Goal: Information Seeking & Learning: Check status

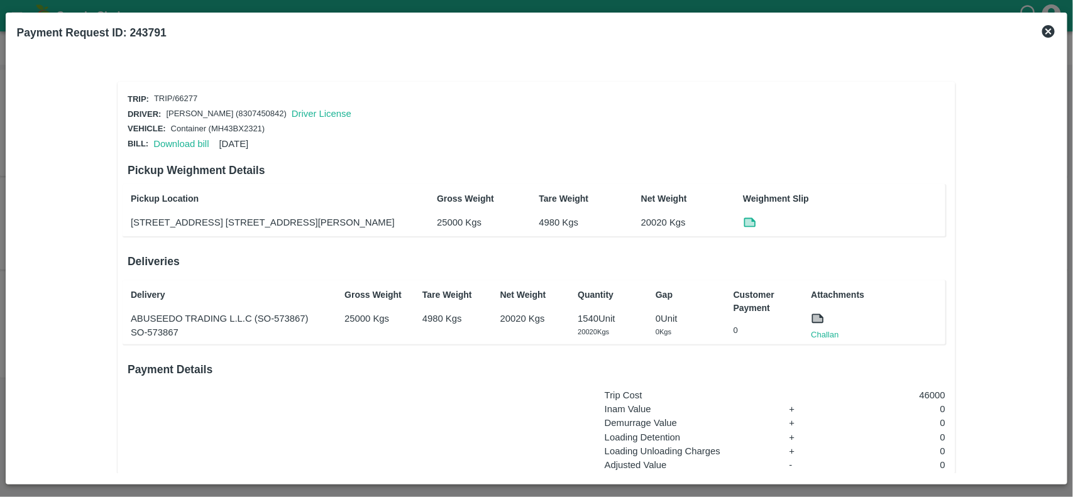
scroll to position [152, 0]
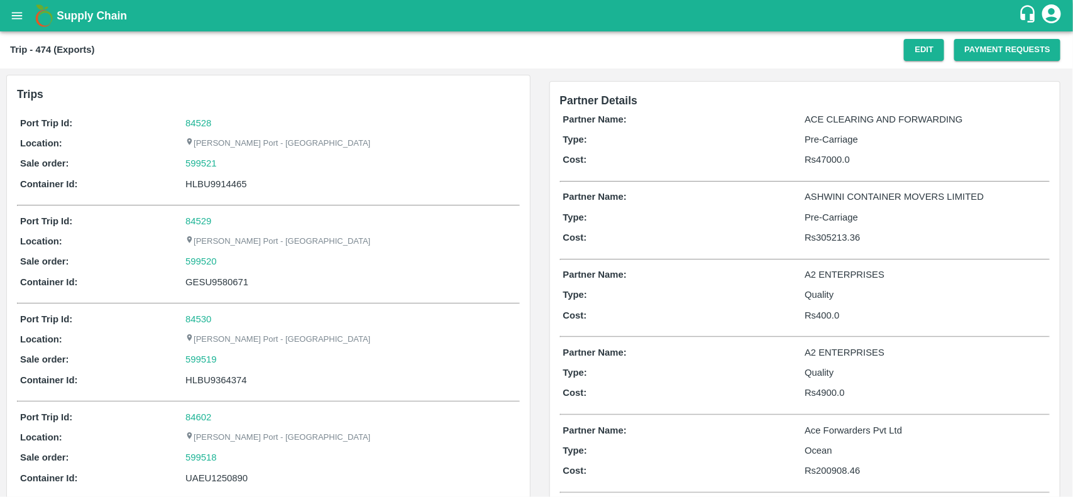
click at [201, 128] on div "84528" at bounding box center [350, 123] width 331 height 14
click at [201, 121] on link "84528" at bounding box center [198, 123] width 26 height 10
click at [227, 162] on div "599521" at bounding box center [350, 164] width 331 height 14
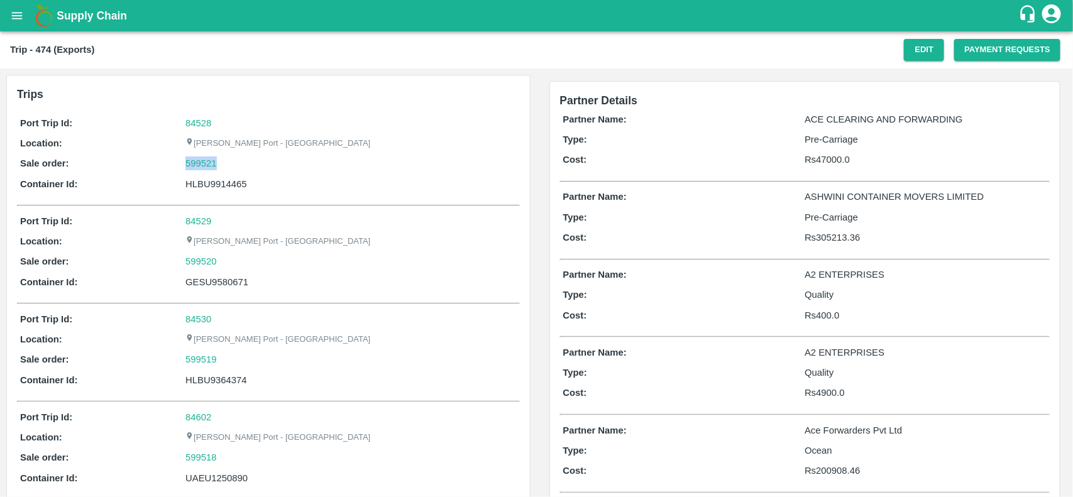
copy link "599521"
click at [227, 162] on div "599521" at bounding box center [350, 164] width 331 height 14
click at [229, 161] on div "599521" at bounding box center [350, 164] width 331 height 14
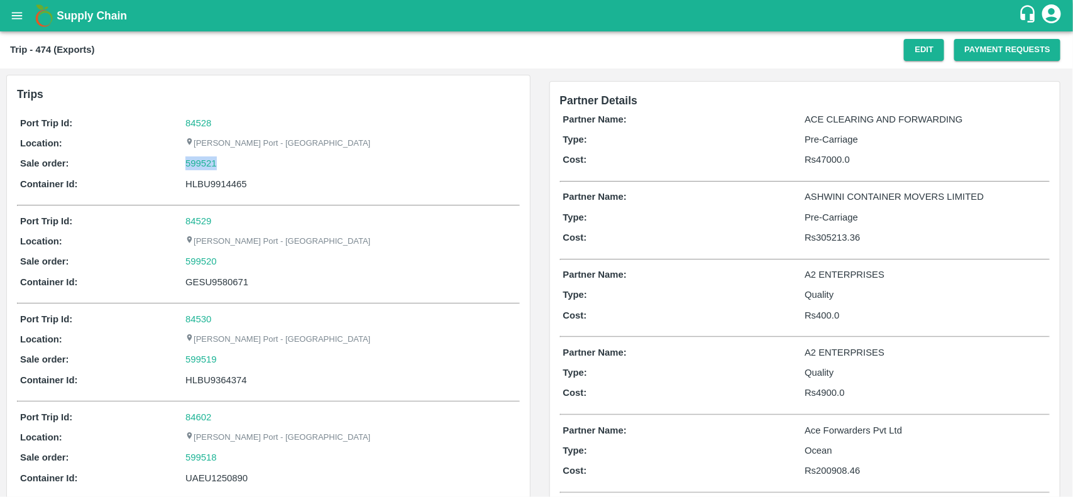
click at [229, 161] on div "599521" at bounding box center [350, 164] width 331 height 14
click at [230, 173] on div "Port Trip Id: 84528 Location: Jawaharlal Nehru Port - Nhava Sheva Sale order: 5…" at bounding box center [268, 156] width 503 height 87
copy div "HLBU9914465"
click at [230, 173] on div "Port Trip Id: 84528 Location: Jawaharlal Nehru Port - Nhava Sheva Sale order: 5…" at bounding box center [268, 156] width 503 height 87
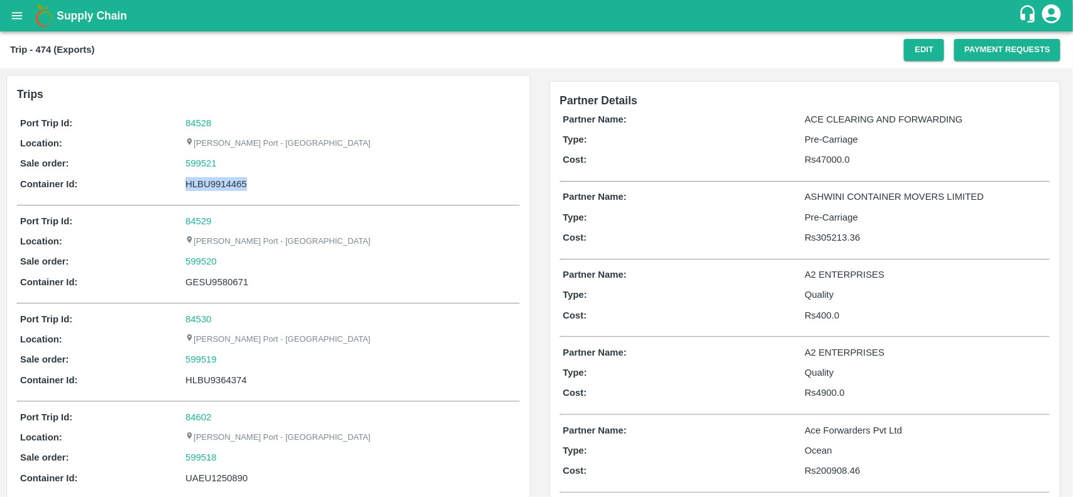
click at [230, 173] on div "Port Trip Id: 84528 Location: Jawaharlal Nehru Port - Nhava Sheva Sale order: 5…" at bounding box center [268, 156] width 503 height 87
click at [223, 160] on div "599521" at bounding box center [350, 164] width 331 height 14
copy link "599521"
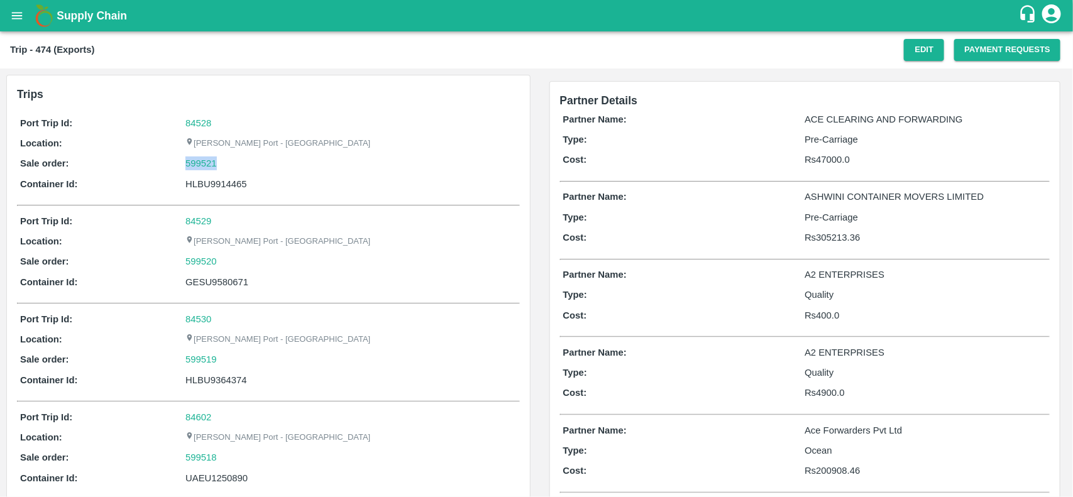
click at [223, 160] on div "599521" at bounding box center [350, 164] width 331 height 14
click at [226, 161] on div "599521" at bounding box center [350, 164] width 331 height 14
click at [194, 162] on link "599521" at bounding box center [200, 164] width 31 height 14
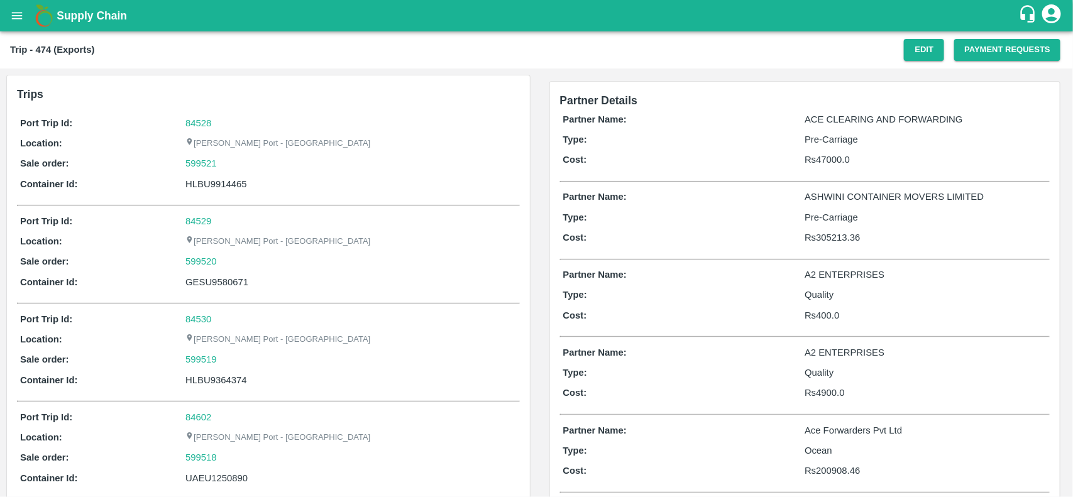
scroll to position [414, 0]
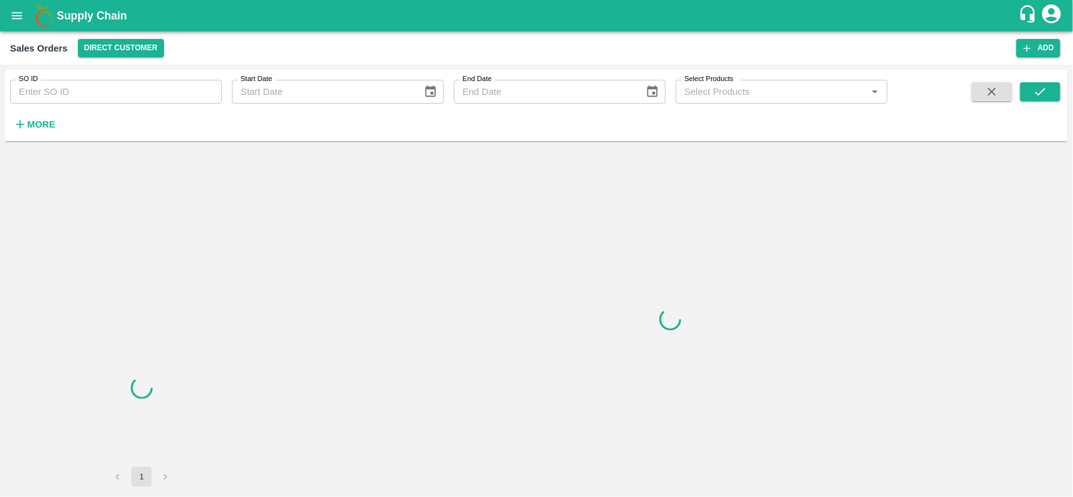
click at [82, 99] on input "SO ID" at bounding box center [116, 92] width 212 height 24
paste input "599521"
click at [82, 99] on input "599521" at bounding box center [116, 92] width 212 height 24
type input "599521"
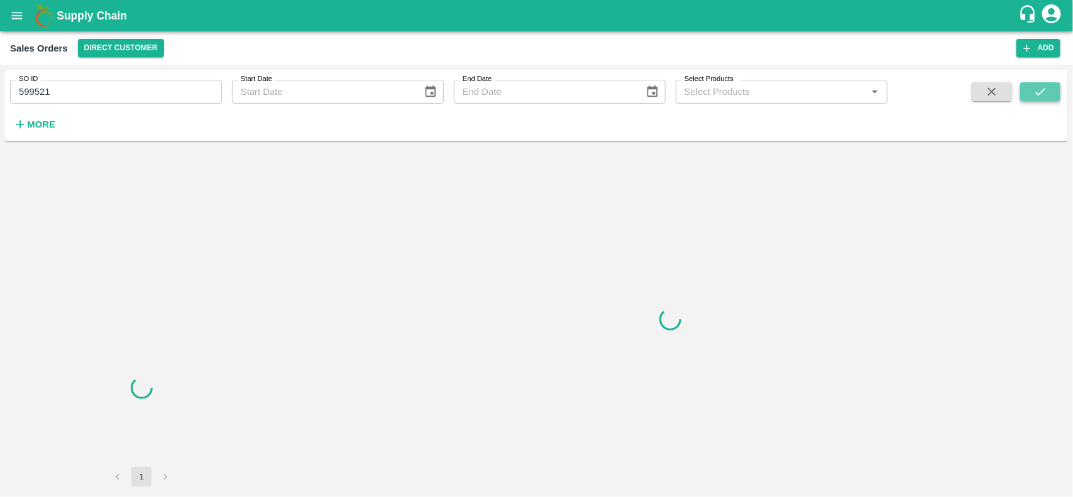
click at [1042, 90] on icon "submit" at bounding box center [1040, 92] width 14 height 14
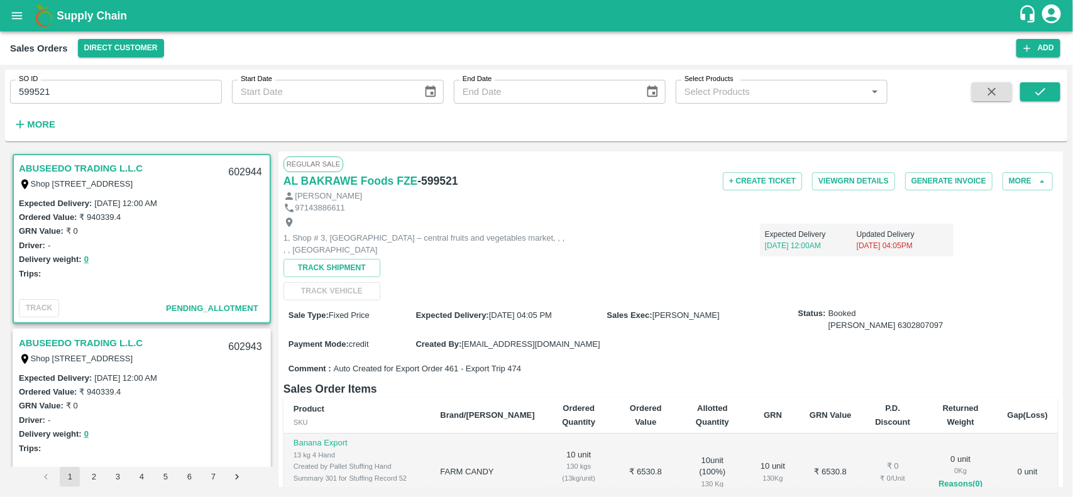
scroll to position [3, 0]
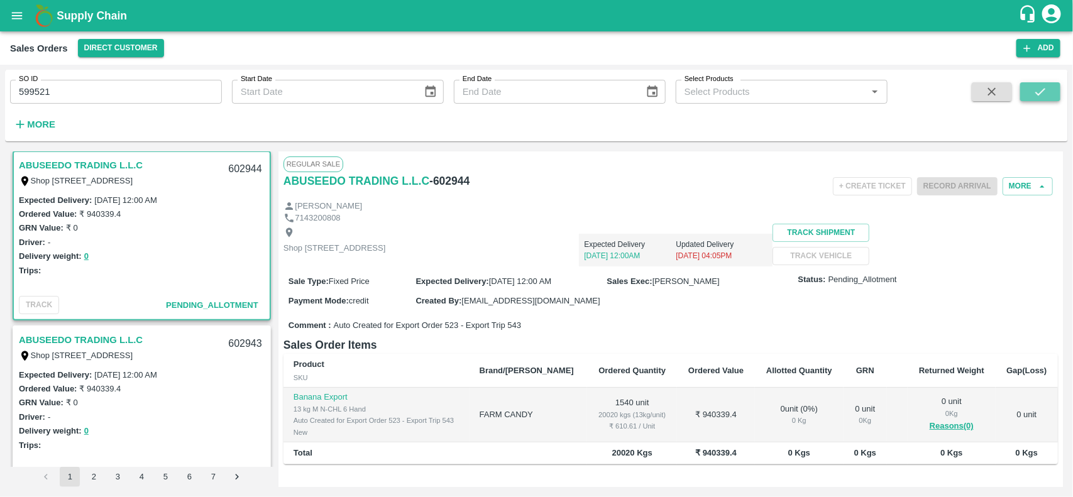
click at [1047, 99] on button "submit" at bounding box center [1040, 91] width 40 height 19
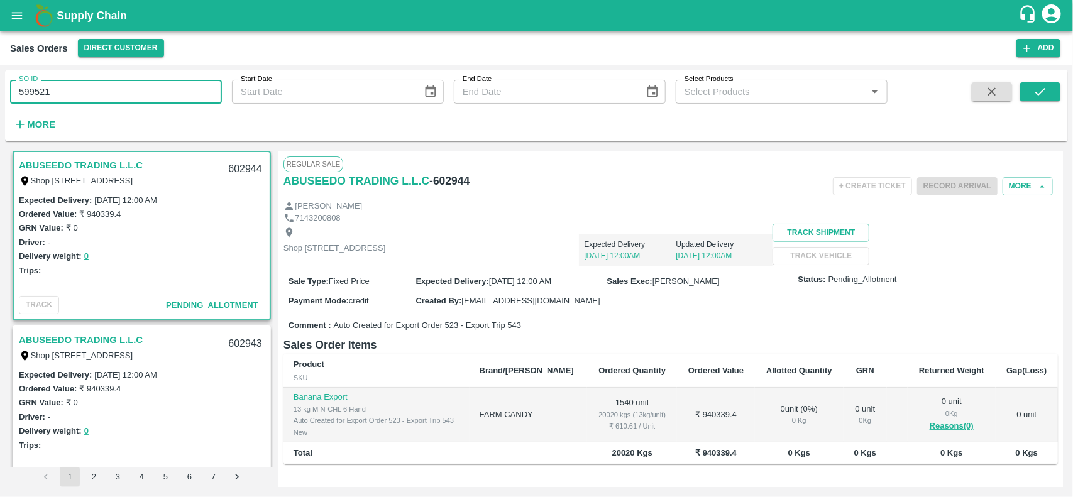
click at [185, 88] on input "599521" at bounding box center [116, 92] width 212 height 24
paste input "text"
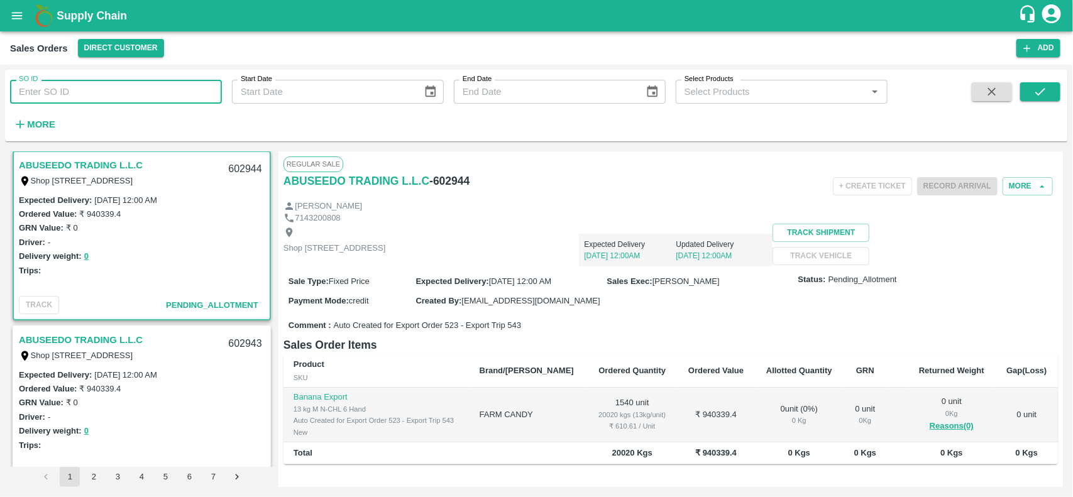
type input "599521"
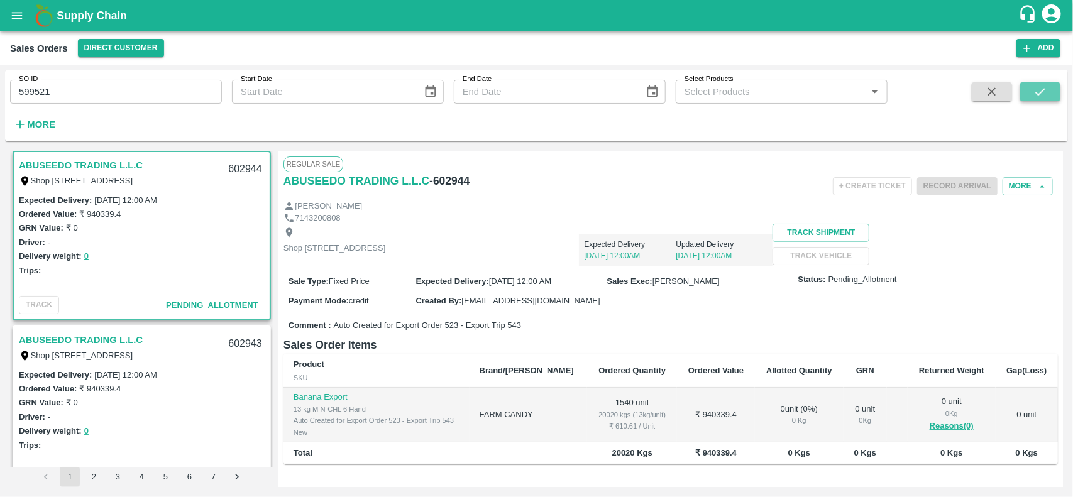
click at [1036, 95] on icon "submit" at bounding box center [1040, 92] width 14 height 14
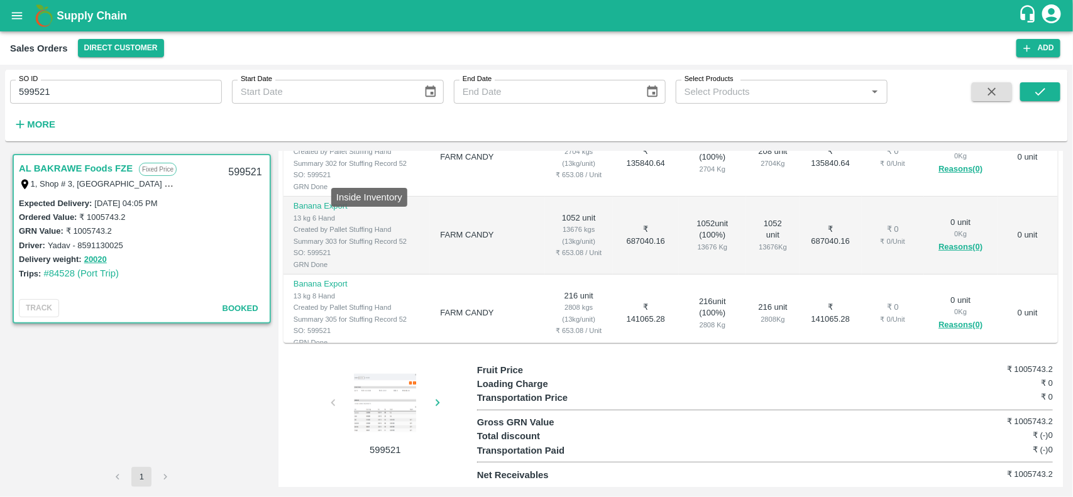
scroll to position [96, 0]
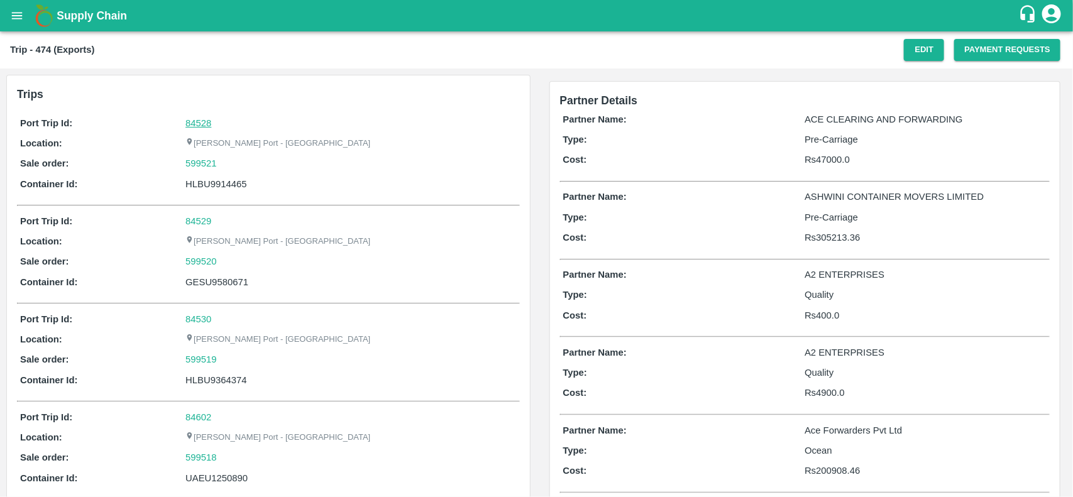
click at [201, 121] on link "84528" at bounding box center [198, 123] width 26 height 10
click at [243, 161] on div "599521" at bounding box center [350, 164] width 331 height 14
copy link "599521"
click at [243, 161] on div "599521" at bounding box center [350, 164] width 331 height 14
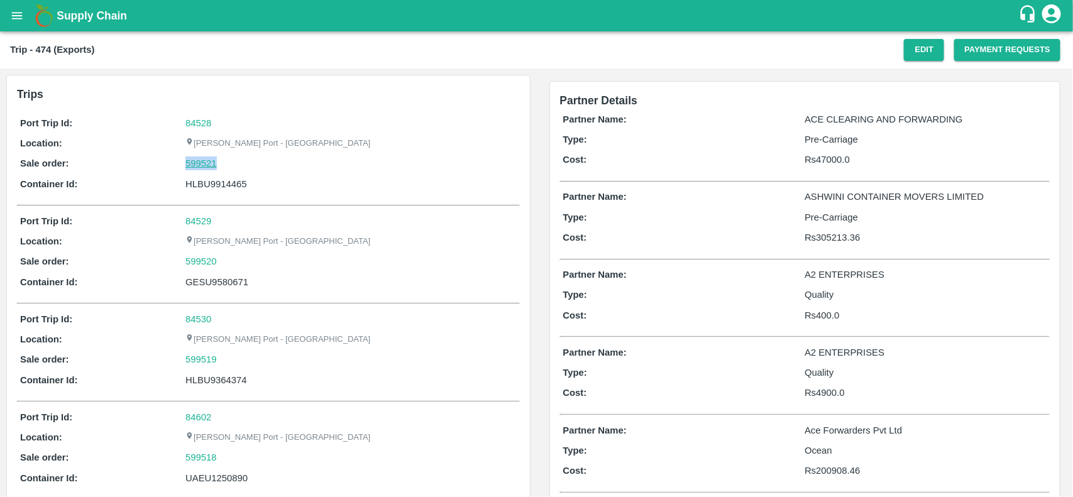
click at [200, 165] on link "599521" at bounding box center [200, 164] width 31 height 14
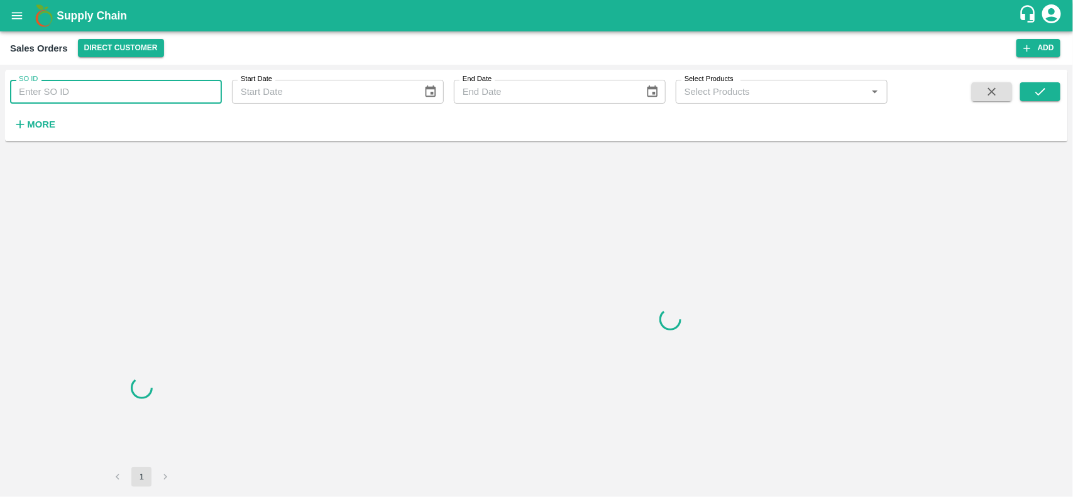
click at [105, 83] on input "SO ID" at bounding box center [116, 92] width 212 height 24
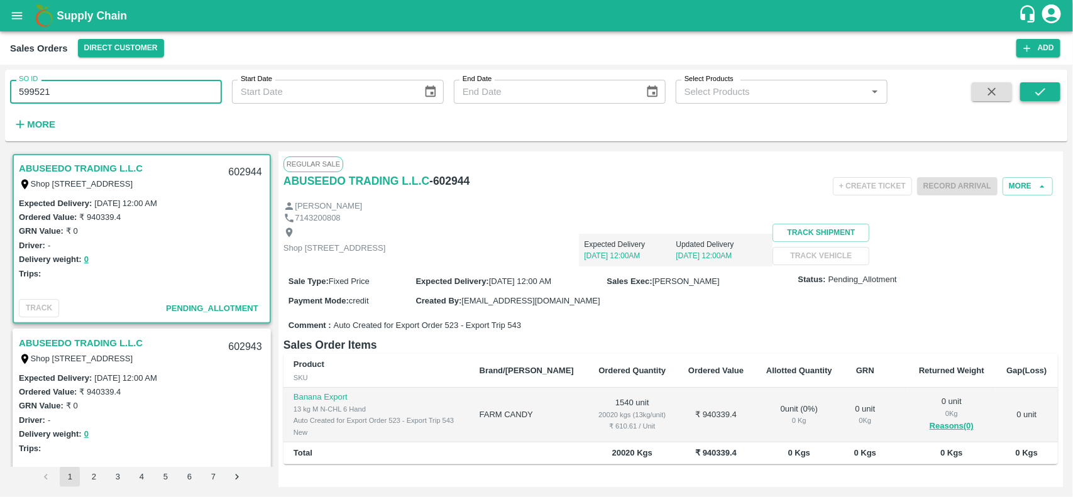
type input "599521"
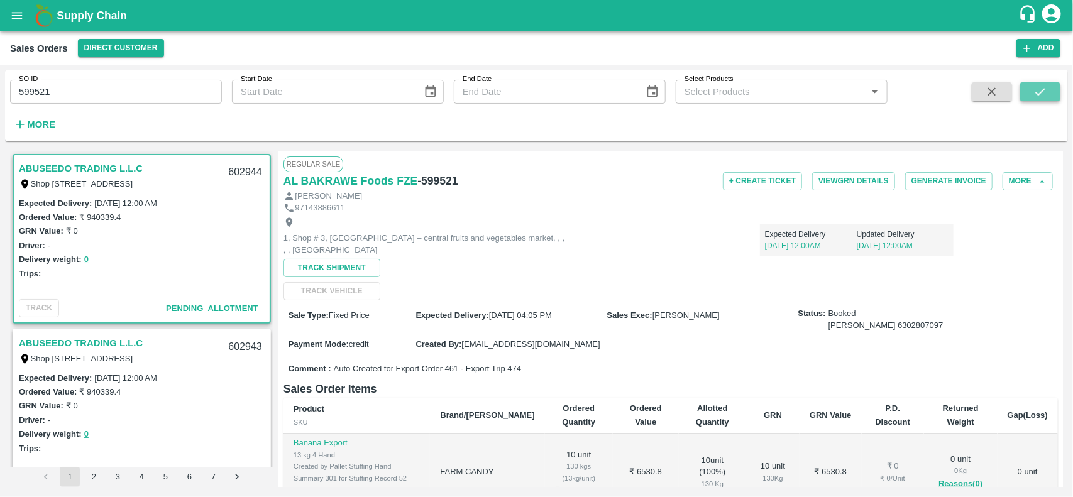
click at [1036, 96] on icon "submit" at bounding box center [1040, 92] width 14 height 14
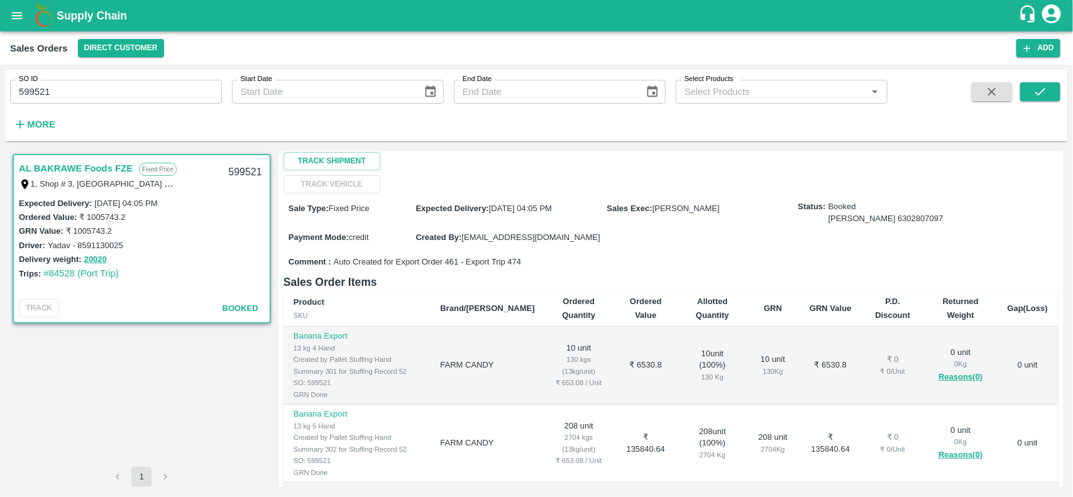
scroll to position [121, 0]
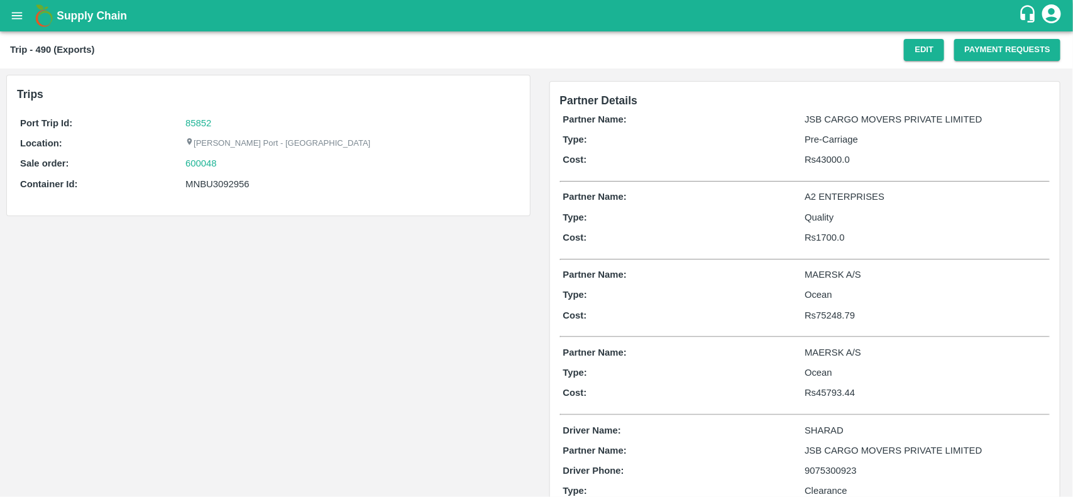
drag, startPoint x: 220, startPoint y: 62, endPoint x: 173, endPoint y: 48, distance: 48.5
click at [173, 48] on div "Trip - 490 (Exports) Edit Payment Requests" at bounding box center [536, 49] width 1073 height 37
click at [199, 133] on div "Port Trip Id: 85852 Location: Jawaharlal Nehru Port - Nhava Sheva Sale order: 6…" at bounding box center [268, 156] width 503 height 87
click at [198, 127] on link "85852" at bounding box center [198, 123] width 26 height 10
click at [236, 155] on div "Port Trip Id: 85852 Location: Jawaharlal Nehru Port - Nhava Sheva Sale order: 6…" at bounding box center [268, 156] width 503 height 87
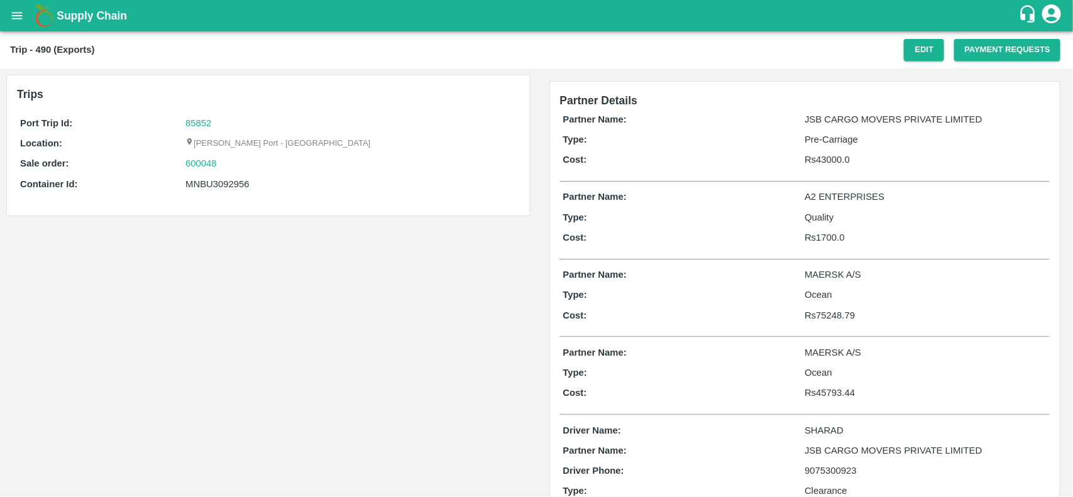
click at [236, 155] on div "Port Trip Id: 85852 Location: Jawaharlal Nehru Port - Nhava Sheva Sale order: 6…" at bounding box center [268, 156] width 503 height 87
copy link "600048"
click at [236, 155] on div "Port Trip Id: 85852 Location: Jawaharlal Nehru Port - Nhava Sheva Sale order: 6…" at bounding box center [268, 156] width 503 height 87
click at [196, 164] on link "600048" at bounding box center [200, 164] width 31 height 14
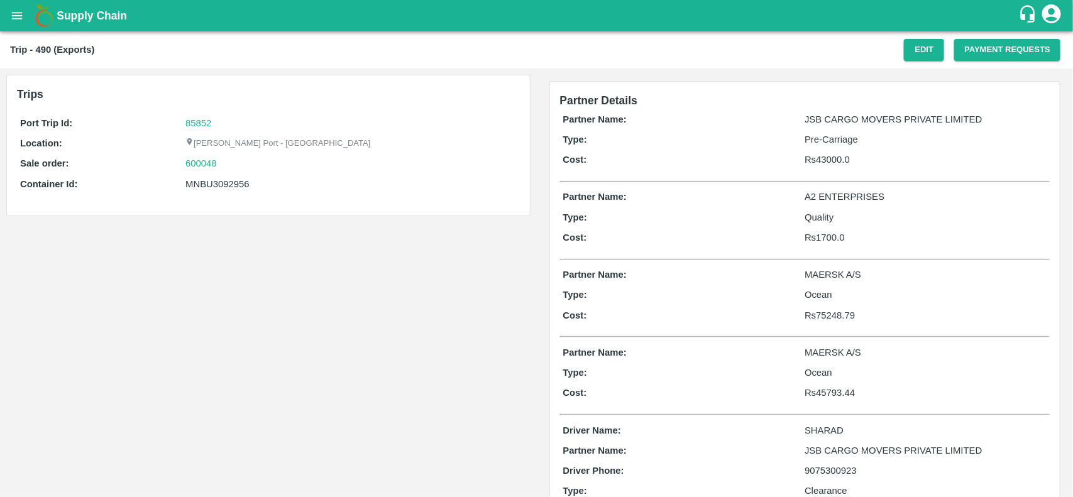
click at [224, 177] on div "MNBU3092956" at bounding box center [350, 184] width 331 height 14
copy div "MNBU3092956"
click at [224, 177] on div "MNBU3092956" at bounding box center [350, 184] width 331 height 14
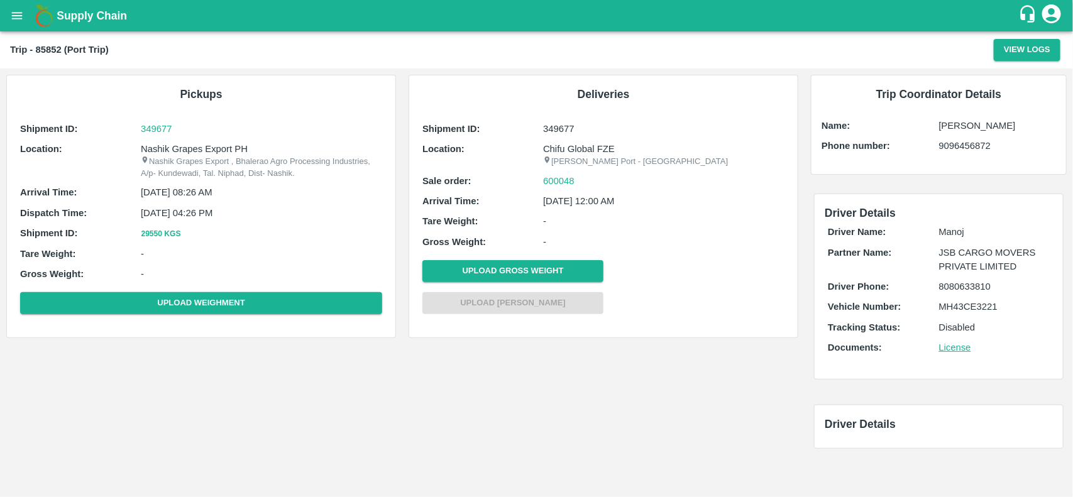
click at [199, 151] on p "Nashik Grapes Export PH" at bounding box center [261, 149] width 241 height 14
copy p "Nashik Grapes Export PH"
click at [199, 151] on p "Nashik Grapes Export PH" at bounding box center [261, 149] width 241 height 14
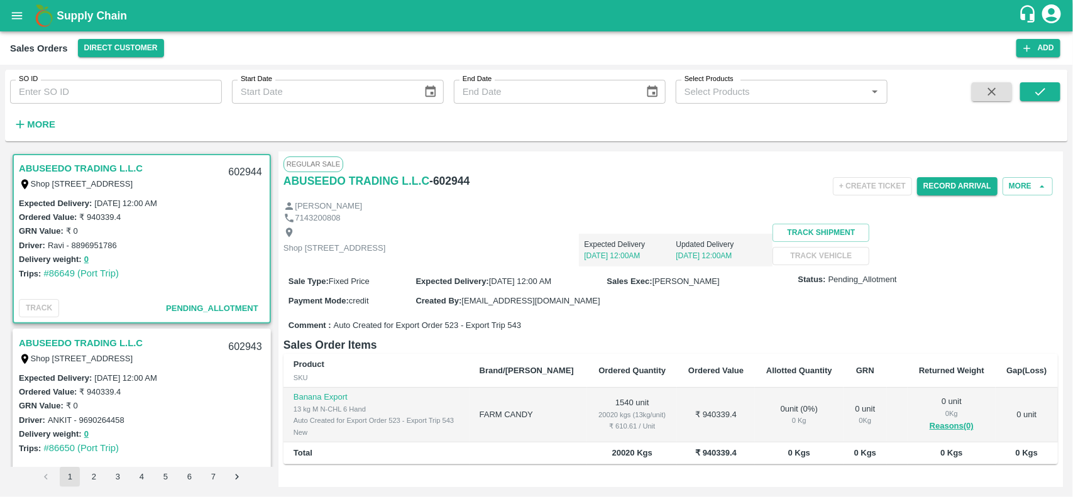
click at [148, 93] on input "SO ID" at bounding box center [116, 92] width 212 height 24
paste input "600048"
type input "600048"
click at [1048, 98] on button "submit" at bounding box center [1040, 91] width 40 height 19
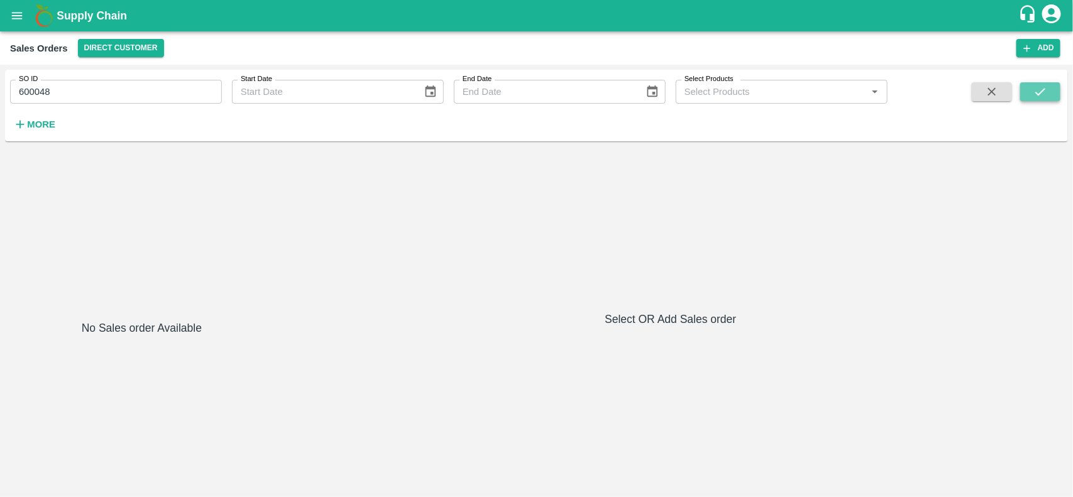
click at [1048, 98] on button "submit" at bounding box center [1040, 91] width 40 height 19
click at [1045, 80] on div "SO ID 600048 SO ID Start Date Start Date End Date End Date Select Products Sele…" at bounding box center [536, 106] width 1063 height 62
click at [1045, 86] on div "SO ID 600048 SO ID Start Date Start Date End Date End Date Select Products Sele…" at bounding box center [536, 106] width 1063 height 62
click at [1045, 86] on icon "submit" at bounding box center [1040, 92] width 14 height 14
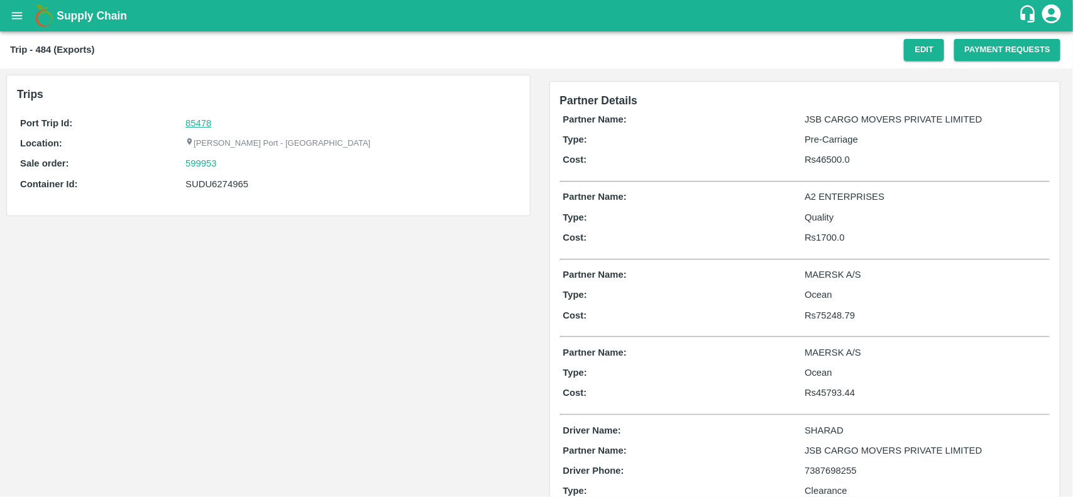
click at [205, 126] on link "85478" at bounding box center [198, 123] width 26 height 10
click at [229, 159] on div "599953" at bounding box center [350, 164] width 331 height 14
copy link "599953"
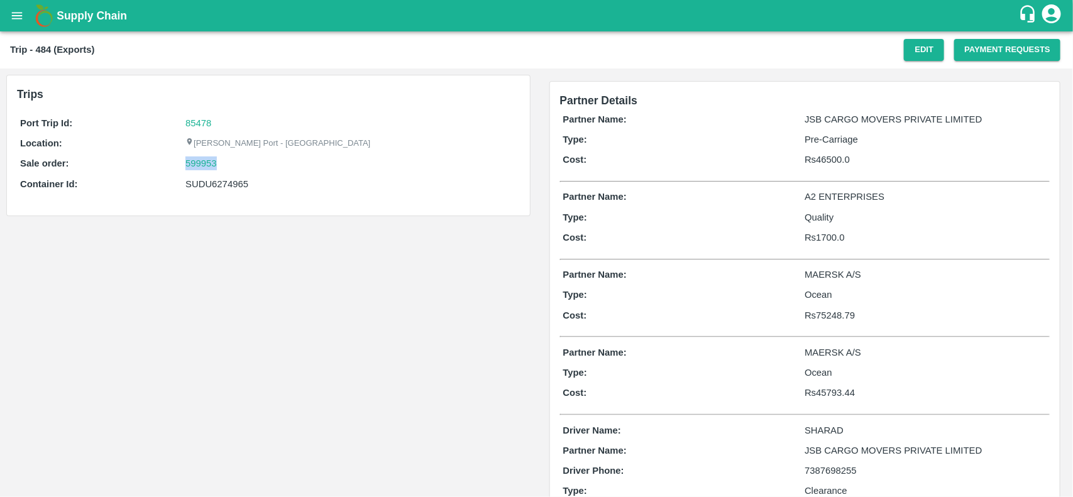
click at [229, 159] on div "599953" at bounding box center [350, 164] width 331 height 14
click at [190, 162] on link "599953" at bounding box center [200, 164] width 31 height 14
click at [228, 167] on div "599953" at bounding box center [350, 164] width 331 height 14
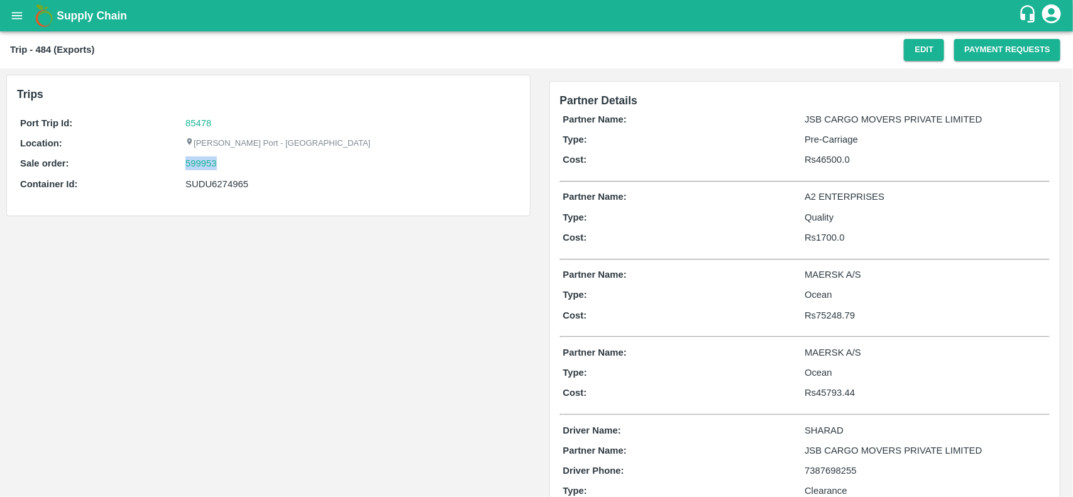
click at [228, 167] on div "599953" at bounding box center [350, 164] width 331 height 14
click at [209, 182] on div "SUDU6274965" at bounding box center [350, 184] width 331 height 14
copy div "SUDU6274965"
click at [209, 182] on div "SUDU6274965" at bounding box center [350, 184] width 331 height 14
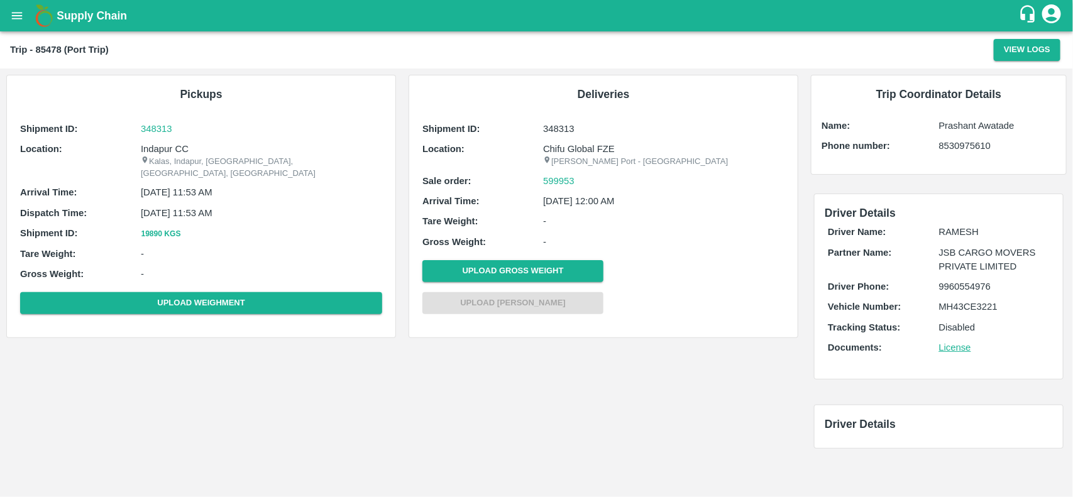
click at [171, 143] on p "Indapur CC" at bounding box center [261, 149] width 241 height 14
copy p "Indapur CC"
click at [171, 143] on p "Indapur CC" at bounding box center [261, 149] width 241 height 14
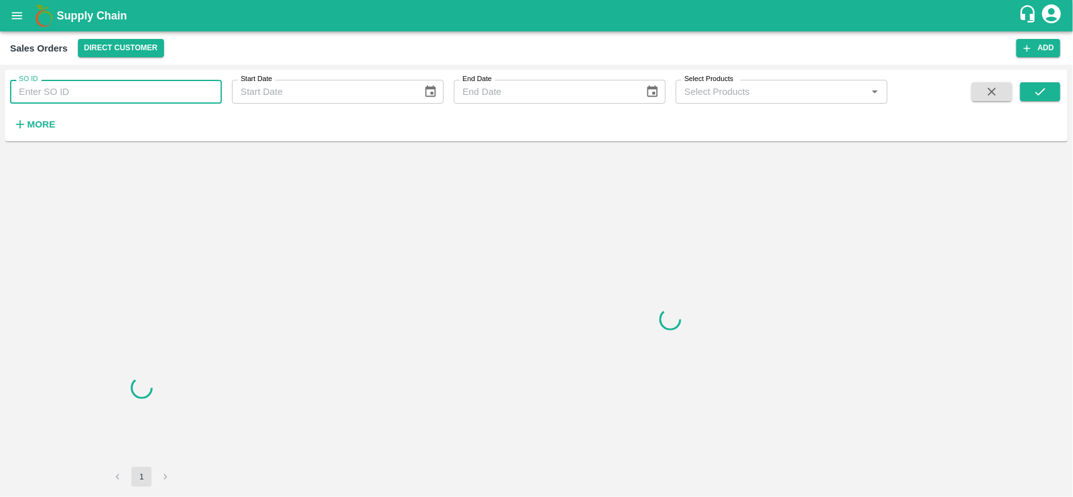
click at [85, 85] on input "SO ID" at bounding box center [116, 92] width 212 height 24
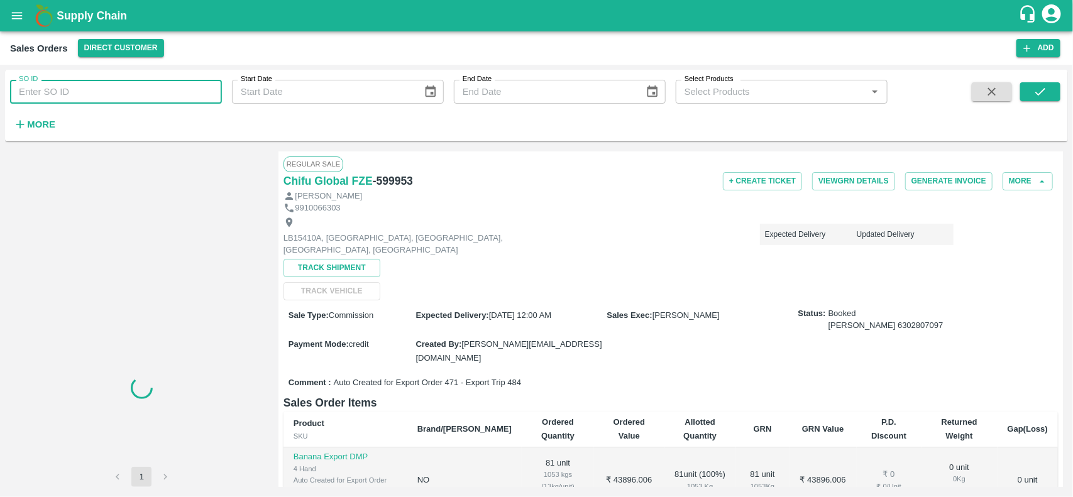
click at [85, 85] on input "SO ID" at bounding box center [116, 92] width 212 height 24
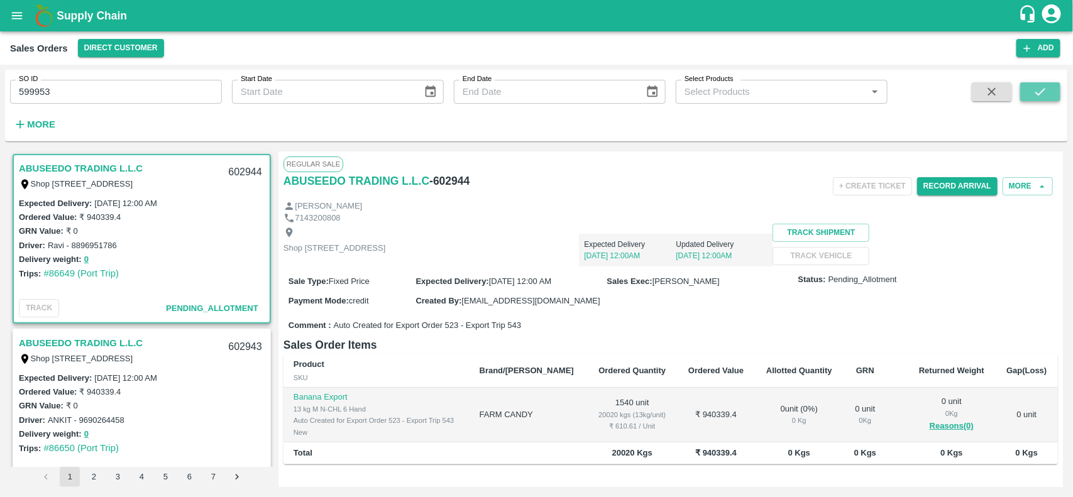
click at [1039, 90] on icon "submit" at bounding box center [1040, 92] width 14 height 14
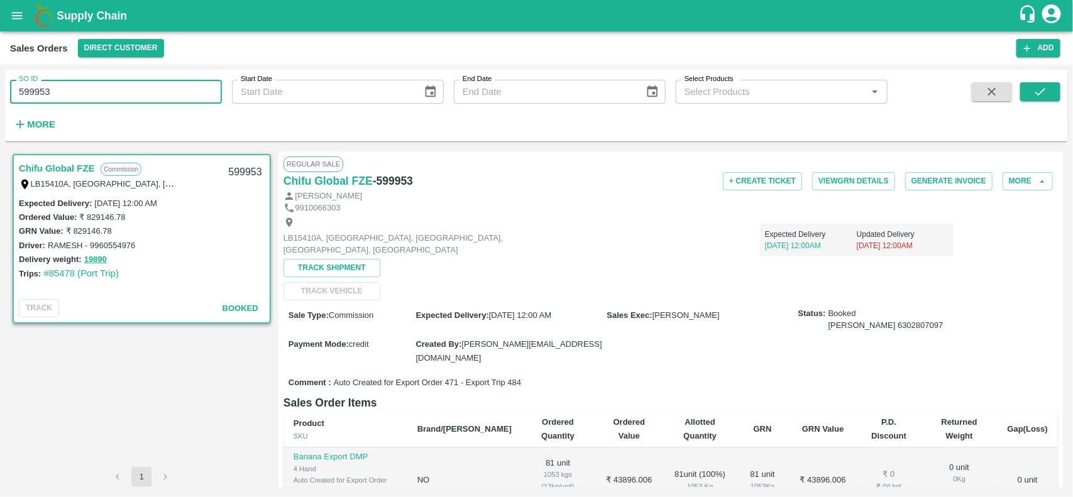
click at [150, 88] on input "599953" at bounding box center [116, 92] width 212 height 24
type input "599953"
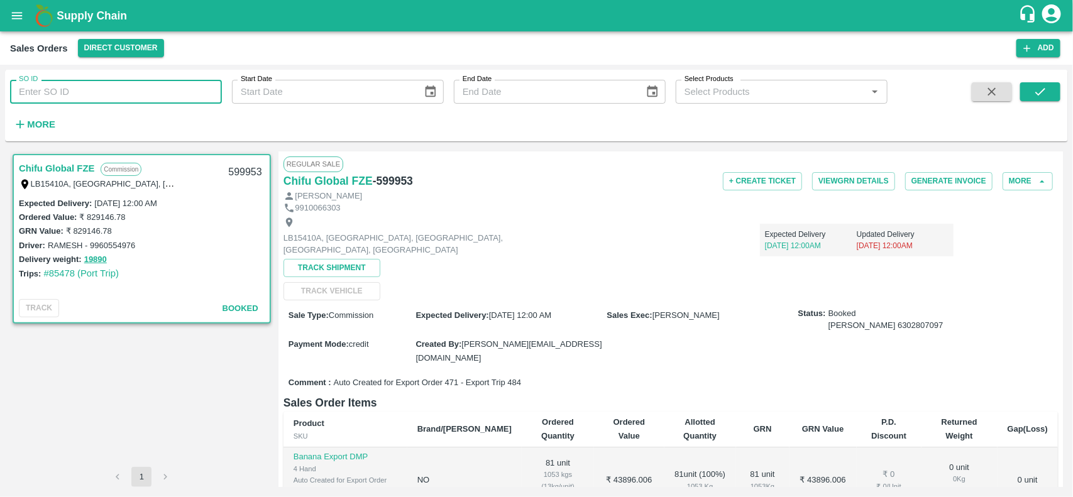
paste input "text"
type input "599953"
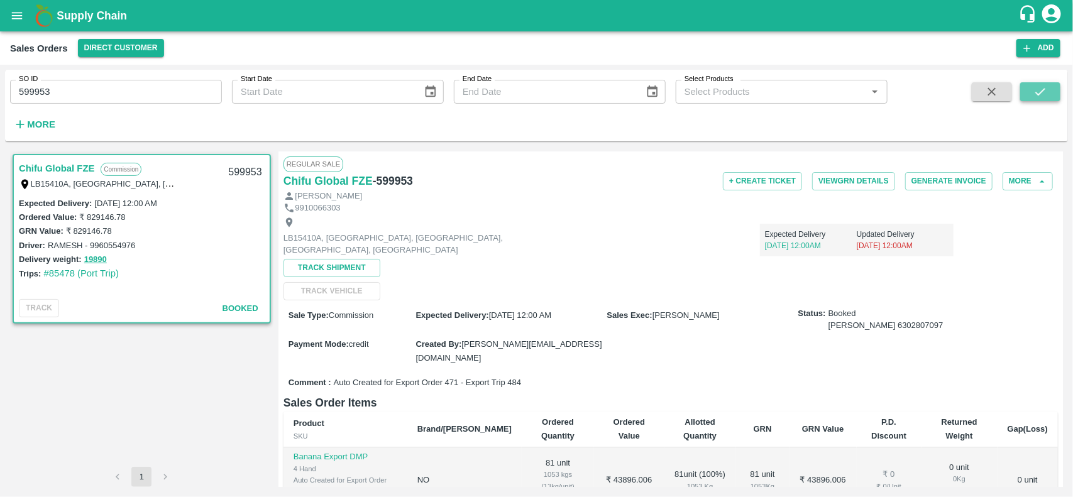
click at [1038, 89] on icon "submit" at bounding box center [1040, 92] width 14 height 14
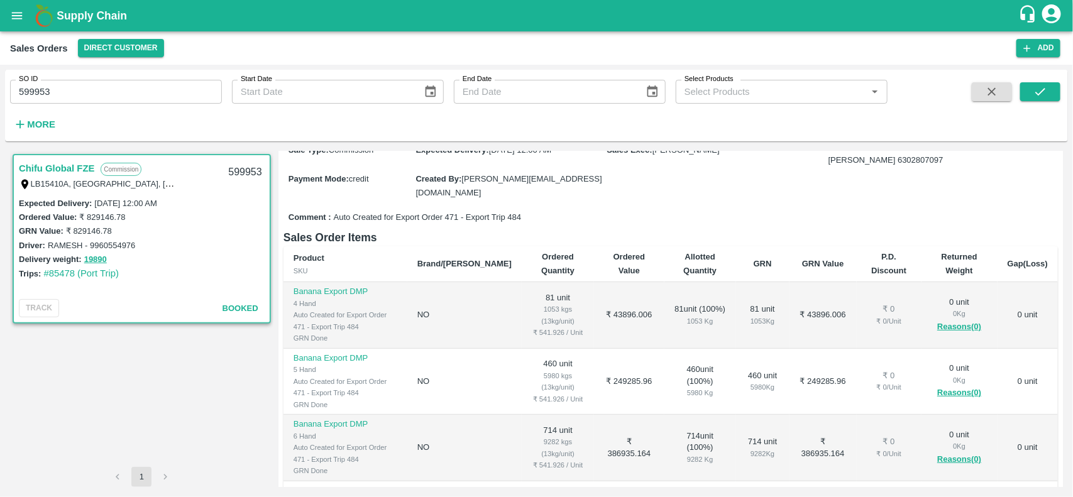
scroll to position [168, 0]
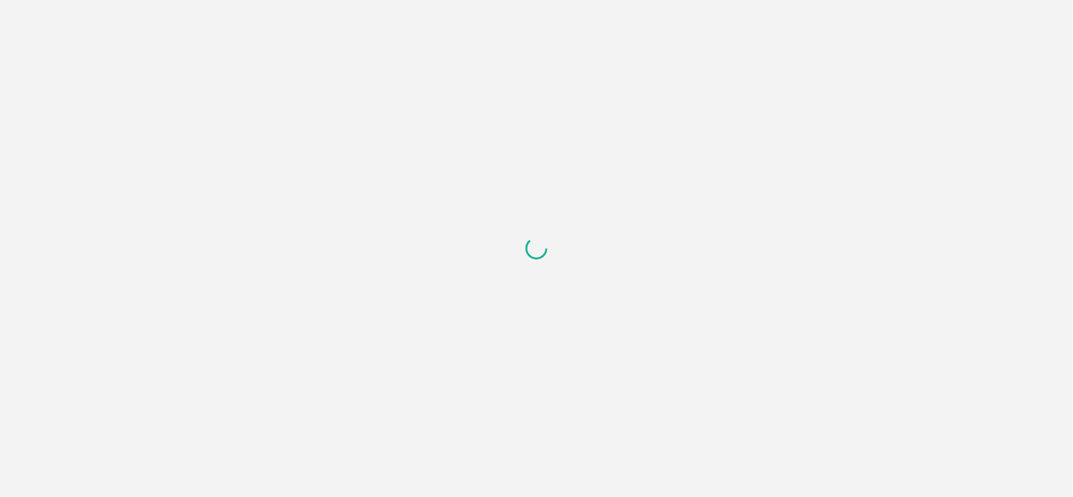
click at [280, 57] on div at bounding box center [536, 248] width 1073 height 497
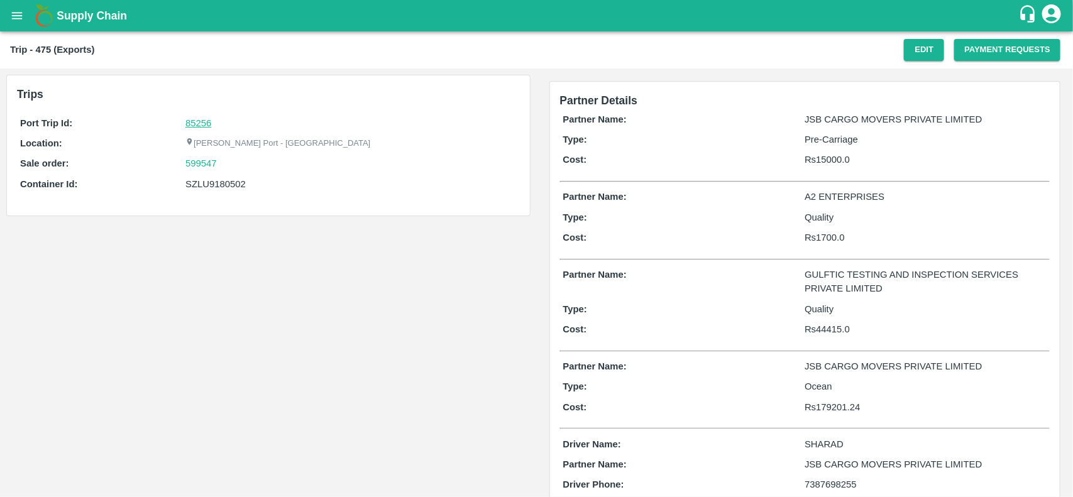
click at [197, 123] on link "85256" at bounding box center [198, 123] width 26 height 10
click at [228, 164] on div "599547" at bounding box center [350, 164] width 331 height 14
copy link
click at [228, 164] on div "599547" at bounding box center [350, 164] width 331 height 14
copy link "599547"
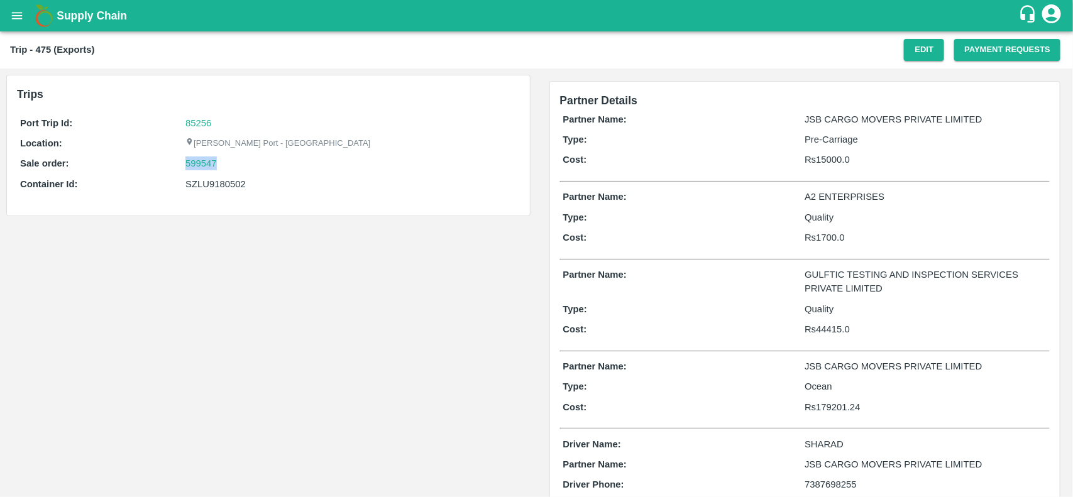
click at [228, 164] on div "599547" at bounding box center [350, 164] width 331 height 14
click at [211, 162] on link "599547" at bounding box center [200, 164] width 31 height 14
click at [234, 186] on div "SZLU9180502" at bounding box center [350, 184] width 331 height 14
copy div "SZLU9180502"
click at [234, 186] on div "SZLU9180502" at bounding box center [350, 184] width 331 height 14
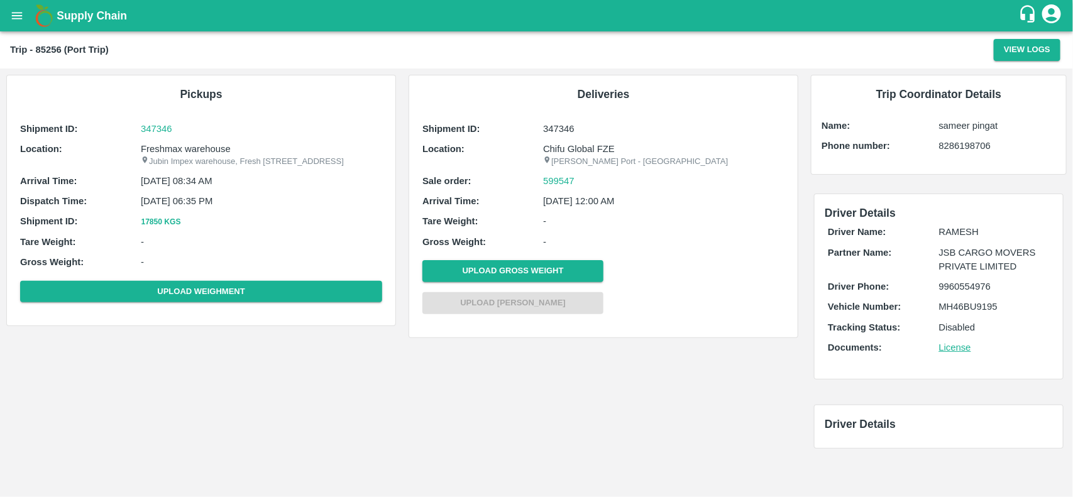
click at [183, 151] on p "Freshmax warehouse" at bounding box center [261, 149] width 241 height 14
copy p "Freshmax warehouse"
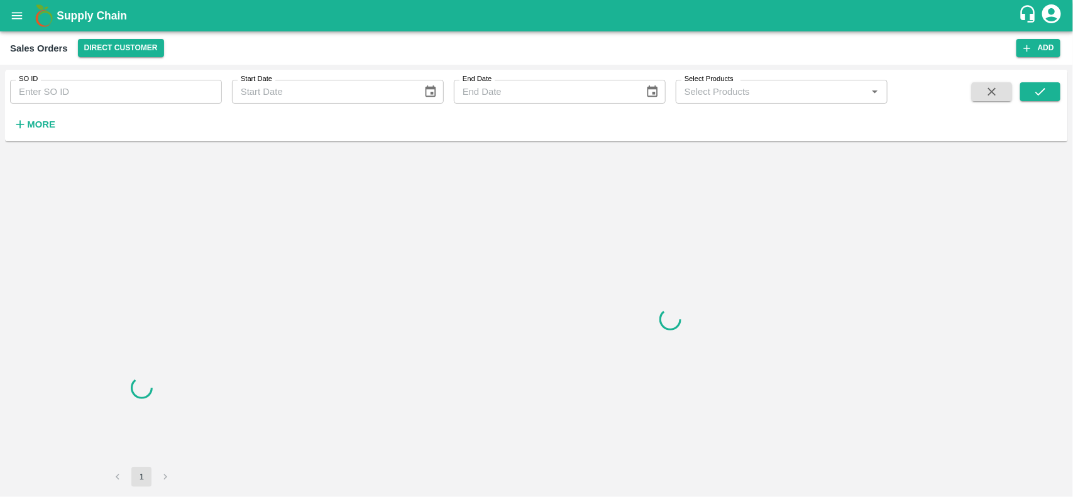
click at [149, 79] on div "SO ID SO ID" at bounding box center [111, 87] width 222 height 34
drag, startPoint x: 149, startPoint y: 79, endPoint x: 151, endPoint y: 85, distance: 6.8
click at [151, 85] on div "SO ID SO ID" at bounding box center [111, 87] width 222 height 34
click at [151, 85] on input "SO ID" at bounding box center [116, 92] width 212 height 24
paste input "599547"
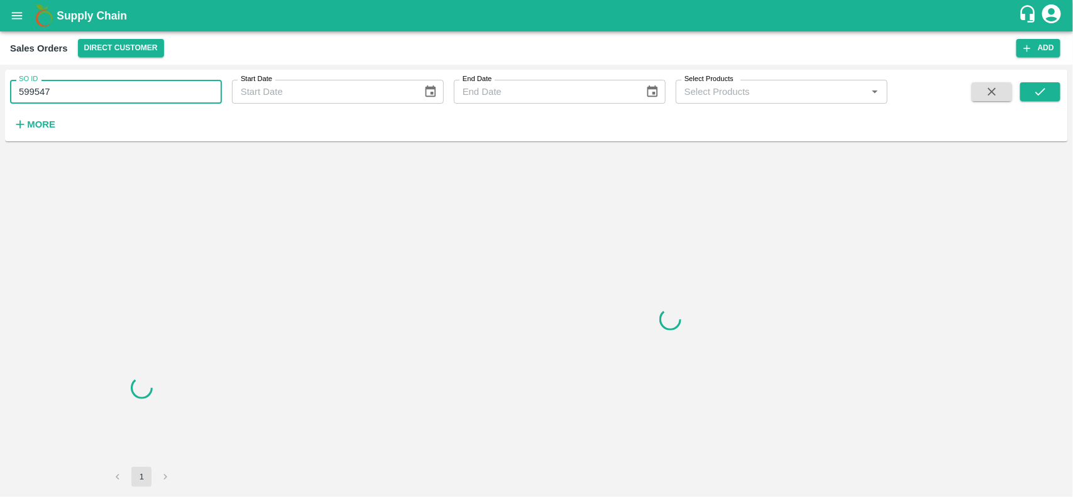
click at [151, 85] on input "599547" at bounding box center [116, 92] width 212 height 24
type input "599547"
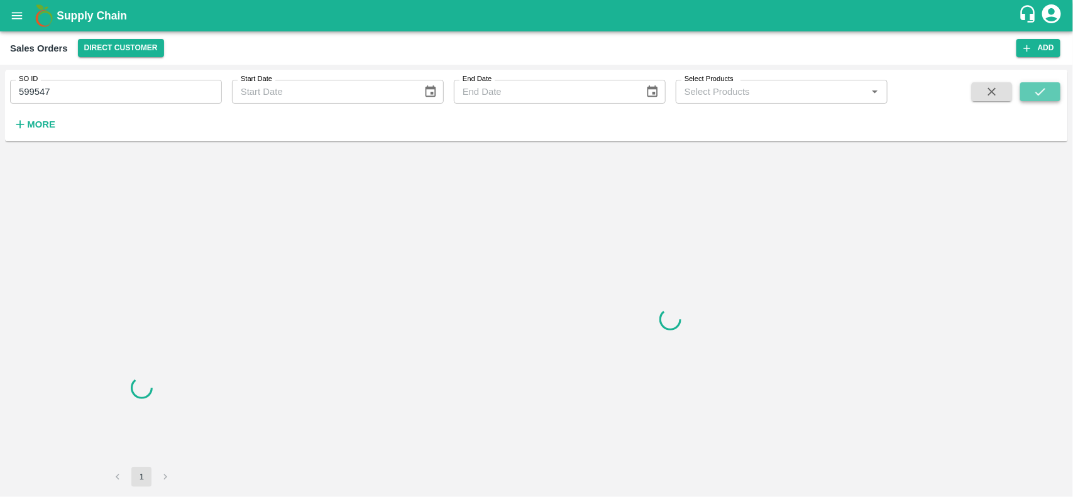
click at [1055, 92] on button "submit" at bounding box center [1040, 91] width 40 height 19
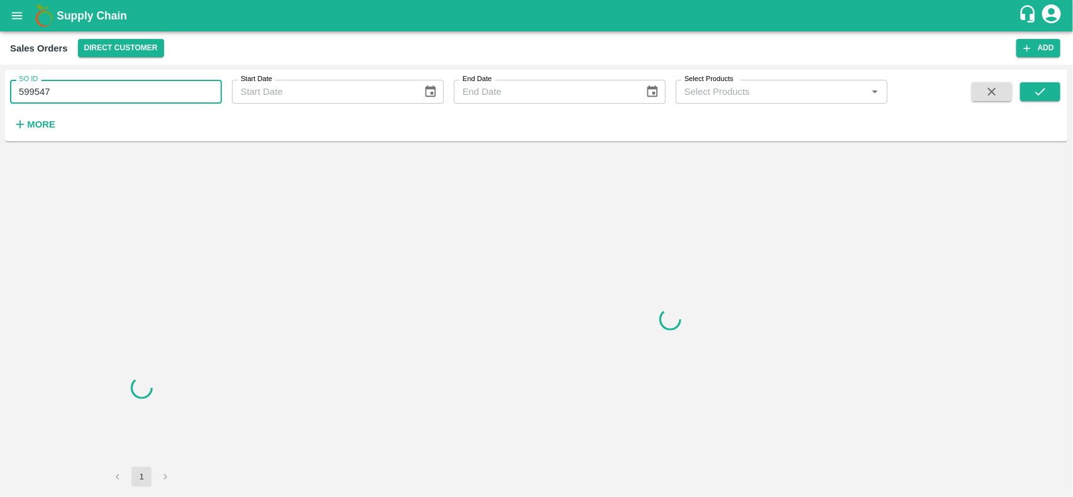
click at [133, 87] on input "599547" at bounding box center [116, 92] width 212 height 24
type input "599547"
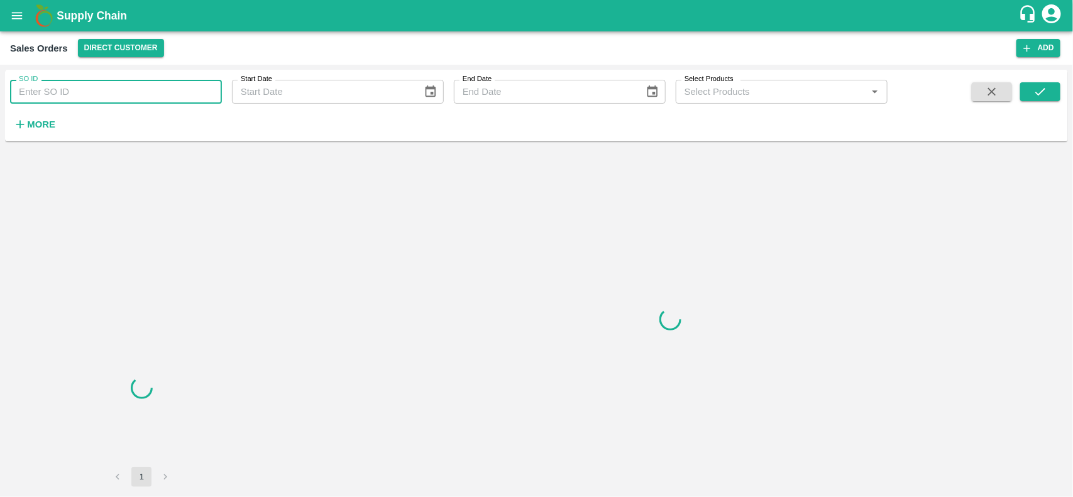
paste input "text"
type input "599547"
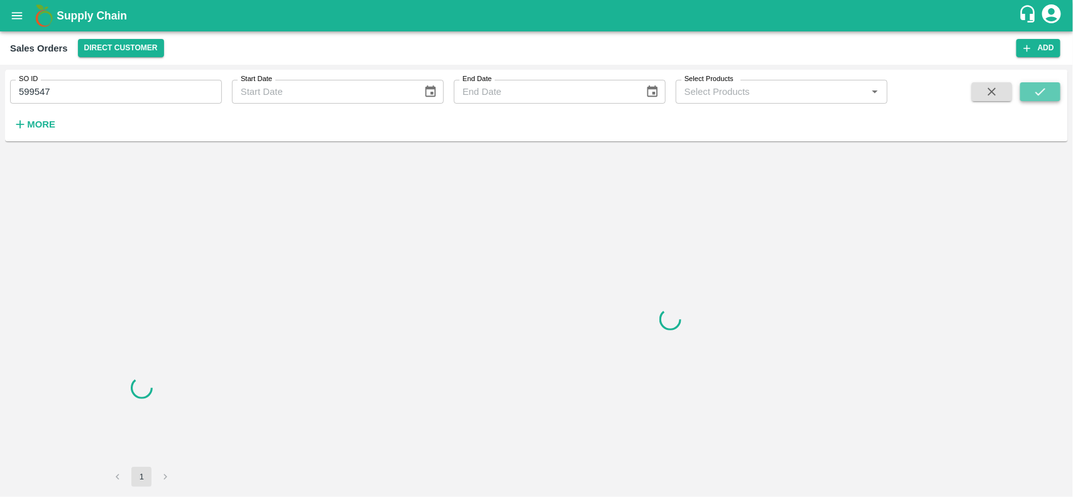
click at [1047, 94] on icon "submit" at bounding box center [1040, 92] width 14 height 14
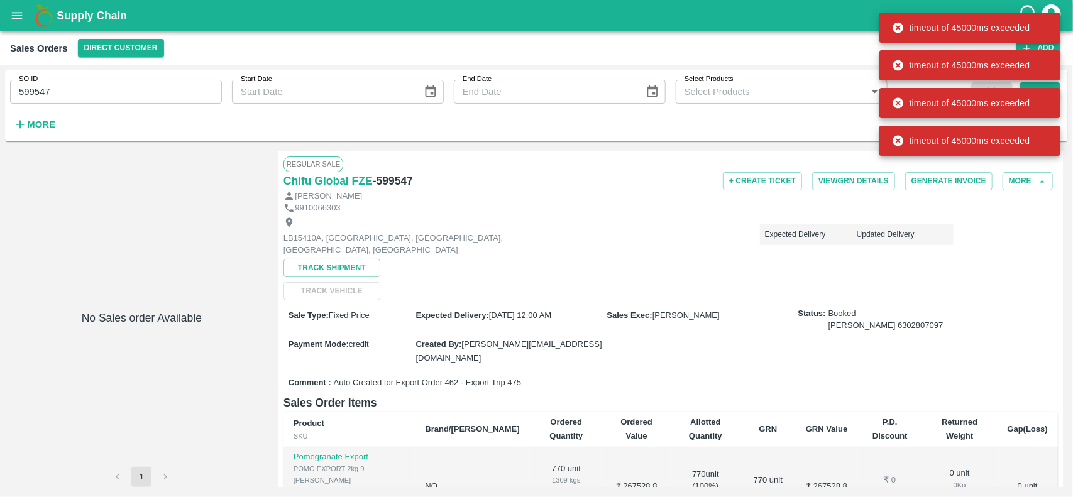
click at [632, 172] on div "+ Create Ticket View GRN Details Generate Invoice More" at bounding box center [800, 181] width 517 height 18
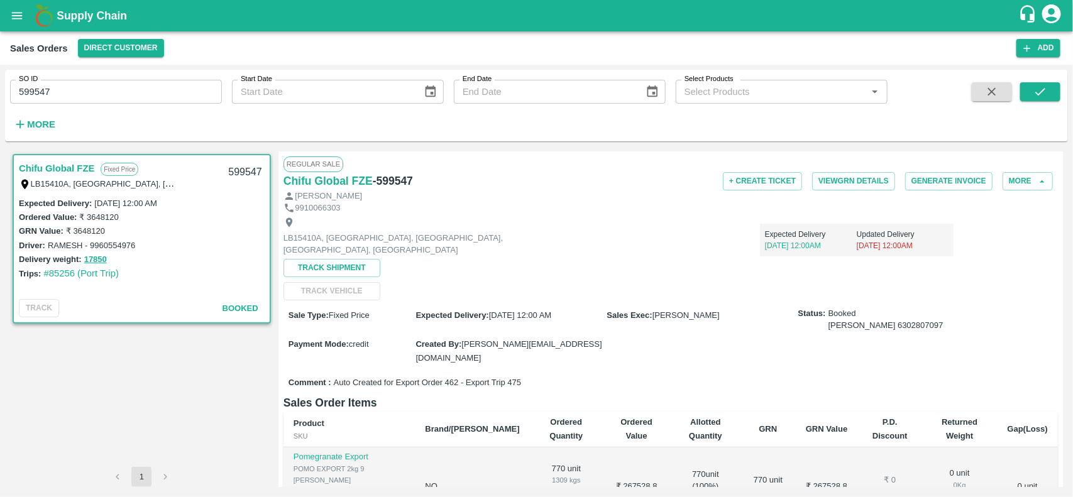
click at [613, 172] on div "+ Create Ticket View GRN Details Generate Invoice More" at bounding box center [800, 181] width 517 height 18
click at [1038, 89] on icon "submit" at bounding box center [1040, 92] width 14 height 14
click at [626, 224] on div "Expected Delivery 10 Jul, 12:00AM Updated Delivery 27 Jul, 12:00AM" at bounding box center [759, 235] width 387 height 43
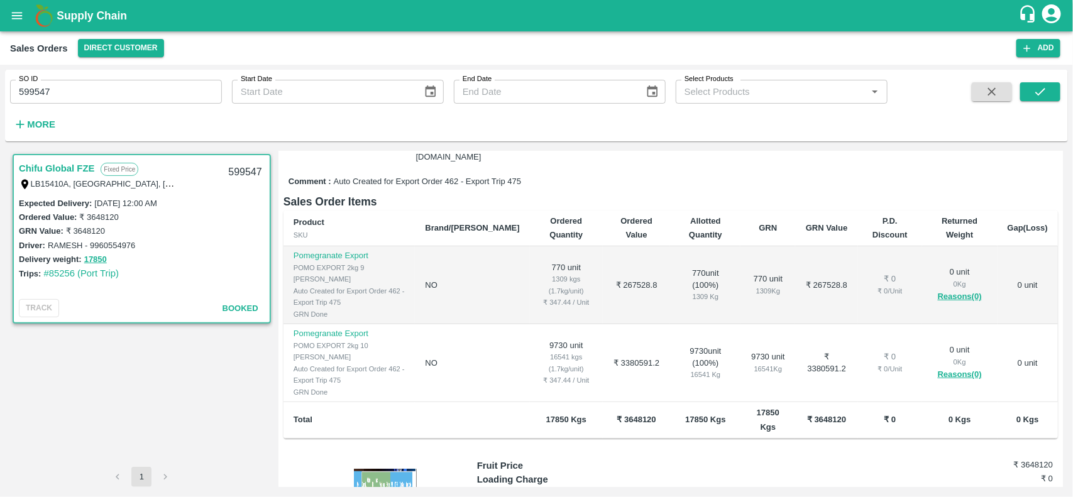
scroll to position [206, 0]
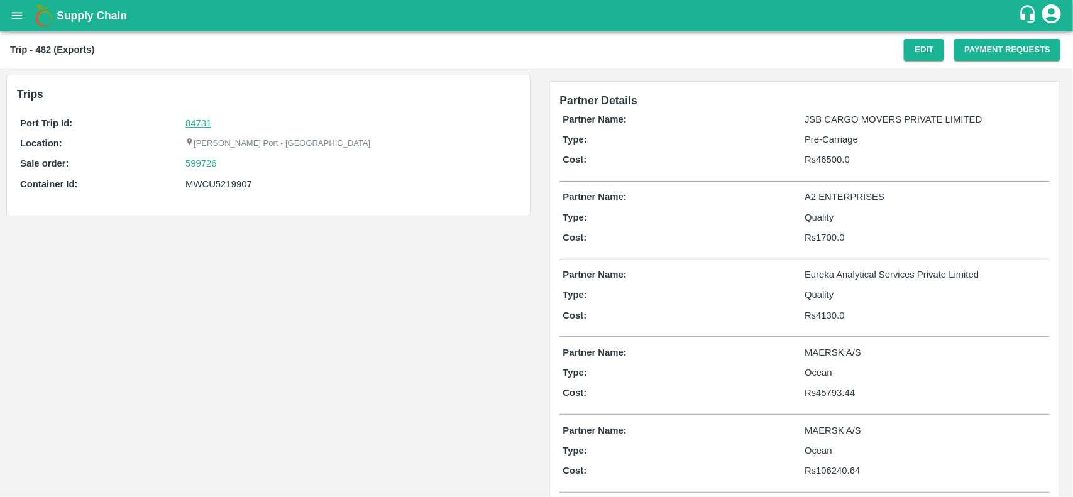
click at [190, 124] on link "84731" at bounding box center [198, 123] width 26 height 10
click at [236, 165] on div "599726" at bounding box center [350, 164] width 331 height 14
copy link "599726"
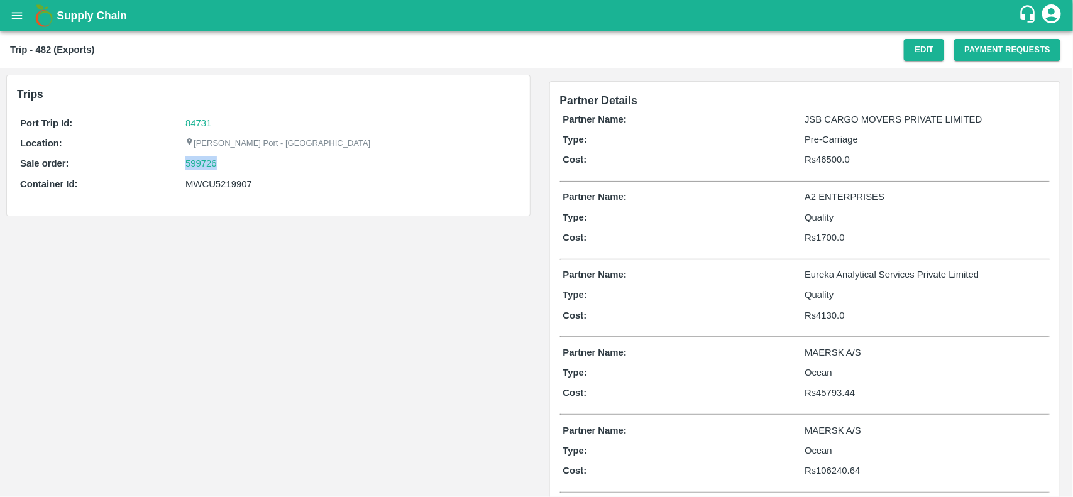
click at [236, 165] on div "599726" at bounding box center [350, 164] width 331 height 14
click at [205, 163] on link "599726" at bounding box center [200, 164] width 31 height 14
click at [216, 184] on div "MWCU5219907" at bounding box center [350, 184] width 331 height 14
copy div "MWCU5219907"
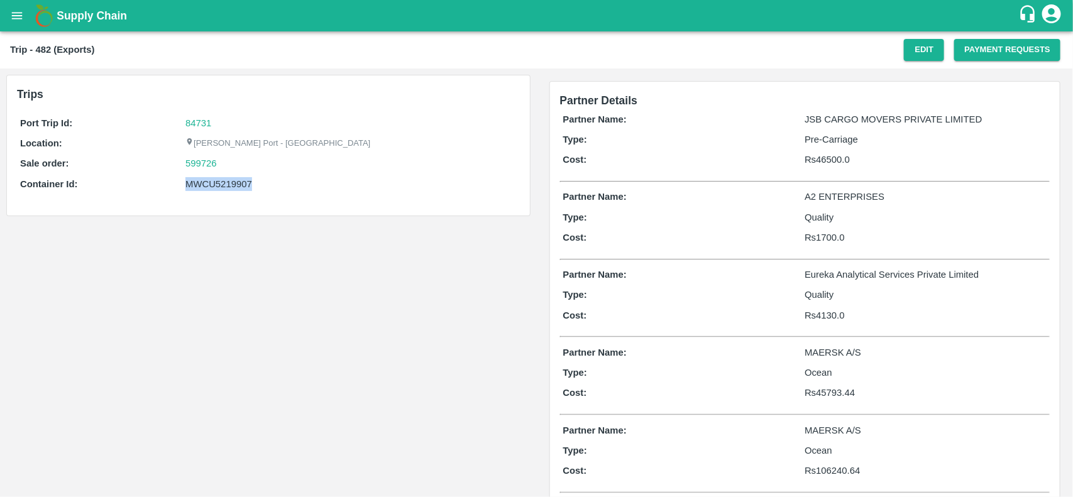
copy div "MWCU5219907"
click at [216, 184] on div "MWCU5219907" at bounding box center [350, 184] width 331 height 14
click at [225, 183] on div "MWCU5219907" at bounding box center [350, 184] width 331 height 14
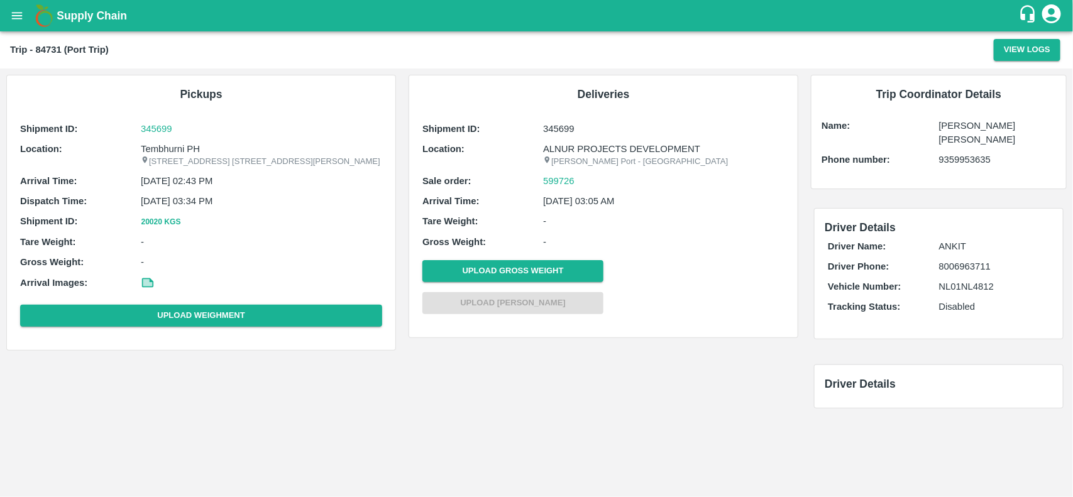
click at [177, 146] on p "Tembhurni PH" at bounding box center [261, 149] width 241 height 14
copy p "Tembhurni"
click at [177, 146] on p "Tembhurni PH" at bounding box center [261, 149] width 241 height 14
copy p "Tembhurni PH"
click at [177, 146] on p "Tembhurni PH" at bounding box center [261, 149] width 241 height 14
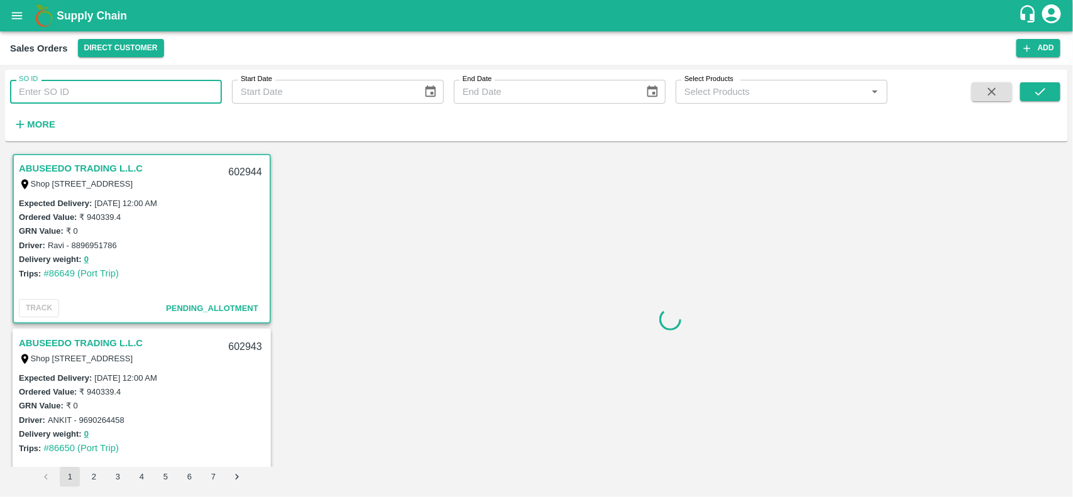
click at [124, 97] on input "SO ID" at bounding box center [116, 92] width 212 height 24
paste input "599726"
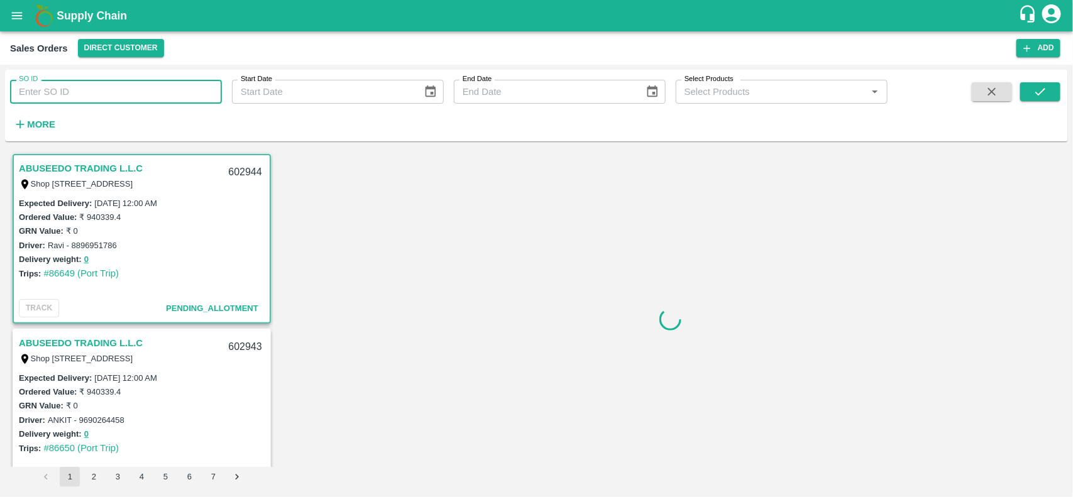
click at [124, 97] on input "SO ID" at bounding box center [116, 92] width 212 height 24
type input "599726"
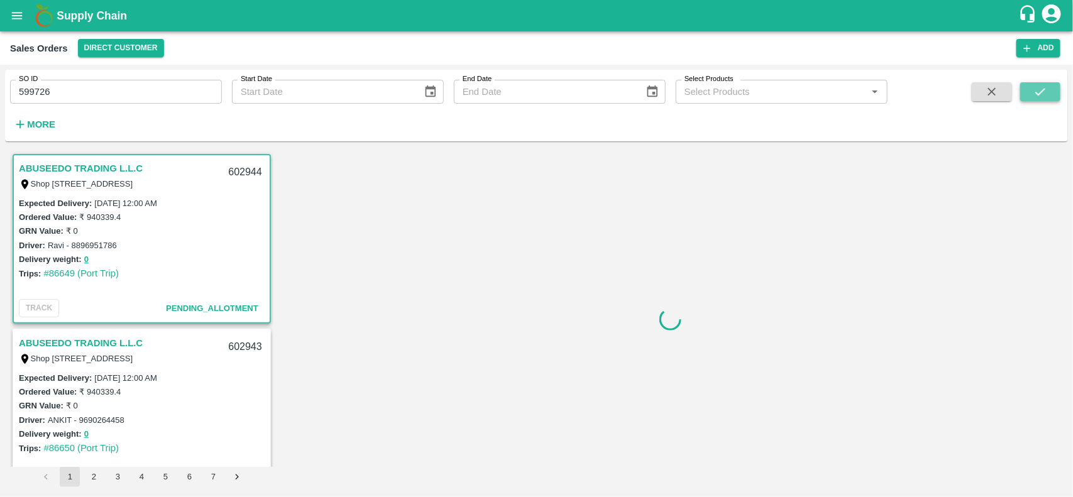
click at [1028, 96] on button "submit" at bounding box center [1040, 91] width 40 height 19
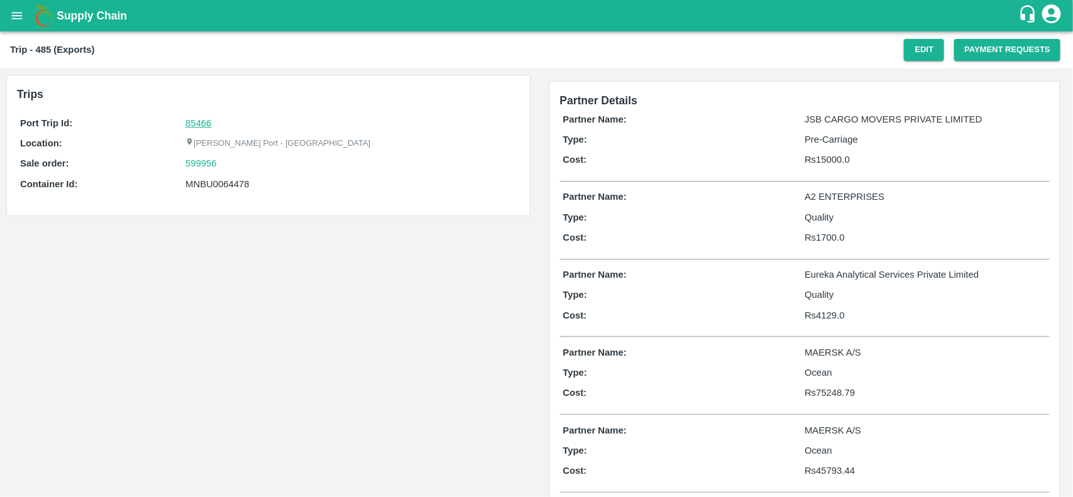
click at [205, 118] on link "85466" at bounding box center [198, 123] width 26 height 10
click at [225, 160] on div "599956" at bounding box center [350, 164] width 331 height 14
copy link "599956"
click at [225, 160] on div "599956" at bounding box center [350, 164] width 331 height 14
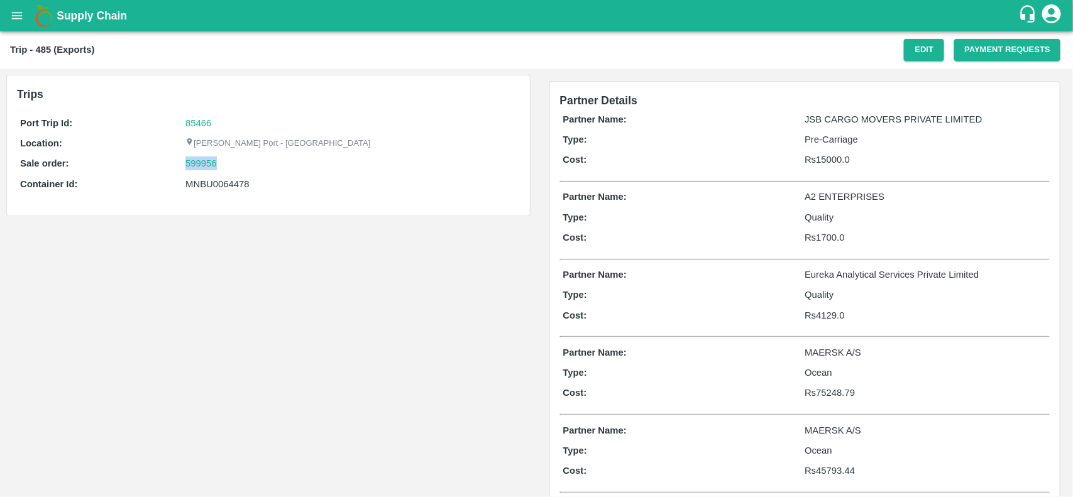
click at [225, 160] on div "599956" at bounding box center [350, 164] width 331 height 14
click at [208, 164] on link "599956" at bounding box center [200, 164] width 31 height 14
click at [239, 168] on div "599956" at bounding box center [350, 164] width 331 height 14
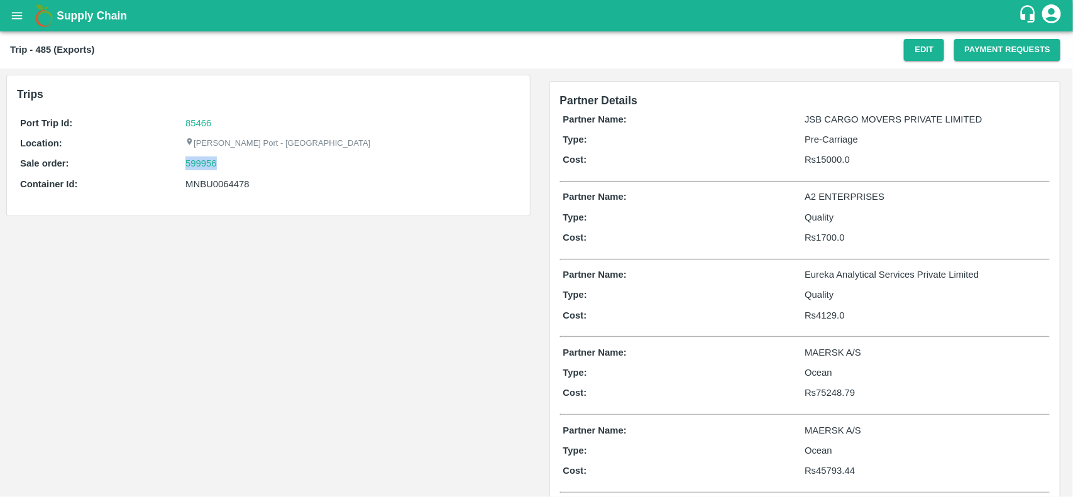
click at [239, 168] on div "599956" at bounding box center [350, 164] width 331 height 14
drag, startPoint x: 239, startPoint y: 168, endPoint x: 195, endPoint y: 163, distance: 44.2
click at [195, 163] on div "599956" at bounding box center [350, 164] width 331 height 14
click at [195, 163] on link "599956" at bounding box center [200, 164] width 31 height 14
click at [206, 186] on div "MNBU0064478" at bounding box center [350, 184] width 331 height 14
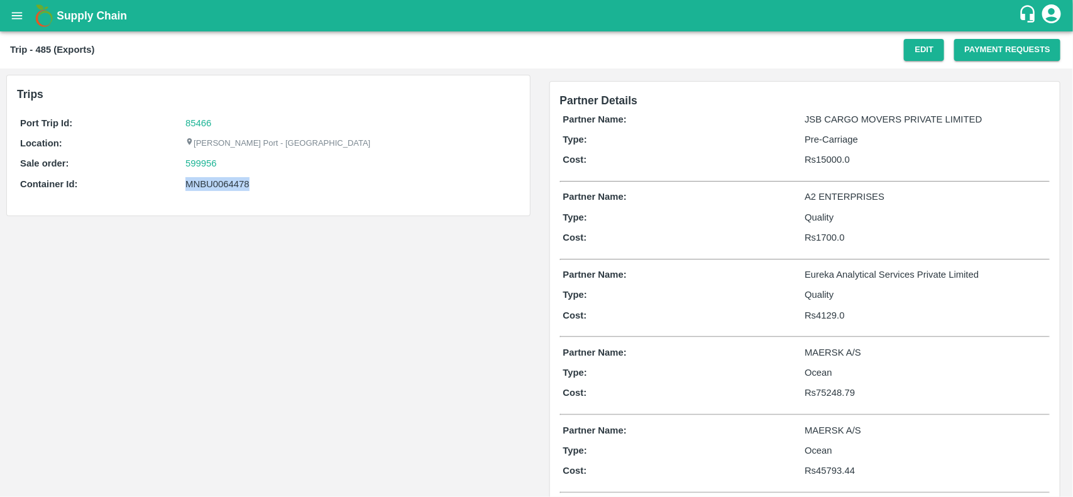
click at [206, 186] on div "MNBU0064478" at bounding box center [350, 184] width 331 height 14
copy div "MNBU0064478"
click at [206, 186] on div "MNBU0064478" at bounding box center [350, 184] width 331 height 14
click at [198, 180] on div "MNBU0064478" at bounding box center [350, 184] width 331 height 14
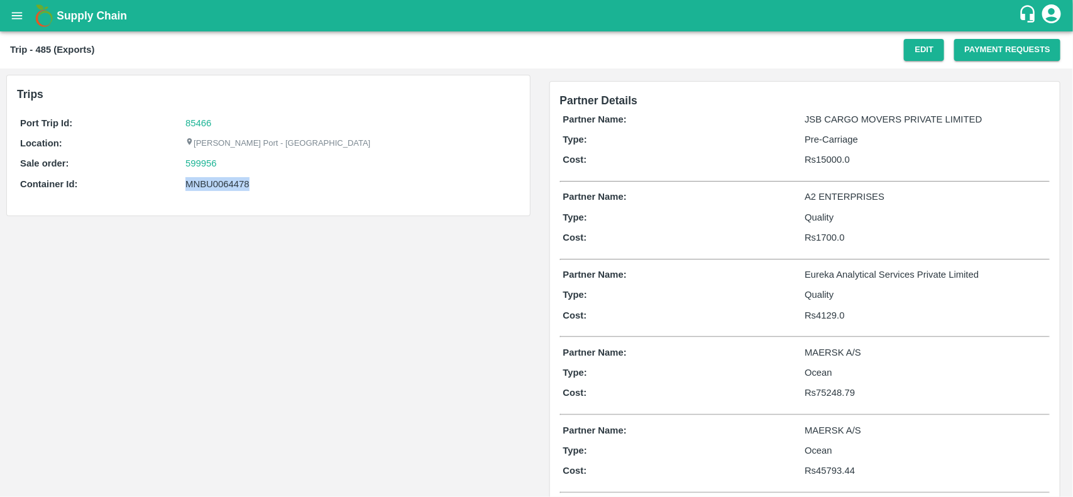
click at [198, 180] on div "MNBU0064478" at bounding box center [350, 184] width 331 height 14
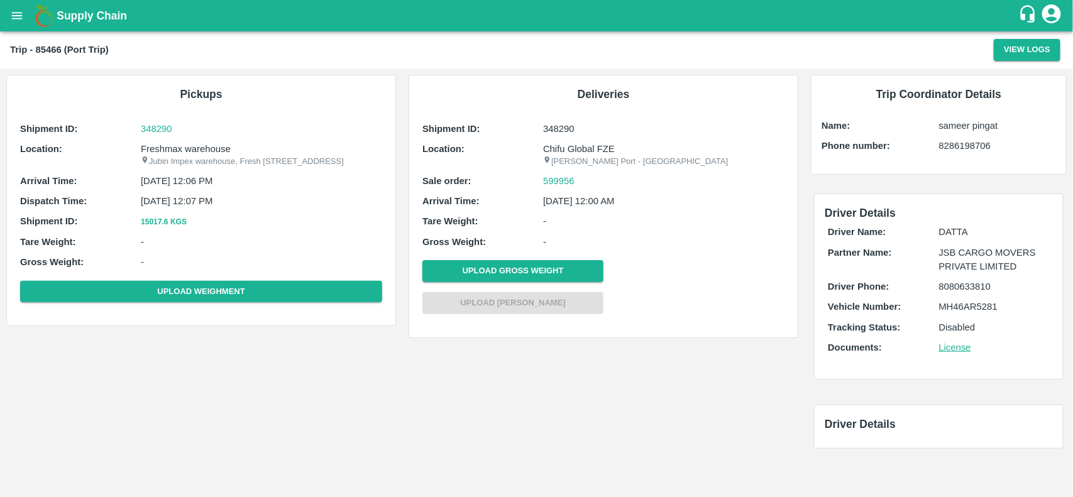
click at [209, 145] on p "Freshmax warehouse" at bounding box center [261, 149] width 241 height 14
copy p "warehouse"
click at [209, 145] on p "Freshmax warehouse" at bounding box center [261, 149] width 241 height 14
copy p "Freshmax warehouse"
click at [209, 145] on p "Freshmax warehouse" at bounding box center [261, 149] width 241 height 14
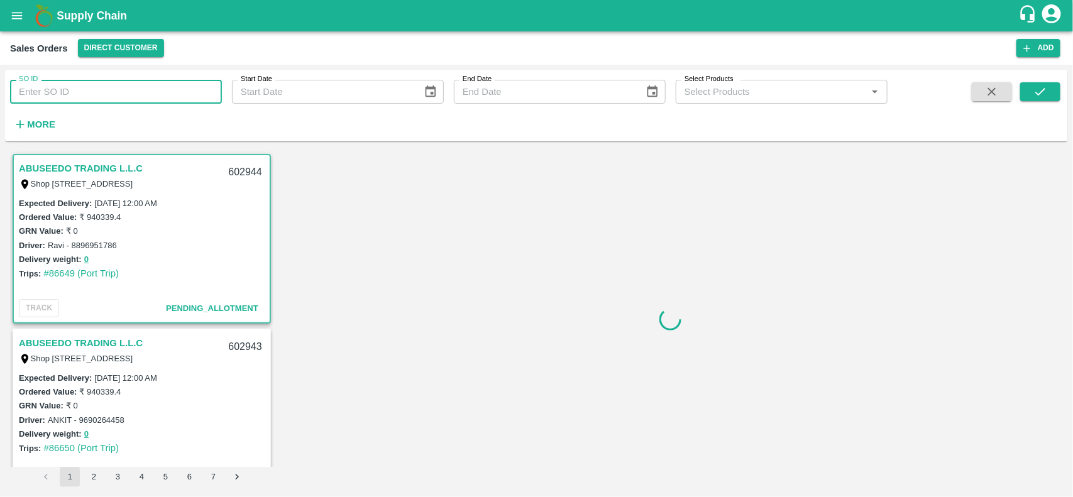
click at [105, 96] on input "SO ID" at bounding box center [116, 92] width 212 height 24
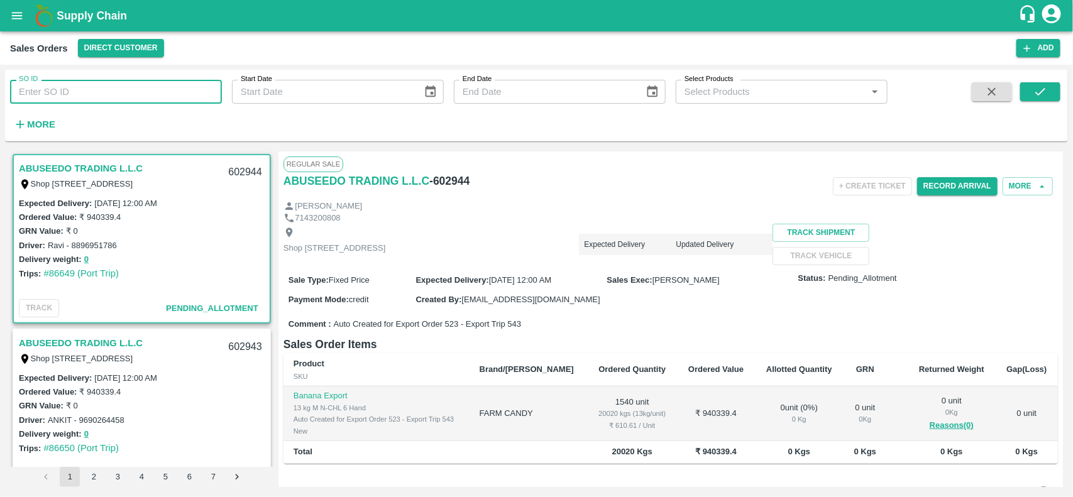
click at [105, 96] on input "SO ID" at bounding box center [116, 92] width 212 height 24
paste input "599956"
type input "599956"
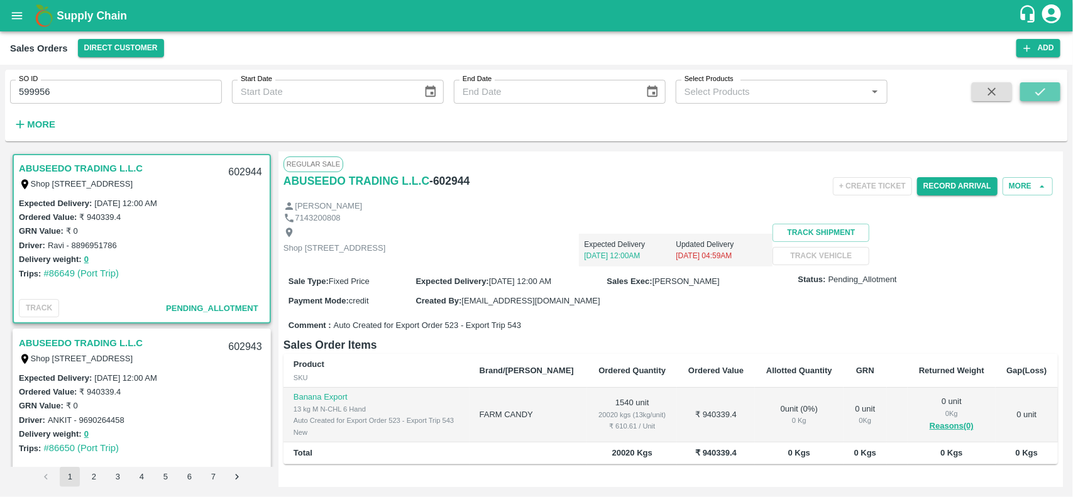
click at [1033, 92] on icon "submit" at bounding box center [1040, 92] width 14 height 14
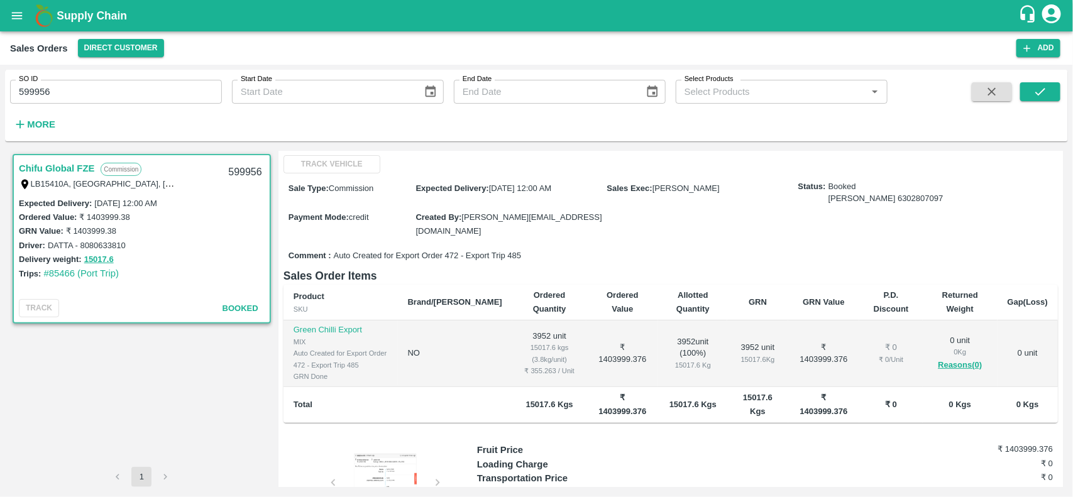
scroll to position [196, 0]
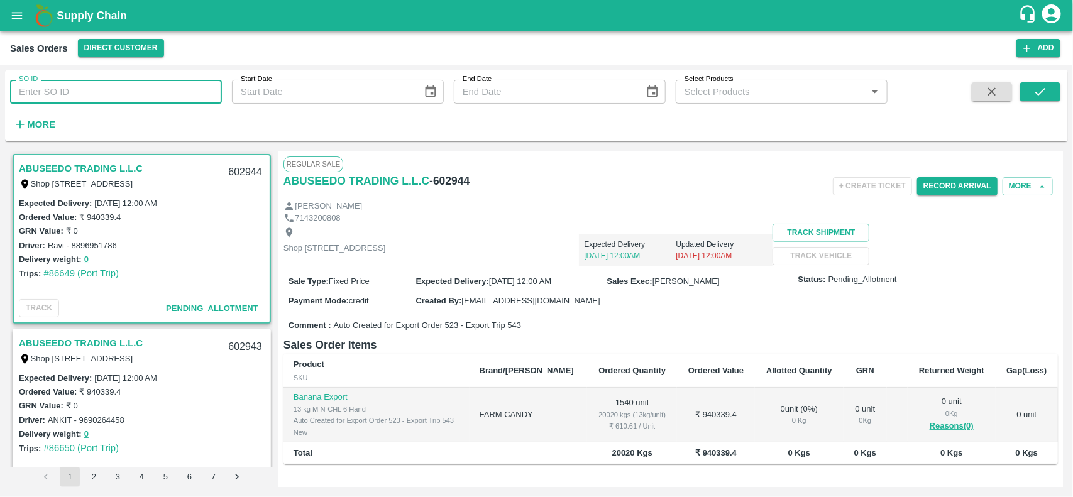
click at [129, 94] on input "SO ID" at bounding box center [116, 92] width 212 height 24
paste input "599956"
click at [129, 94] on input "SO ID" at bounding box center [116, 92] width 212 height 24
type input "599956"
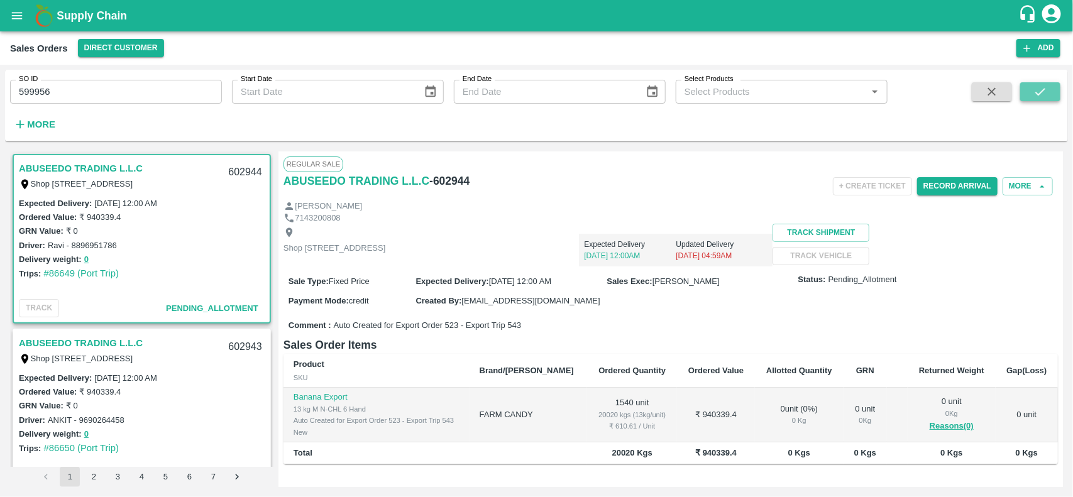
click at [1034, 99] on button "submit" at bounding box center [1040, 91] width 40 height 19
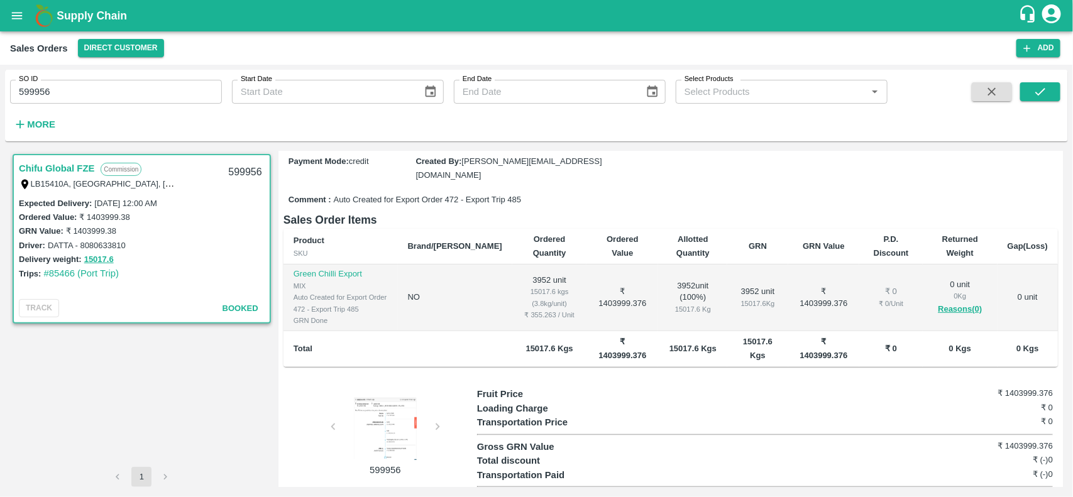
scroll to position [194, 0]
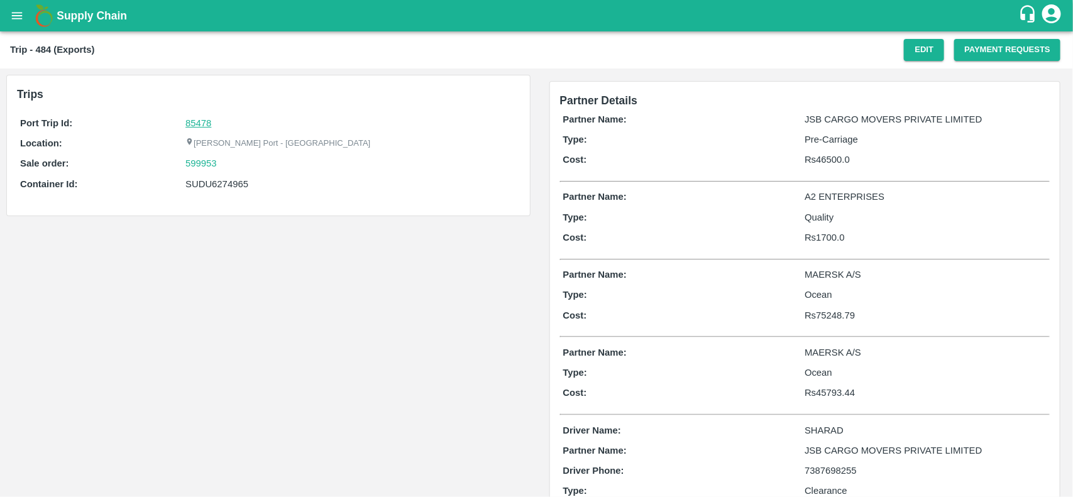
click at [202, 123] on link "85478" at bounding box center [198, 123] width 26 height 10
click at [225, 165] on div "599953" at bounding box center [350, 164] width 331 height 14
copy link
click at [225, 165] on div "599953" at bounding box center [350, 164] width 331 height 14
copy link "599953"
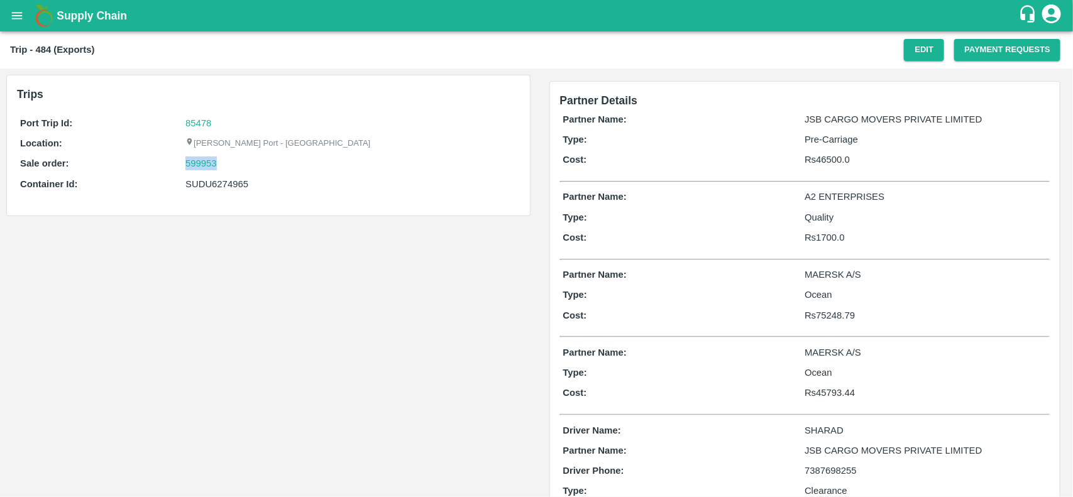
click at [225, 165] on div "599953" at bounding box center [350, 164] width 331 height 14
drag, startPoint x: 225, startPoint y: 165, endPoint x: 202, endPoint y: 162, distance: 22.8
click at [202, 162] on div "599953" at bounding box center [350, 164] width 331 height 14
click at [202, 162] on link "599953" at bounding box center [200, 164] width 31 height 14
click at [221, 185] on div "SUDU6274965" at bounding box center [350, 184] width 331 height 14
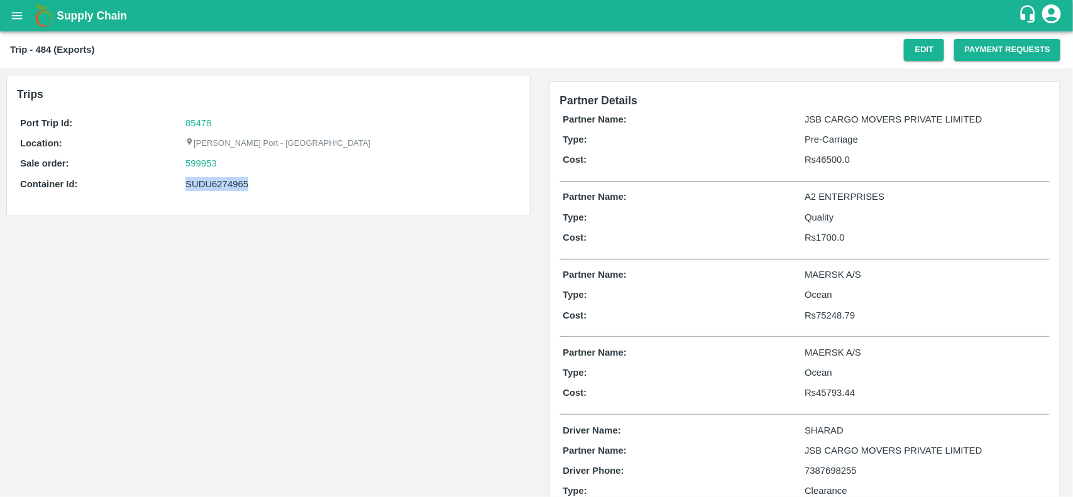
copy div "SUDU6274965"
click at [221, 185] on div "SUDU6274965" at bounding box center [350, 184] width 331 height 14
copy div "SUDU6274965"
click at [221, 185] on div "SUDU6274965" at bounding box center [350, 184] width 331 height 14
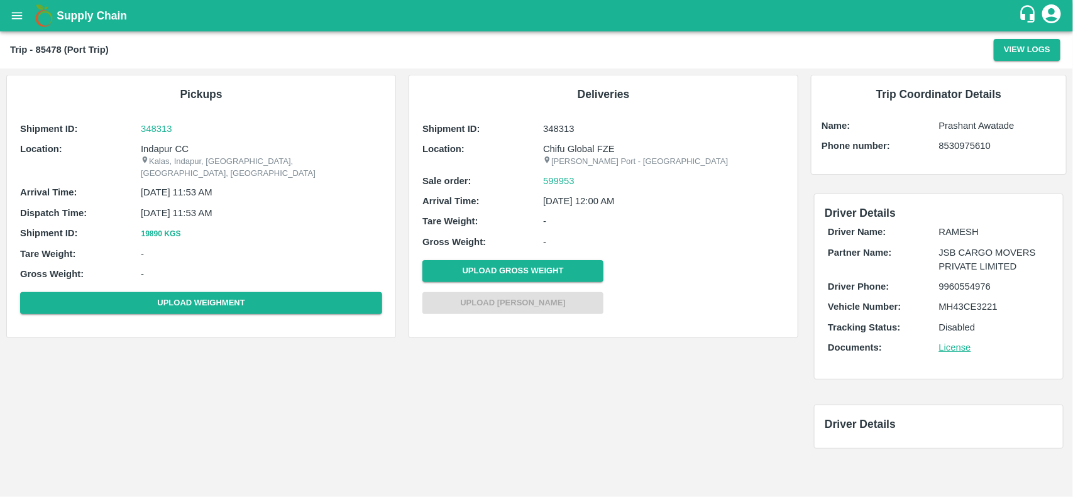
click at [153, 148] on p "Indapur CC" at bounding box center [261, 149] width 241 height 14
copy p "Indapur"
copy p "Indapur CC"
click at [153, 148] on p "Indapur CC" at bounding box center [261, 149] width 241 height 14
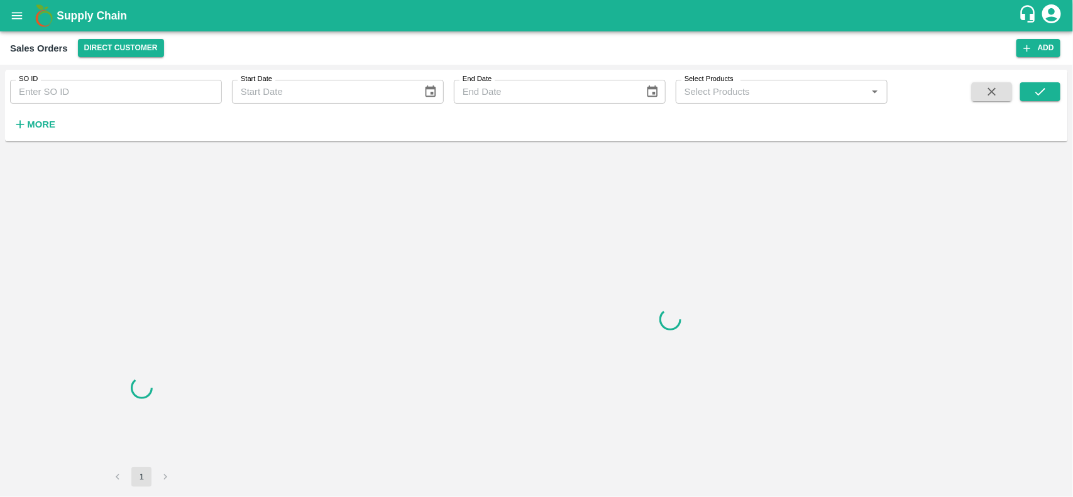
click at [119, 93] on input "SO ID" at bounding box center [116, 92] width 212 height 24
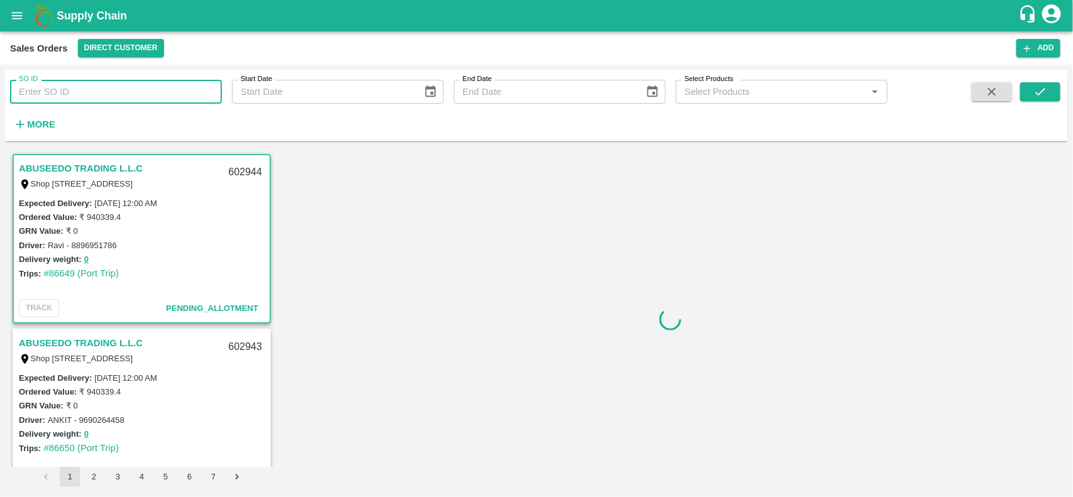
paste input "599953"
click at [119, 93] on input "SO ID" at bounding box center [116, 92] width 212 height 24
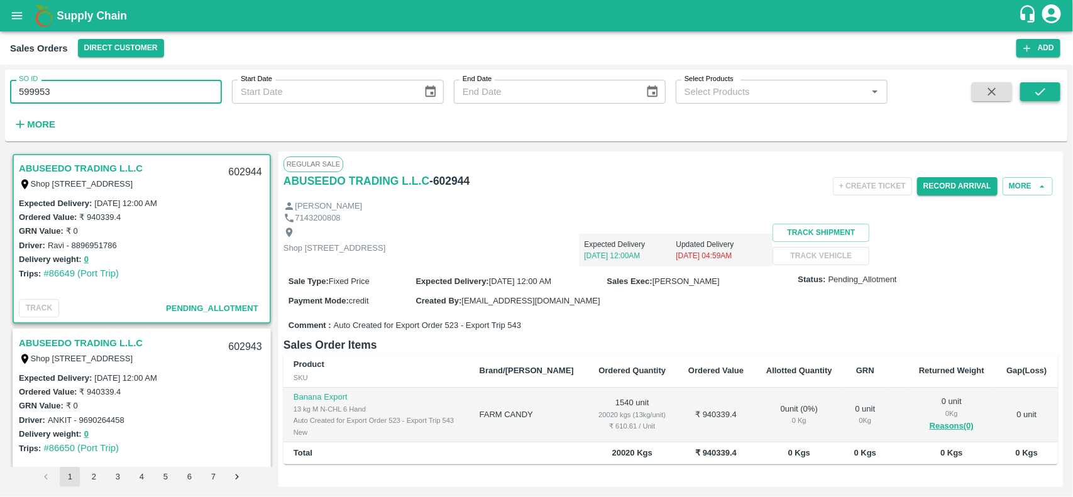
type input "599953"
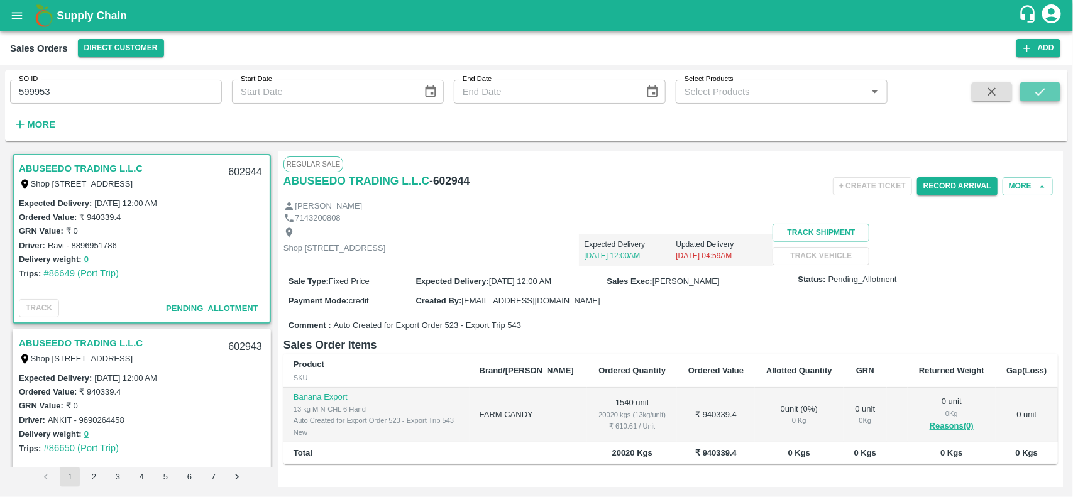
click at [1056, 101] on button "submit" at bounding box center [1040, 91] width 40 height 19
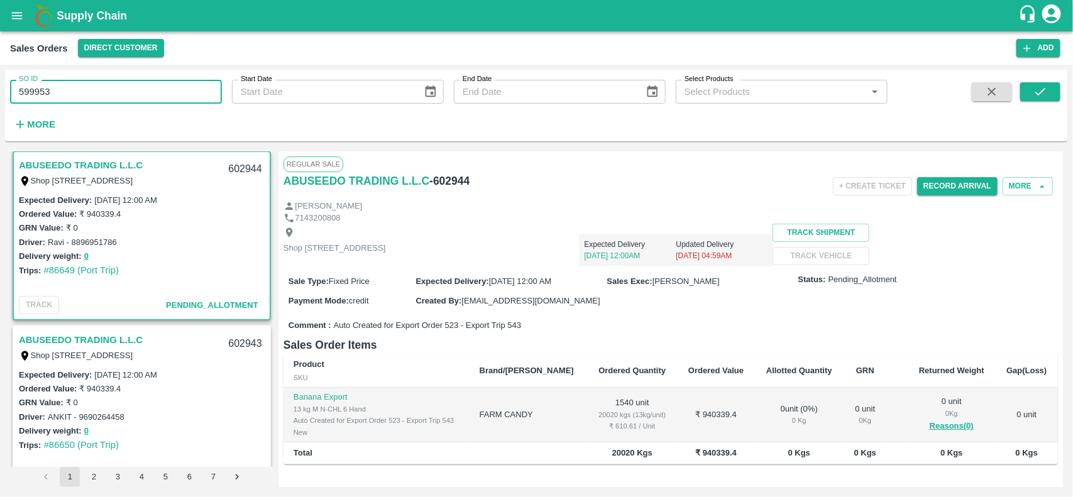
click at [181, 93] on input "599953" at bounding box center [116, 92] width 212 height 24
paste input "text"
type input "5"
paste input "text"
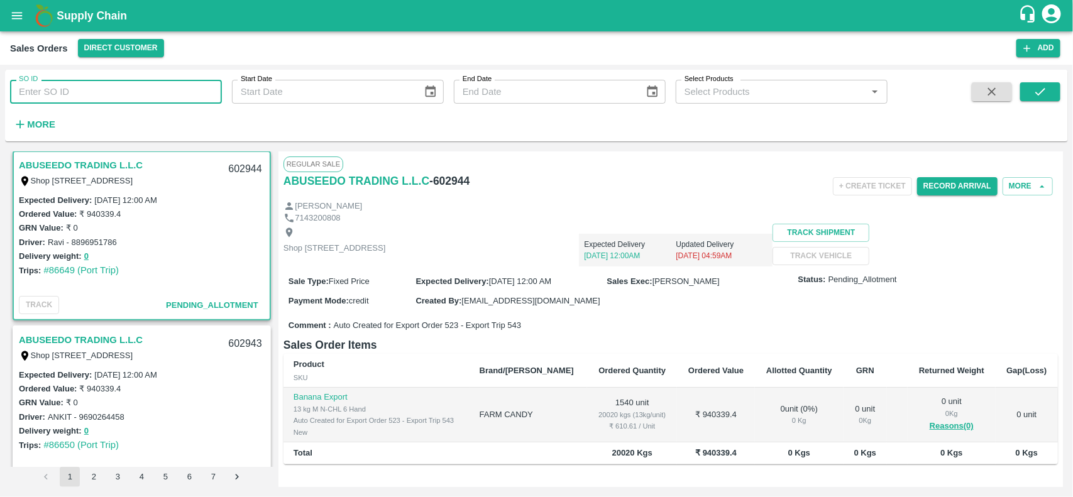
type input "599953"
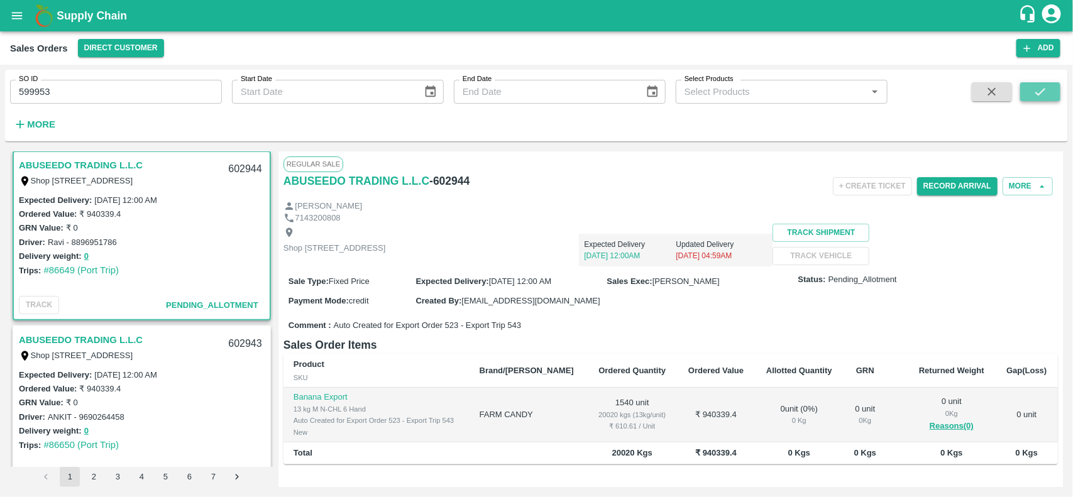
click at [1034, 85] on icon "submit" at bounding box center [1040, 92] width 14 height 14
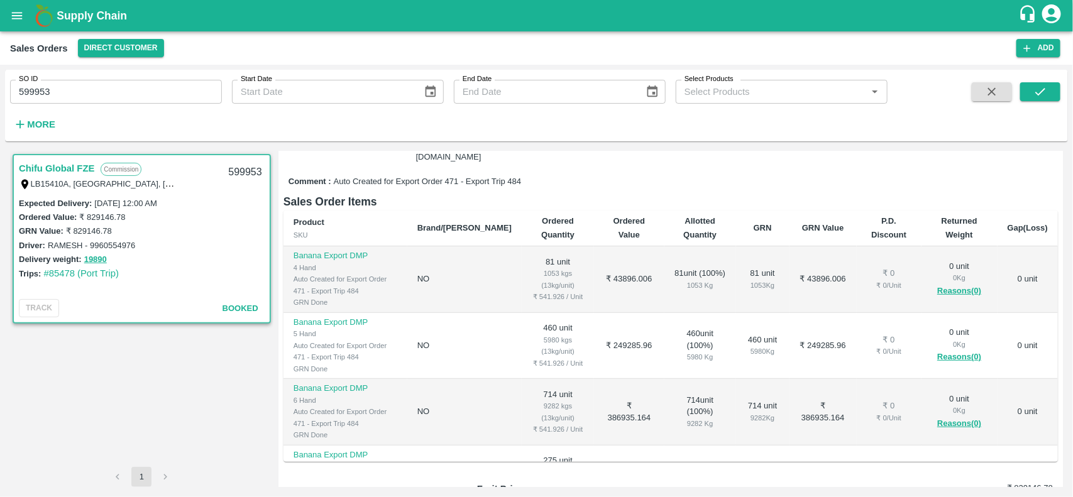
scroll to position [87, 0]
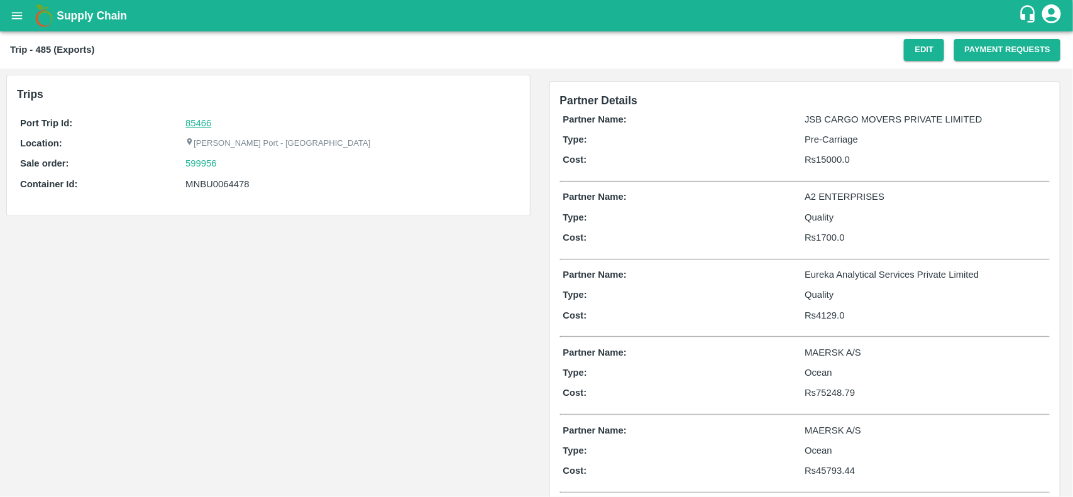
click at [197, 121] on link "85466" at bounding box center [198, 123] width 26 height 10
click at [230, 160] on div "599956" at bounding box center [350, 164] width 331 height 14
copy link "599956"
click at [230, 160] on div "599956" at bounding box center [350, 164] width 331 height 14
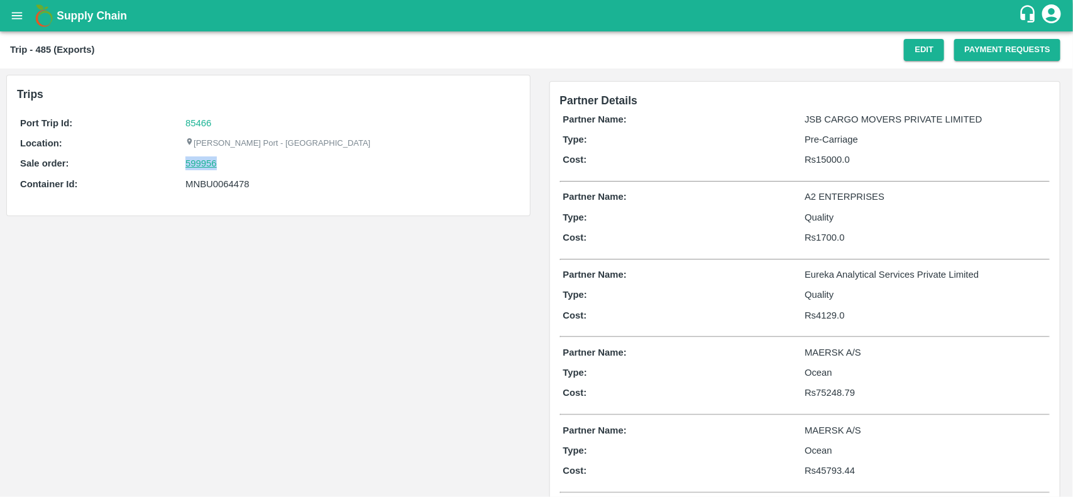
click at [203, 162] on link "599956" at bounding box center [200, 164] width 31 height 14
click at [221, 177] on div "MNBU0064478" at bounding box center [350, 184] width 331 height 14
copy div "MNBU0064478"
click at [221, 177] on div "MNBU0064478" at bounding box center [350, 184] width 331 height 14
click at [224, 184] on div "MNBU0064478" at bounding box center [350, 184] width 331 height 14
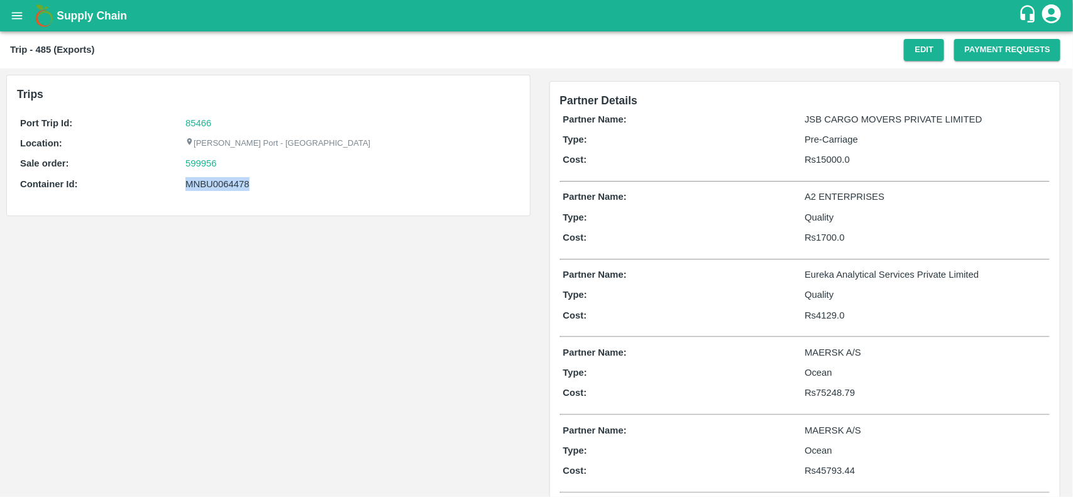
click at [224, 184] on div "MNBU0064478" at bounding box center [350, 184] width 331 height 14
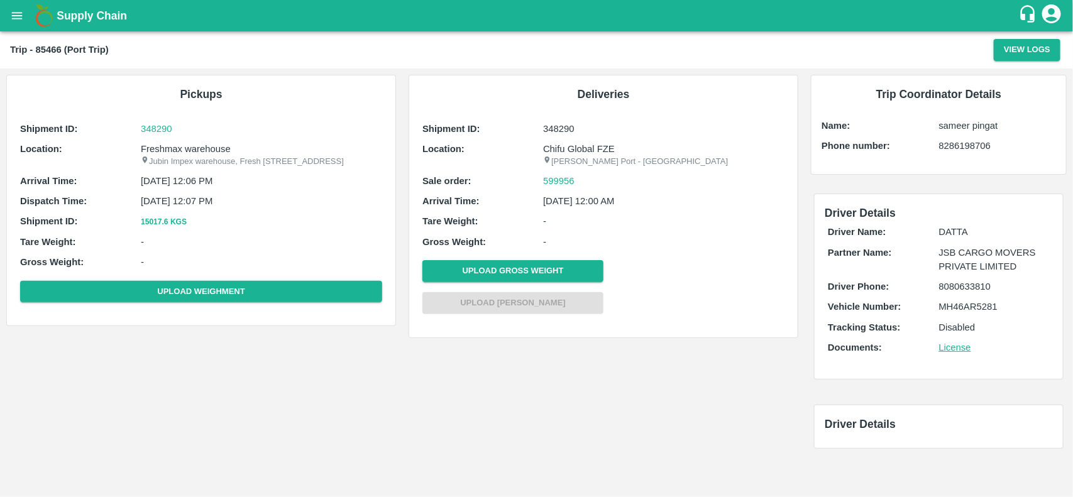
click at [186, 142] on p "Freshmax warehouse" at bounding box center [261, 149] width 241 height 14
copy p "warehouse"
click at [186, 142] on p "Freshmax warehouse" at bounding box center [261, 149] width 241 height 14
copy p "Freshmax warehouse"
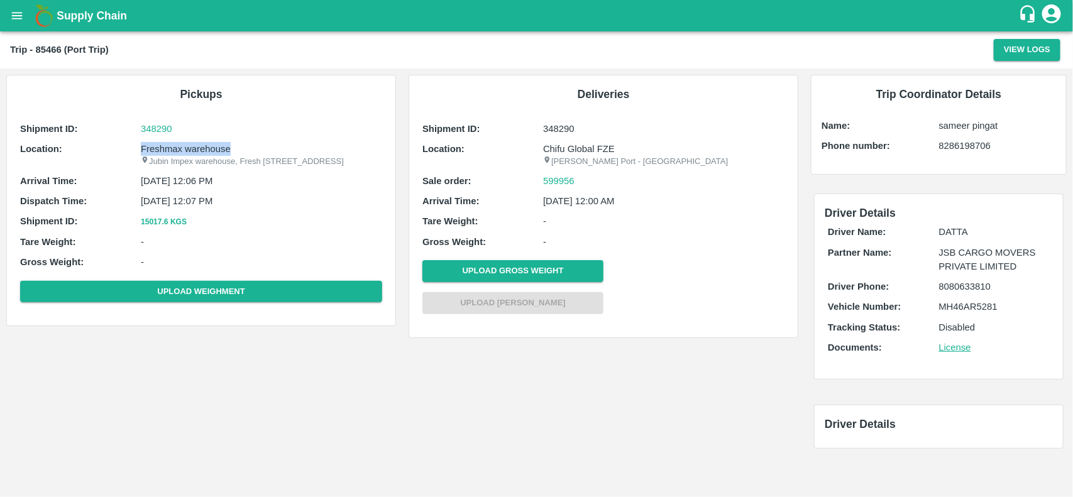
click at [186, 142] on p "Freshmax warehouse" at bounding box center [261, 149] width 241 height 14
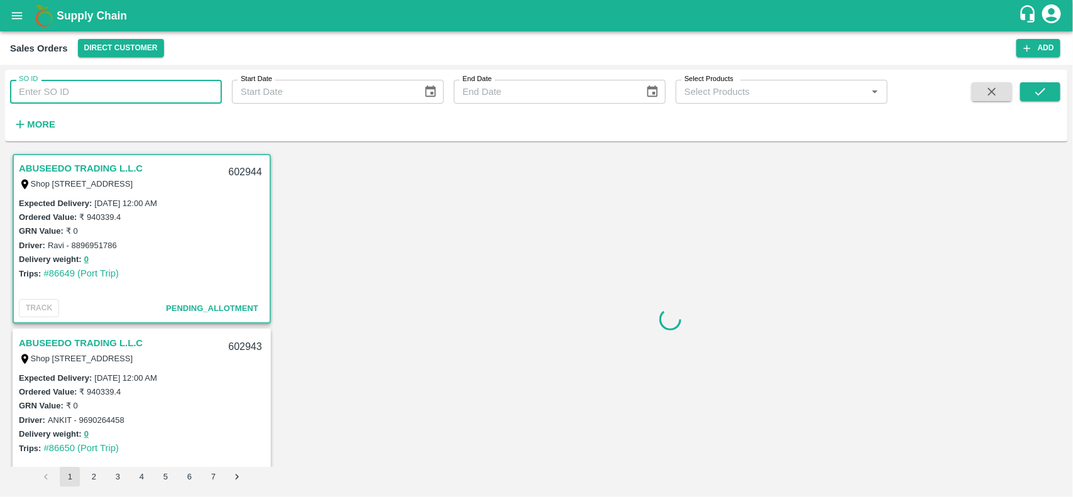
click at [107, 92] on input "SO ID" at bounding box center [116, 92] width 212 height 24
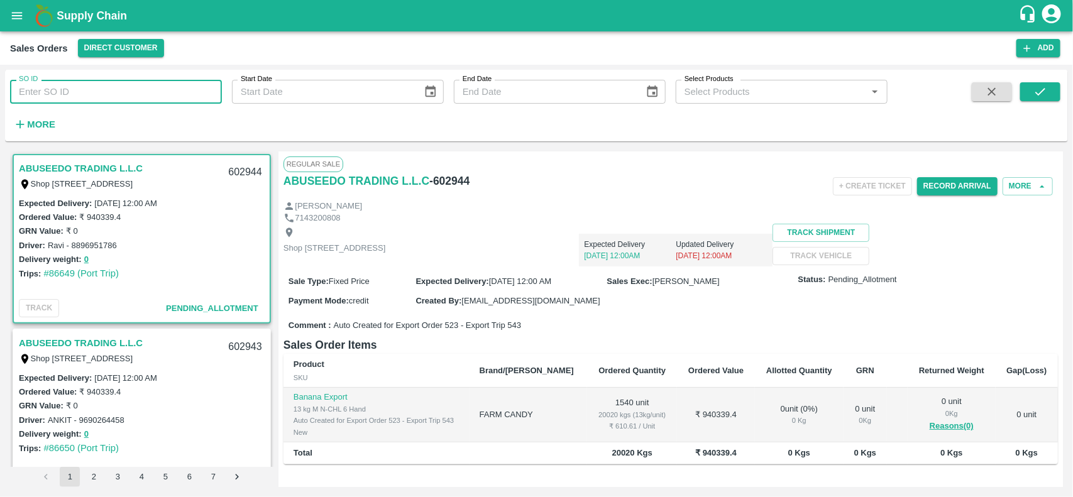
click at [107, 92] on input "SO ID" at bounding box center [116, 92] width 212 height 24
paste input "599956"
type input "599956"
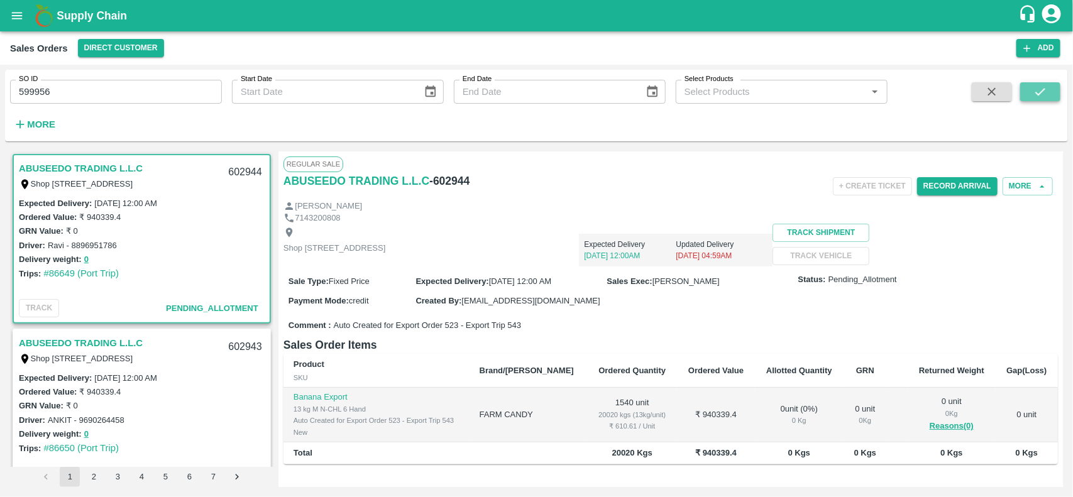
click at [1039, 89] on icon "submit" at bounding box center [1040, 92] width 14 height 14
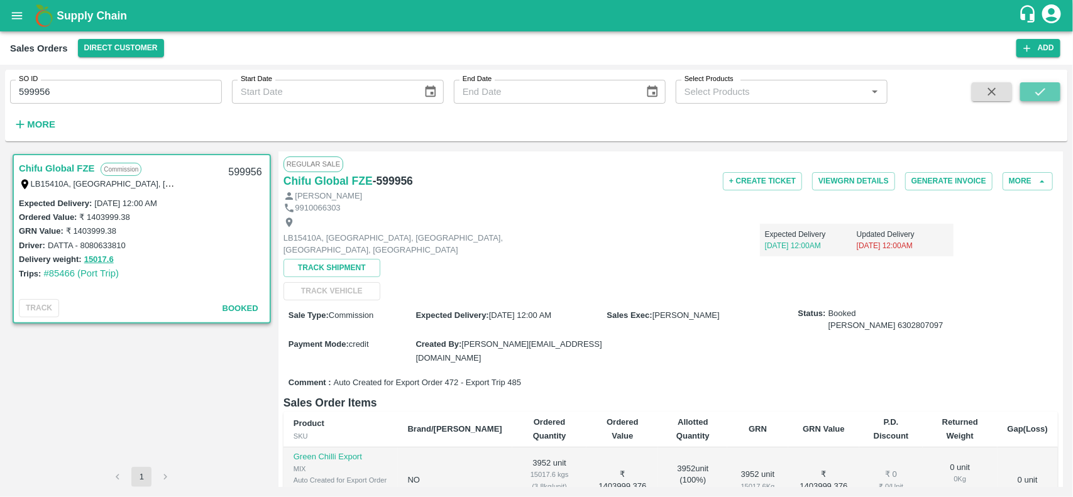
click at [1039, 89] on icon "submit" at bounding box center [1040, 92] width 14 height 14
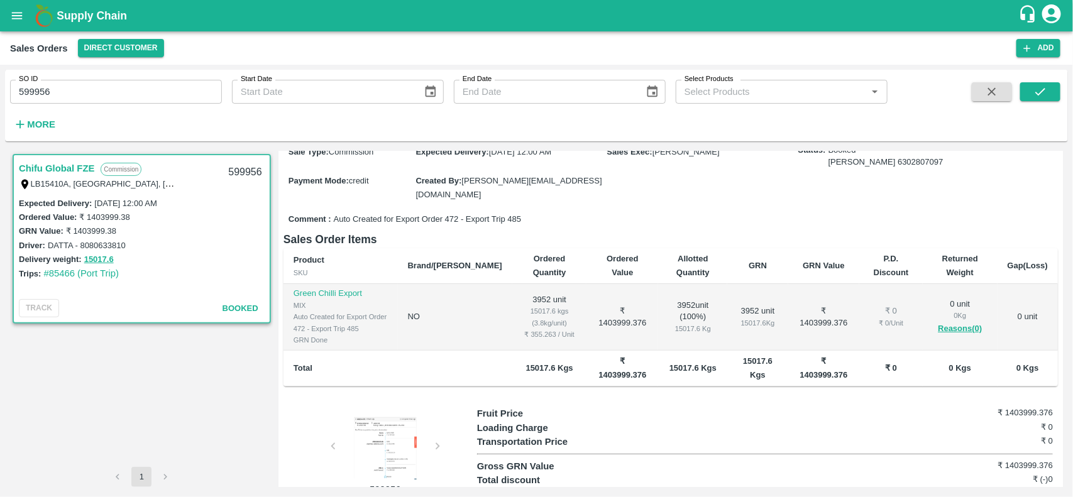
scroll to position [196, 0]
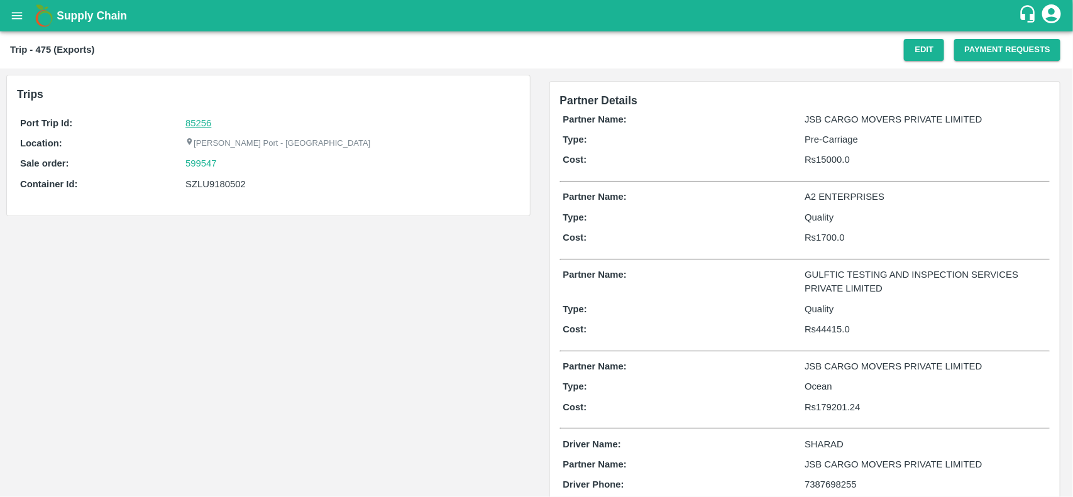
click at [199, 123] on link "85256" at bounding box center [198, 123] width 26 height 10
click at [224, 164] on div "599547" at bounding box center [350, 164] width 331 height 14
copy link "599547"
click at [224, 164] on div "599547" at bounding box center [350, 164] width 331 height 14
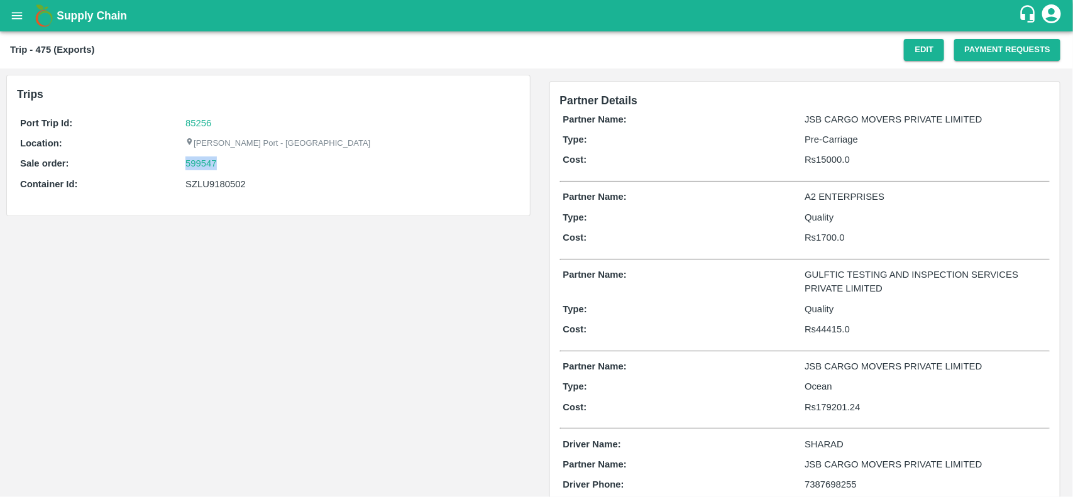
click at [224, 164] on div "599547" at bounding box center [350, 164] width 331 height 14
click at [199, 165] on link "599547" at bounding box center [200, 164] width 31 height 14
click at [221, 186] on div "SZLU9180502" at bounding box center [350, 184] width 331 height 14
copy div "SZLU9180502"
click at [221, 186] on div "SZLU9180502" at bounding box center [350, 184] width 331 height 14
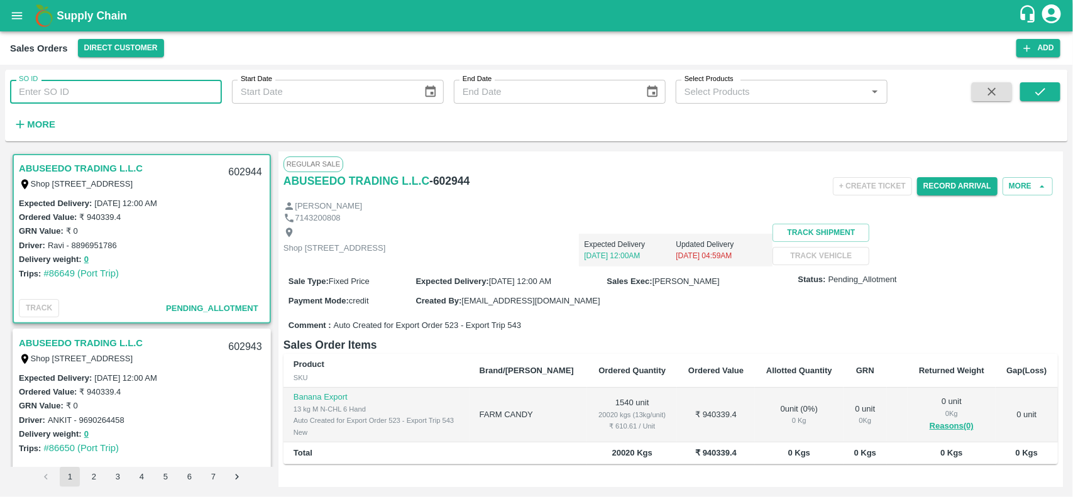
click at [139, 94] on input "SO ID" at bounding box center [116, 92] width 212 height 24
paste input "599547"
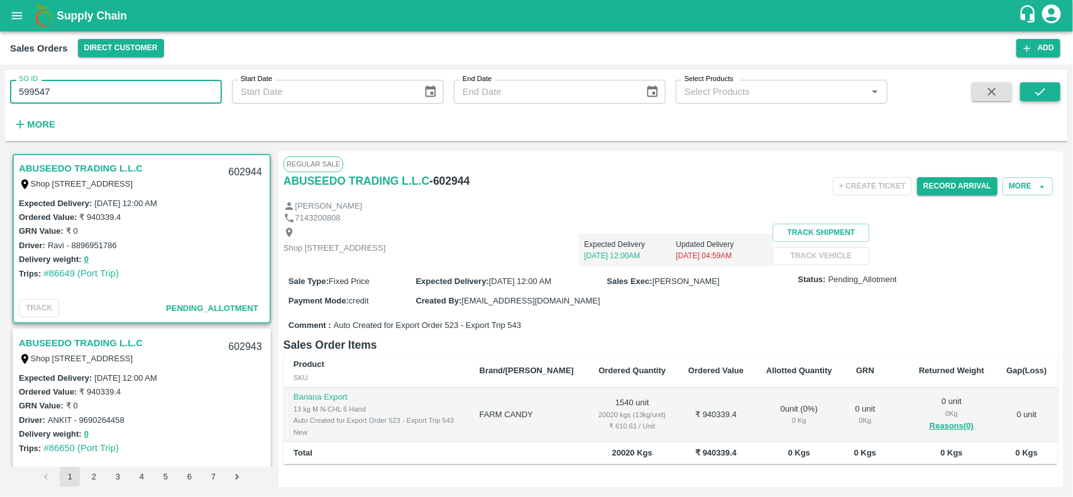
type input "599547"
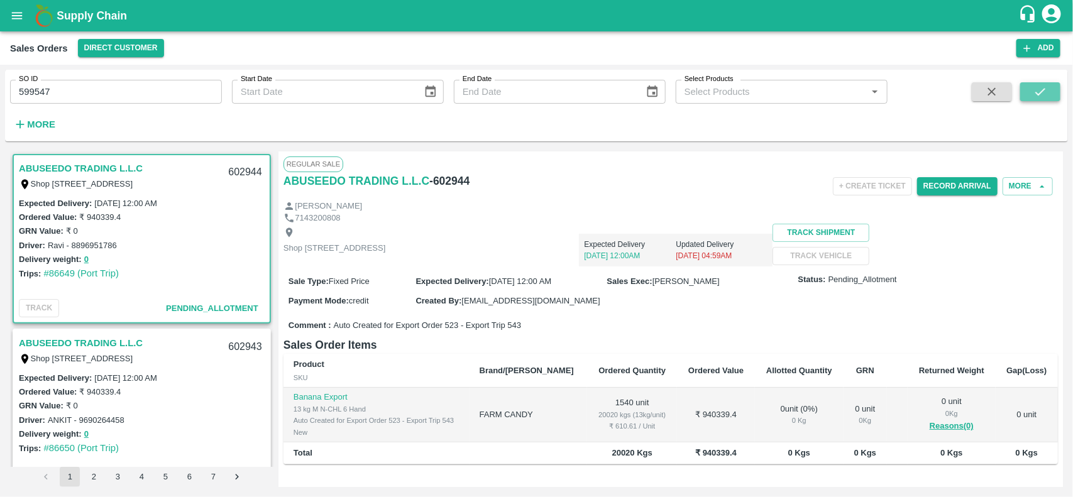
click at [1045, 84] on button "submit" at bounding box center [1040, 91] width 40 height 19
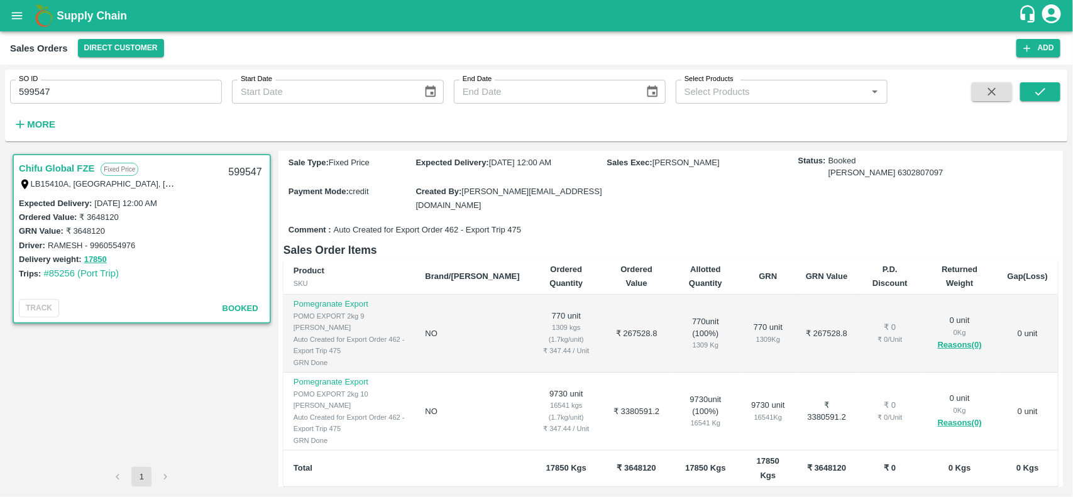
scroll to position [156, 0]
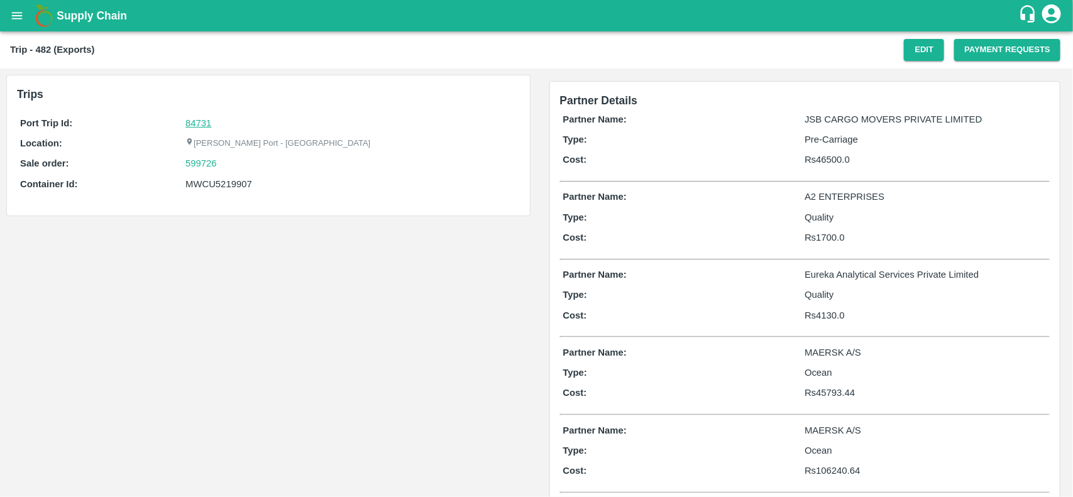
click at [189, 127] on link "84731" at bounding box center [198, 123] width 26 height 10
click at [227, 161] on div "599726" at bounding box center [350, 164] width 331 height 14
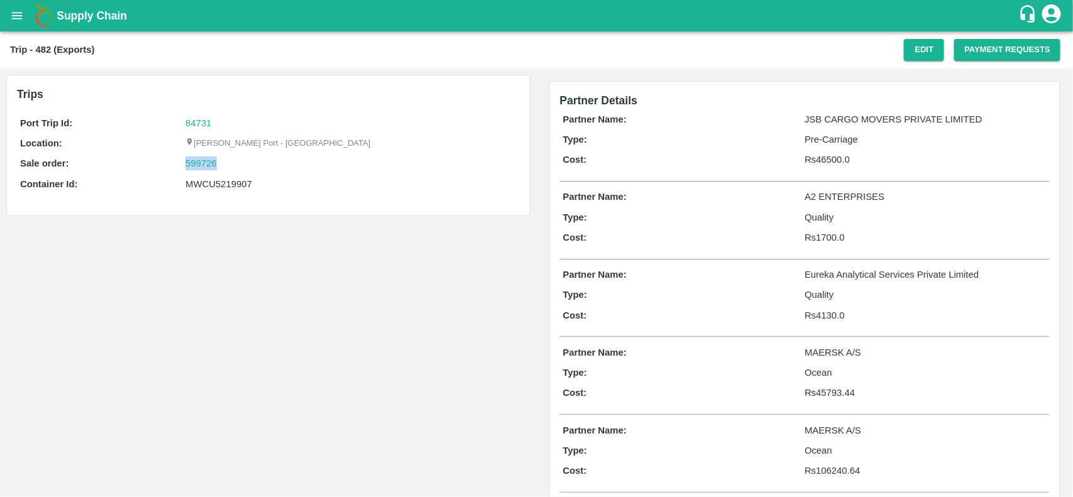
copy link "599726"
click at [195, 168] on link "599726" at bounding box center [200, 164] width 31 height 14
click at [238, 184] on div "MWCU5219907" at bounding box center [350, 184] width 331 height 14
copy div "MWCU5219907"
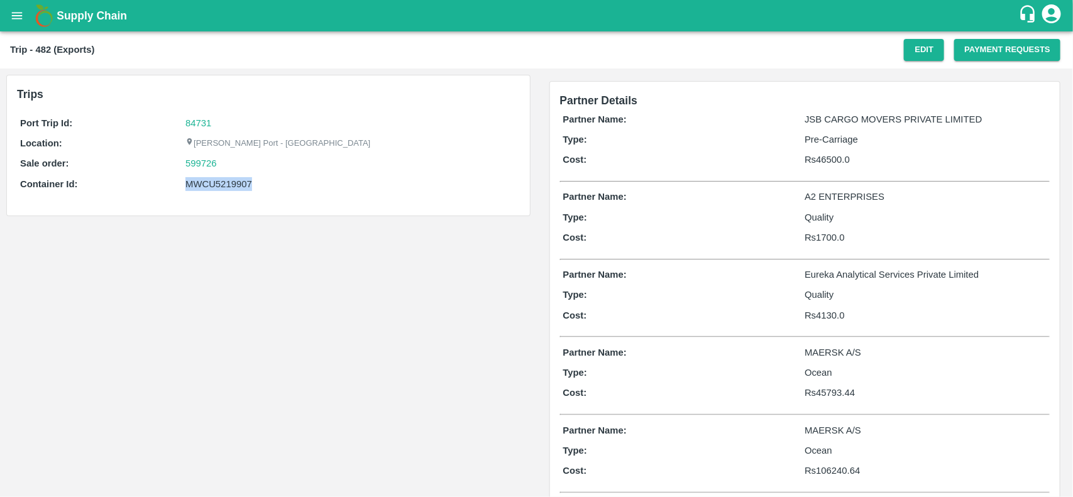
click at [238, 184] on div "MWCU5219907" at bounding box center [350, 184] width 331 height 14
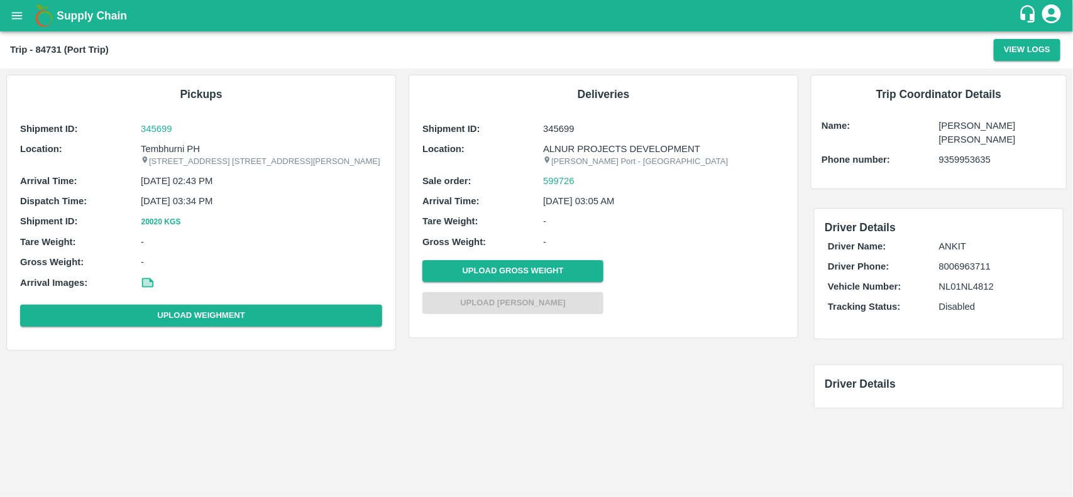
click at [171, 146] on p "Tembhurni PH" at bounding box center [261, 149] width 241 height 14
copy p "Tembhurni"
click at [171, 146] on p "Tembhurni PH" at bounding box center [261, 149] width 241 height 14
copy p "Tembhurni PH"
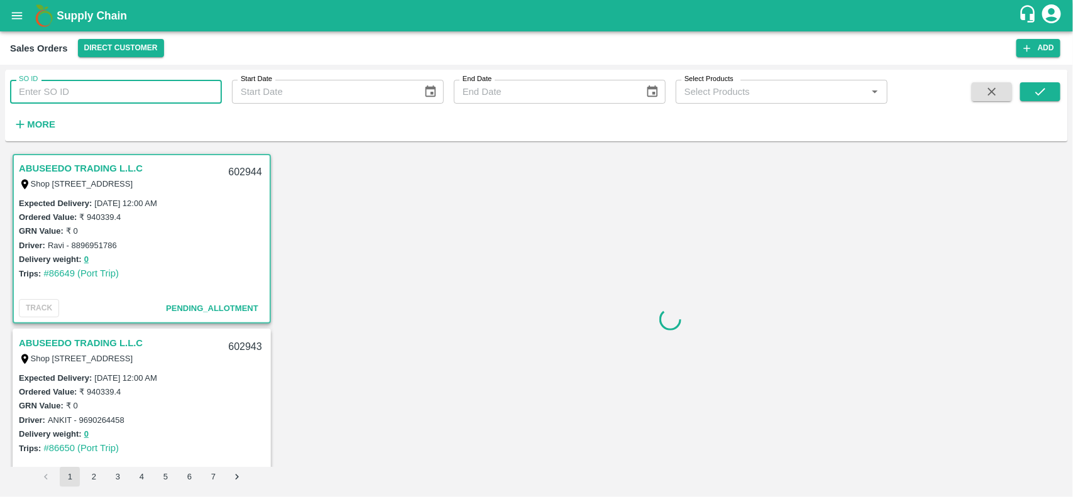
click at [133, 92] on input "SO ID" at bounding box center [116, 92] width 212 height 24
paste input "599726"
click at [133, 92] on input "599726" at bounding box center [116, 92] width 212 height 24
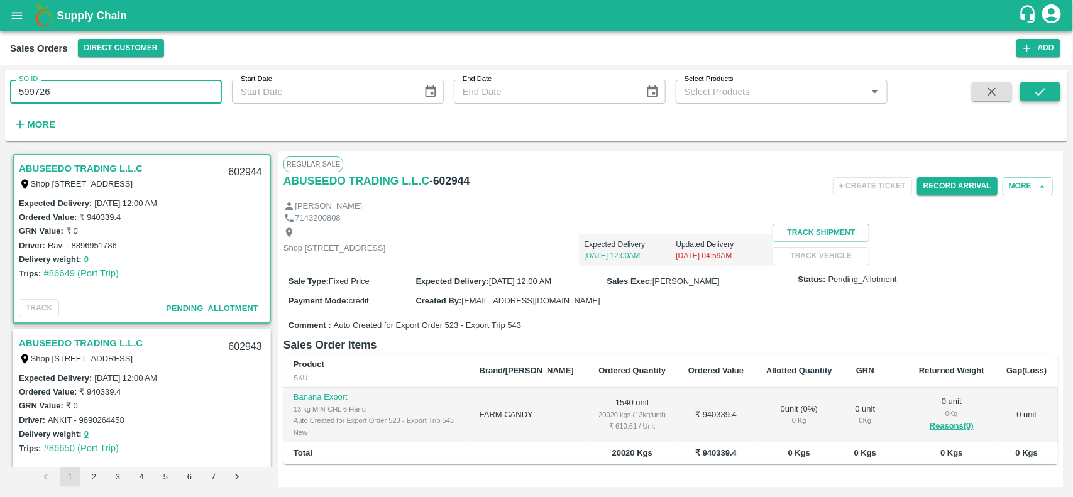
type input "599726"
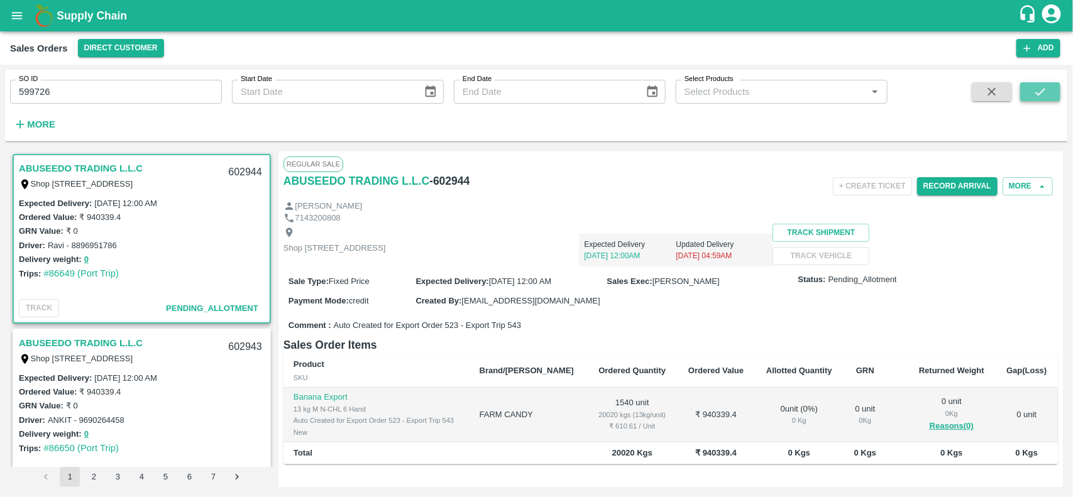
click at [1049, 97] on button "submit" at bounding box center [1040, 91] width 40 height 19
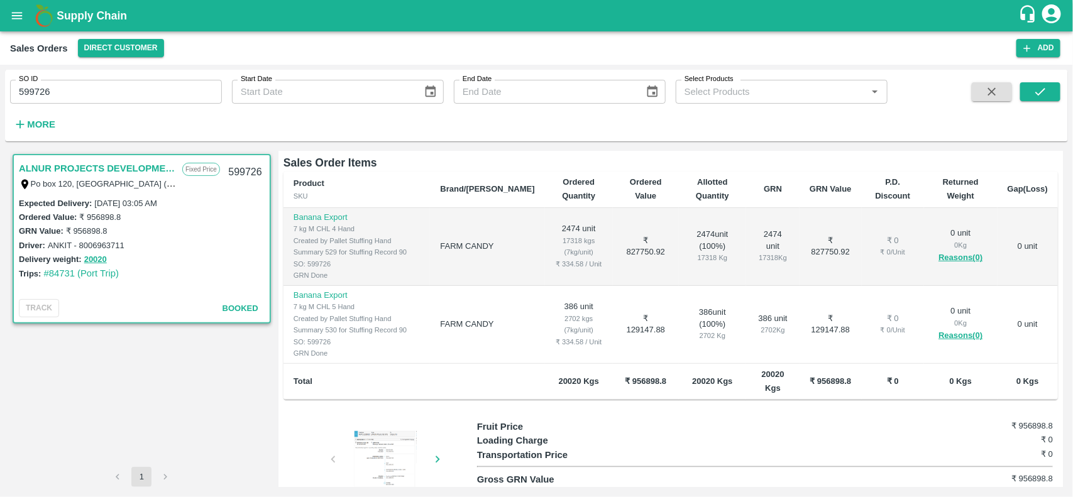
scroll to position [241, 0]
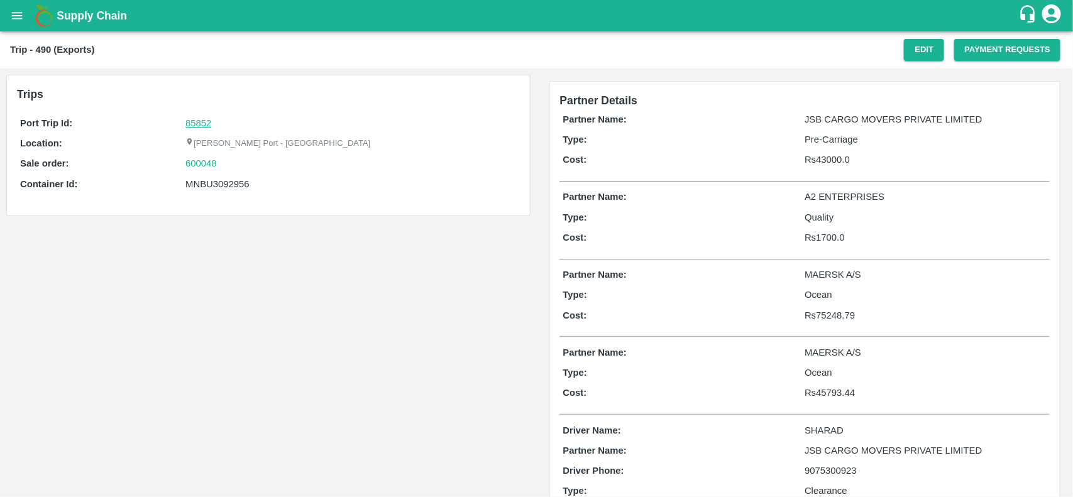
click at [204, 123] on link "85852" at bounding box center [198, 123] width 26 height 10
click at [229, 170] on div "600048" at bounding box center [350, 164] width 331 height 14
copy link "600048"
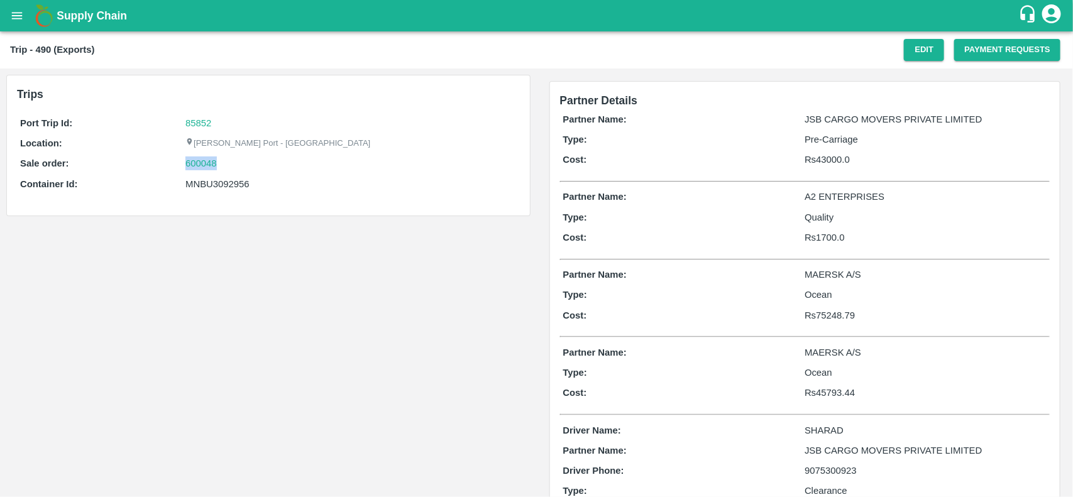
click at [229, 170] on div "600048" at bounding box center [350, 164] width 331 height 14
click at [207, 167] on link "600048" at bounding box center [200, 164] width 31 height 14
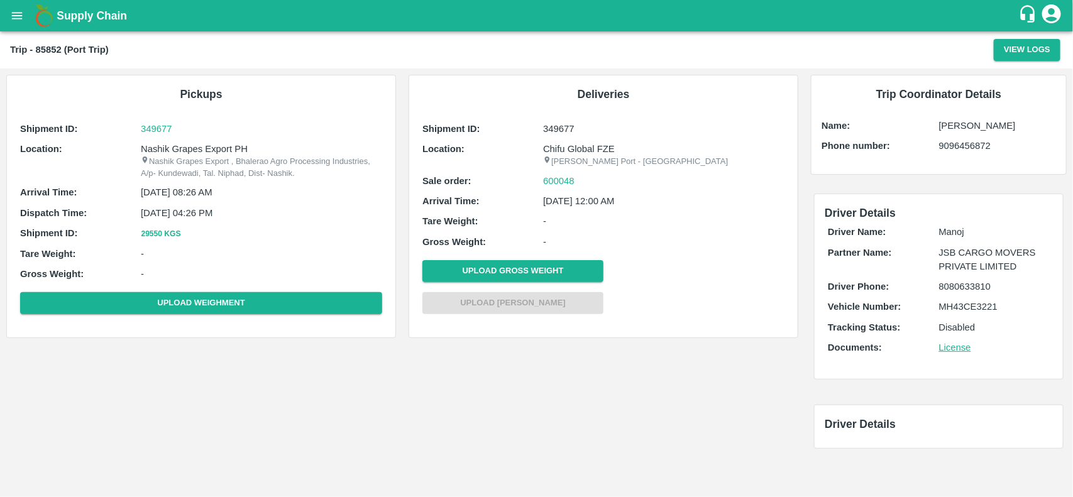
click at [163, 146] on p "Nashik Grapes Export PH" at bounding box center [261, 149] width 241 height 14
copy p "Nashik Grapes Export PH"
click at [163, 146] on p "Nashik Grapes Export PH" at bounding box center [261, 149] width 241 height 14
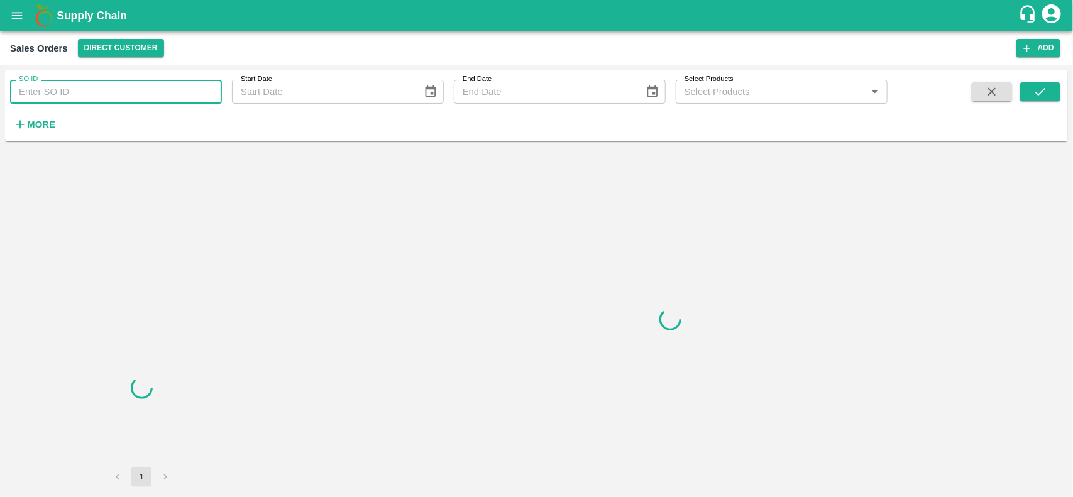
click at [79, 90] on input "SO ID" at bounding box center [116, 92] width 212 height 24
paste input "600048"
click at [79, 90] on input "SO ID" at bounding box center [116, 92] width 212 height 24
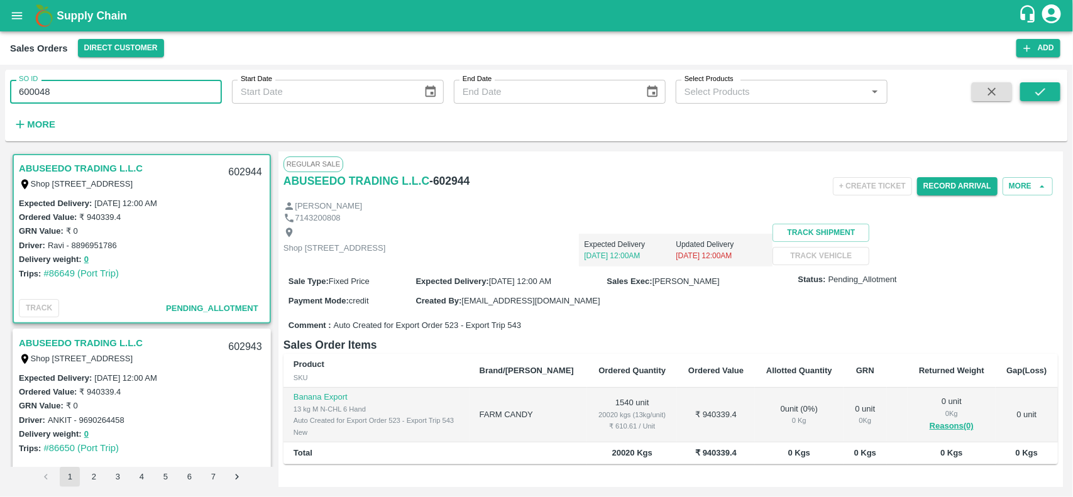
type input "600048"
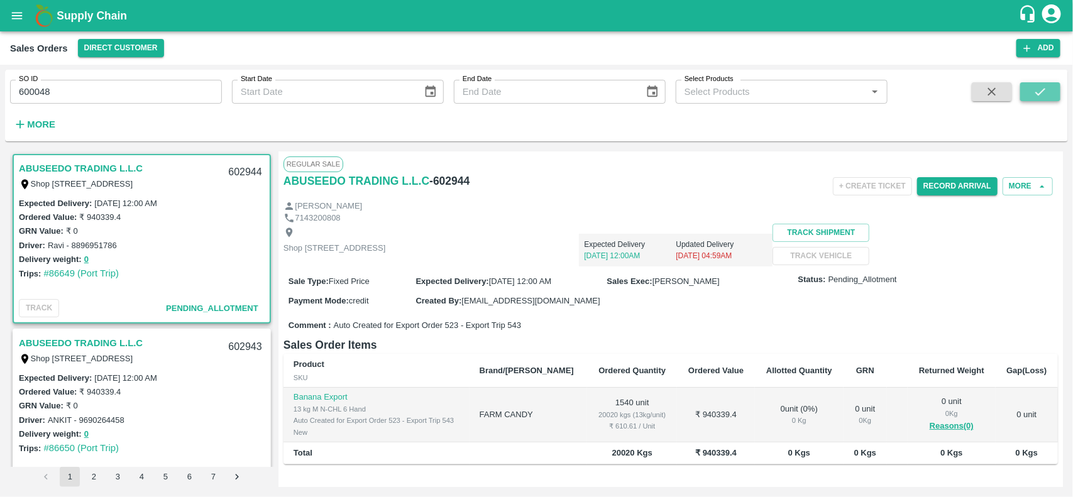
click at [1055, 84] on button "submit" at bounding box center [1040, 91] width 40 height 19
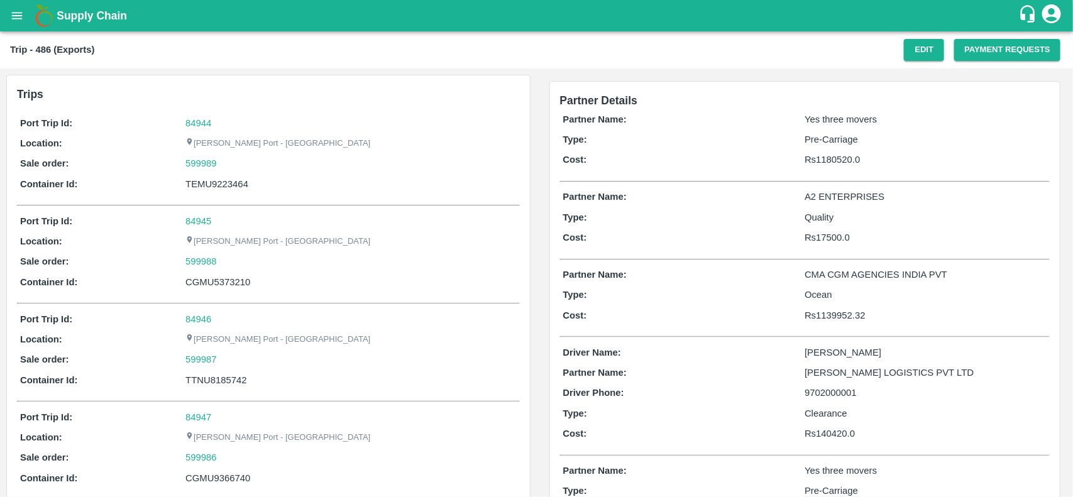
click at [199, 116] on div "84944" at bounding box center [350, 123] width 331 height 14
click at [199, 121] on link "84944" at bounding box center [198, 123] width 26 height 10
click at [229, 163] on div "599989" at bounding box center [350, 164] width 331 height 14
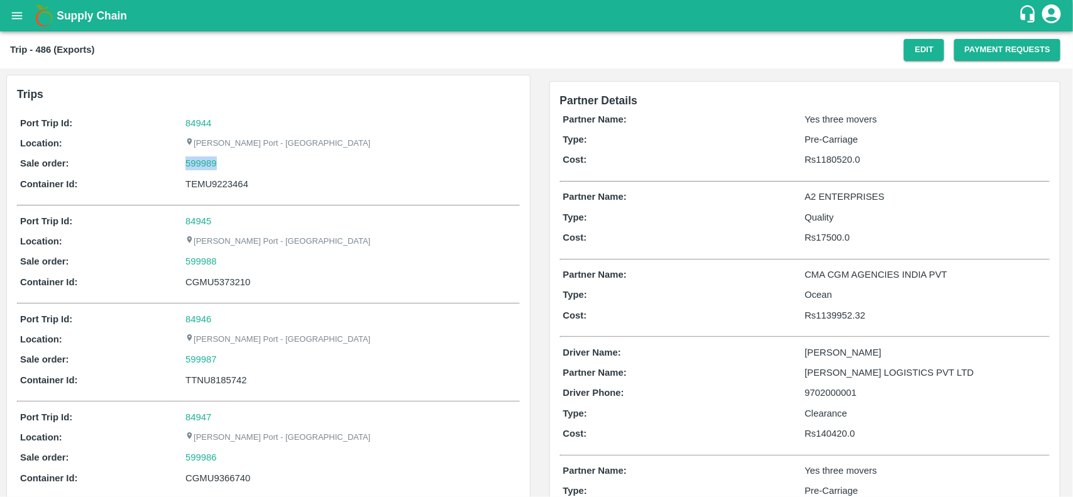
copy link "599989"
click at [229, 163] on div "599989" at bounding box center [350, 164] width 331 height 14
click at [204, 167] on link "599989" at bounding box center [200, 164] width 31 height 14
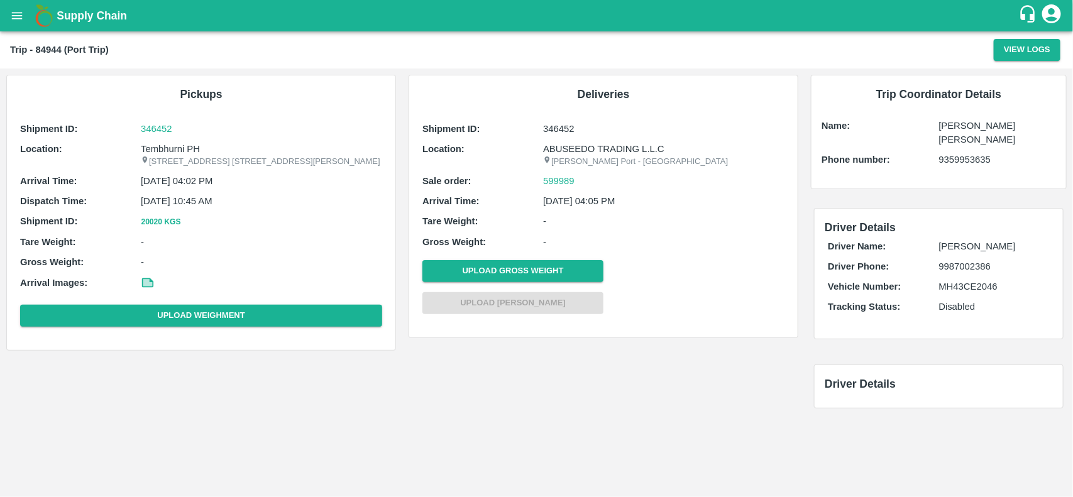
click at [186, 150] on p "Tembhurni PH" at bounding box center [261, 149] width 241 height 14
copy p "Tembhurni PH"
click at [186, 150] on p "Tembhurni PH" at bounding box center [261, 149] width 241 height 14
click at [173, 150] on p "Tembhurni PH" at bounding box center [261, 149] width 241 height 14
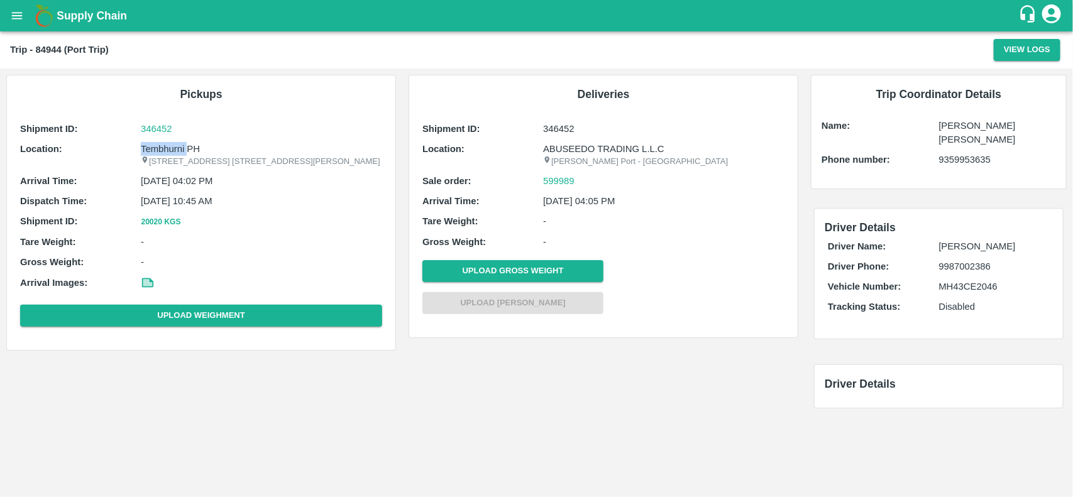
click at [173, 150] on p "Tembhurni PH" at bounding box center [261, 149] width 241 height 14
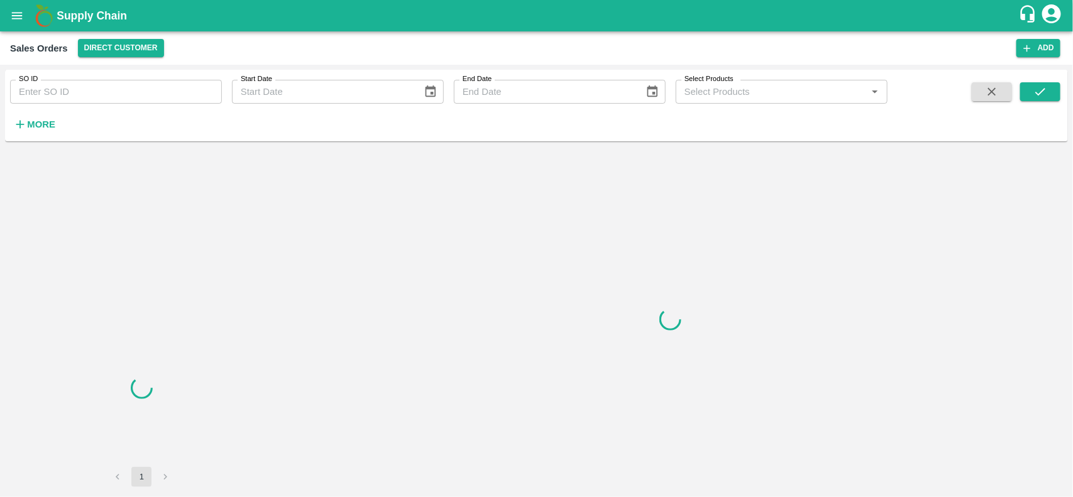
click at [158, 96] on input "SO ID" at bounding box center [116, 92] width 212 height 24
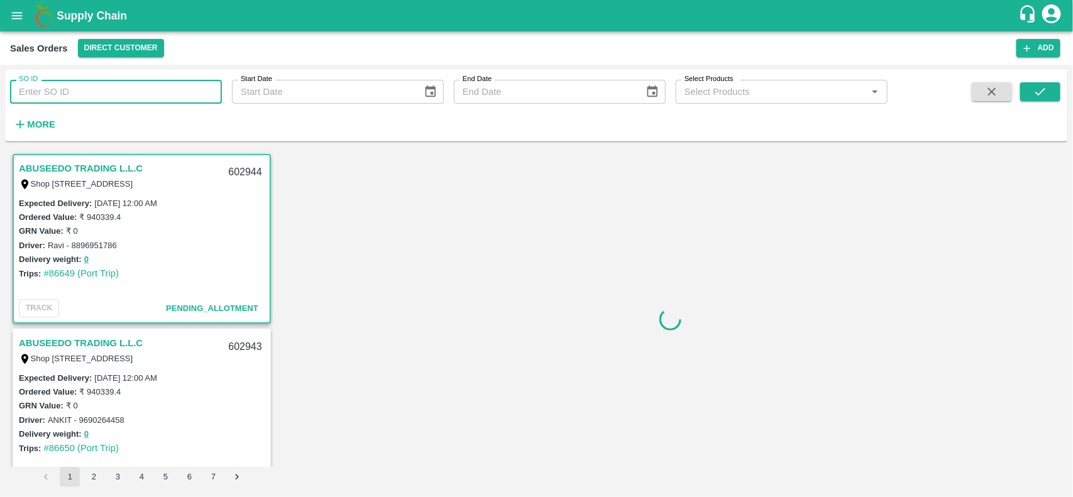
click at [158, 96] on input "SO ID" at bounding box center [116, 92] width 212 height 24
paste input "599989"
click at [158, 96] on input "SO ID" at bounding box center [116, 92] width 212 height 24
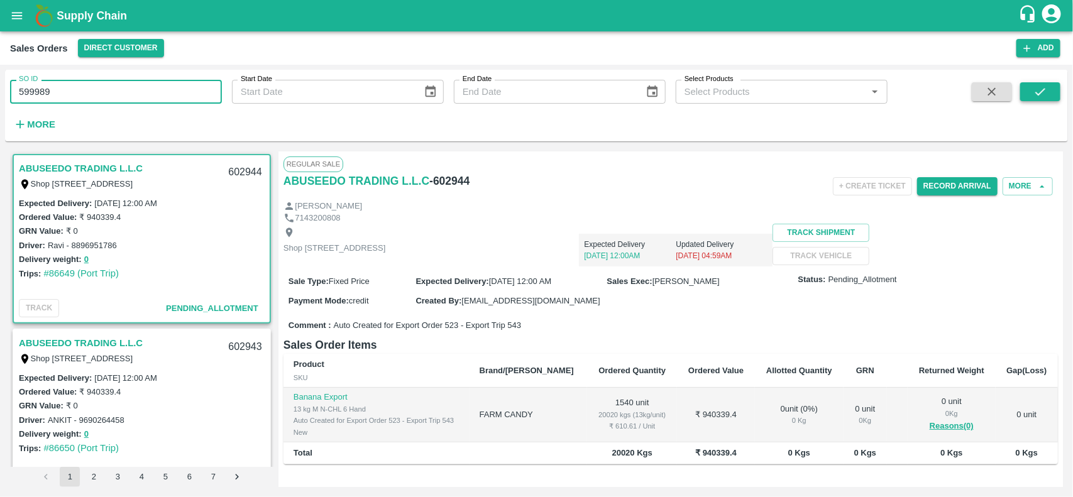
type input "599989"
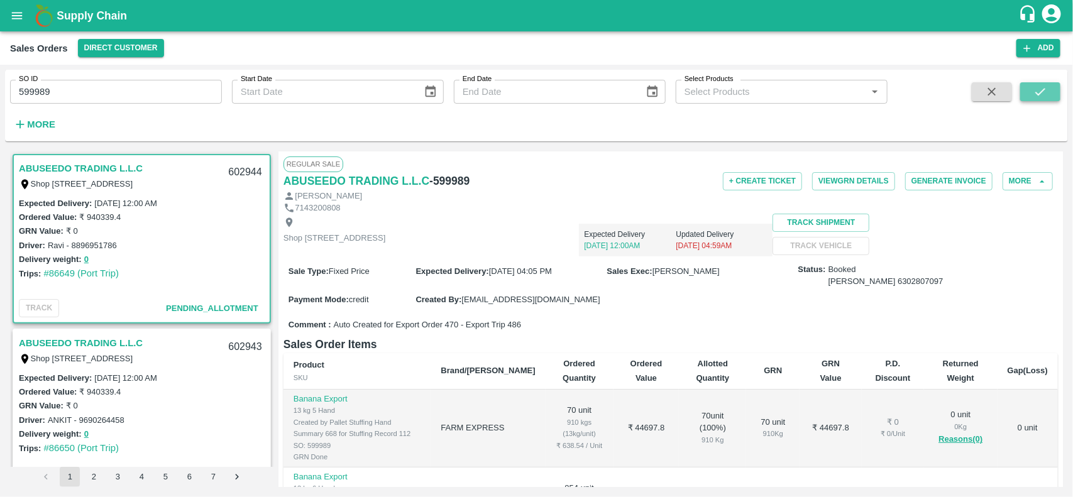
click at [1047, 87] on icon "submit" at bounding box center [1040, 92] width 14 height 14
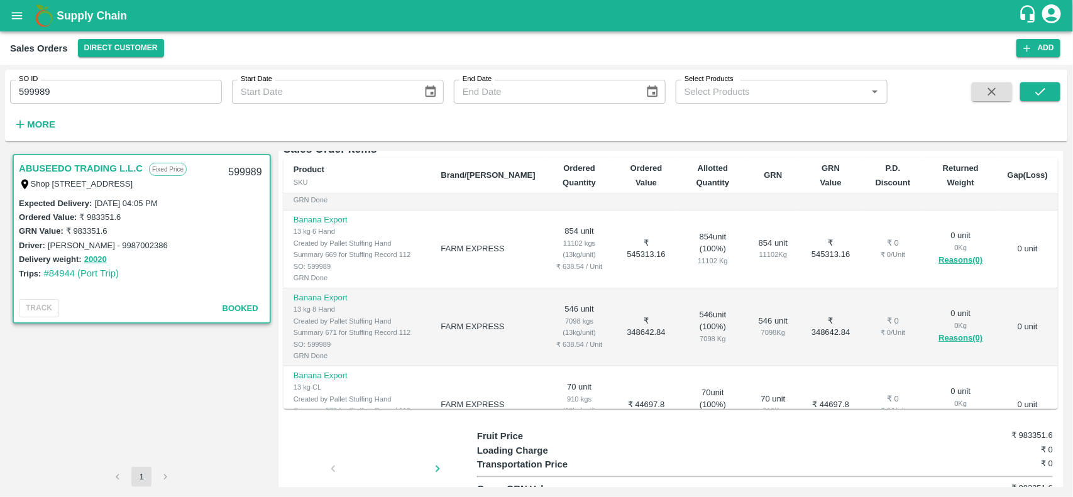
scroll to position [72, 0]
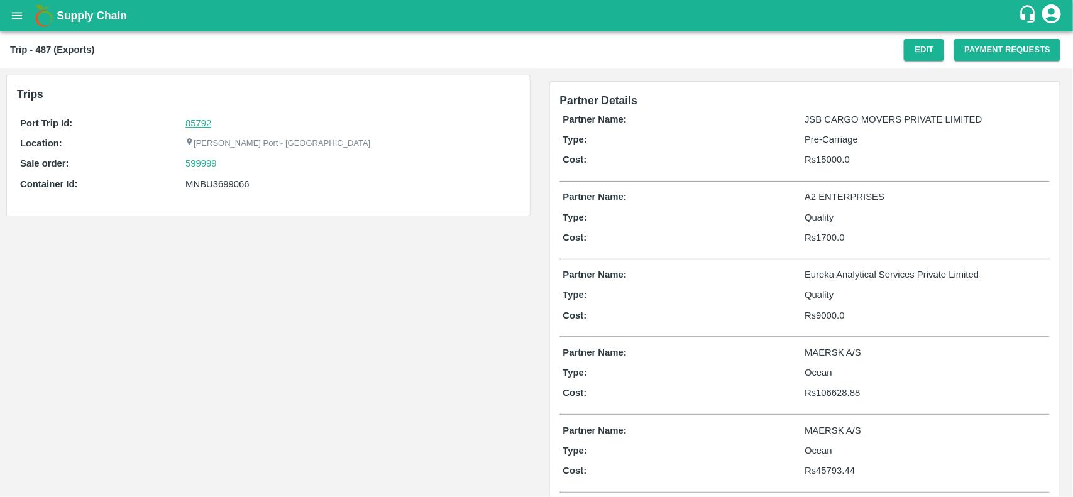
click at [206, 126] on link "85792" at bounding box center [198, 123] width 26 height 10
click at [228, 158] on div "599999" at bounding box center [350, 164] width 331 height 14
copy link "599999"
click at [228, 158] on div "599999" at bounding box center [350, 164] width 331 height 14
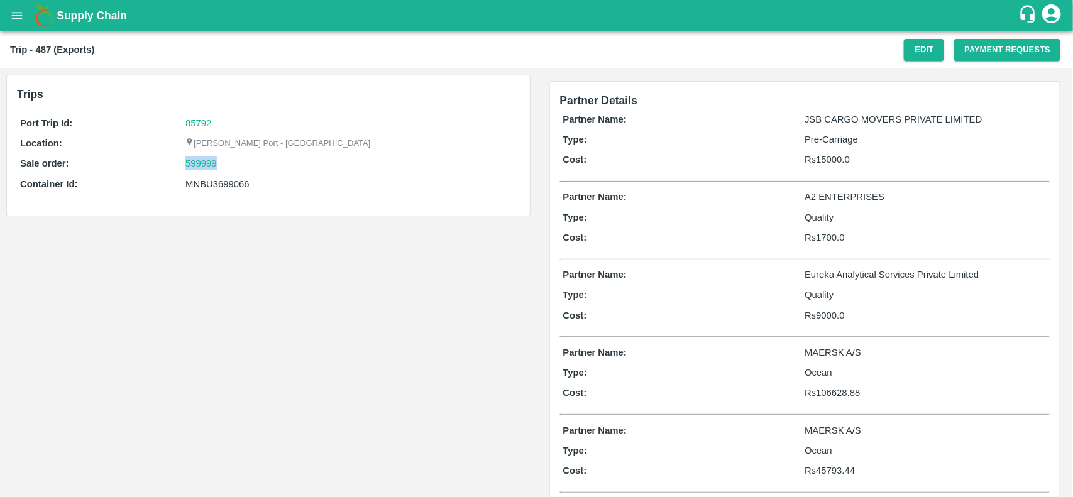
click at [228, 158] on div "599999" at bounding box center [350, 164] width 331 height 14
click at [192, 164] on link "599999" at bounding box center [200, 164] width 31 height 14
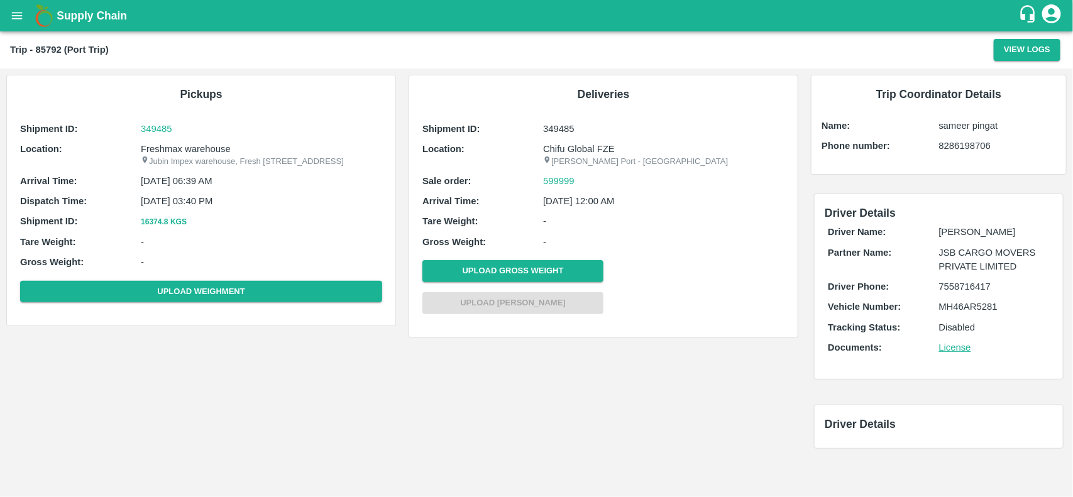
click at [215, 148] on p "Freshmax warehouse" at bounding box center [261, 149] width 241 height 14
copy p "warehouse"
click at [215, 148] on p "Freshmax warehouse" at bounding box center [261, 149] width 241 height 14
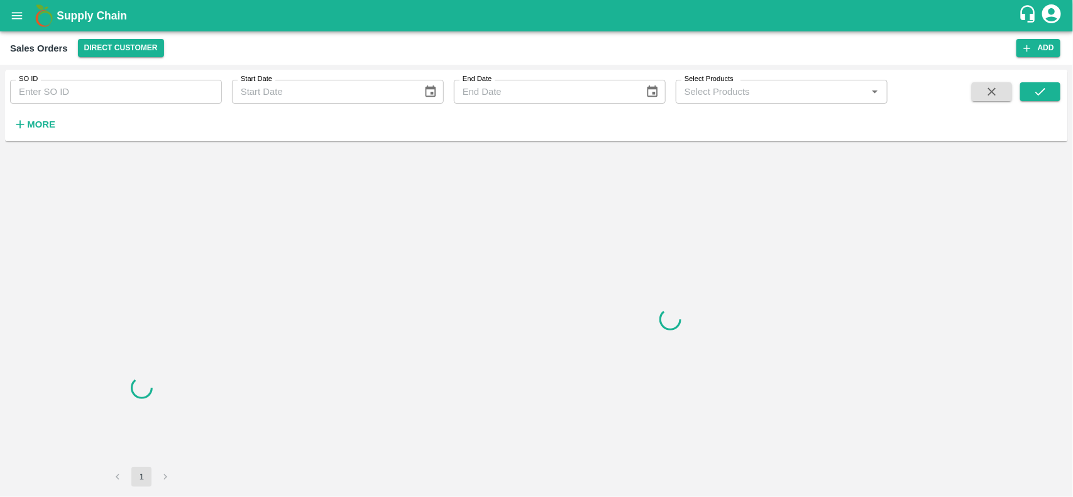
click at [138, 89] on input "SO ID" at bounding box center [116, 92] width 212 height 24
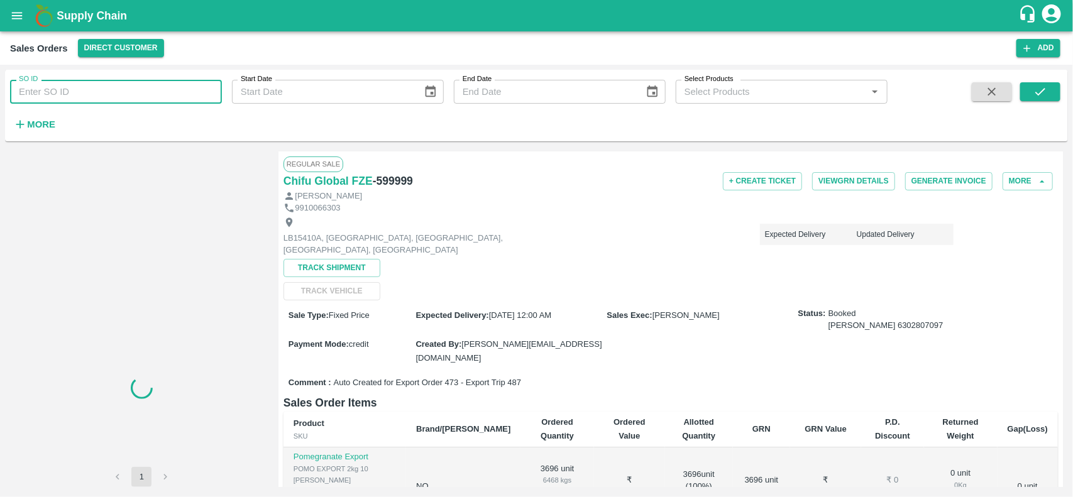
click at [138, 89] on input "SO ID" at bounding box center [116, 92] width 212 height 24
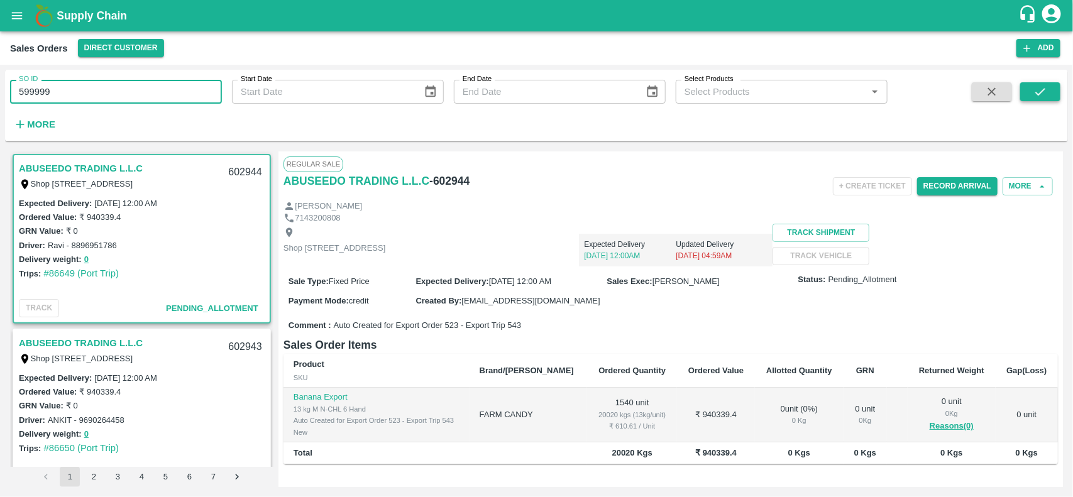
type input "599999"
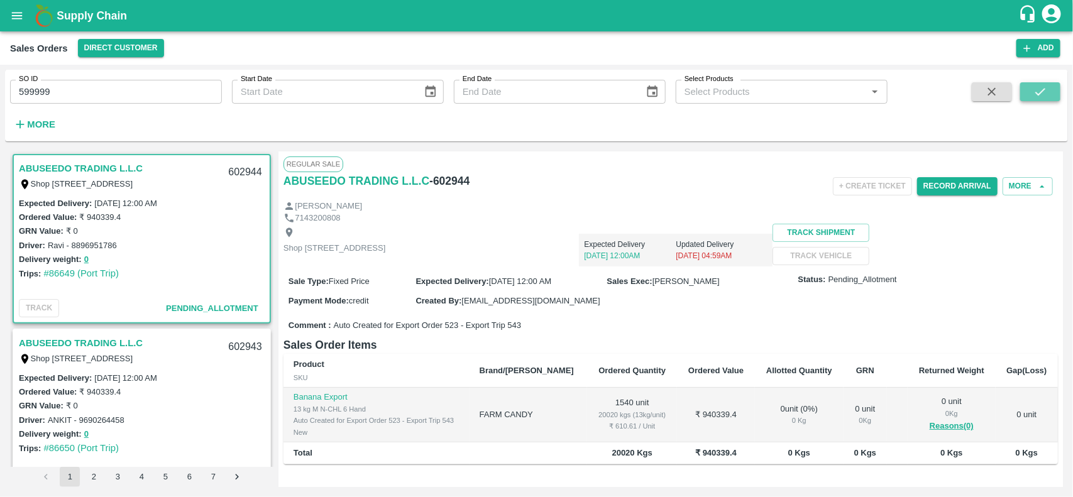
click at [1048, 87] on button "submit" at bounding box center [1040, 91] width 40 height 19
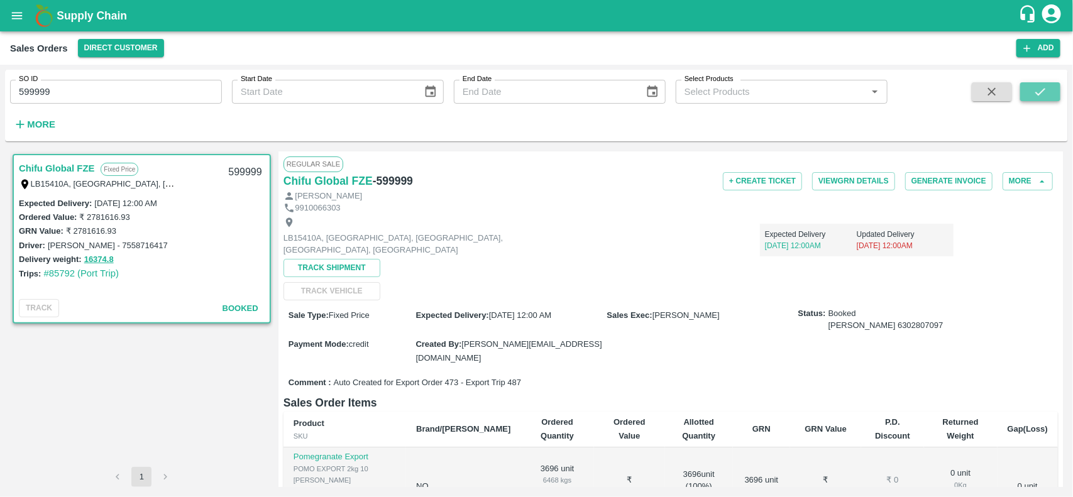
click at [1048, 87] on button "submit" at bounding box center [1040, 91] width 40 height 19
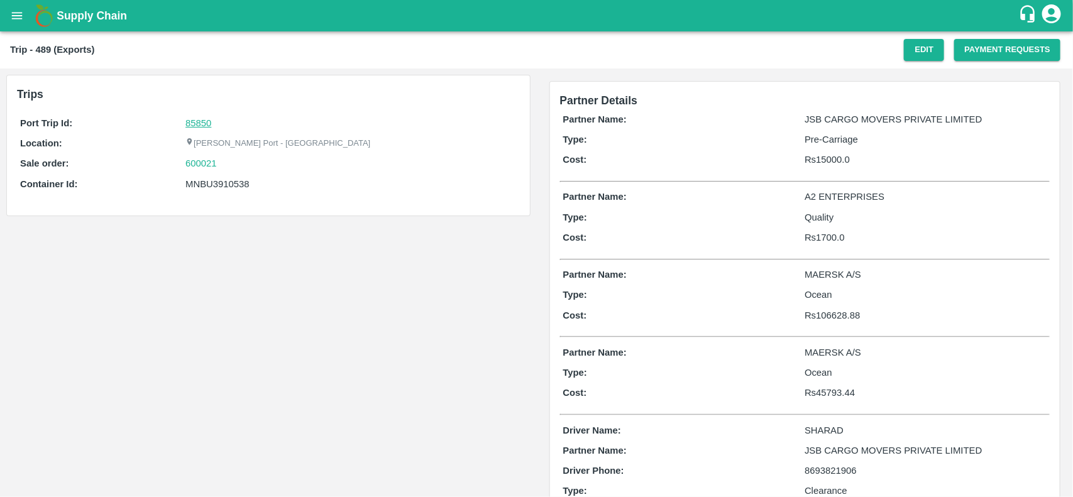
click at [196, 118] on link "85850" at bounding box center [198, 123] width 26 height 10
click at [227, 170] on div "600021" at bounding box center [350, 164] width 331 height 14
copy link "600021"
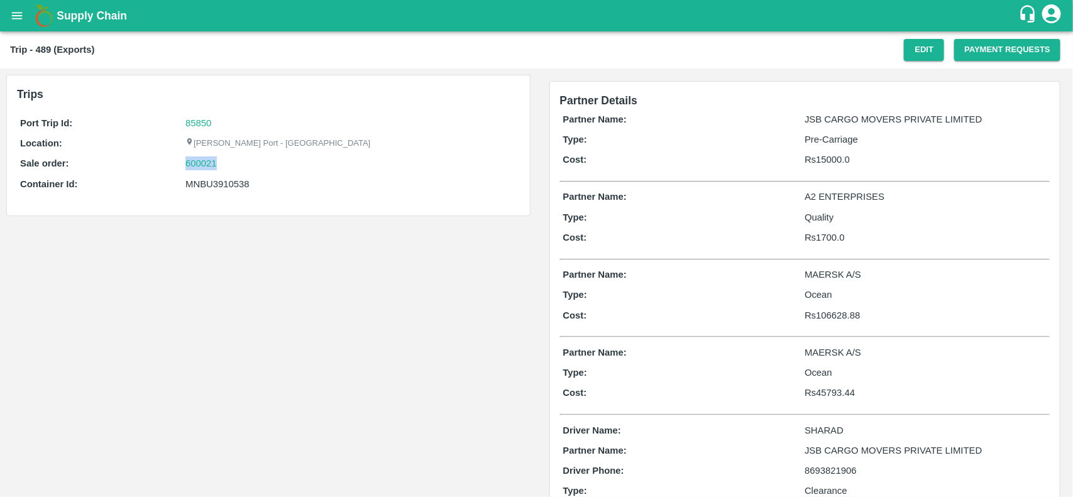
click at [227, 170] on div "600021" at bounding box center [350, 164] width 331 height 14
click at [195, 167] on link "600021" at bounding box center [200, 164] width 31 height 14
click at [226, 178] on div "MNBU3910538" at bounding box center [350, 184] width 331 height 14
copy div "MNBU3910538"
click at [226, 178] on div "MNBU3910538" at bounding box center [350, 184] width 331 height 14
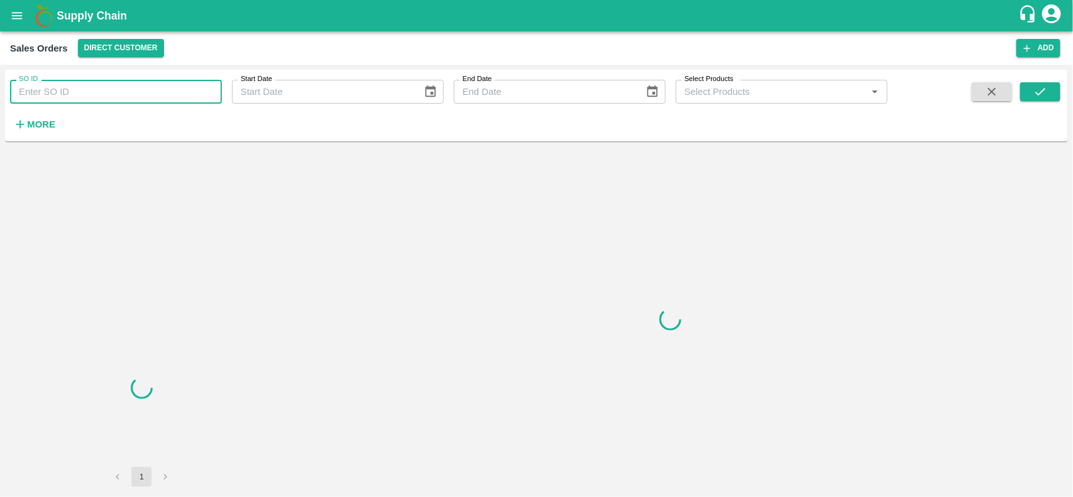
click at [110, 99] on input "SO ID" at bounding box center [116, 92] width 212 height 24
paste input "600021"
click at [110, 99] on input "600021" at bounding box center [116, 92] width 212 height 24
type input "600021"
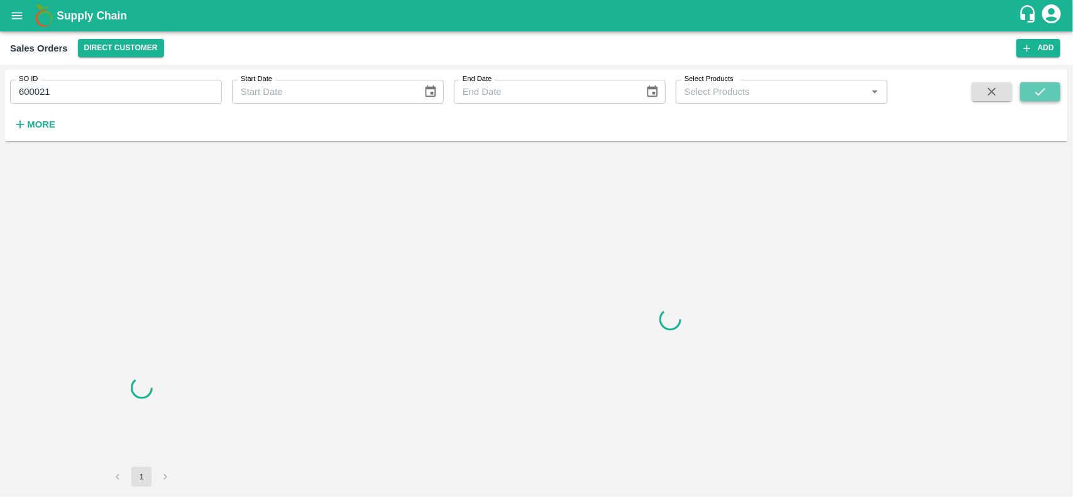
click at [1037, 90] on icon "submit" at bounding box center [1040, 92] width 14 height 14
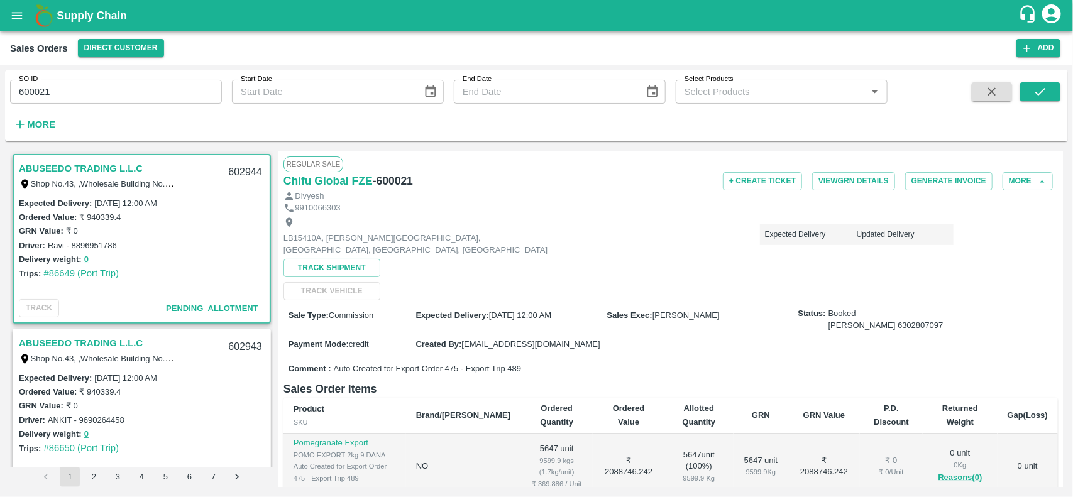
click at [645, 202] on div "9910066303" at bounding box center [671, 208] width 774 height 12
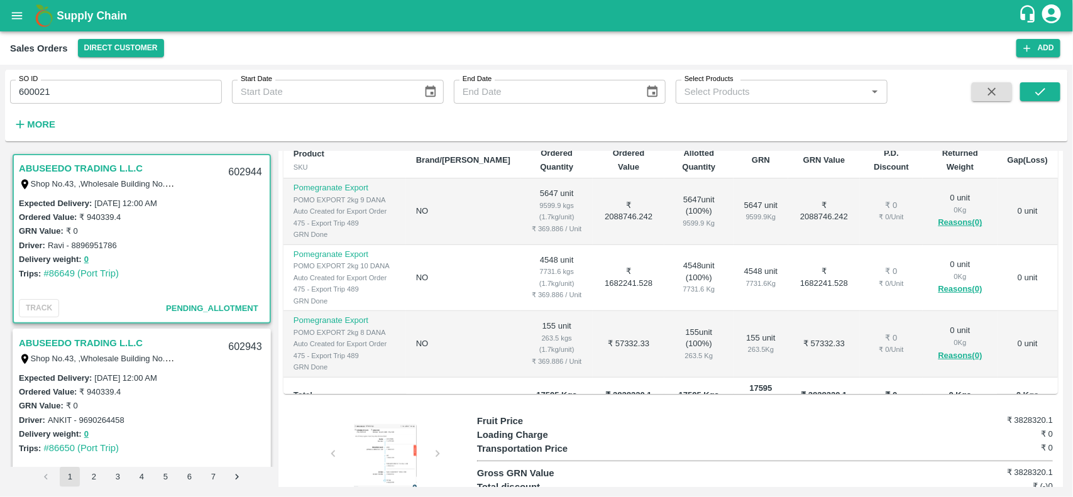
scroll to position [256, 0]
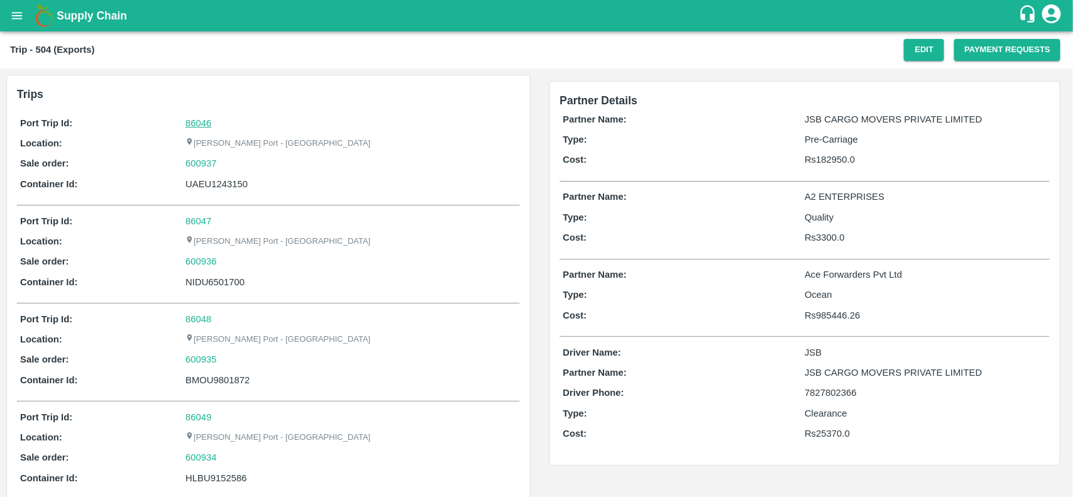
click at [205, 124] on link "86046" at bounding box center [198, 123] width 26 height 10
click at [234, 167] on div "600937" at bounding box center [350, 164] width 331 height 14
copy link
click at [234, 167] on div "600937" at bounding box center [350, 164] width 331 height 14
copy link "600937"
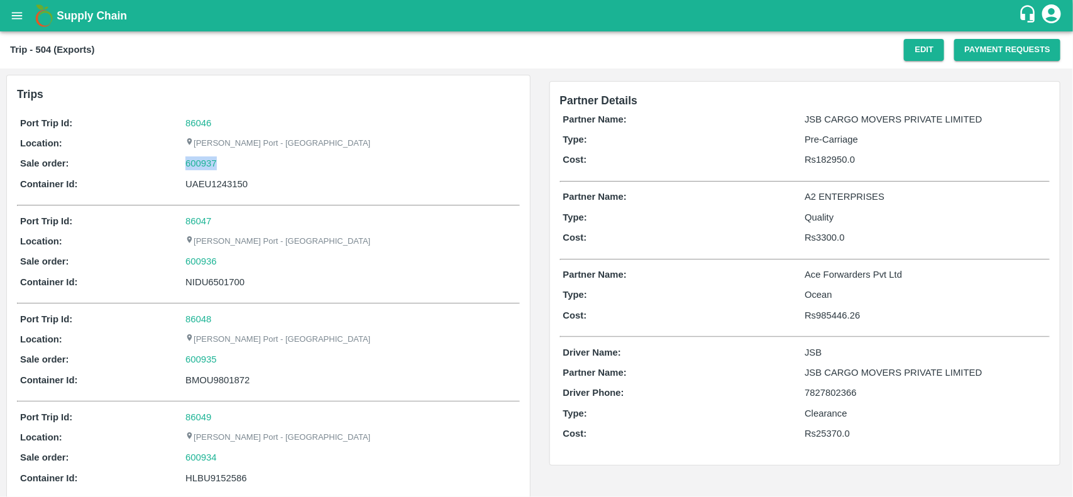
click at [234, 167] on div "600937" at bounding box center [350, 164] width 331 height 14
drag, startPoint x: 234, startPoint y: 167, endPoint x: 192, endPoint y: 167, distance: 41.5
click at [192, 167] on div "600937" at bounding box center [350, 164] width 331 height 14
click at [192, 167] on link "600937" at bounding box center [200, 164] width 31 height 14
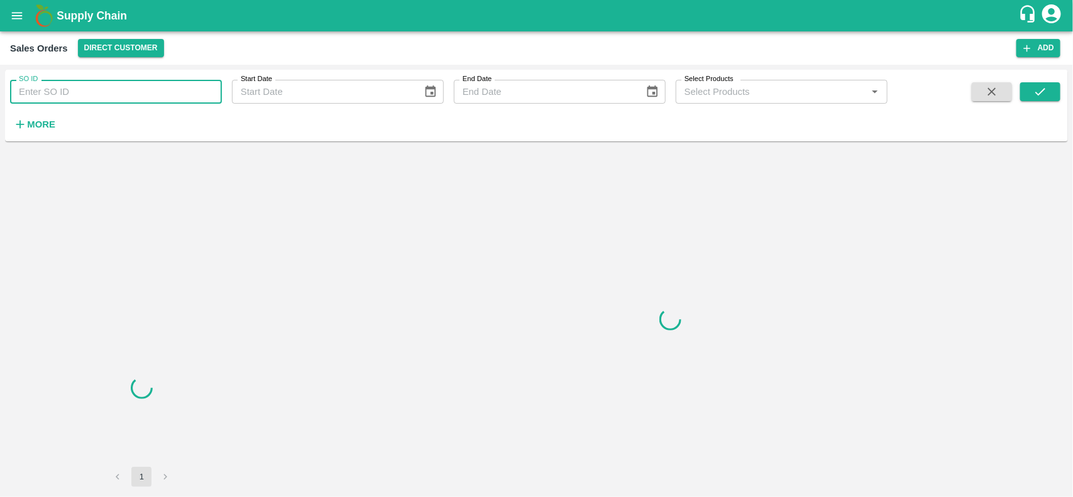
click at [155, 102] on input "SO ID" at bounding box center [116, 92] width 212 height 24
paste input "600937"
type input "600937"
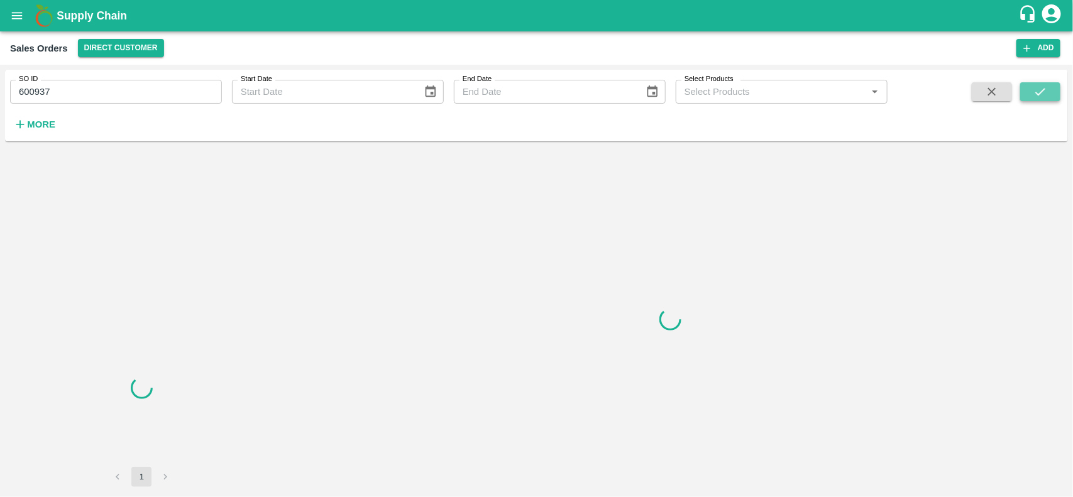
click at [1042, 82] on button "submit" at bounding box center [1040, 91] width 40 height 19
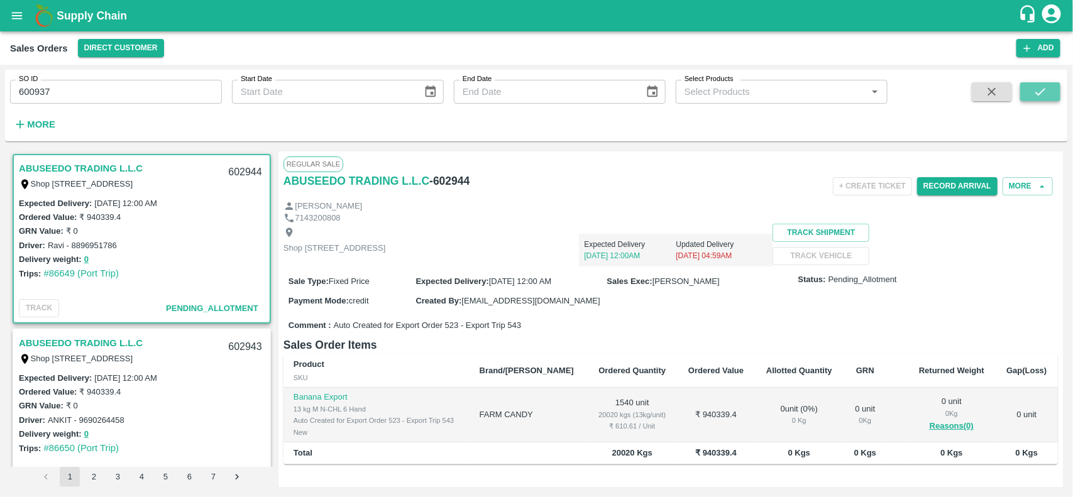
click at [1047, 85] on icon "submit" at bounding box center [1040, 92] width 14 height 14
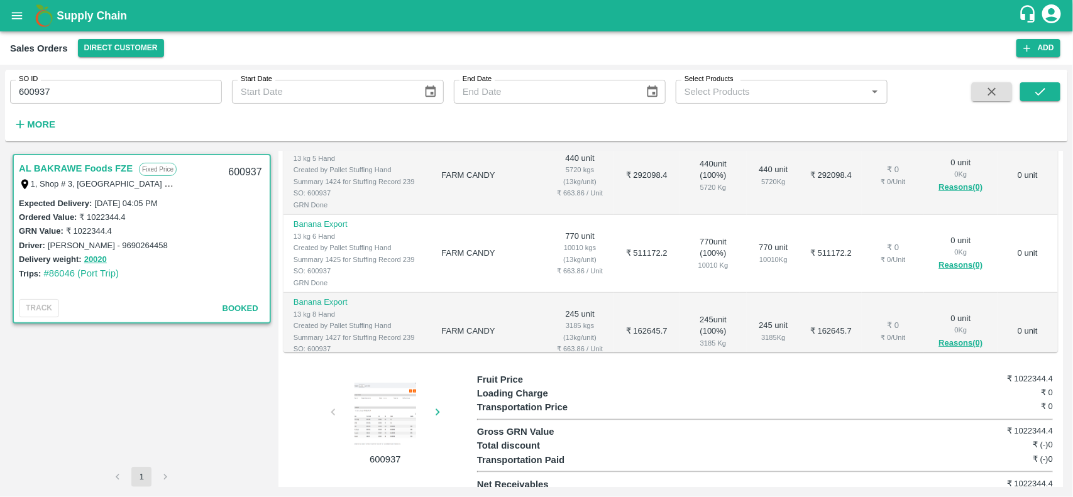
scroll to position [297, 0]
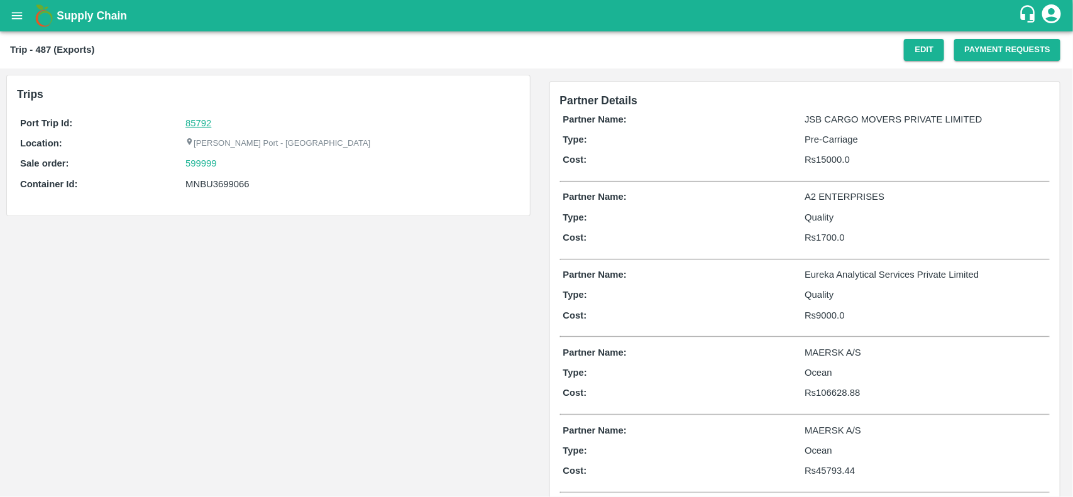
click at [190, 118] on link "85792" at bounding box center [198, 123] width 26 height 10
click at [239, 155] on div "Port Trip Id: 85792 Location: [PERSON_NAME][GEOGRAPHIC_DATA] - Nhava Sheva Sale…" at bounding box center [268, 156] width 503 height 87
copy link "599999"
click at [239, 155] on div "Port Trip Id: 85792 Location: [PERSON_NAME][GEOGRAPHIC_DATA] - Nhava Sheva Sale…" at bounding box center [268, 156] width 503 height 87
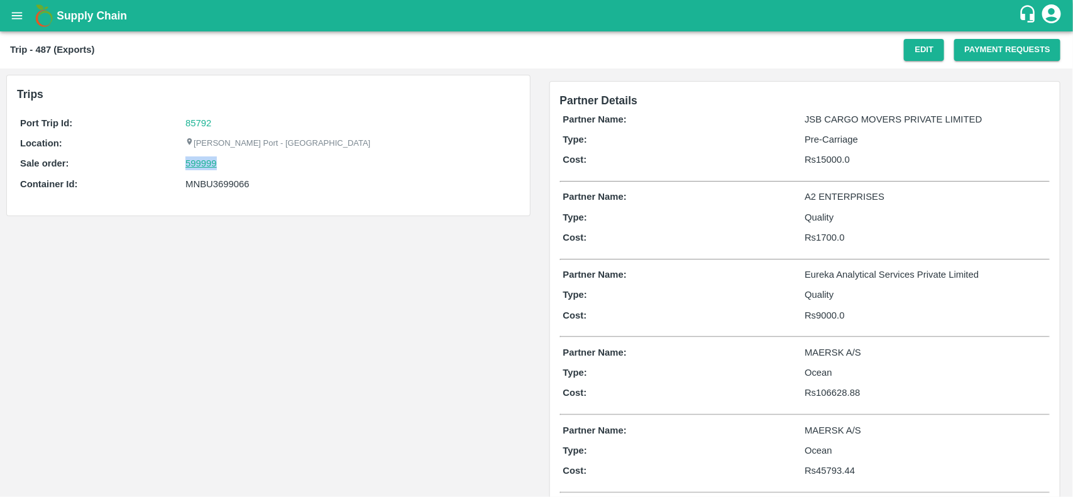
click at [190, 159] on link "599999" at bounding box center [200, 164] width 31 height 14
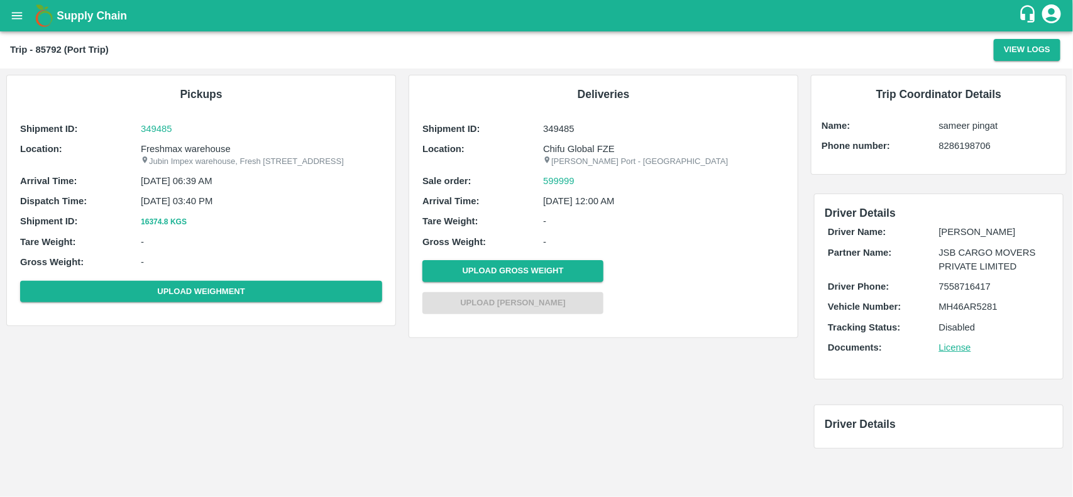
click at [177, 148] on p "Freshmax warehouse" at bounding box center [261, 149] width 241 height 14
copy p "Freshmax"
click at [177, 148] on p "Freshmax warehouse" at bounding box center [261, 149] width 241 height 14
copy p "Freshmax warehouse"
click at [177, 148] on p "Freshmax warehouse" at bounding box center [261, 149] width 241 height 14
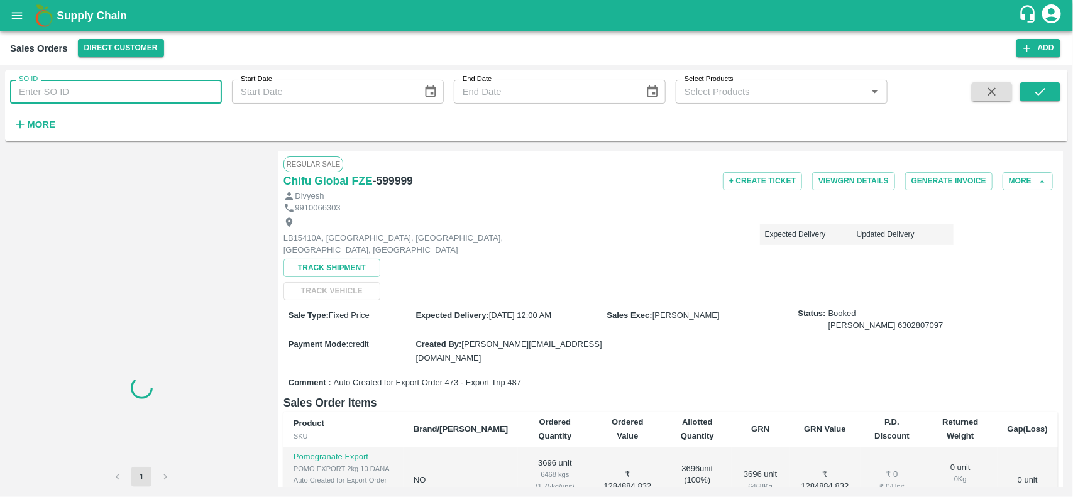
click at [121, 85] on input "SO ID" at bounding box center [116, 92] width 212 height 24
paste input "599999"
click at [121, 85] on input "599999" at bounding box center [116, 92] width 212 height 24
type input "599999"
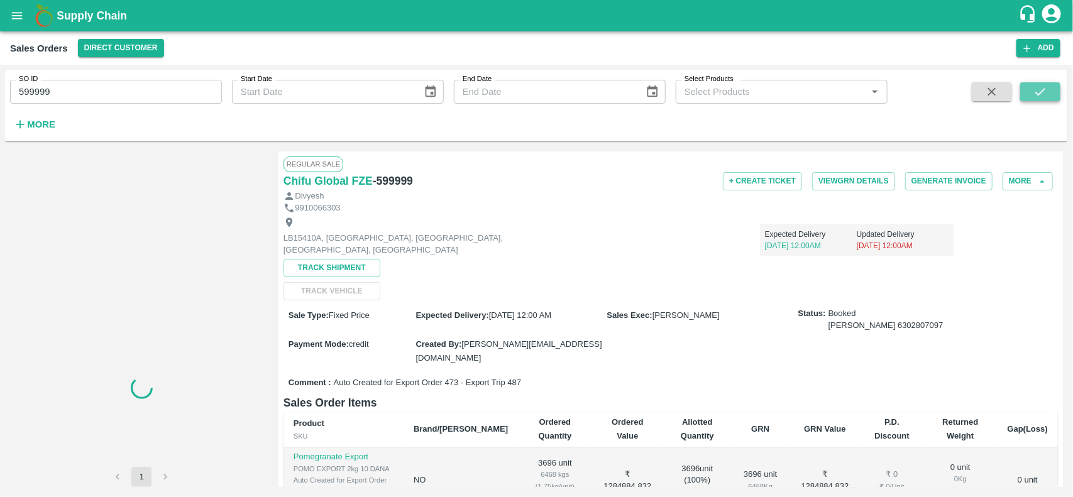
click at [1036, 84] on button "submit" at bounding box center [1040, 91] width 40 height 19
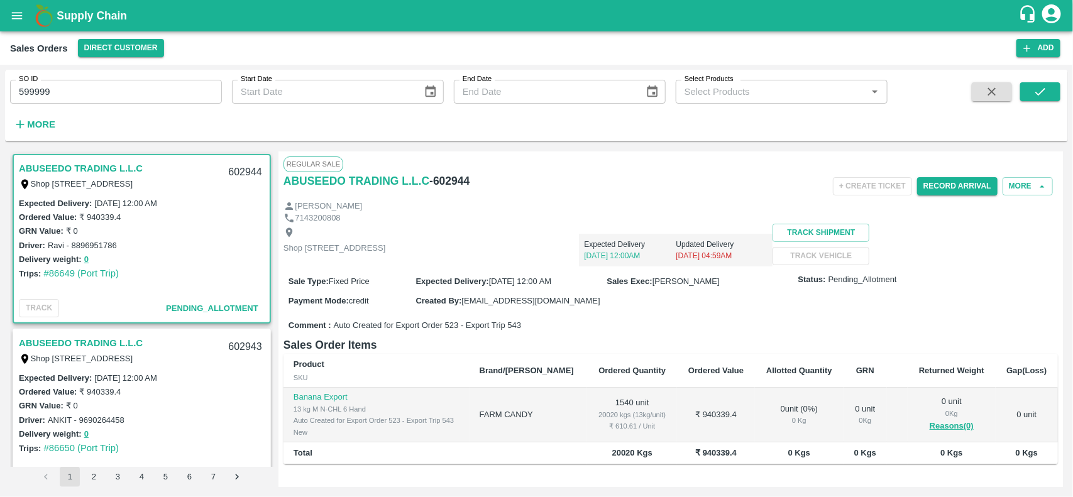
scroll to position [3, 0]
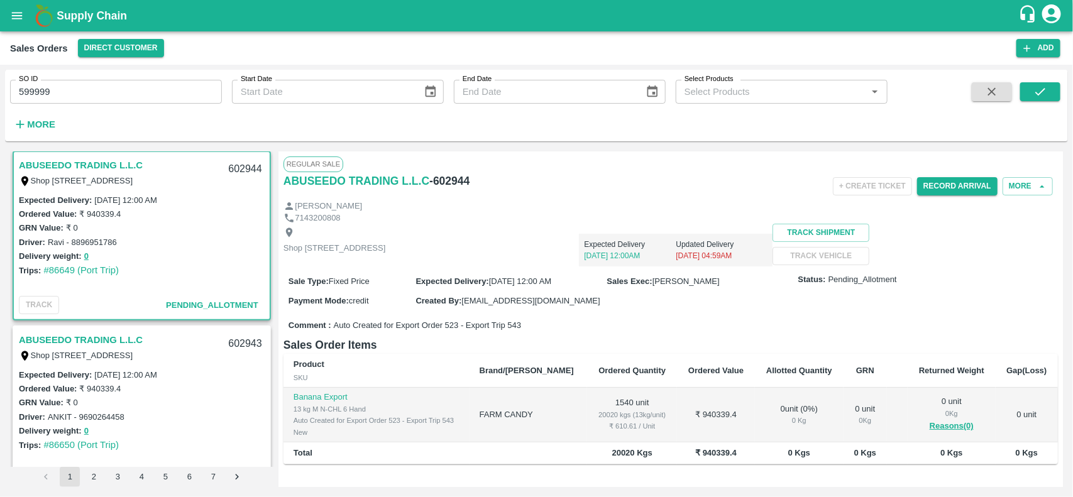
click at [133, 79] on div "SO ID 599999 SO ID" at bounding box center [111, 87] width 222 height 34
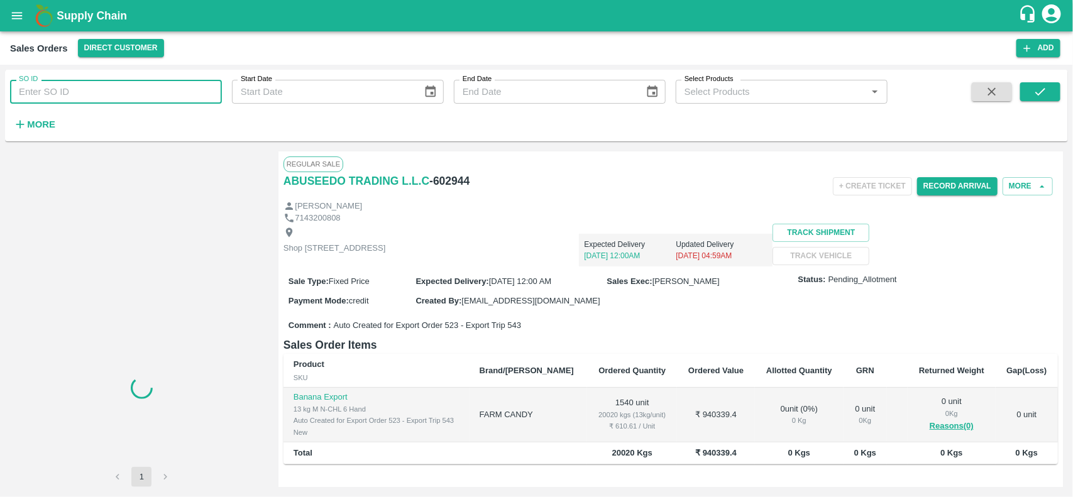
click at [112, 86] on input "SO ID" at bounding box center [116, 92] width 212 height 24
paste input "599999"
click at [112, 86] on input "SO ID" at bounding box center [116, 92] width 212 height 24
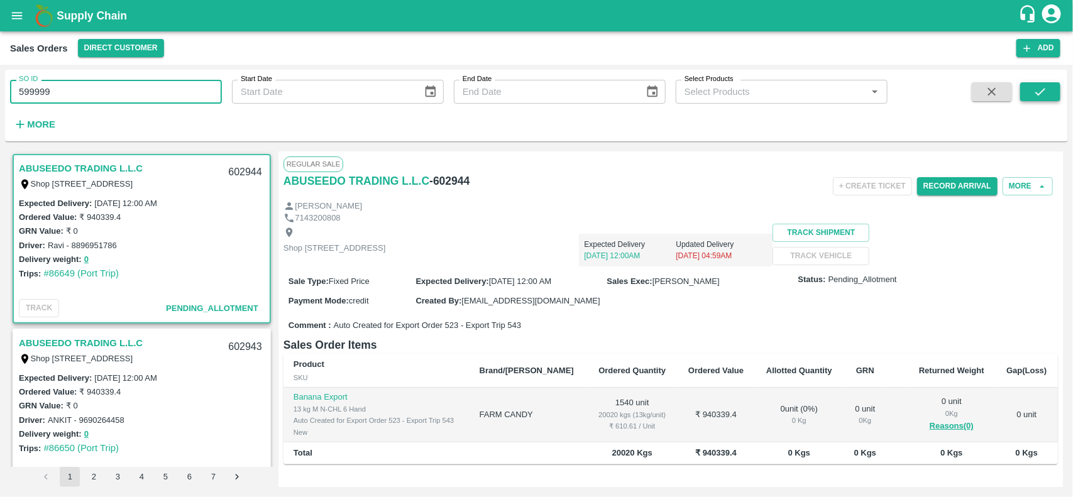
type input "599999"
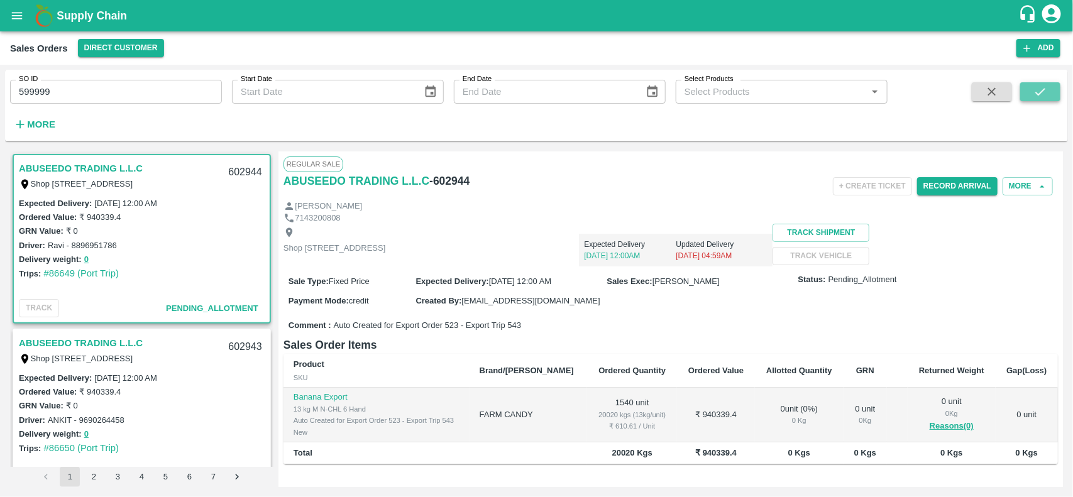
click at [1045, 85] on icon "submit" at bounding box center [1040, 92] width 14 height 14
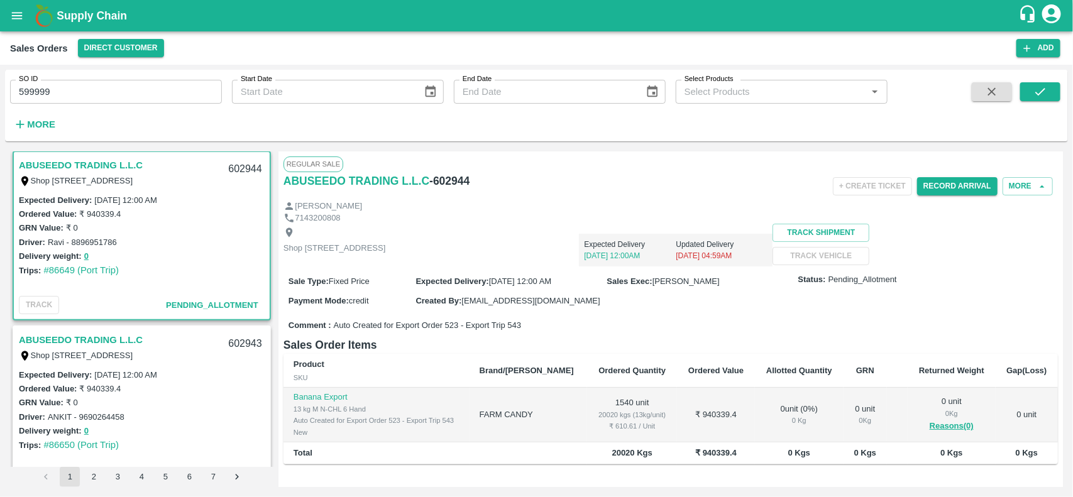
click at [145, 104] on div "SO ID 599999 SO ID Start Date Start Date End Date End Date Select Products Sele…" at bounding box center [444, 102] width 888 height 65
click at [145, 93] on input "599999" at bounding box center [116, 92] width 212 height 24
type input "5"
paste input "text"
type input "599999"
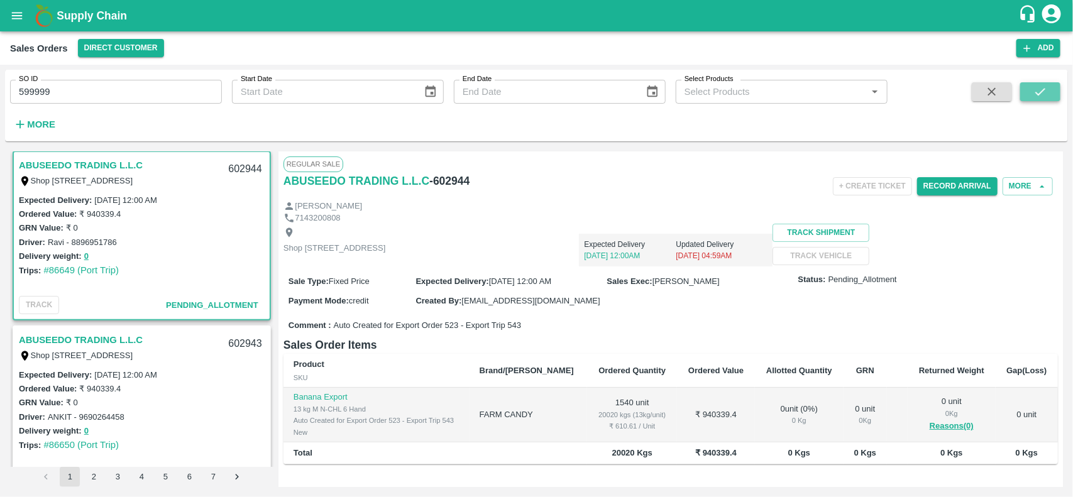
click at [1035, 90] on icon "submit" at bounding box center [1040, 92] width 14 height 14
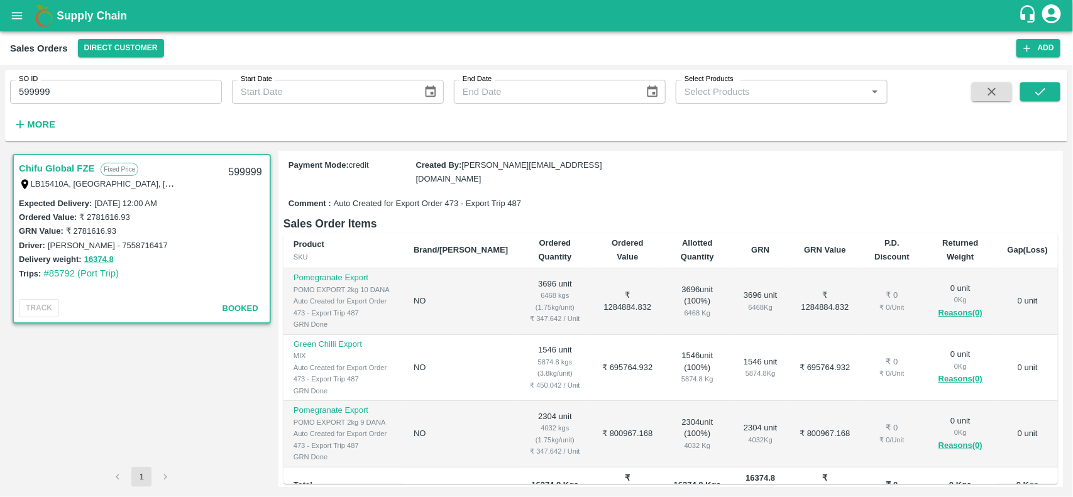
scroll to position [177, 0]
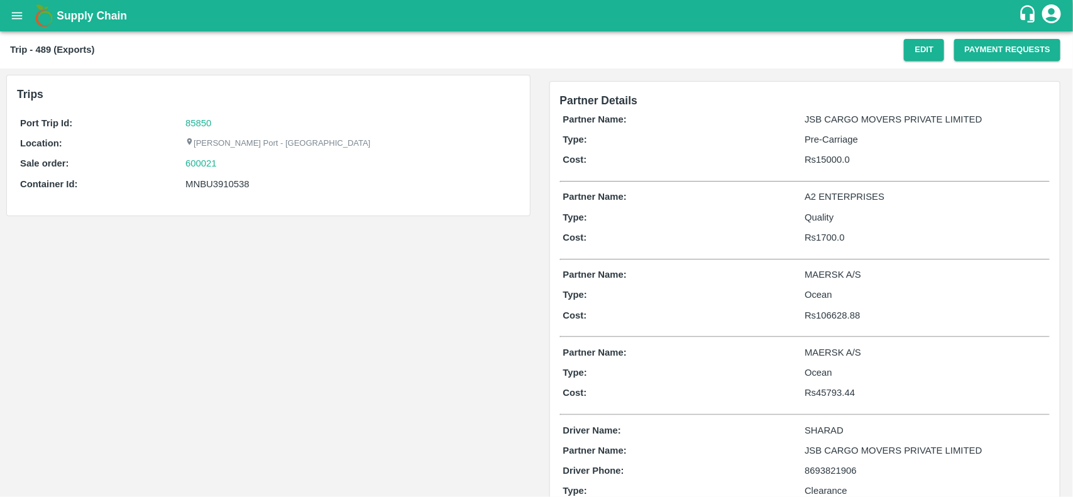
click at [200, 118] on link "85850" at bounding box center [198, 123] width 26 height 10
click at [231, 173] on div "Port Trip Id: 85850 Location: Jawaharlal Nehru Port - Nhava Sheva Sale order: 6…" at bounding box center [268, 156] width 503 height 87
copy div "MNBU3910538"
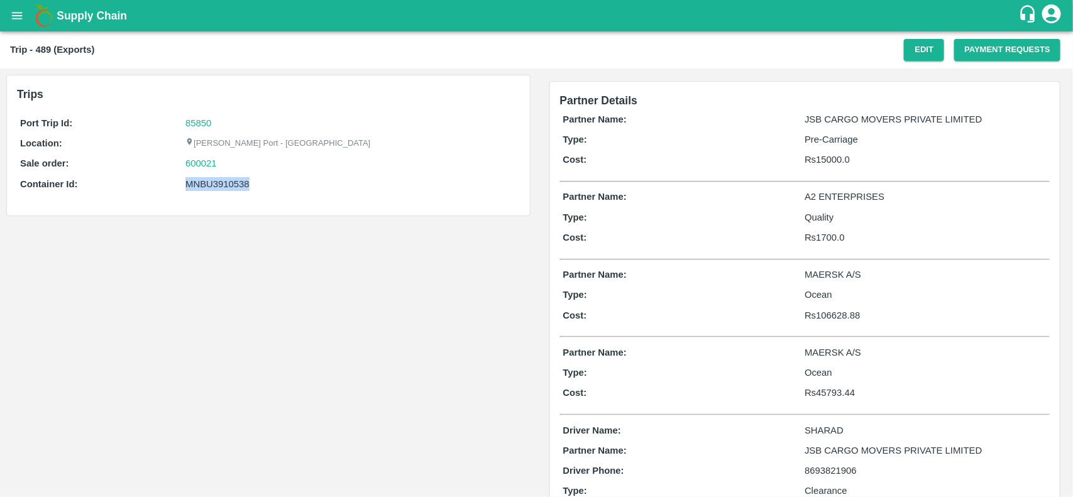
click at [231, 173] on div "Port Trip Id: 85850 Location: Jawaharlal Nehru Port - Nhava Sheva Sale order: 6…" at bounding box center [268, 156] width 503 height 87
click at [226, 165] on div "600021" at bounding box center [350, 164] width 331 height 14
copy link
click at [226, 165] on div "600021" at bounding box center [350, 164] width 331 height 14
copy link "600021"
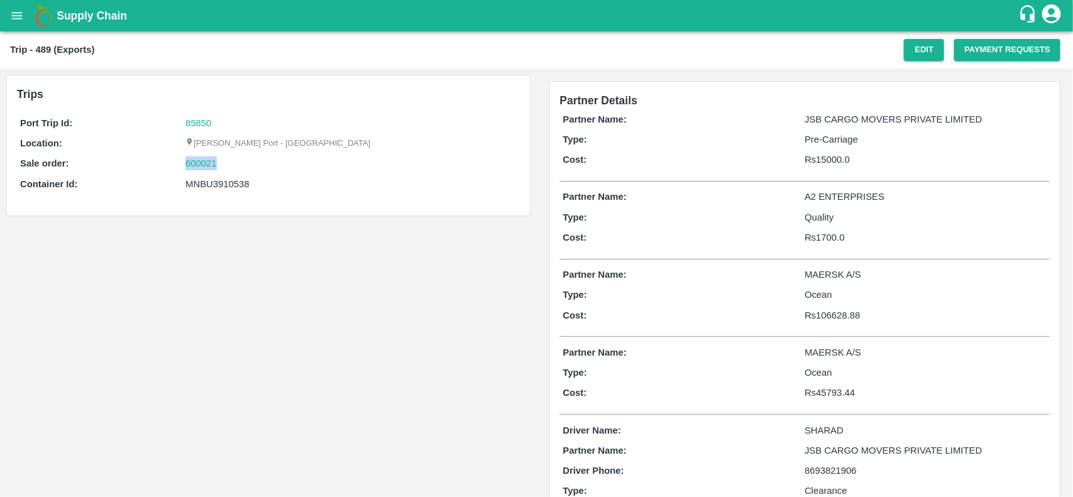
click at [226, 165] on div "600021" at bounding box center [350, 164] width 331 height 14
click at [199, 155] on div "Port Trip Id: 85850 Location: Jawaharlal Nehru Port - Nhava Sheva Sale order: 6…" at bounding box center [268, 156] width 503 height 87
click at [199, 159] on link "600021" at bounding box center [200, 164] width 31 height 14
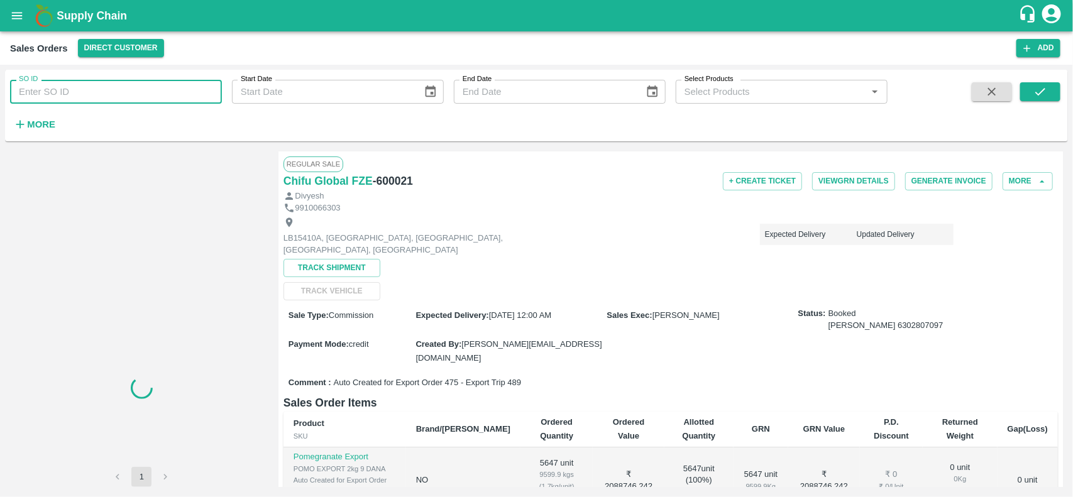
click at [139, 89] on input "SO ID" at bounding box center [116, 92] width 212 height 24
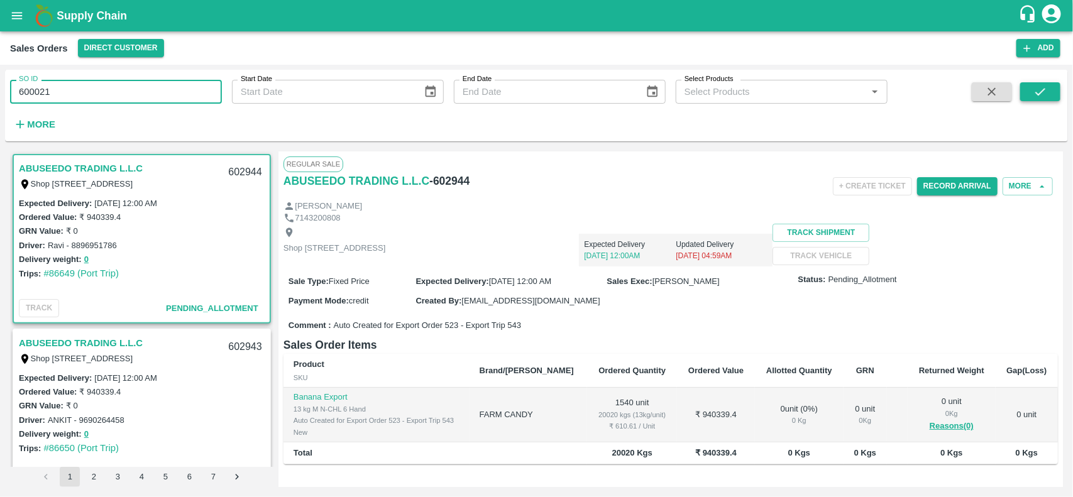
type input "600021"
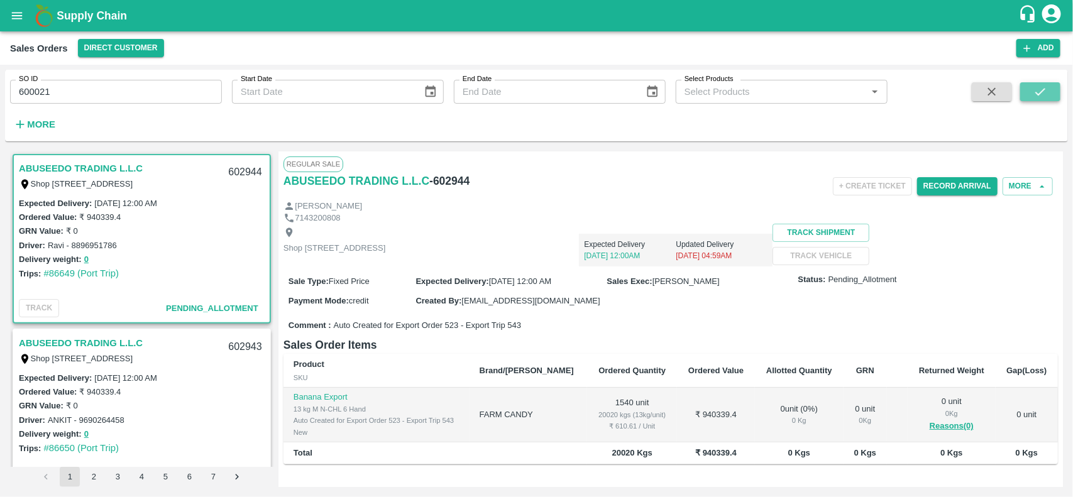
click at [1039, 83] on button "submit" at bounding box center [1040, 91] width 40 height 19
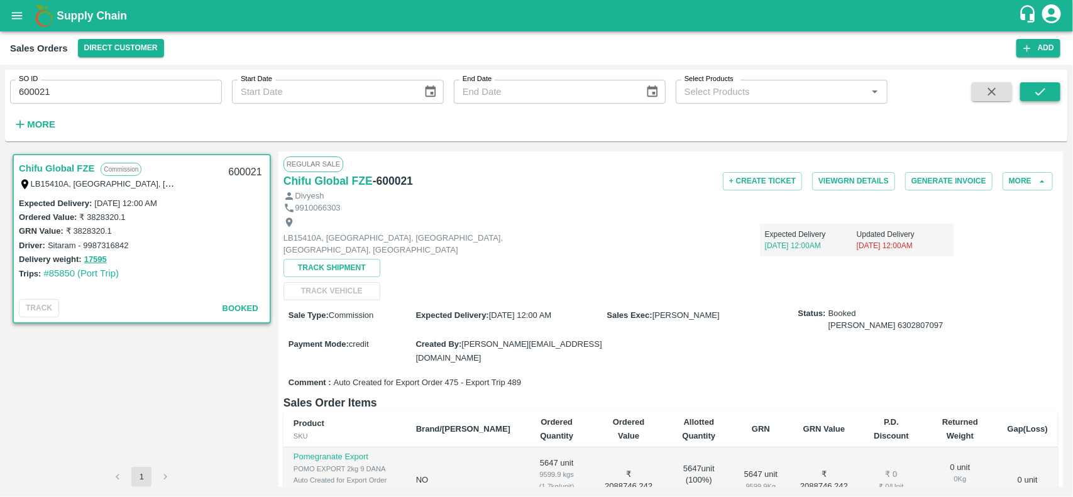
click at [1039, 83] on button "submit" at bounding box center [1040, 91] width 40 height 19
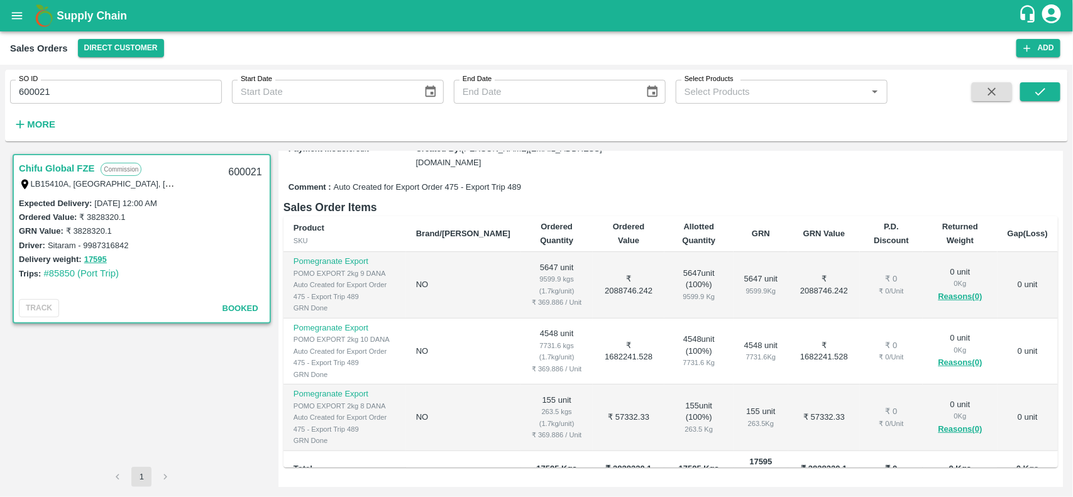
scroll to position [205, 0]
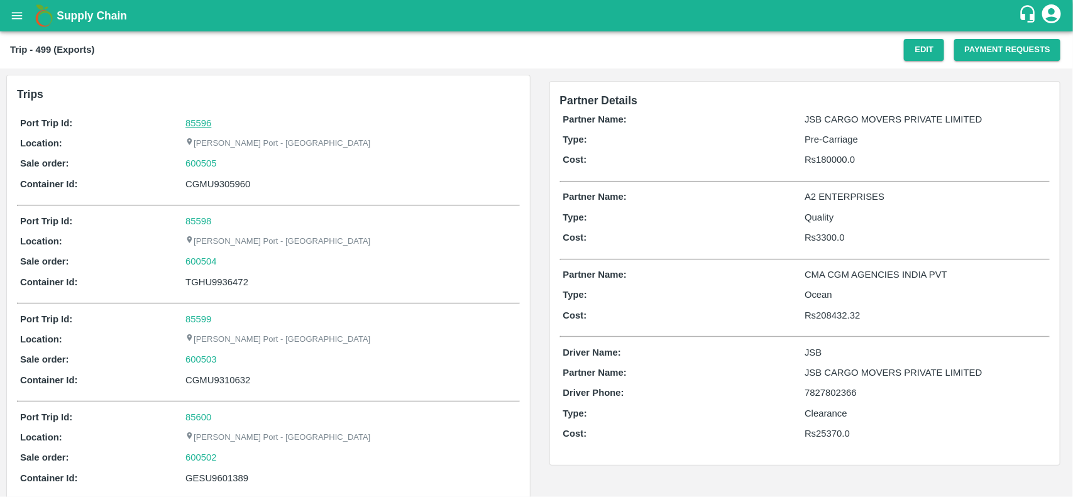
click at [203, 118] on link "85596" at bounding box center [198, 123] width 26 height 10
click at [222, 162] on div "600505" at bounding box center [350, 164] width 331 height 14
copy link "600505"
click at [222, 162] on div "600505" at bounding box center [350, 164] width 331 height 14
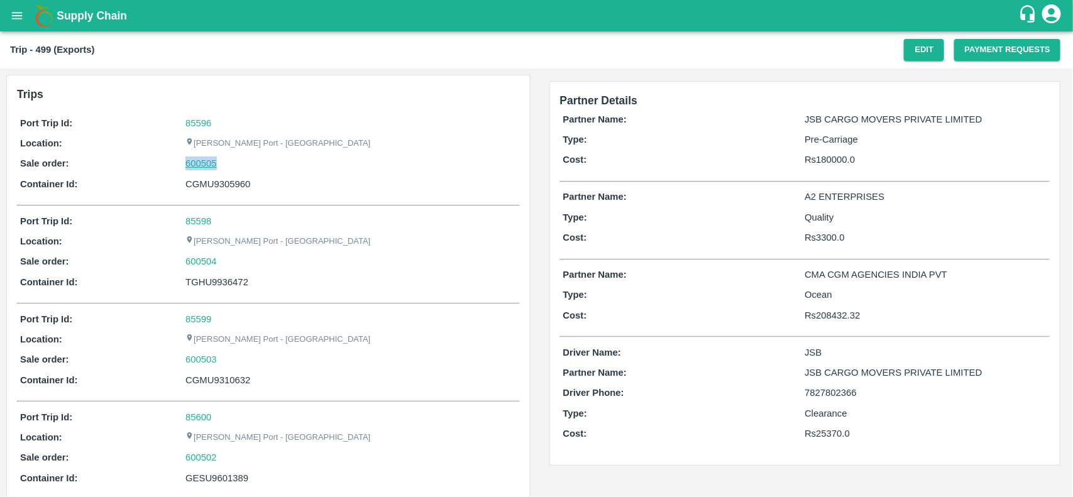
click at [200, 164] on link "600505" at bounding box center [200, 164] width 31 height 14
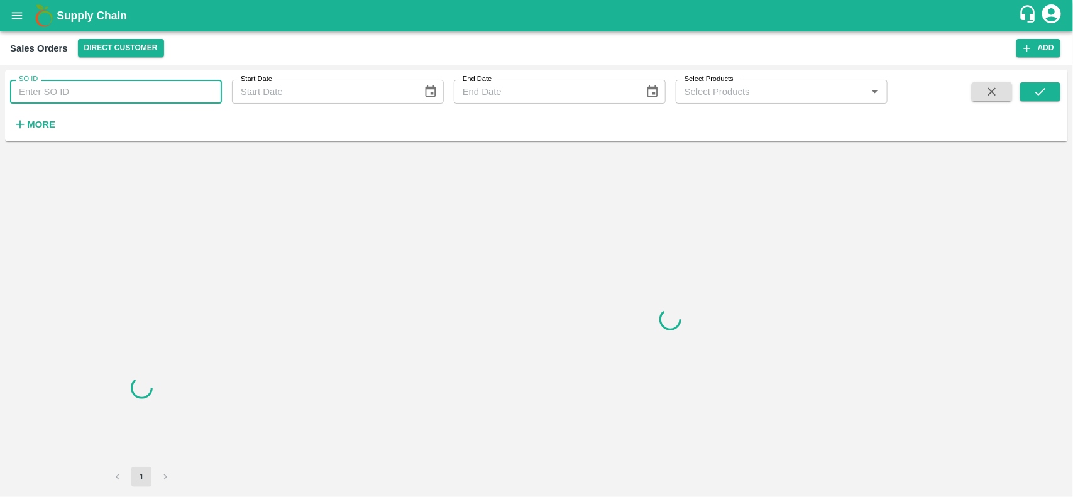
click at [121, 93] on input "SO ID" at bounding box center [116, 92] width 212 height 24
paste input "600505"
click at [121, 93] on input "600505" at bounding box center [116, 92] width 212 height 24
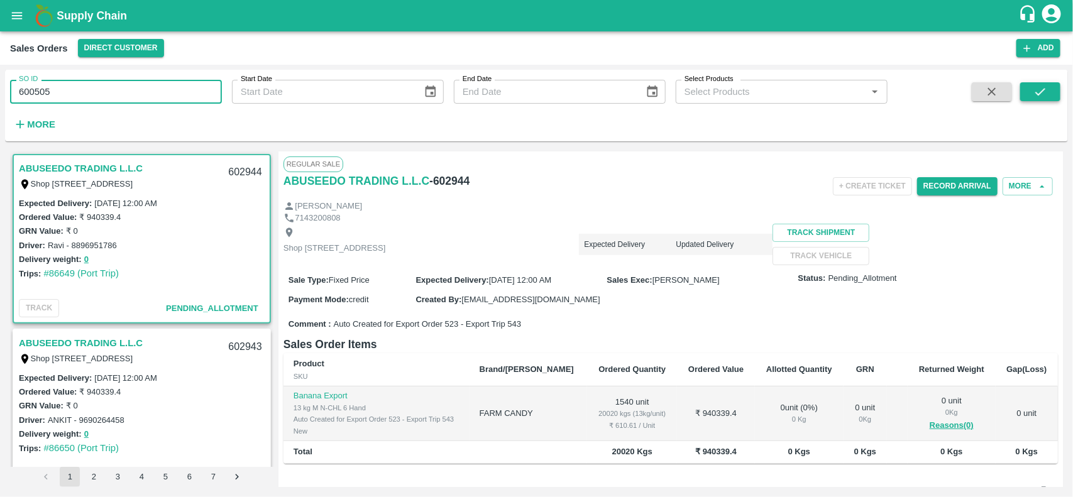
type input "600505"
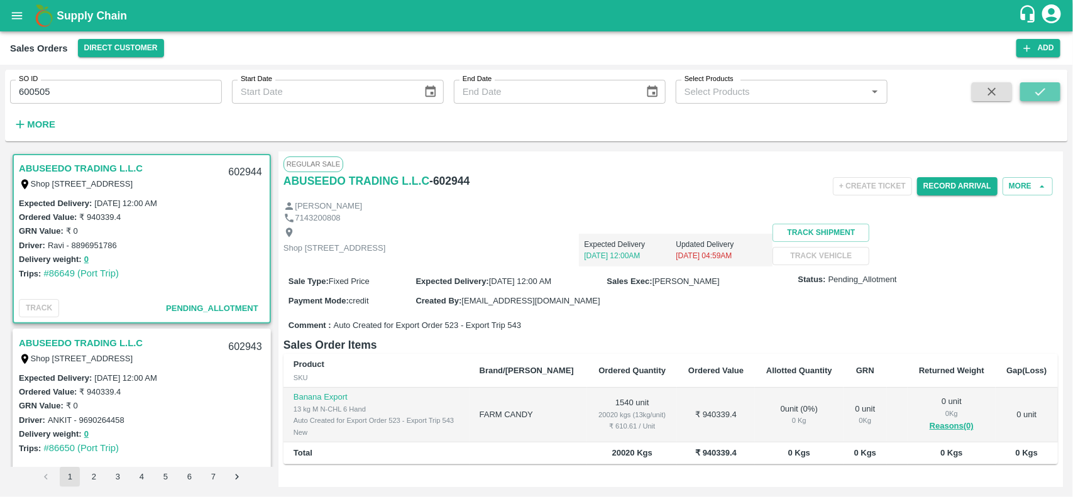
click at [1030, 96] on button "submit" at bounding box center [1040, 91] width 40 height 19
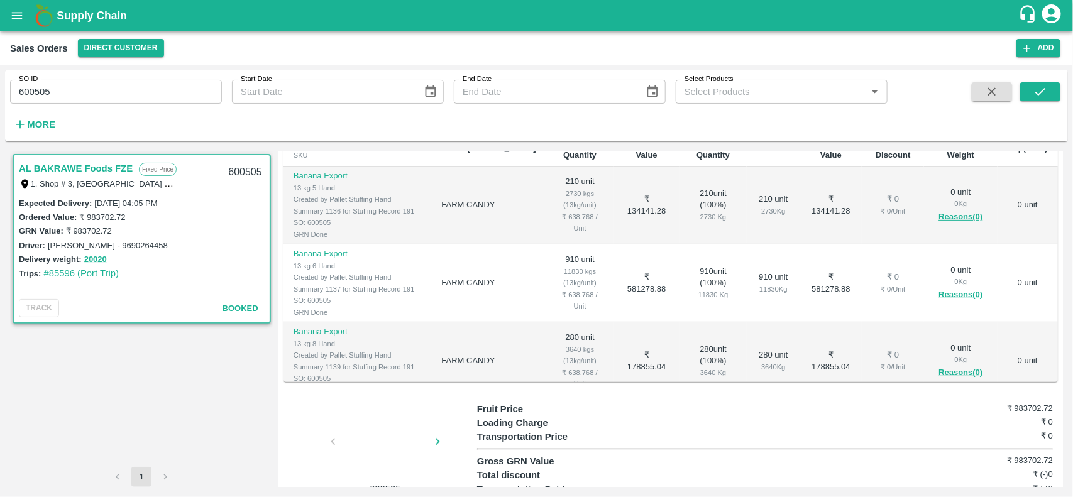
scroll to position [87, 0]
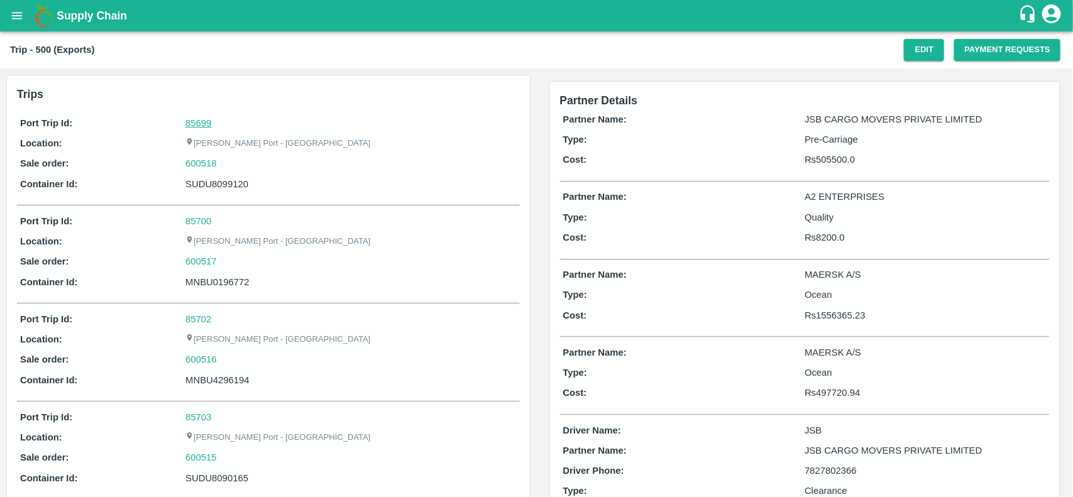
click at [198, 124] on link "85699" at bounding box center [198, 123] width 26 height 10
click at [228, 160] on div "600518" at bounding box center [350, 164] width 331 height 14
copy link
click at [228, 160] on div "600518" at bounding box center [350, 164] width 331 height 14
copy link "600518"
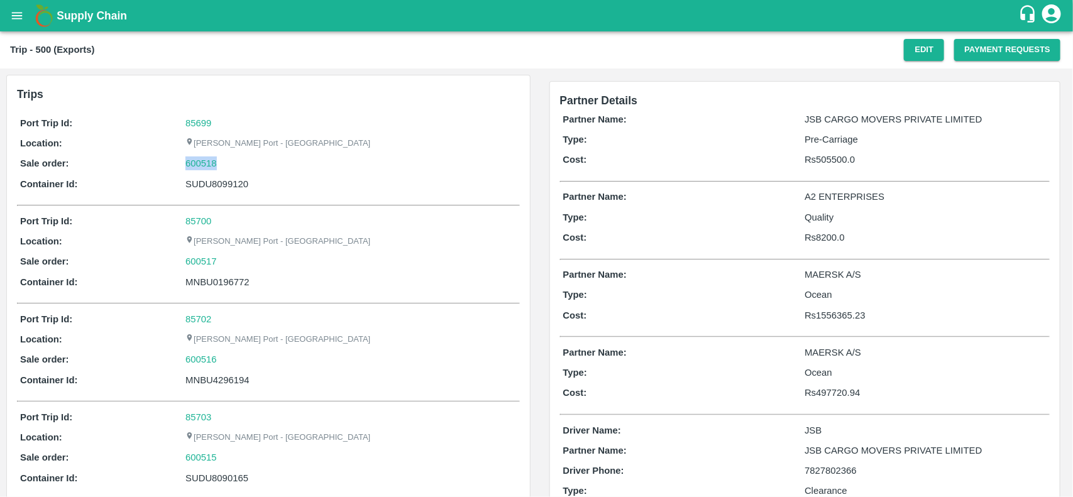
click at [228, 160] on div "600518" at bounding box center [350, 164] width 331 height 14
drag, startPoint x: 228, startPoint y: 160, endPoint x: 195, endPoint y: 173, distance: 35.8
click at [195, 173] on div "Port Trip Id: 85699 Location: [PERSON_NAME][GEOGRAPHIC_DATA] - Nhava Sheva Sale…" at bounding box center [268, 156] width 503 height 87
click at [230, 162] on div "600518" at bounding box center [350, 164] width 331 height 14
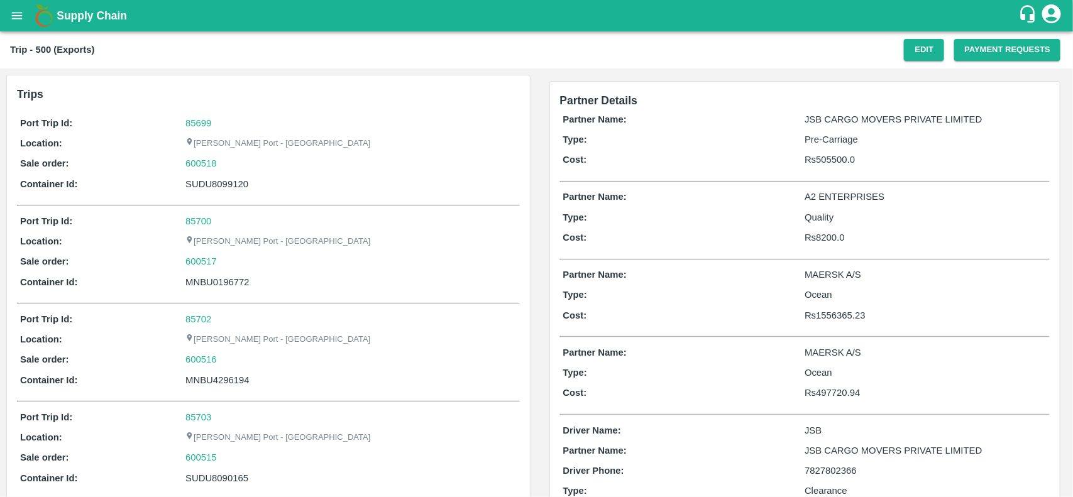
click at [230, 162] on div "600518" at bounding box center [350, 164] width 331 height 14
copy link "600518"
click at [230, 162] on div "600518" at bounding box center [350, 164] width 331 height 14
click at [209, 160] on link "600518" at bounding box center [200, 164] width 31 height 14
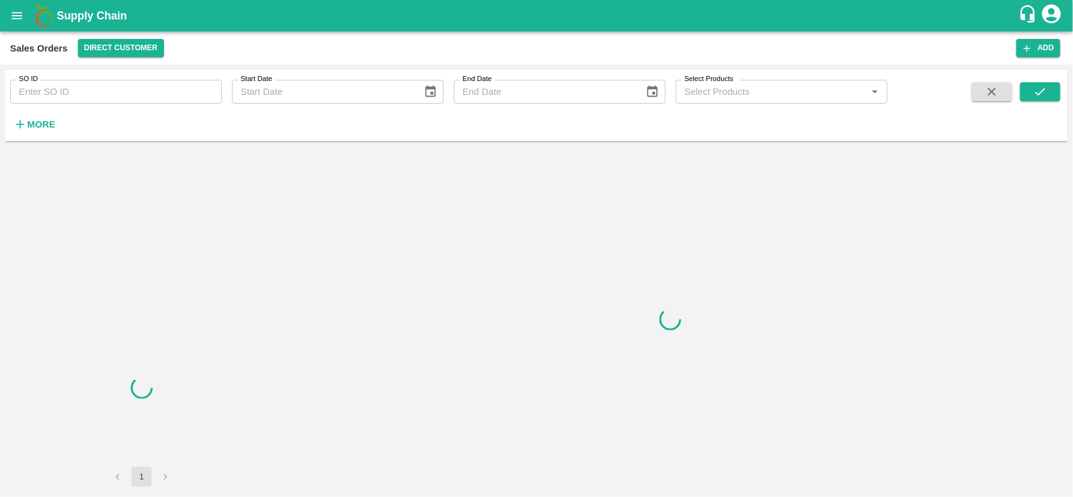
click at [108, 104] on input "SO ID" at bounding box center [116, 92] width 212 height 24
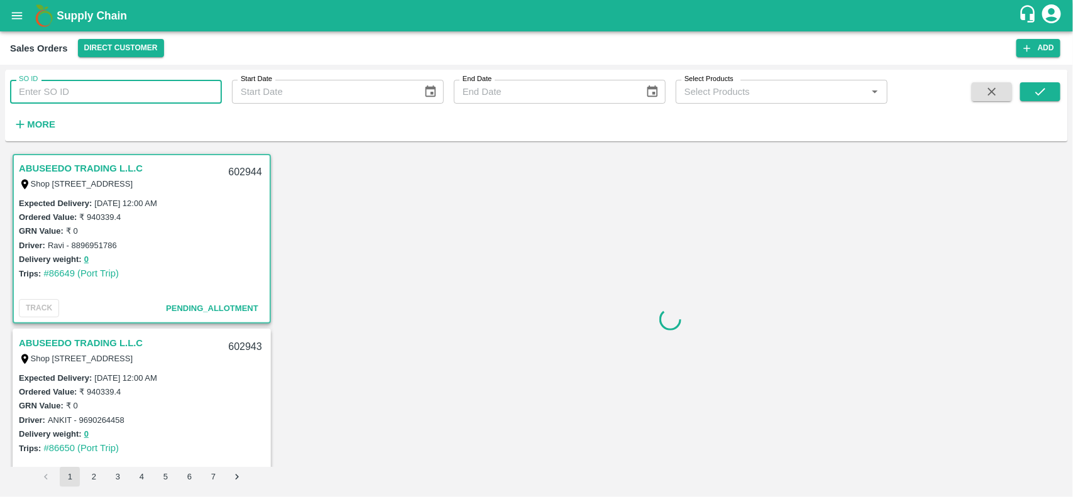
click at [108, 104] on input "SO ID" at bounding box center [116, 92] width 212 height 24
type input "600518"
click at [1016, 92] on span at bounding box center [992, 108] width 50 height 52
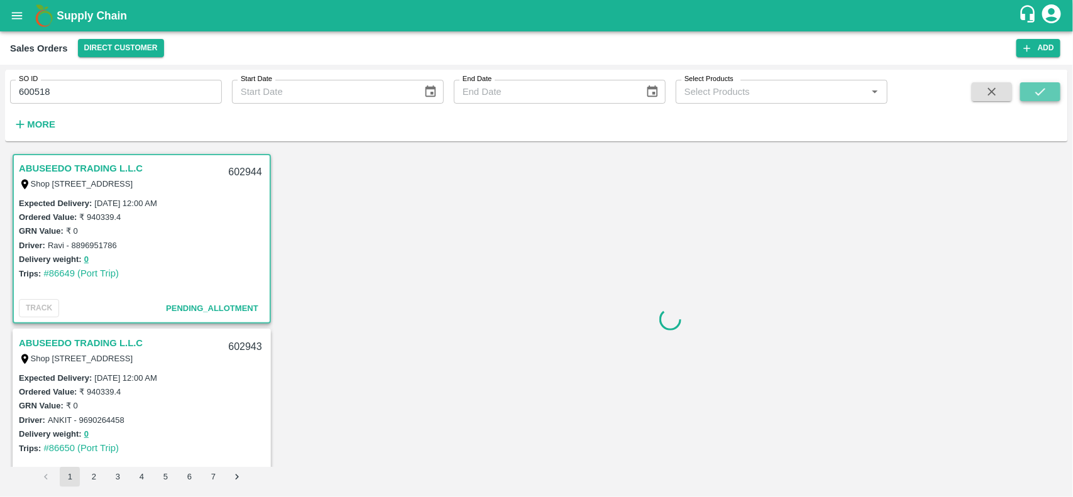
click at [1027, 92] on button "submit" at bounding box center [1040, 91] width 40 height 19
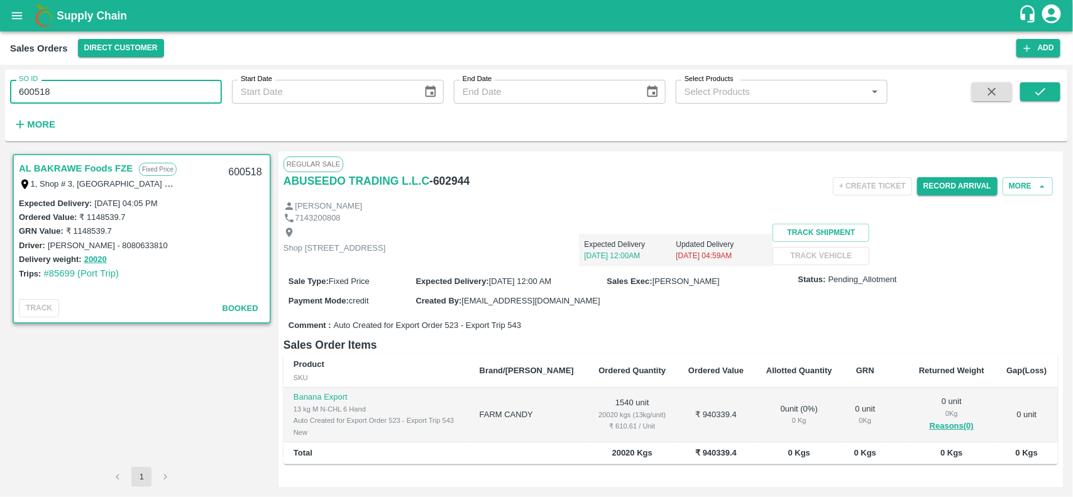
click at [171, 88] on input "600518" at bounding box center [116, 92] width 212 height 24
paste input "text"
type input "600518"
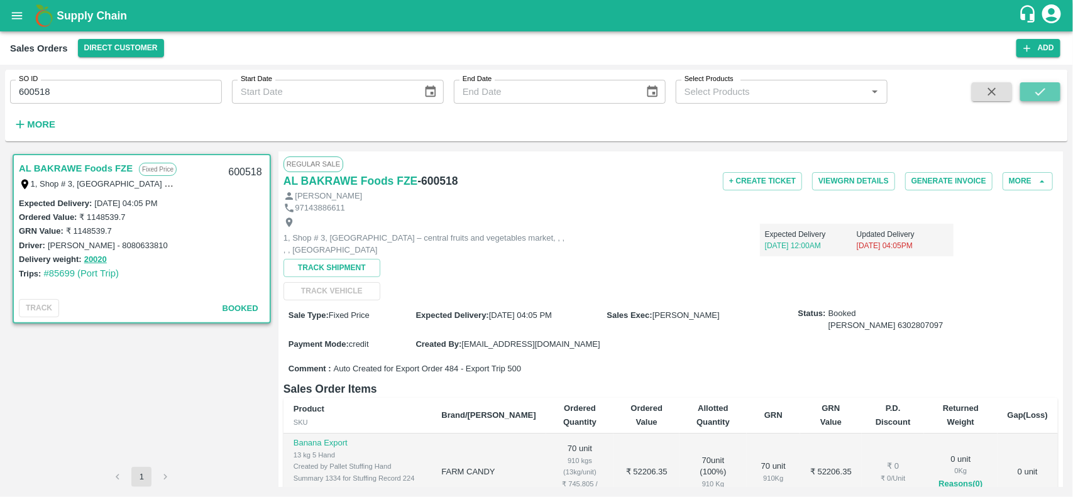
click at [1032, 91] on button "submit" at bounding box center [1040, 91] width 40 height 19
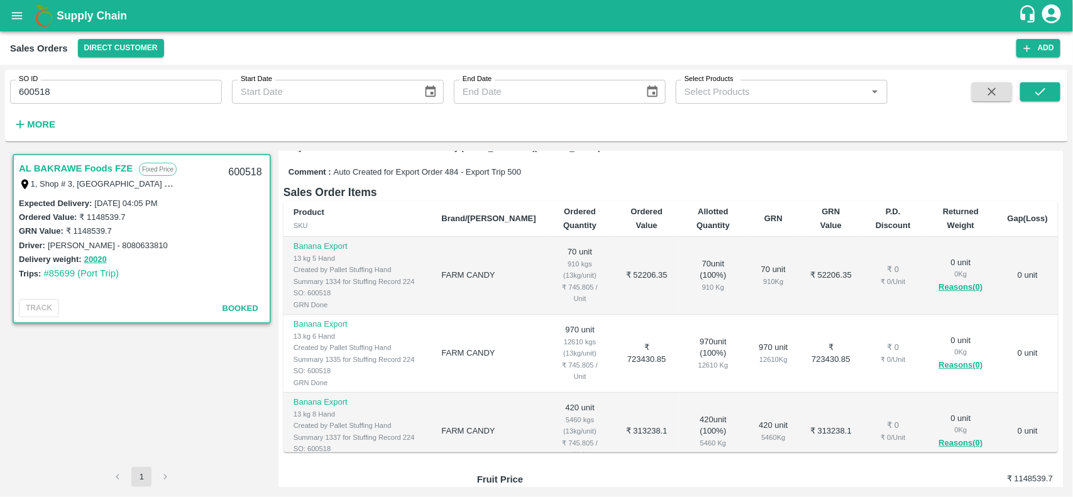
scroll to position [198, 0]
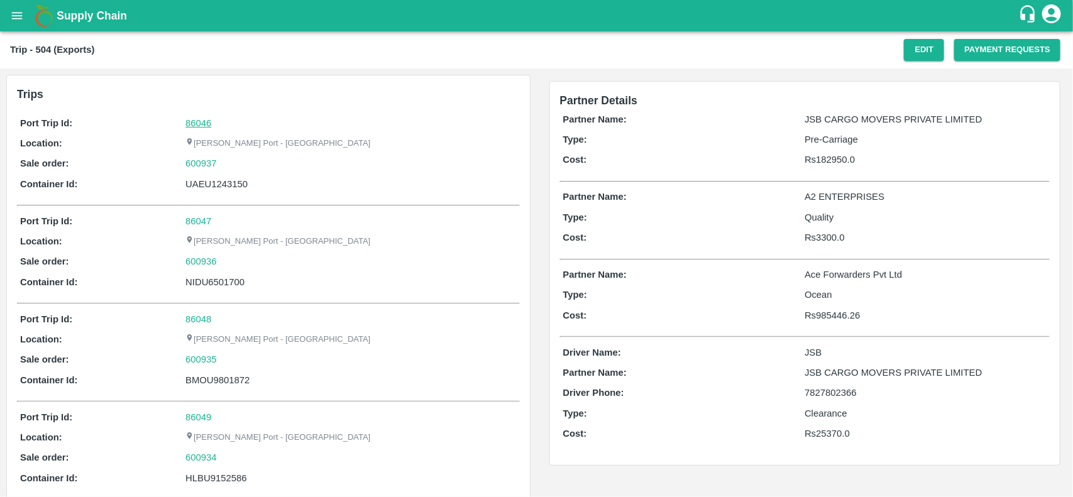
click at [198, 123] on link "86046" at bounding box center [198, 123] width 26 height 10
click at [239, 162] on div "600937" at bounding box center [350, 164] width 331 height 14
copy link "600937"
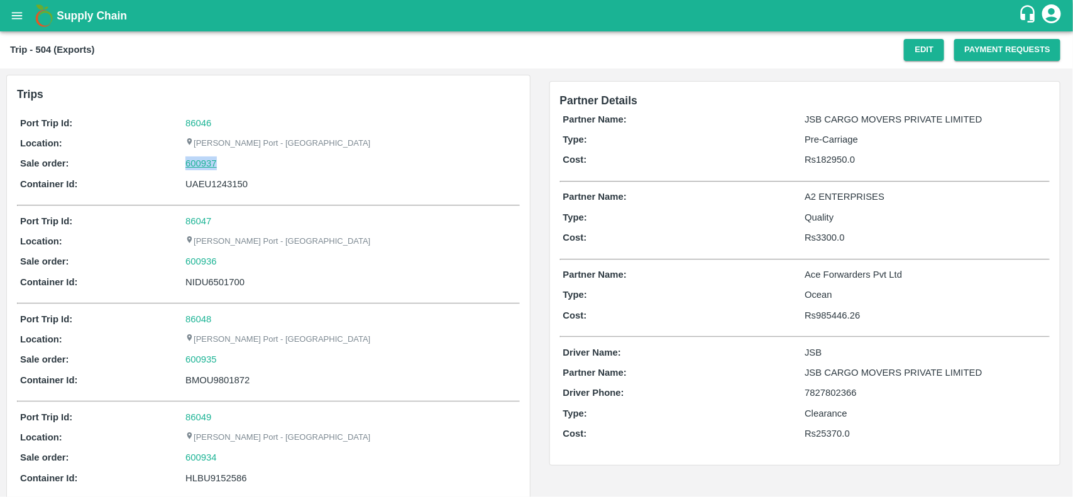
click at [195, 159] on link "600937" at bounding box center [200, 164] width 31 height 14
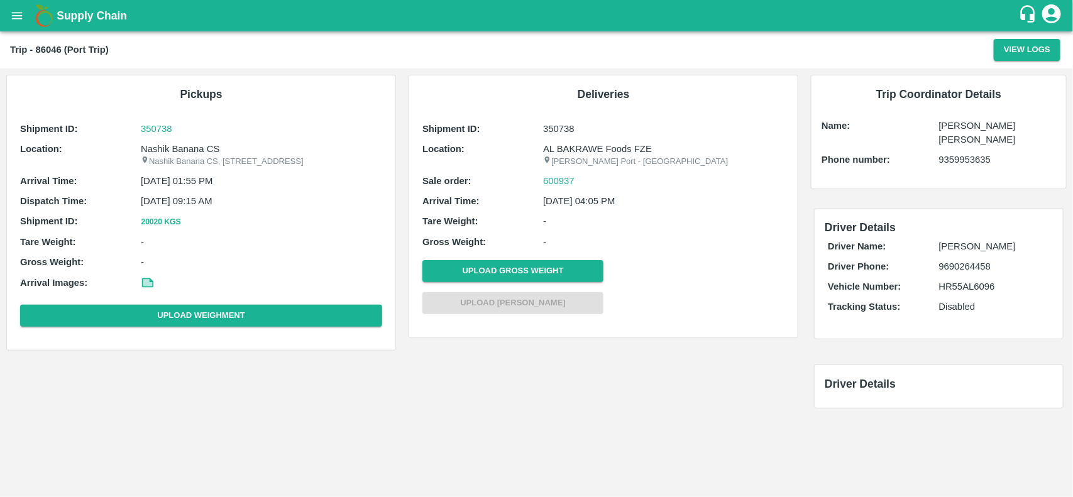
click at [202, 146] on p "Nashik Banana CS" at bounding box center [261, 149] width 241 height 14
copy p
click at [202, 146] on p "Nashik Banana CS" at bounding box center [261, 149] width 241 height 14
copy p "Nashik Banana CS"
click at [202, 146] on p "Nashik Banana CS" at bounding box center [261, 149] width 241 height 14
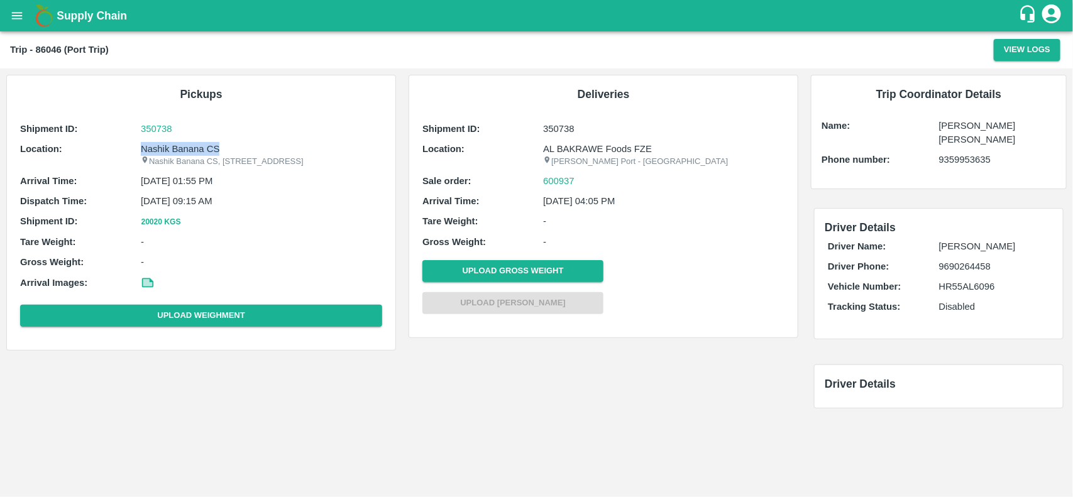
click at [202, 146] on p "Nashik Banana CS" at bounding box center [261, 149] width 241 height 14
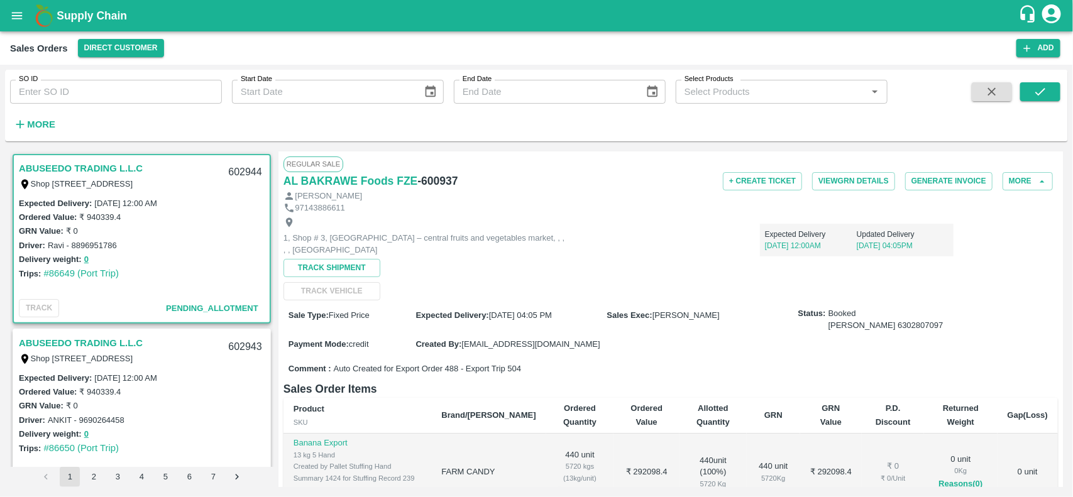
click at [189, 85] on input "SO ID" at bounding box center [116, 92] width 212 height 24
paste input "600937"
click at [189, 85] on input "600937" at bounding box center [116, 92] width 212 height 24
type input "600937"
click at [1023, 92] on button "submit" at bounding box center [1040, 91] width 40 height 19
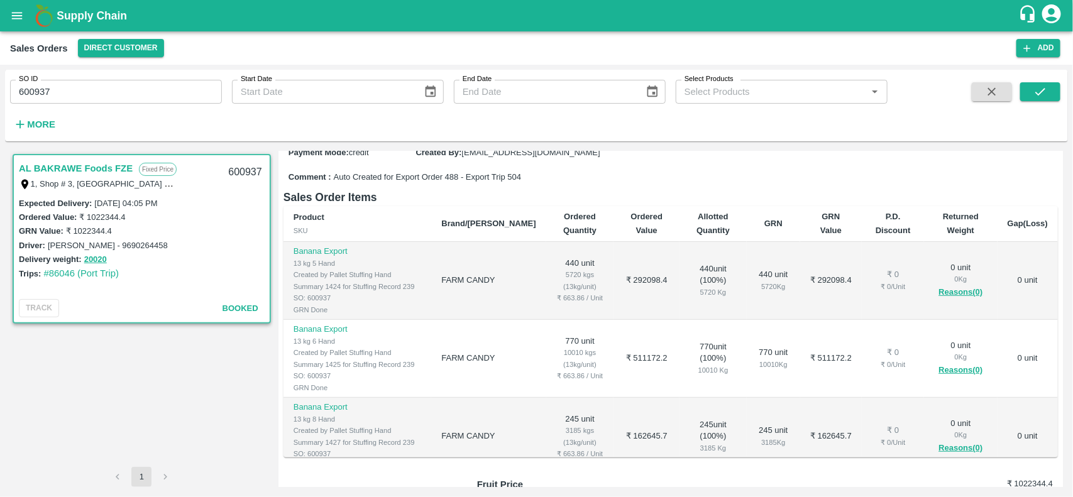
scroll to position [255, 0]
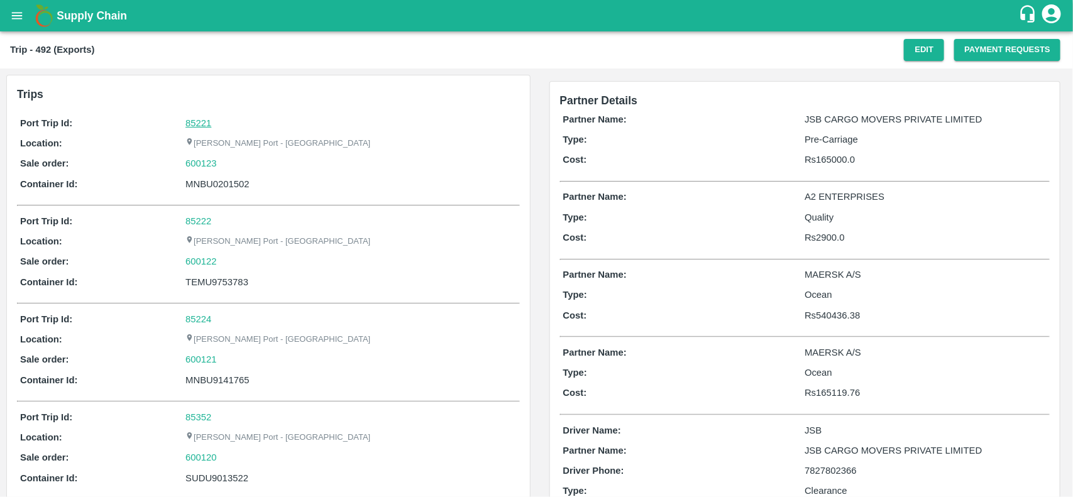
click at [197, 120] on link "85221" at bounding box center [198, 123] width 26 height 10
click at [230, 157] on div "600123" at bounding box center [350, 164] width 331 height 14
copy link
click at [230, 157] on div "600123" at bounding box center [350, 164] width 331 height 14
copy link "600123"
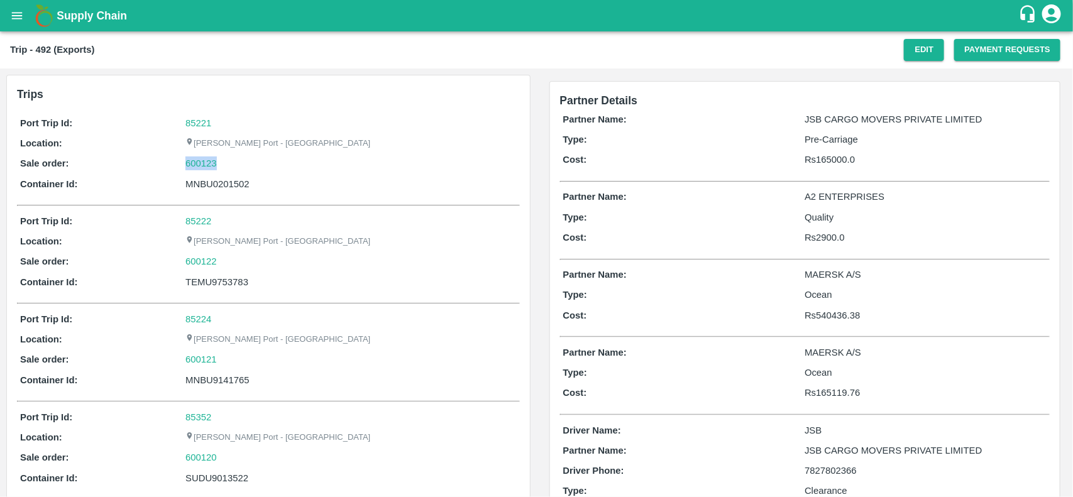
click at [230, 157] on div "600123" at bounding box center [350, 164] width 331 height 14
click at [195, 157] on link "600123" at bounding box center [200, 164] width 31 height 14
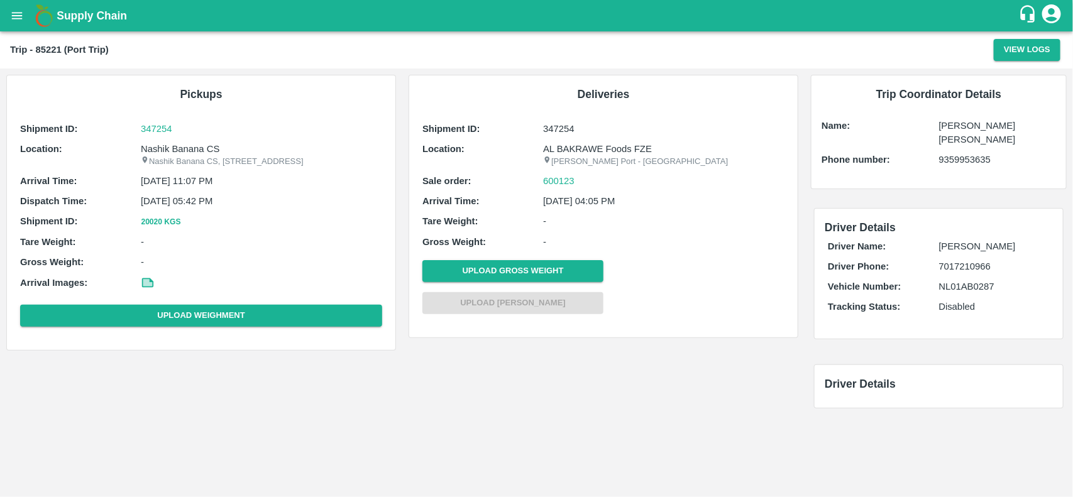
click at [195, 151] on p "Nashik Banana CS" at bounding box center [261, 149] width 241 height 14
copy p "Banana"
click at [195, 151] on p "Nashik Banana CS" at bounding box center [261, 149] width 241 height 14
copy p "Nashik Banana CS"
click at [195, 151] on p "Nashik Banana CS" at bounding box center [261, 149] width 241 height 14
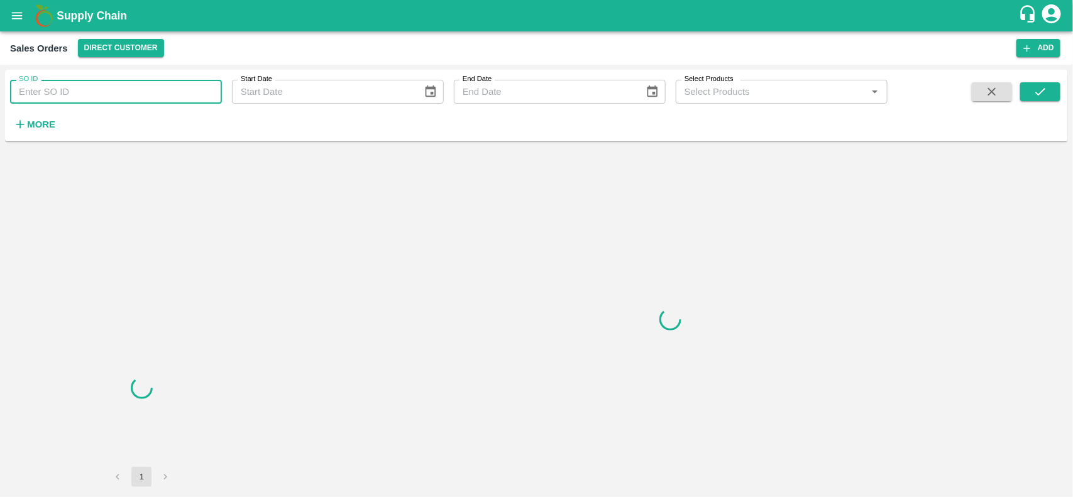
click at [72, 92] on input "SO ID" at bounding box center [116, 92] width 212 height 24
paste input "600123"
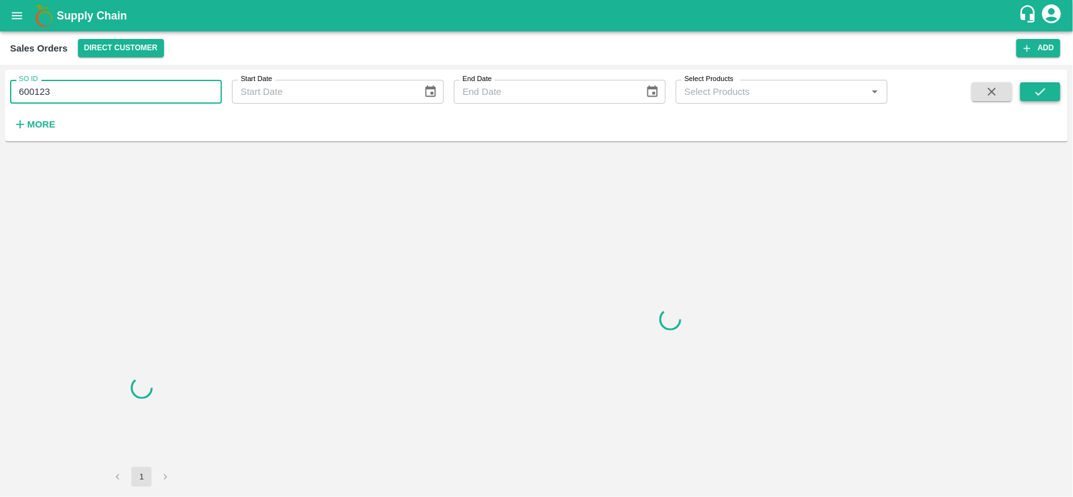
type input "600123"
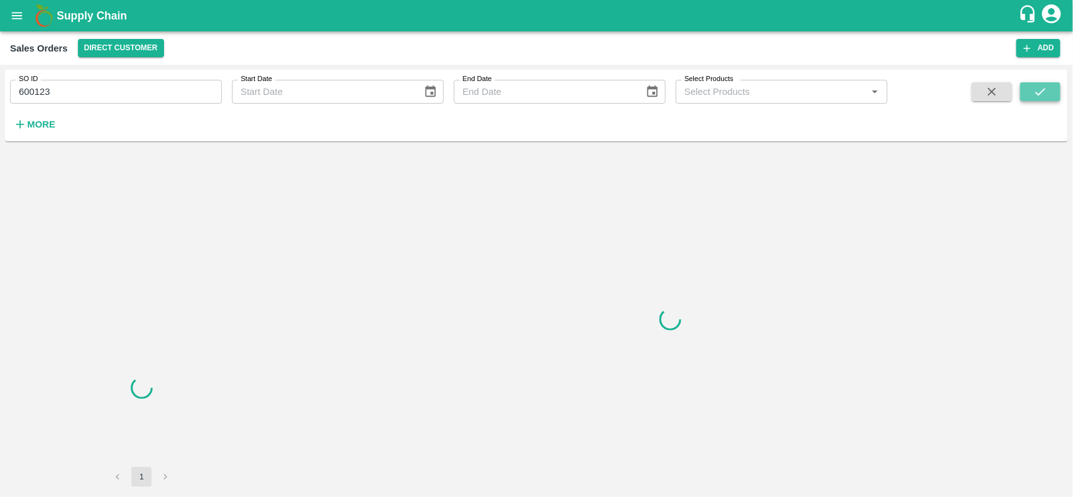
click at [1035, 88] on icon "submit" at bounding box center [1040, 92] width 14 height 14
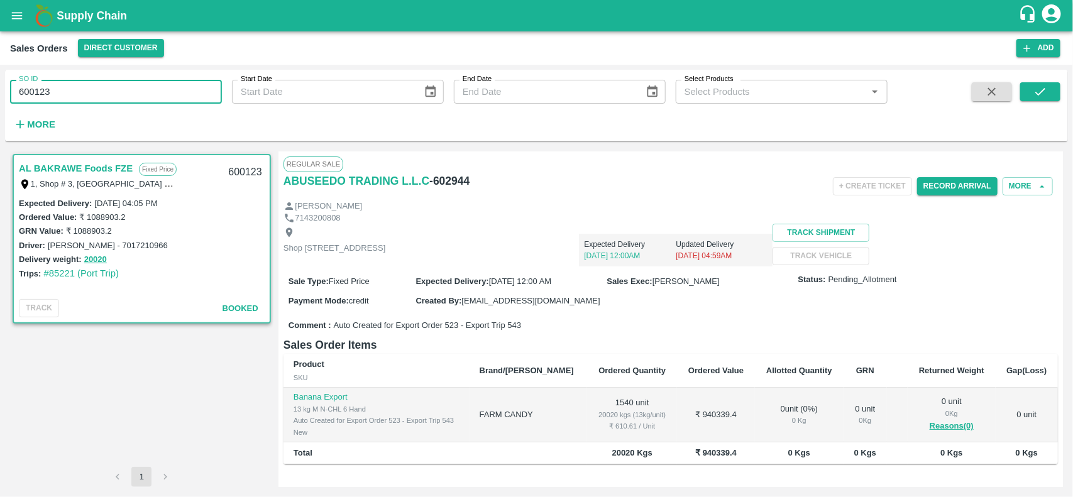
click at [192, 96] on input "600123" at bounding box center [116, 92] width 212 height 24
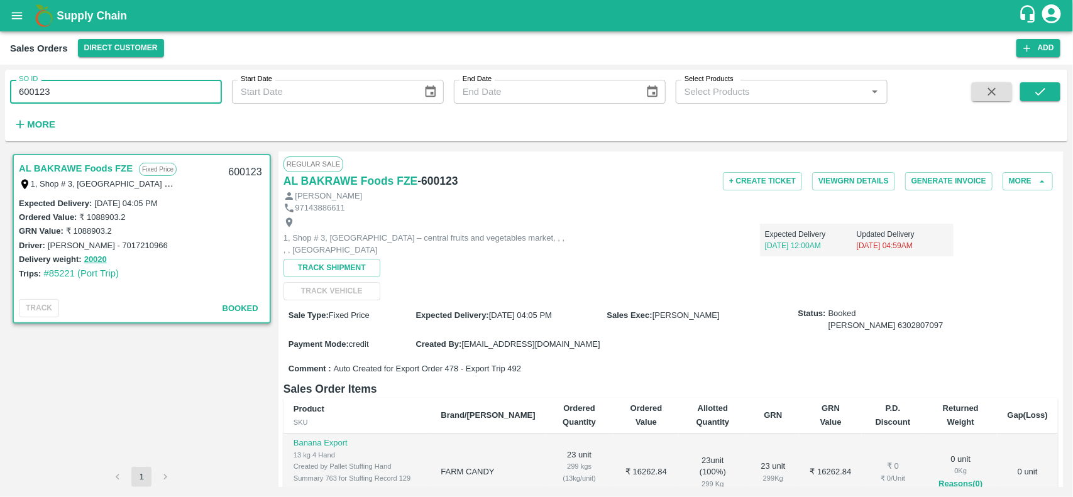
click at [192, 96] on input "600123" at bounding box center [116, 92] width 212 height 24
type input "600123"
paste input "text"
drag, startPoint x: 1030, startPoint y: 104, endPoint x: 1045, endPoint y: 85, distance: 24.2
click at [1045, 85] on span at bounding box center [1040, 108] width 40 height 52
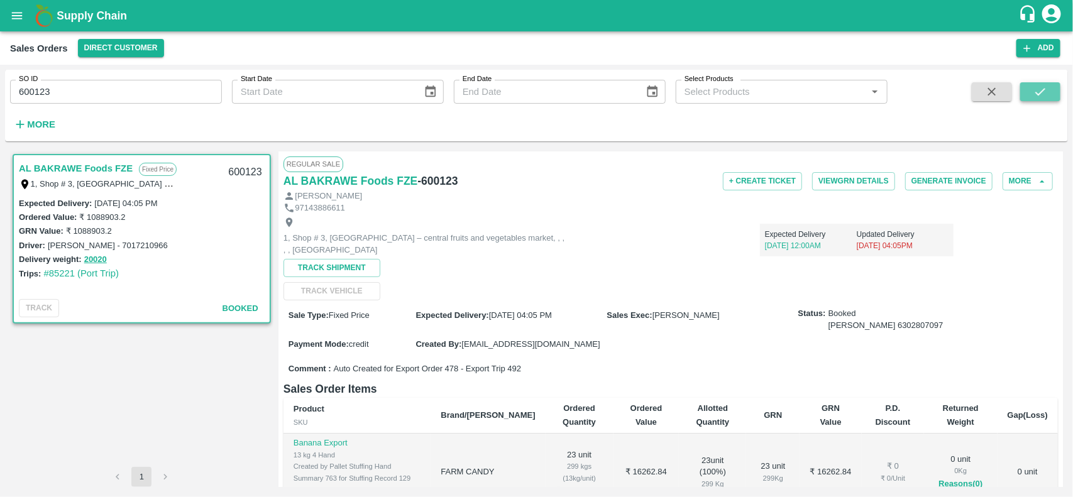
click at [1045, 85] on icon "submit" at bounding box center [1040, 92] width 14 height 14
click at [192, 95] on input "600123" at bounding box center [116, 92] width 212 height 24
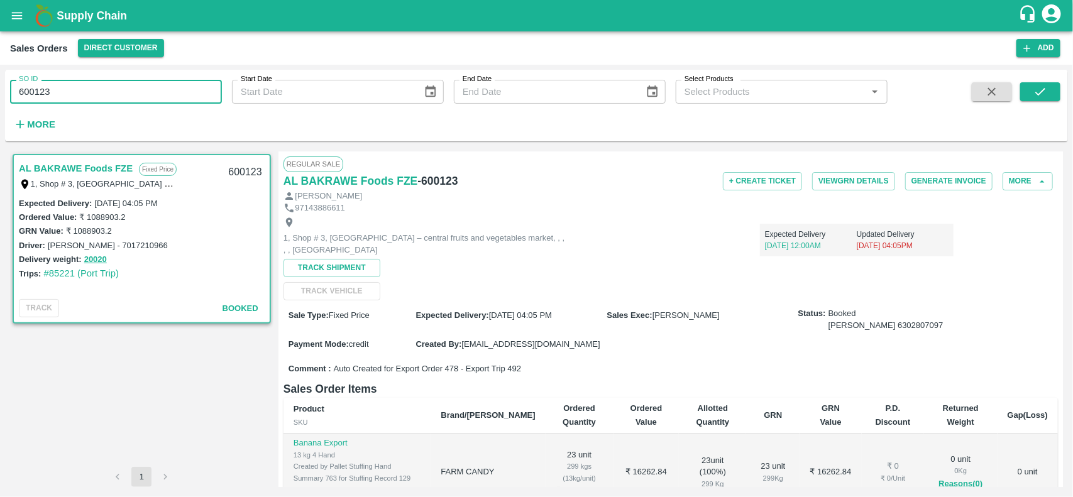
click at [192, 95] on input "600123" at bounding box center [116, 92] width 212 height 24
type input "600123"
click at [192, 95] on input "SO ID" at bounding box center [116, 92] width 212 height 24
paste input "text"
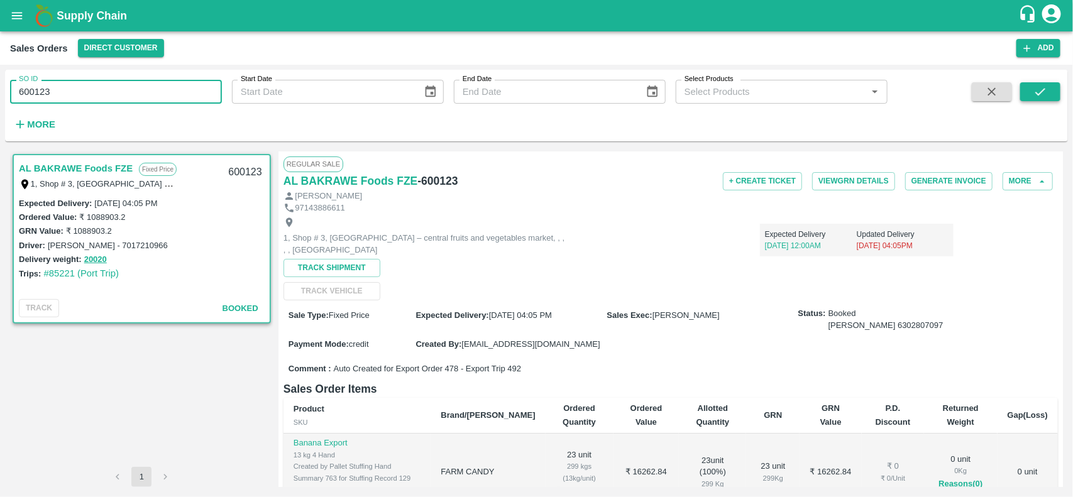
type input "600123"
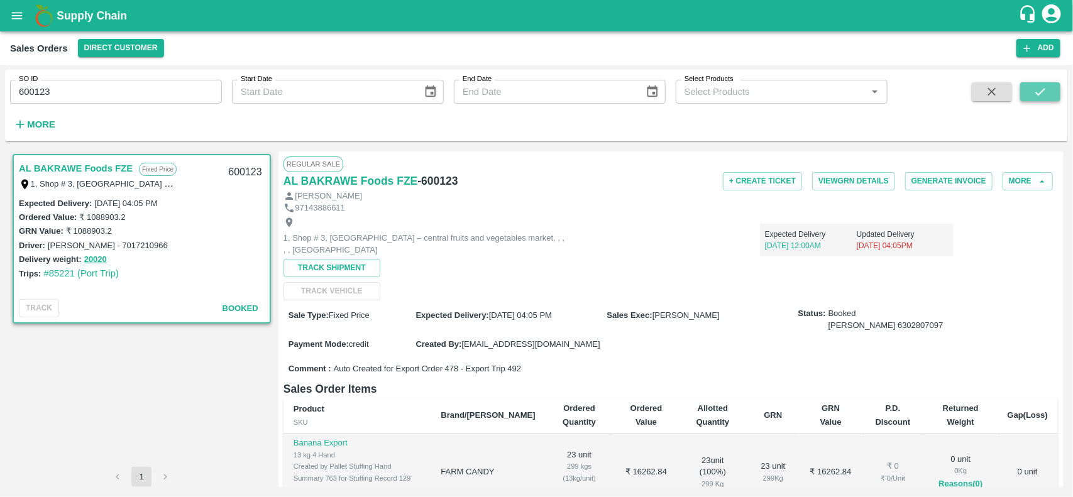
click at [1038, 86] on icon "submit" at bounding box center [1040, 92] width 14 height 14
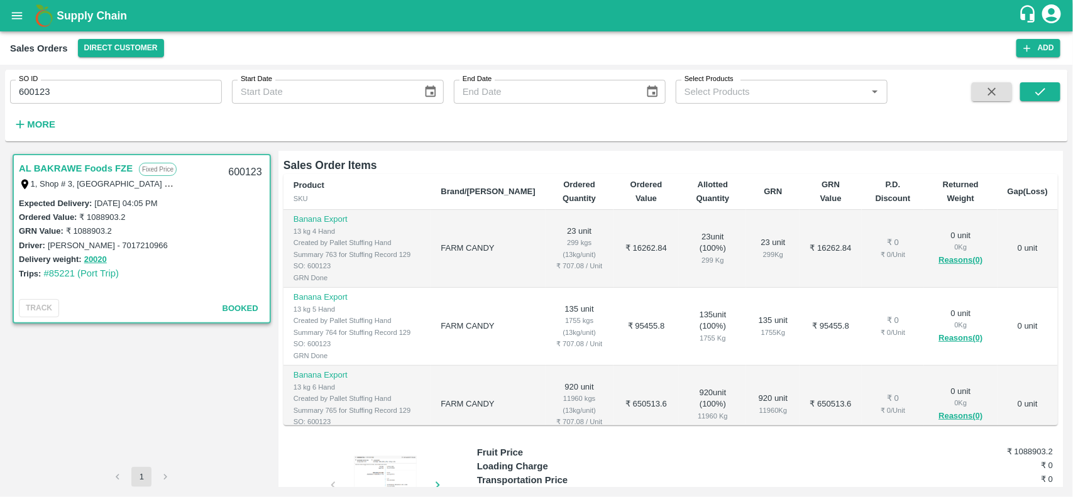
scroll to position [230, 0]
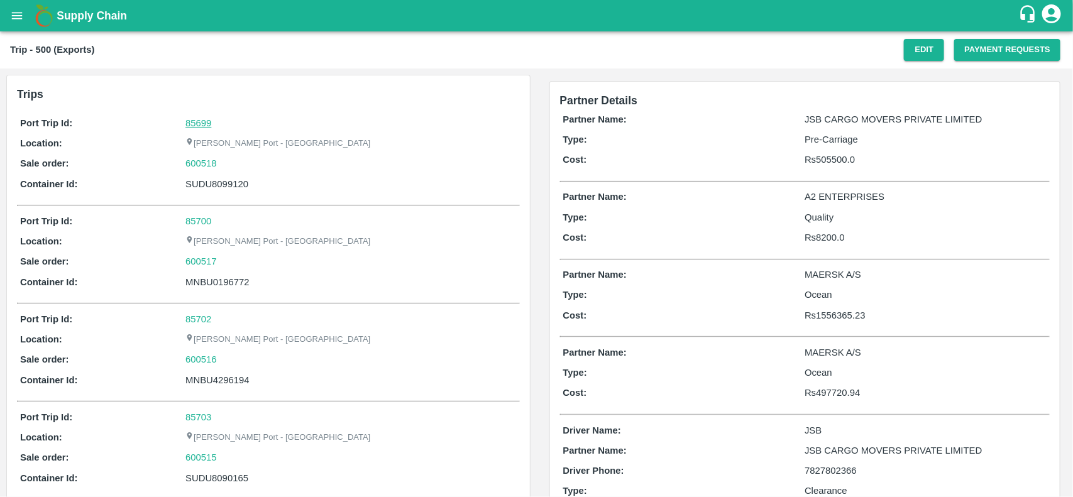
click at [206, 120] on link "85699" at bounding box center [198, 123] width 26 height 10
click at [233, 164] on div "600518" at bounding box center [350, 164] width 331 height 14
copy link
click at [233, 164] on div "600518" at bounding box center [350, 164] width 331 height 14
copy link "600518"
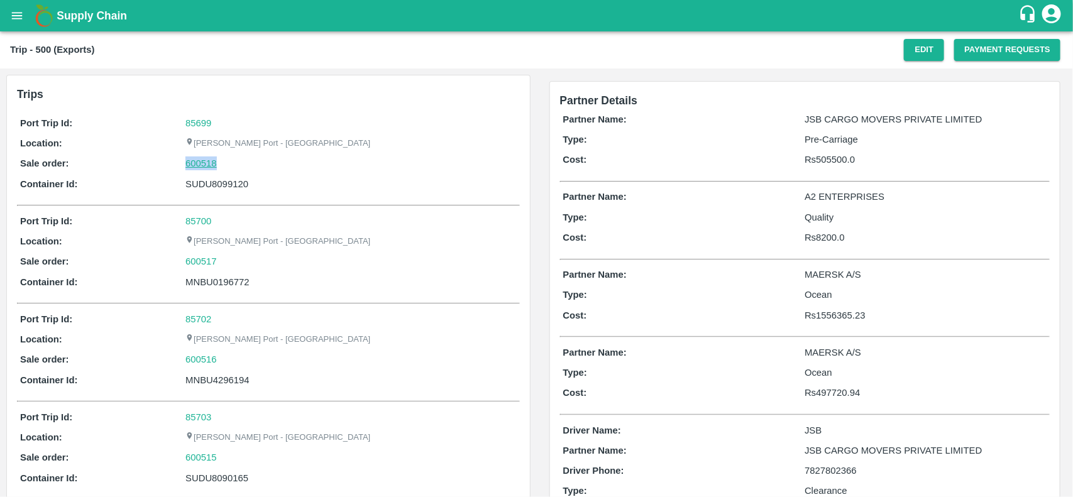
drag, startPoint x: 233, startPoint y: 164, endPoint x: 202, endPoint y: 164, distance: 30.8
click at [202, 164] on div "600518" at bounding box center [350, 164] width 331 height 14
click at [202, 164] on link "600518" at bounding box center [200, 164] width 31 height 14
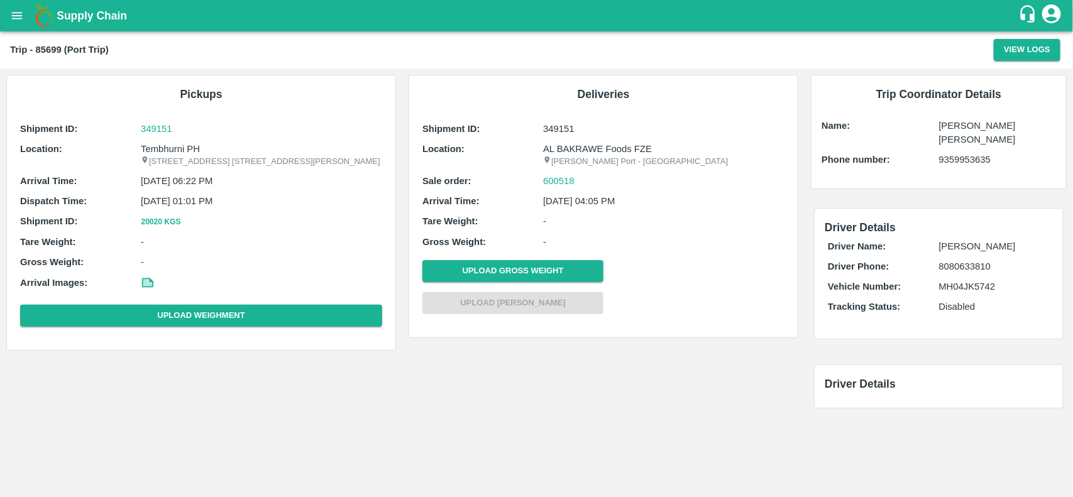
click at [180, 146] on p "Tembhurni PH" at bounding box center [261, 149] width 241 height 14
copy p "Tembhurni"
click at [180, 146] on p "Tembhurni PH" at bounding box center [261, 149] width 241 height 14
copy p "Tembhurni PH"
click at [180, 146] on p "Tembhurni PH" at bounding box center [261, 149] width 241 height 14
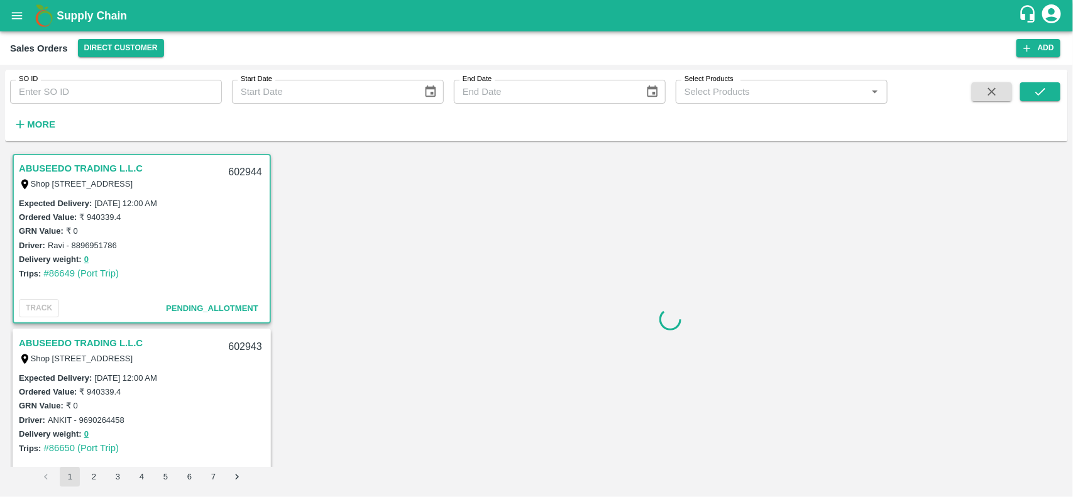
click at [154, 90] on input "SO ID" at bounding box center [116, 92] width 212 height 24
paste input "600518"
click at [154, 90] on input "600518" at bounding box center [116, 92] width 212 height 24
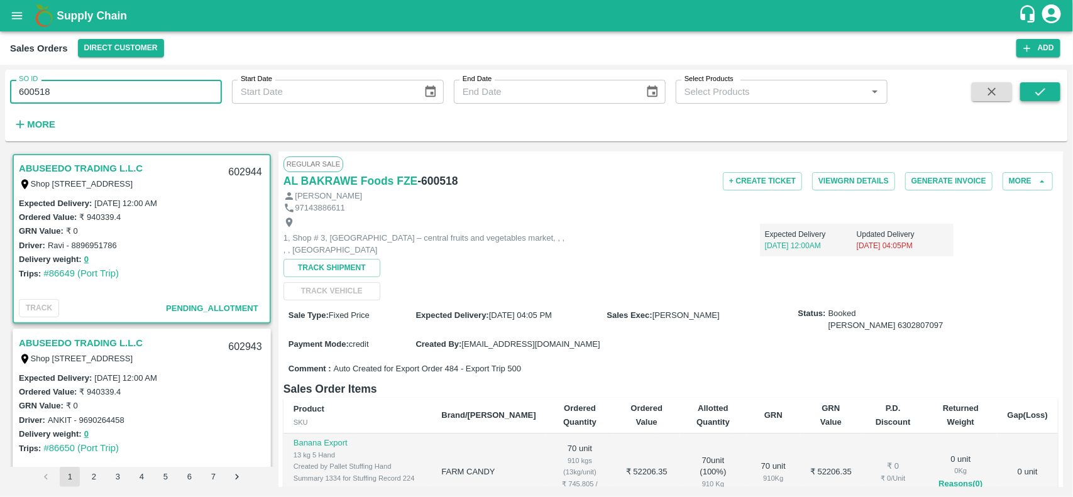
type input "600518"
click at [1041, 95] on icon "submit" at bounding box center [1040, 92] width 14 height 14
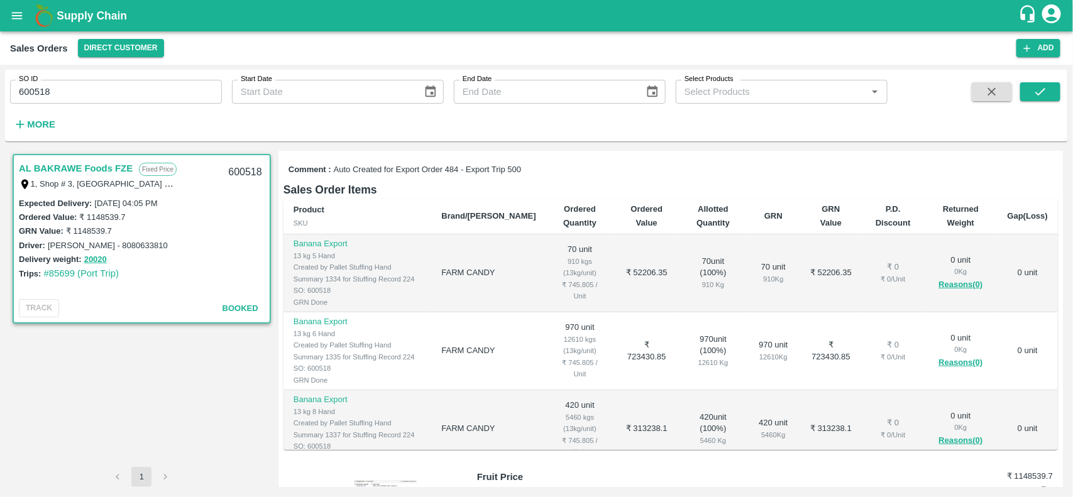
scroll to position [212, 0]
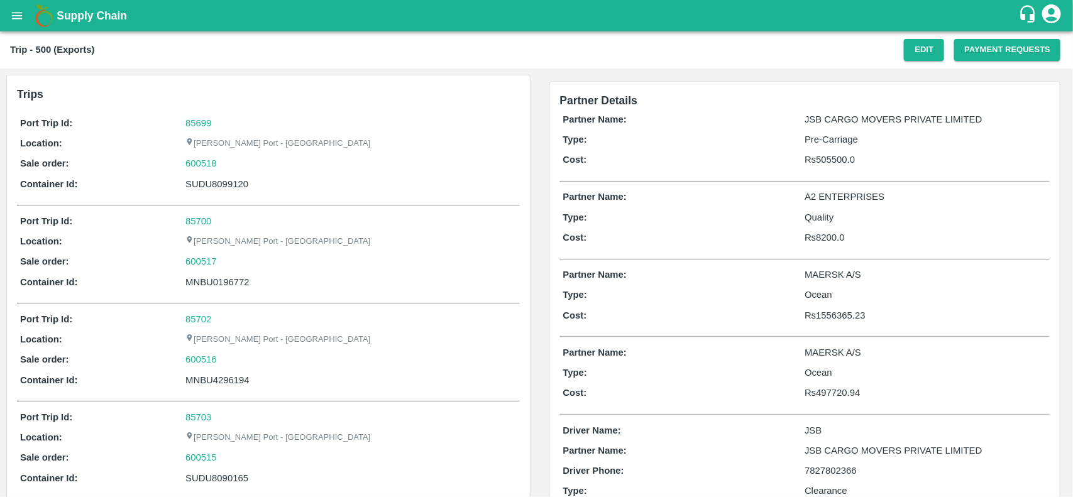
scroll to position [721, 0]
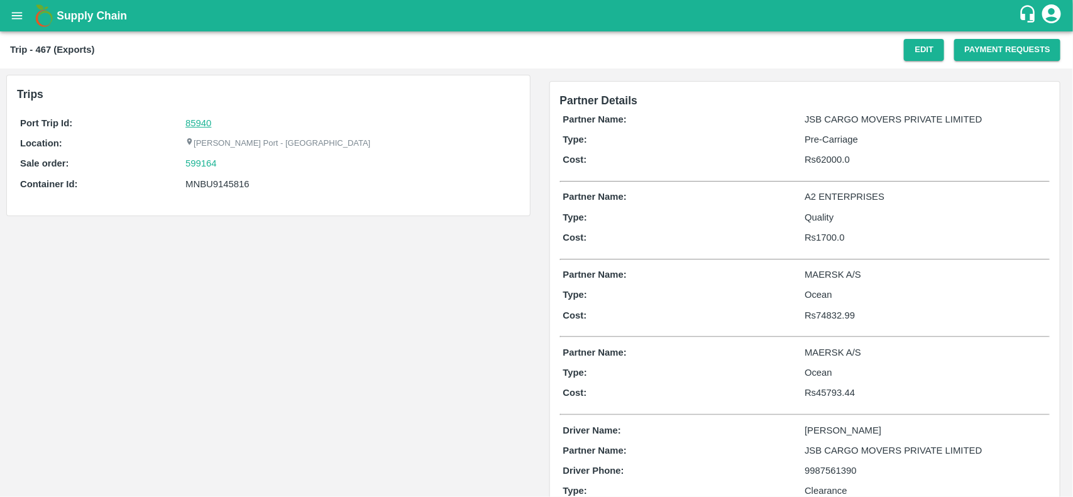
click at [198, 118] on link "85940" at bounding box center [198, 123] width 26 height 10
click at [241, 165] on div "599164" at bounding box center [350, 164] width 331 height 14
copy link "599164"
click at [241, 165] on div "599164" at bounding box center [350, 164] width 331 height 14
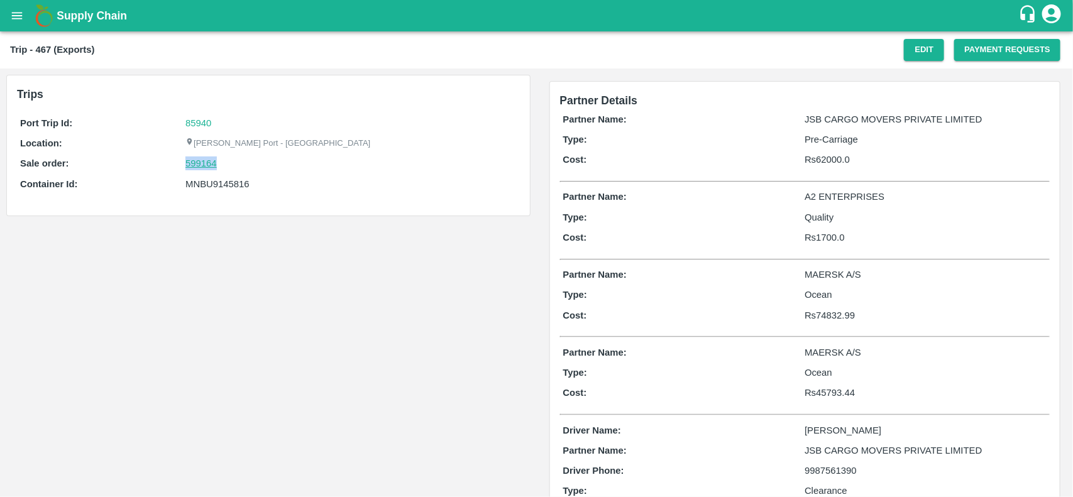
click at [207, 170] on link "599164" at bounding box center [200, 164] width 31 height 14
click at [221, 179] on div "MNBU9145816" at bounding box center [350, 184] width 331 height 14
copy div "MNBU9145816"
click at [221, 179] on div "MNBU9145816" at bounding box center [350, 184] width 331 height 14
copy div "MNBU9145816"
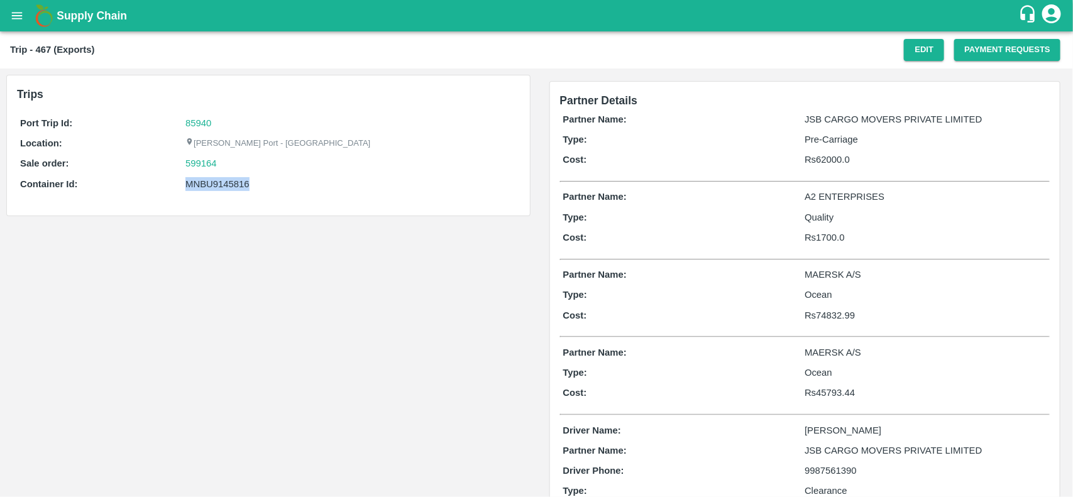
click at [221, 179] on div "MNBU9145816" at bounding box center [350, 184] width 331 height 14
click at [228, 168] on div "599164" at bounding box center [350, 164] width 331 height 14
copy link "599164"
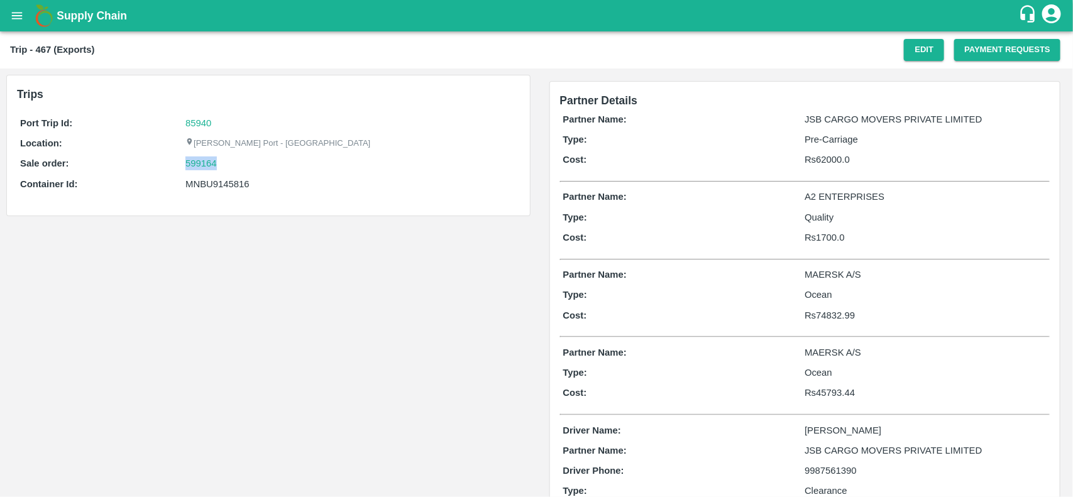
click at [228, 168] on div "599164" at bounding box center [350, 164] width 331 height 14
click at [199, 158] on link "599164" at bounding box center [200, 164] width 31 height 14
click at [212, 184] on div "MNBU9145816" at bounding box center [350, 184] width 331 height 14
copy div "MNBU9145816"
click at [212, 184] on div "MNBU9145816" at bounding box center [350, 184] width 331 height 14
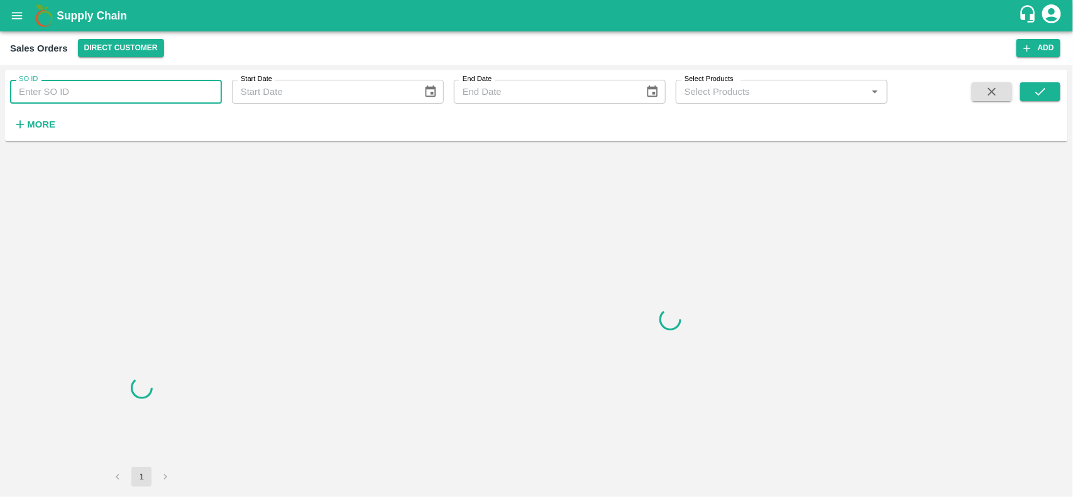
click at [85, 97] on input "SO ID" at bounding box center [116, 92] width 212 height 24
click at [85, 97] on input "599164" at bounding box center [116, 92] width 212 height 24
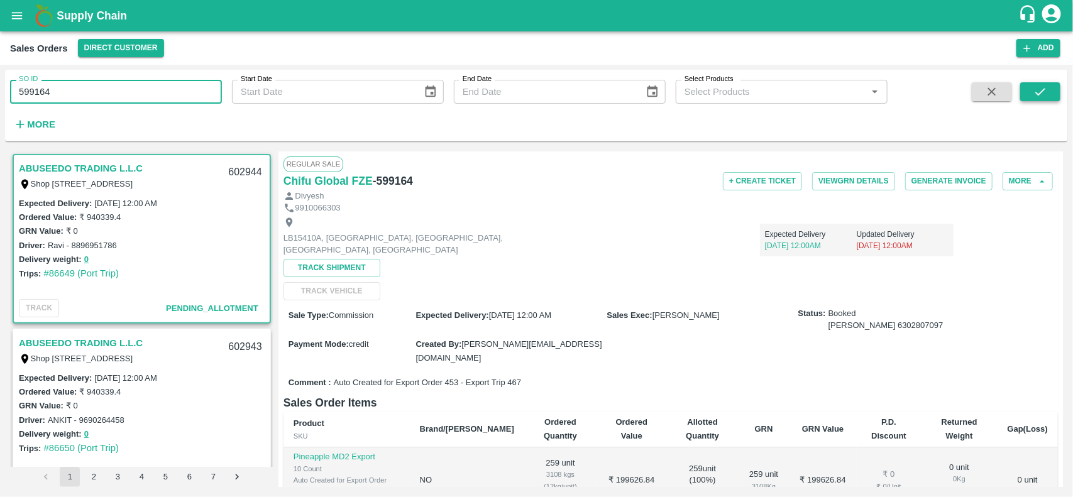
type input "599164"
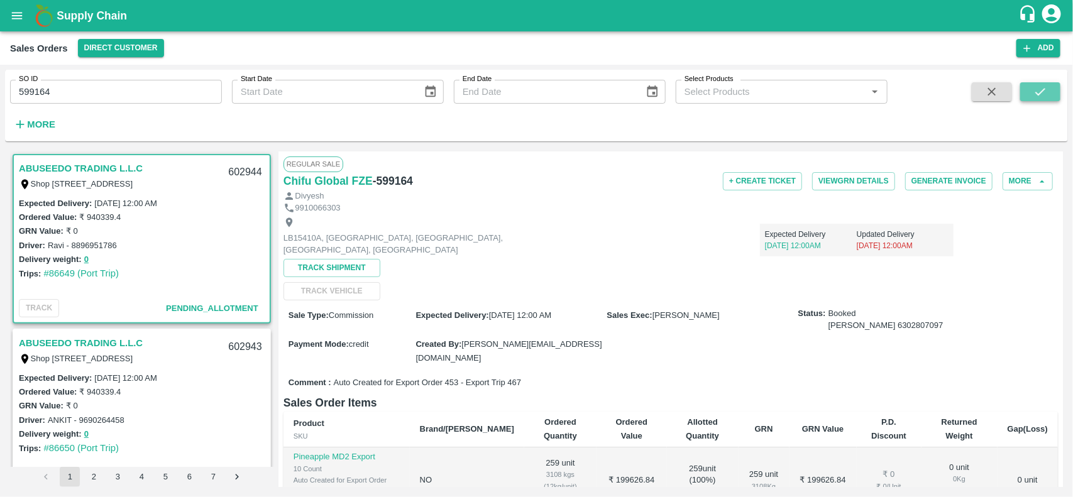
click at [1055, 90] on button "submit" at bounding box center [1040, 91] width 40 height 19
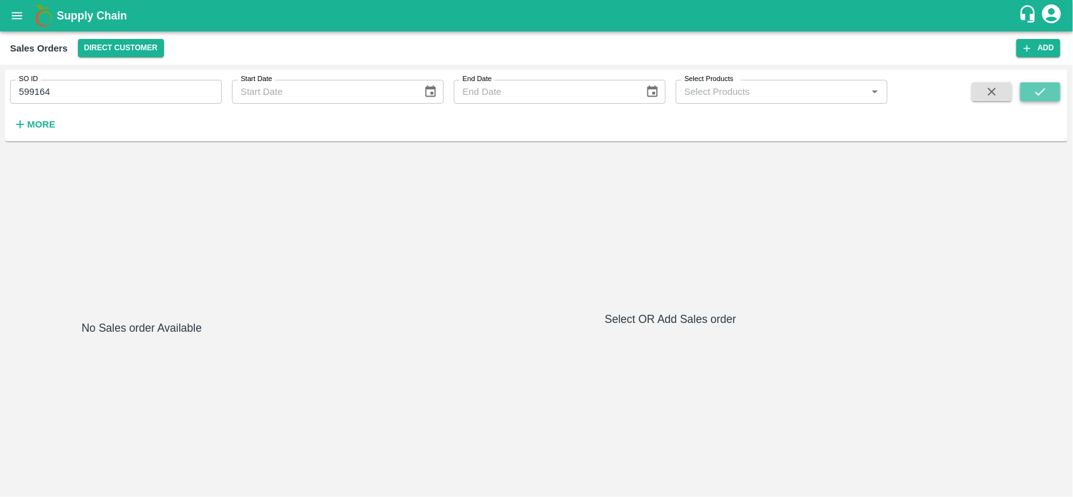
click at [1055, 90] on button "submit" at bounding box center [1040, 91] width 40 height 19
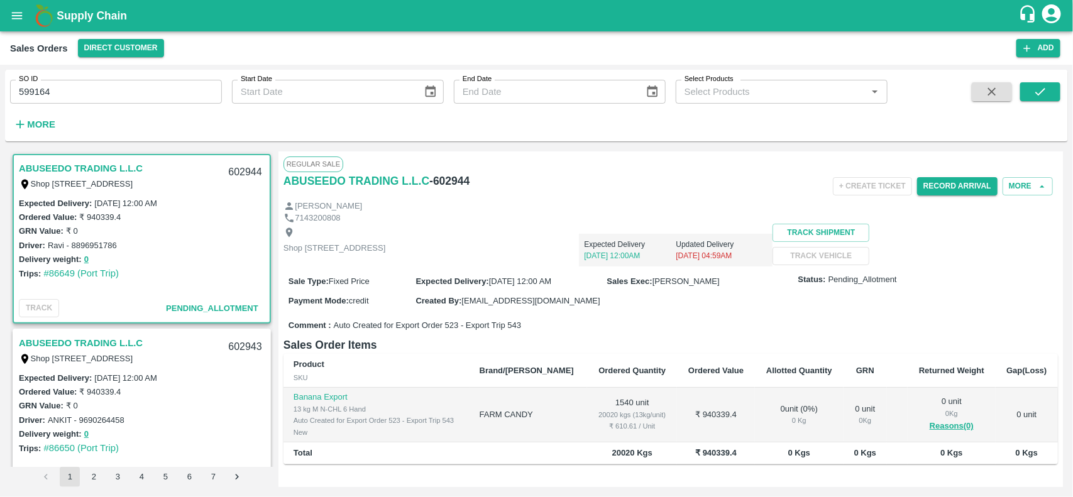
click at [160, 91] on input "599164" at bounding box center [116, 92] width 212 height 24
click at [129, 92] on input "599164" at bounding box center [116, 92] width 212 height 24
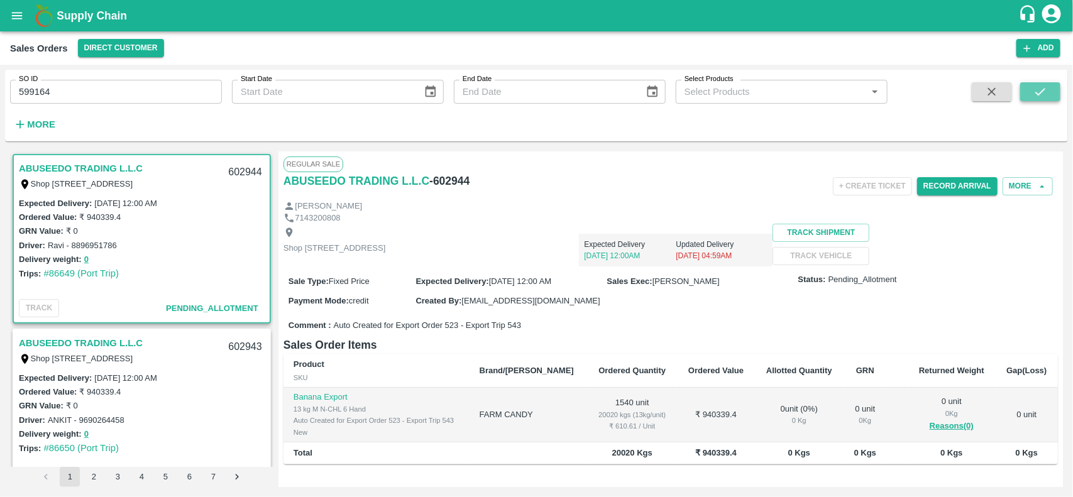
click at [1038, 97] on icon "submit" at bounding box center [1040, 92] width 14 height 14
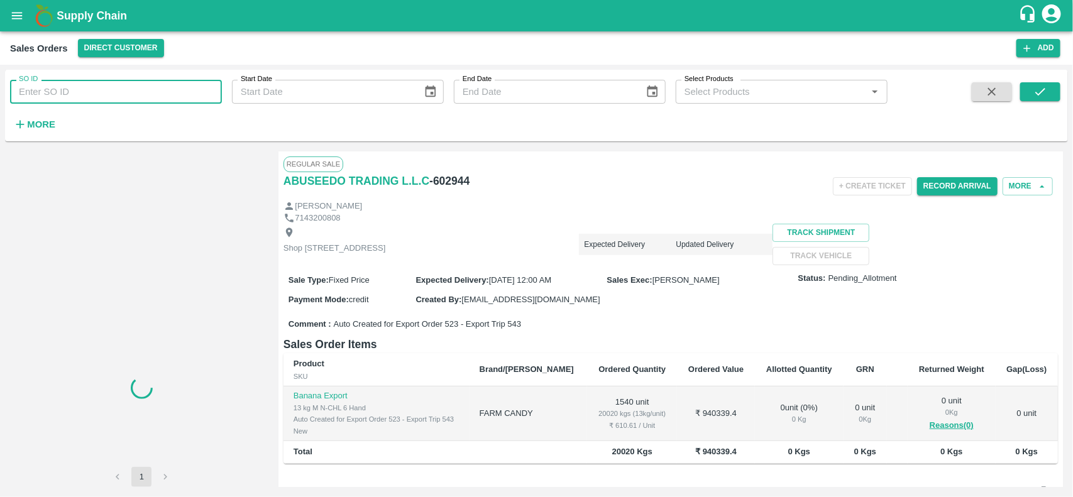
click at [99, 83] on input "SO ID" at bounding box center [116, 92] width 212 height 24
paste input "599164"
click at [99, 83] on input "SO ID" at bounding box center [116, 92] width 212 height 24
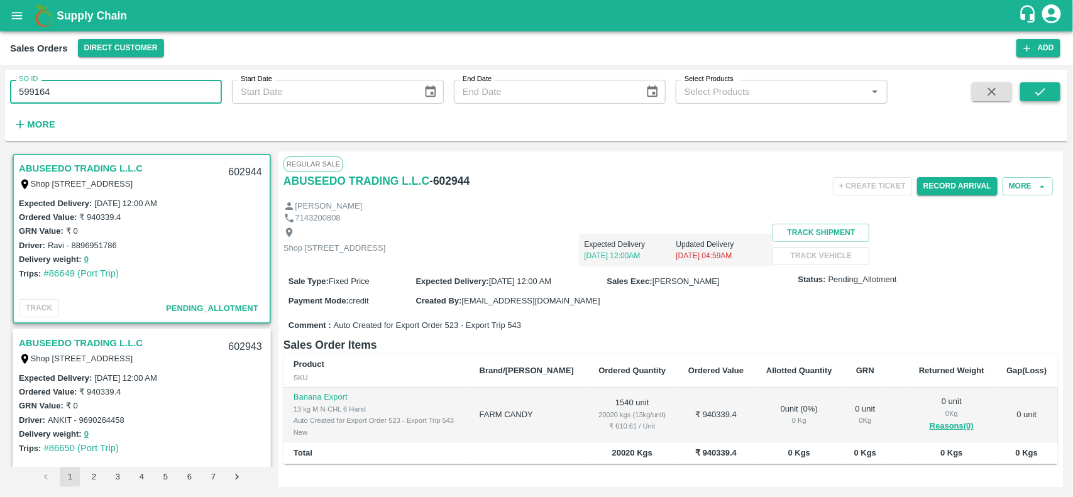
type input "599164"
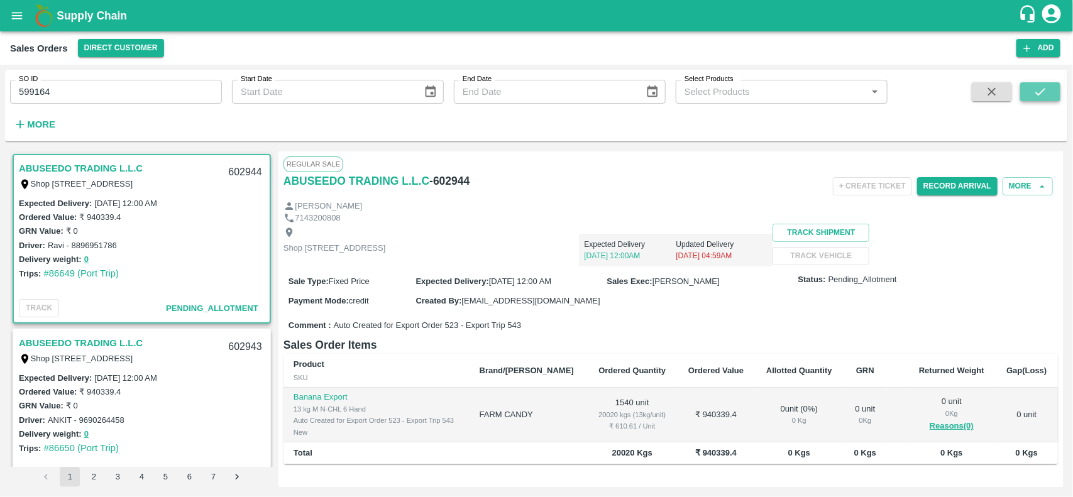
click at [1056, 96] on button "submit" at bounding box center [1040, 91] width 40 height 19
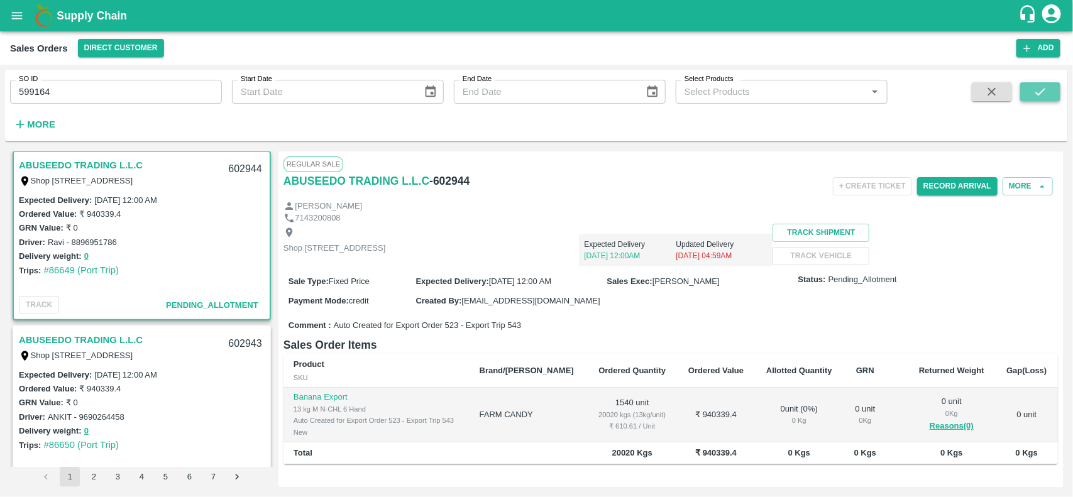
click at [1056, 96] on button "submit" at bounding box center [1040, 91] width 40 height 19
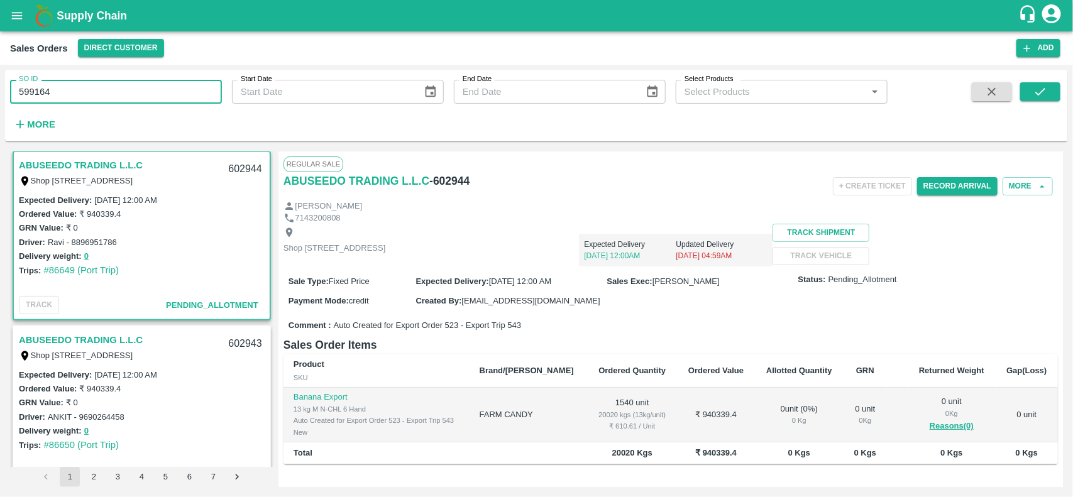
click at [197, 96] on input "599164" at bounding box center [116, 92] width 212 height 24
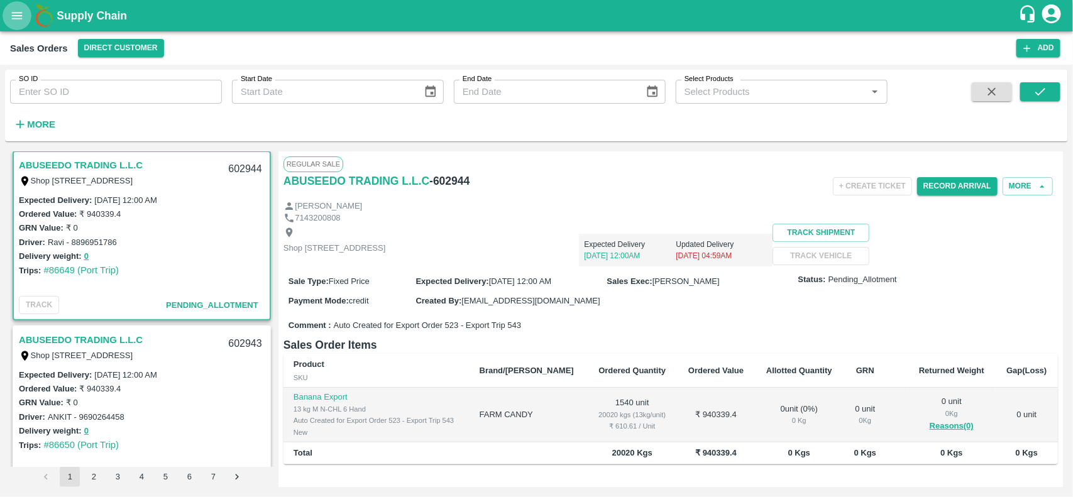
click at [21, 21] on icon "open drawer" at bounding box center [17, 16] width 14 height 14
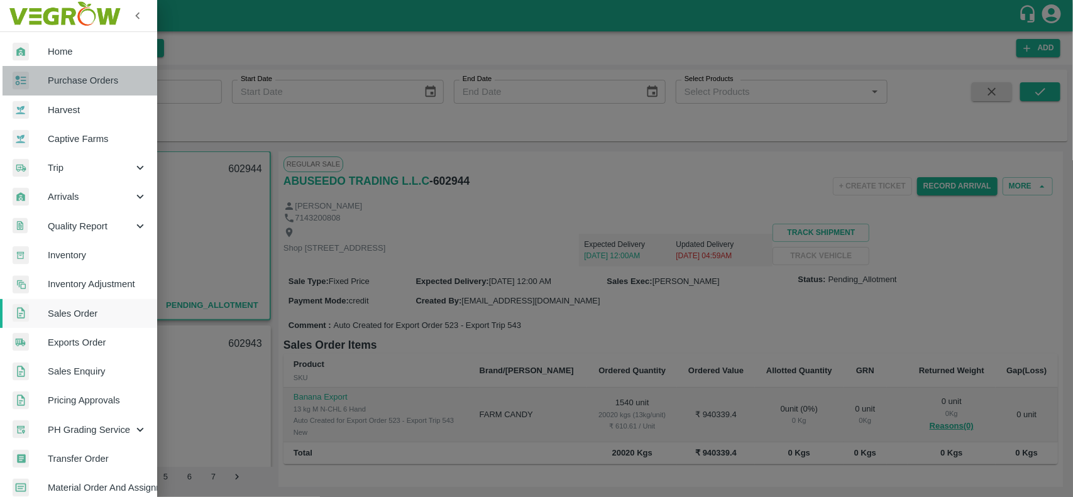
click at [92, 93] on link "Purchase Orders" at bounding box center [78, 80] width 157 height 29
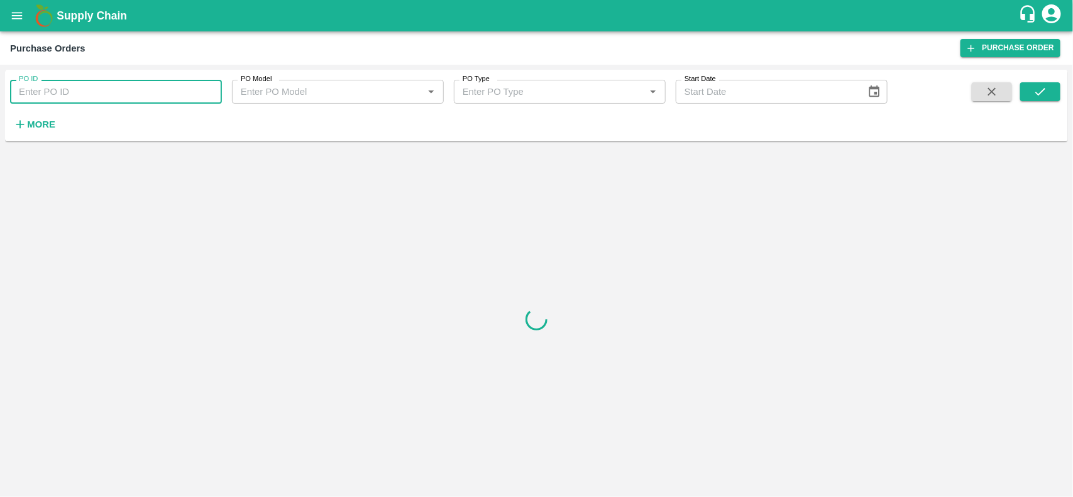
click at [126, 98] on input "PO ID" at bounding box center [116, 92] width 212 height 24
paste input "599164"
click at [126, 98] on input "599164" at bounding box center [116, 92] width 212 height 24
type input "599164"
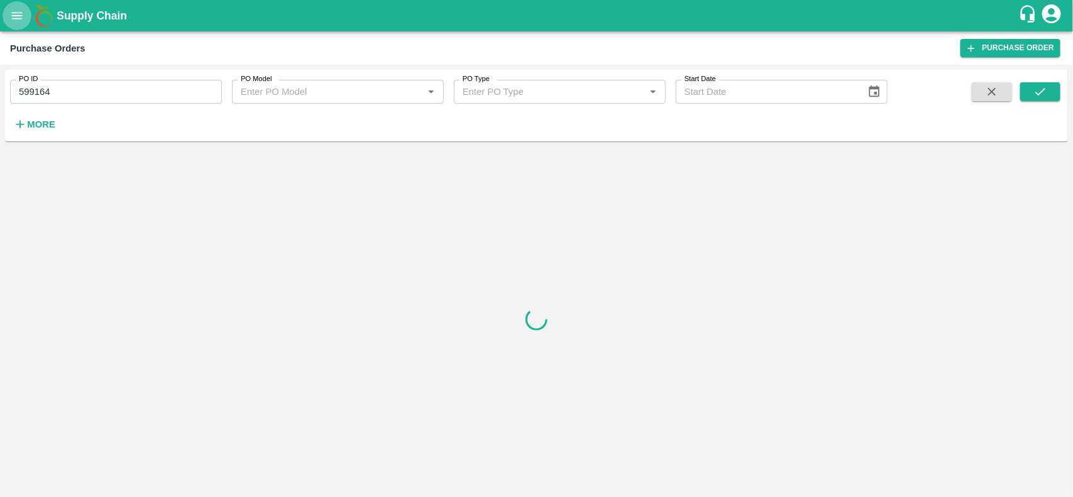
click at [11, 16] on icon "open drawer" at bounding box center [17, 16] width 14 height 14
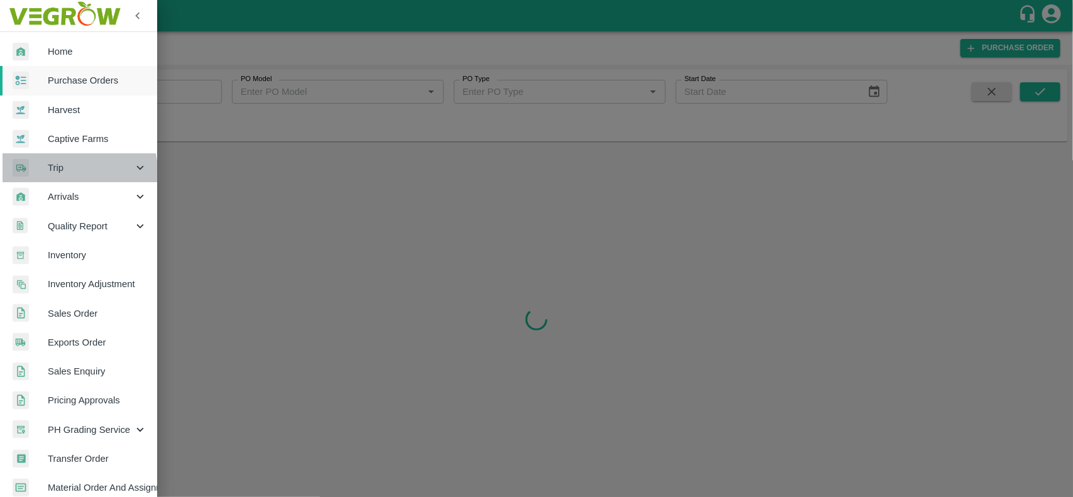
click at [69, 172] on span "Trip" at bounding box center [90, 168] width 85 height 14
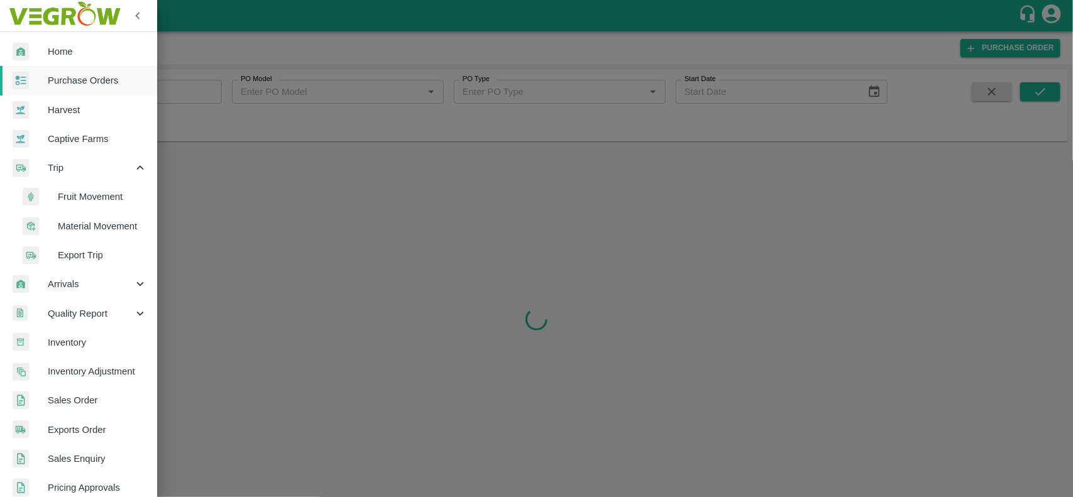
click at [264, 237] on div at bounding box center [536, 248] width 1073 height 497
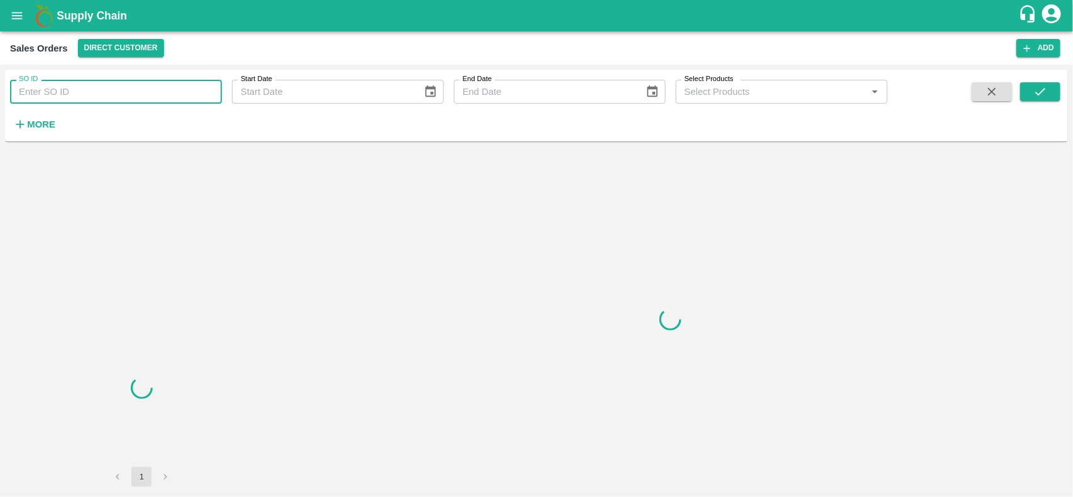
click at [118, 96] on input "SO ID" at bounding box center [116, 92] width 212 height 24
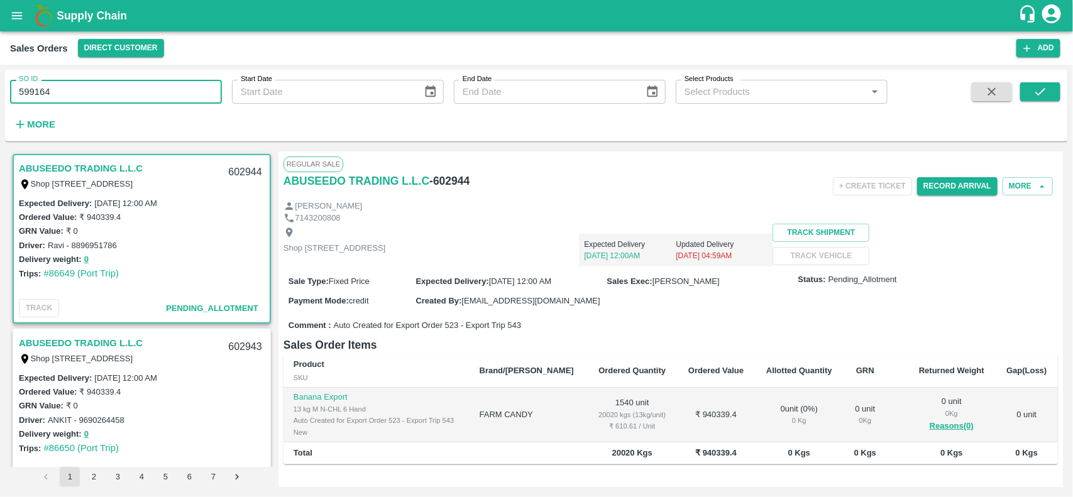
type input "599164"
click at [1030, 102] on span at bounding box center [1040, 108] width 40 height 52
click at [1045, 80] on div "SO ID 599164 SO ID Start Date Start Date End Date End Date Select Products Sele…" at bounding box center [536, 106] width 1063 height 62
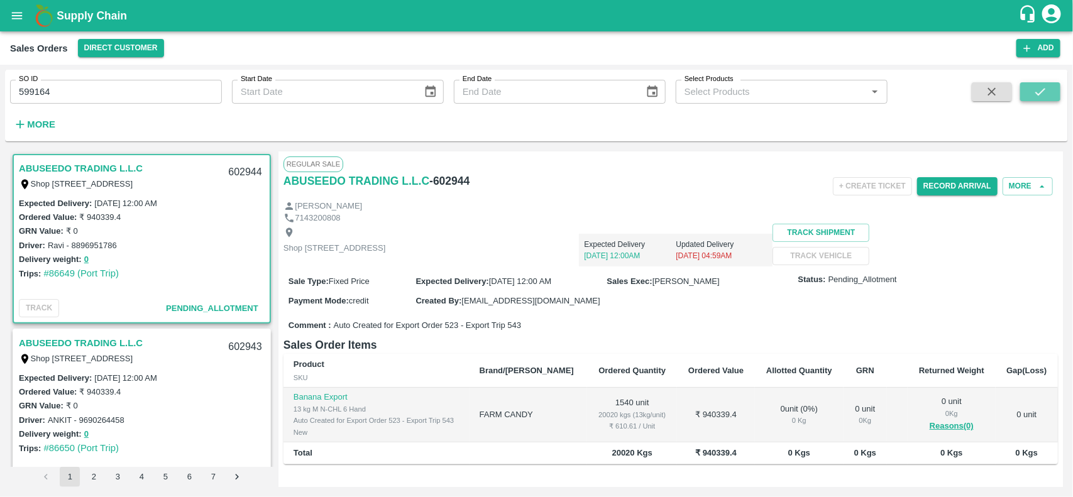
click at [1041, 97] on icon "submit" at bounding box center [1040, 92] width 14 height 14
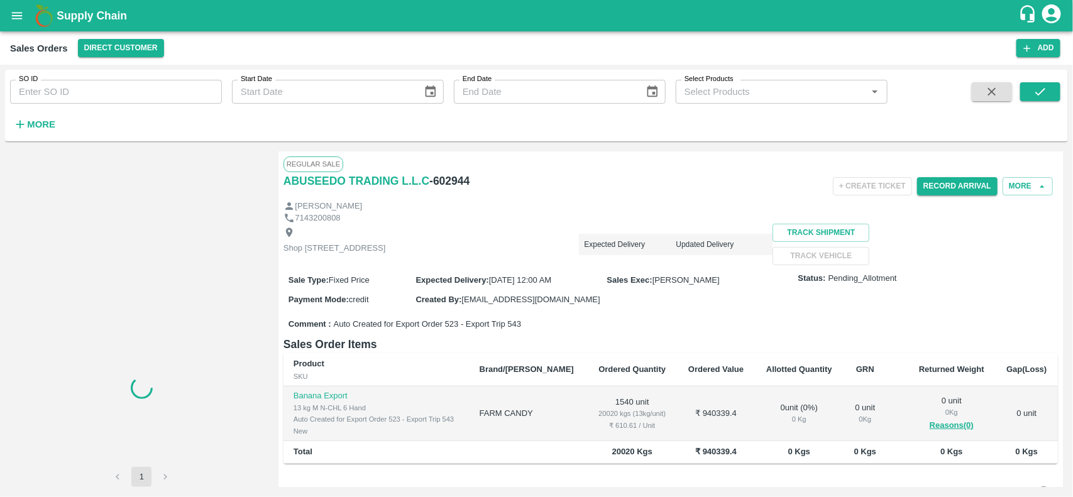
click at [126, 88] on input "SO ID" at bounding box center [116, 92] width 212 height 24
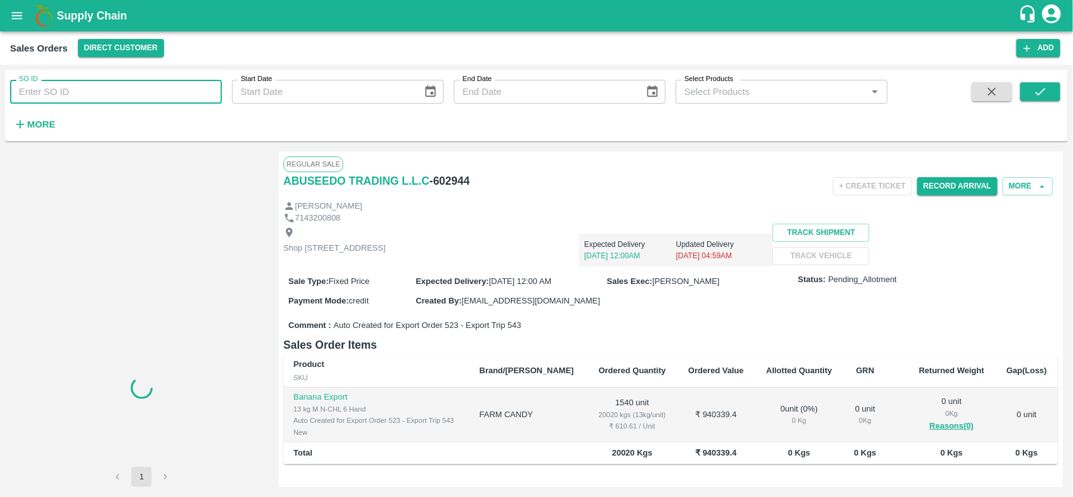
paste input "599164"
click at [126, 88] on input "SO ID" at bounding box center [116, 92] width 212 height 24
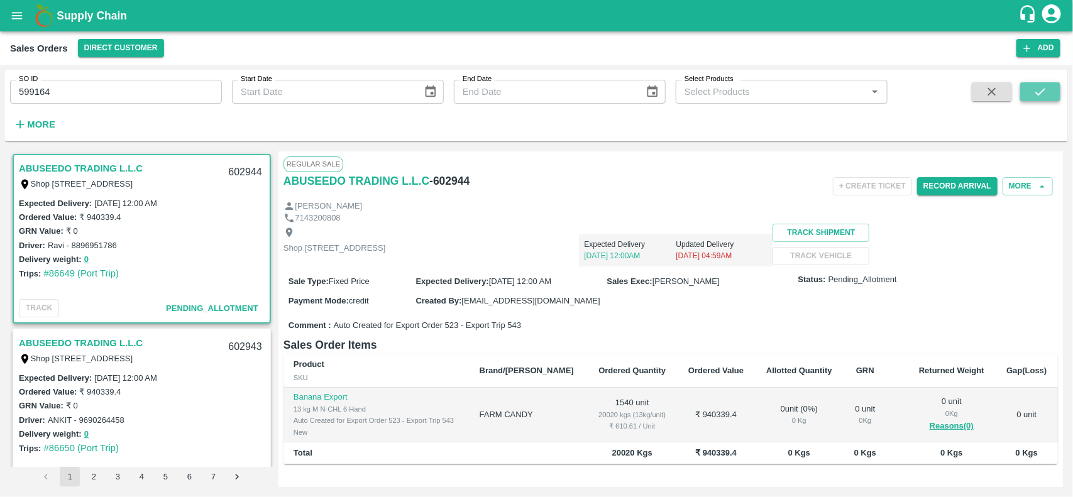
click at [1036, 93] on icon "submit" at bounding box center [1040, 92] width 14 height 14
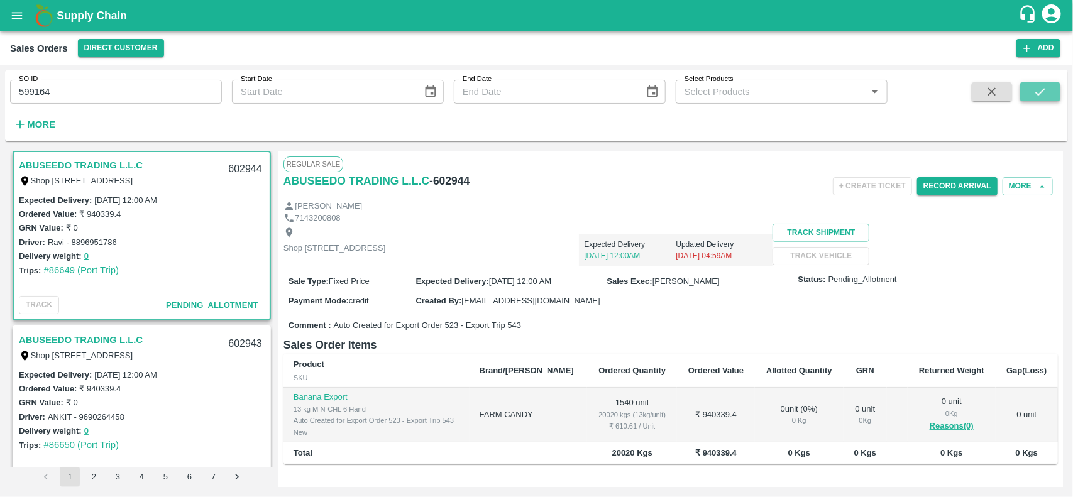
click at [1036, 93] on icon "submit" at bounding box center [1040, 92] width 14 height 14
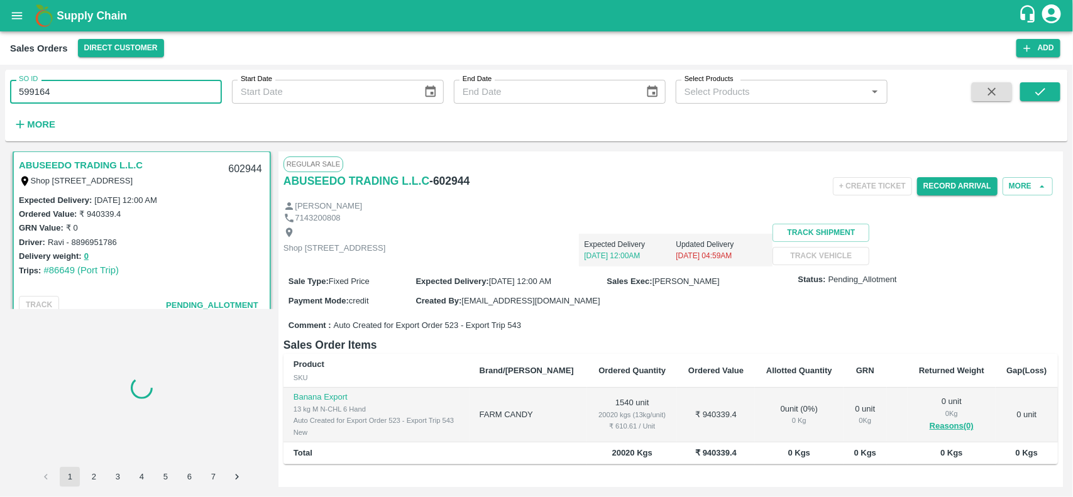
click at [104, 102] on input "599164" at bounding box center [116, 92] width 212 height 24
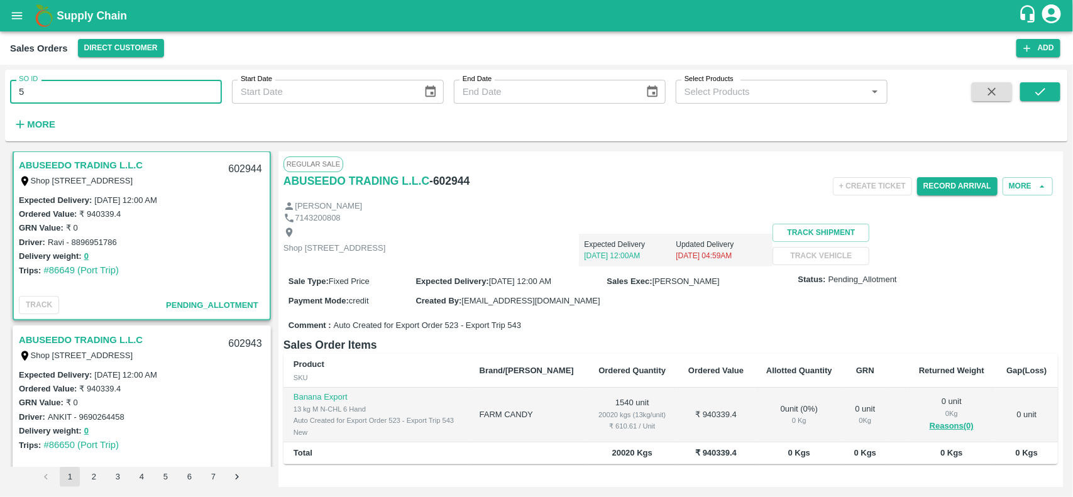
type input "5"
paste input "text"
type input "599164"
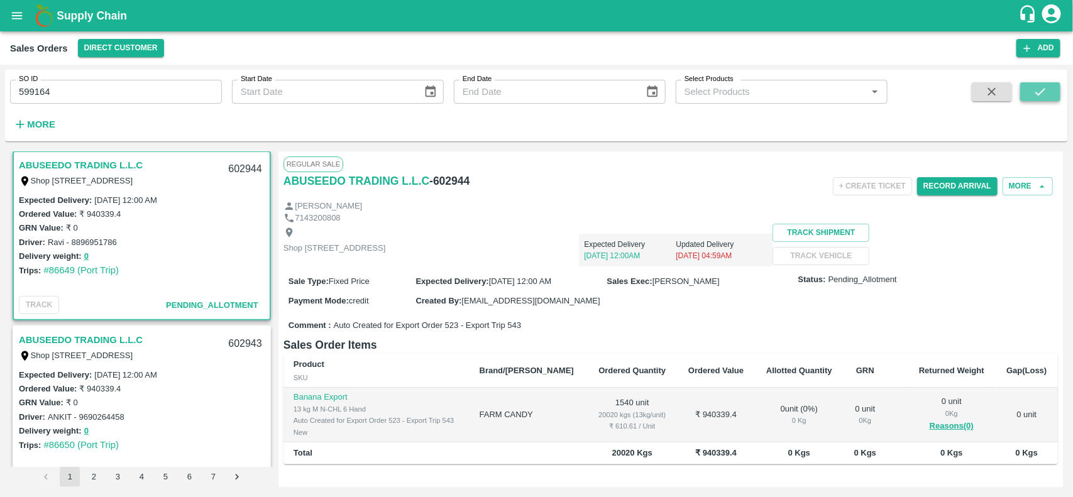
click at [1042, 90] on icon "submit" at bounding box center [1040, 92] width 14 height 14
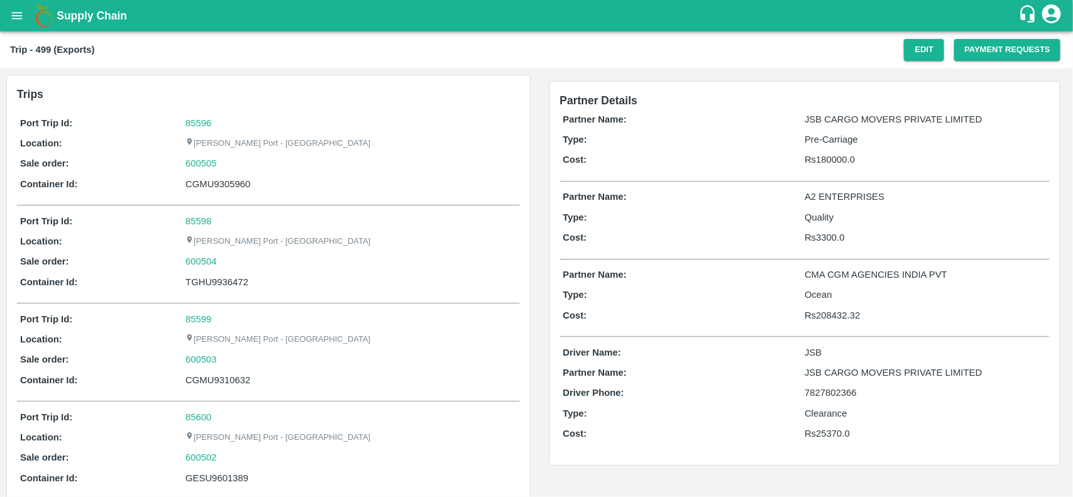
click at [186, 129] on div "85596" at bounding box center [350, 123] width 331 height 14
click at [187, 128] on div "85596" at bounding box center [350, 123] width 331 height 14
click at [190, 121] on link "85596" at bounding box center [198, 123] width 26 height 10
click at [233, 165] on div "600505" at bounding box center [350, 164] width 331 height 14
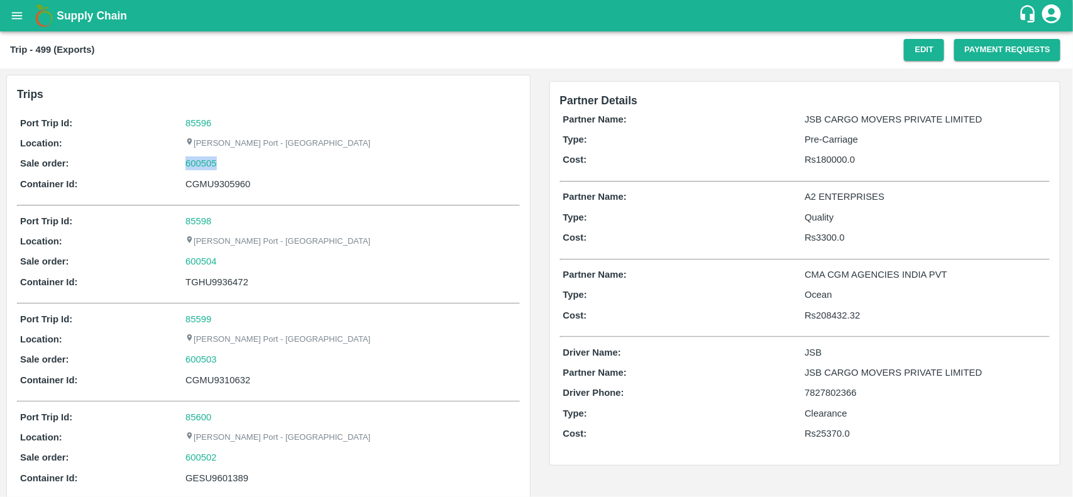
click at [233, 165] on div "600505" at bounding box center [350, 164] width 331 height 14
copy link "600505"
drag, startPoint x: 233, startPoint y: 165, endPoint x: 198, endPoint y: 170, distance: 34.9
click at [198, 170] on div "600505" at bounding box center [350, 164] width 331 height 14
click at [198, 170] on link "600505" at bounding box center [200, 164] width 31 height 14
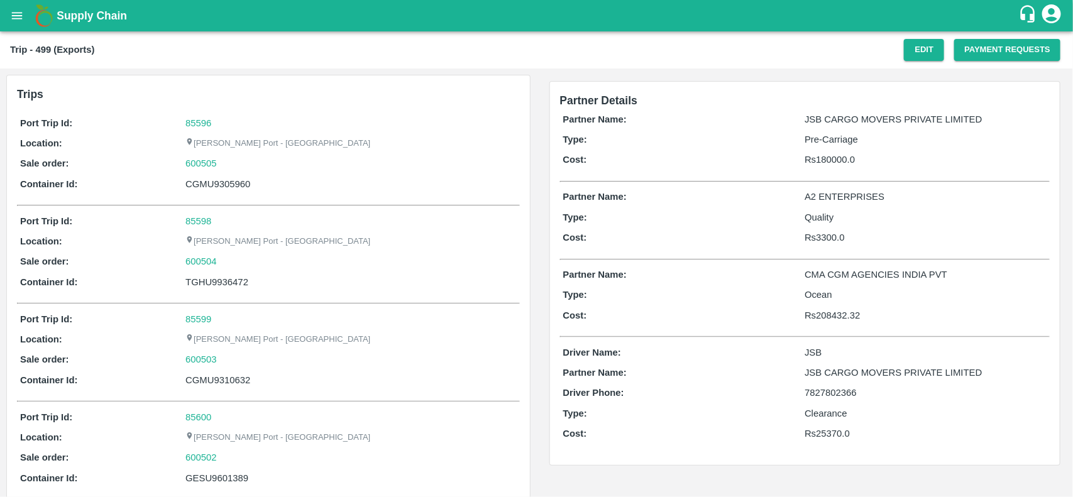
scroll to position [118, 0]
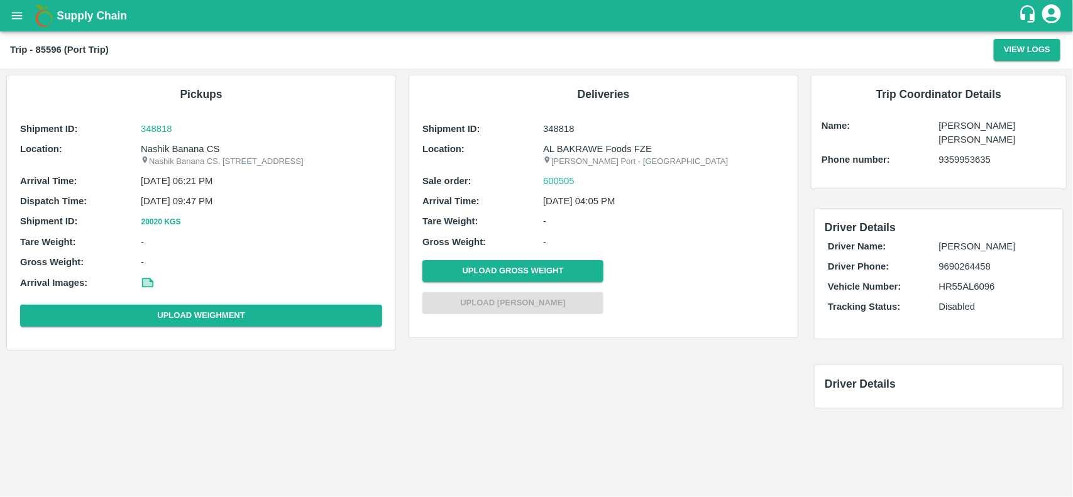
click at [182, 146] on p "Nashik Banana CS" at bounding box center [261, 149] width 241 height 14
copy p "Banana"
click at [182, 146] on p "Nashik Banana CS" at bounding box center [261, 149] width 241 height 14
copy p "Nashik Banana CS"
click at [182, 146] on p "Nashik Banana CS" at bounding box center [261, 149] width 241 height 14
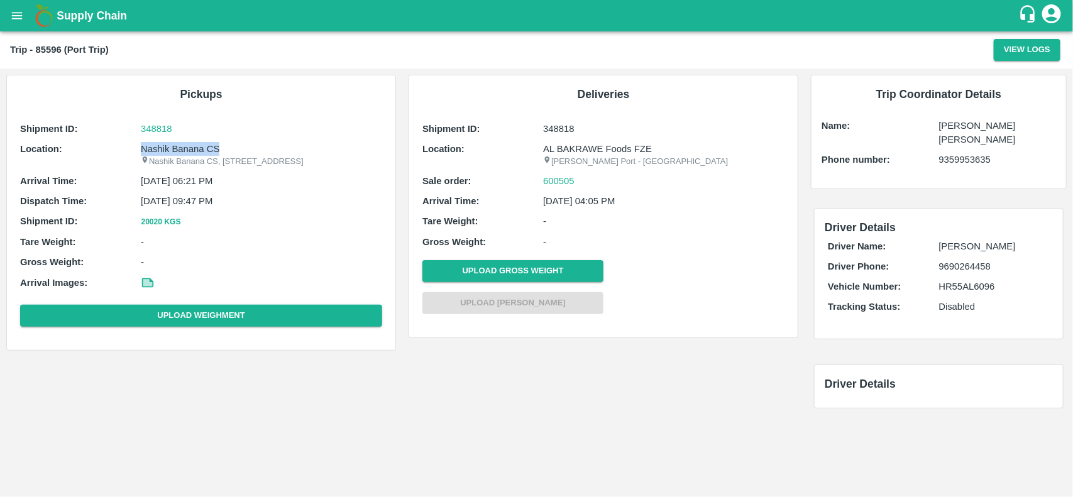
click at [182, 146] on p "Nashik Banana CS" at bounding box center [261, 149] width 241 height 14
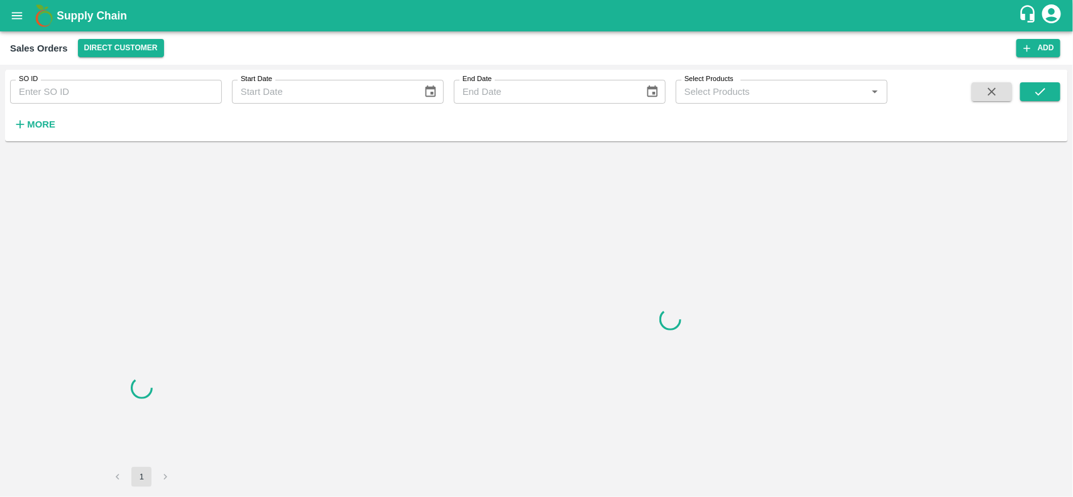
click at [113, 94] on input "SO ID" at bounding box center [116, 92] width 212 height 24
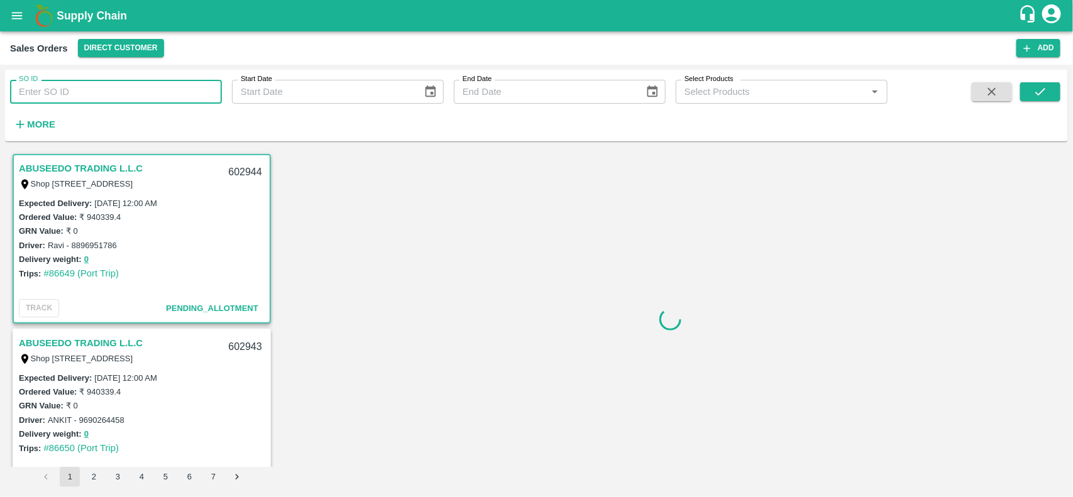
click at [113, 94] on input "SO ID" at bounding box center [116, 92] width 212 height 24
click at [113, 94] on input "600505" at bounding box center [116, 92] width 212 height 24
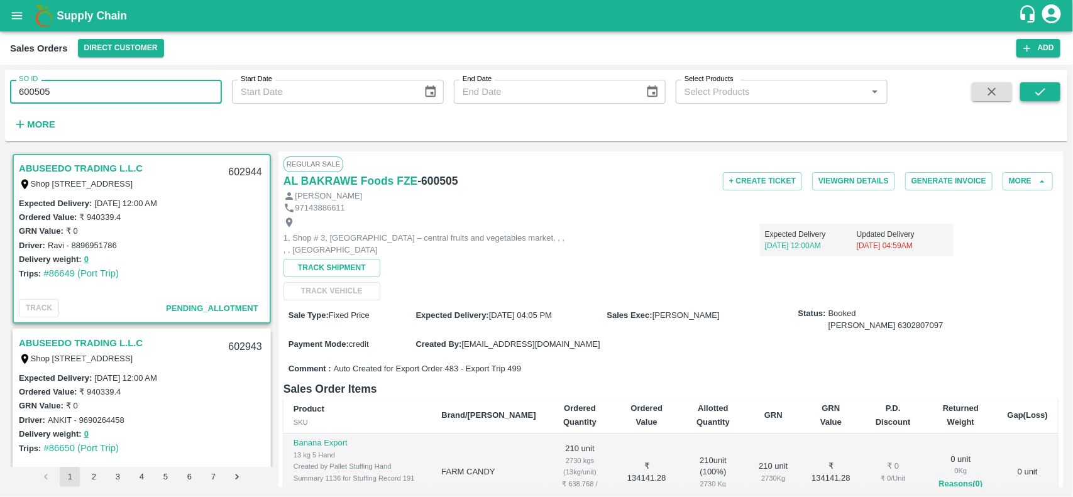
type input "600505"
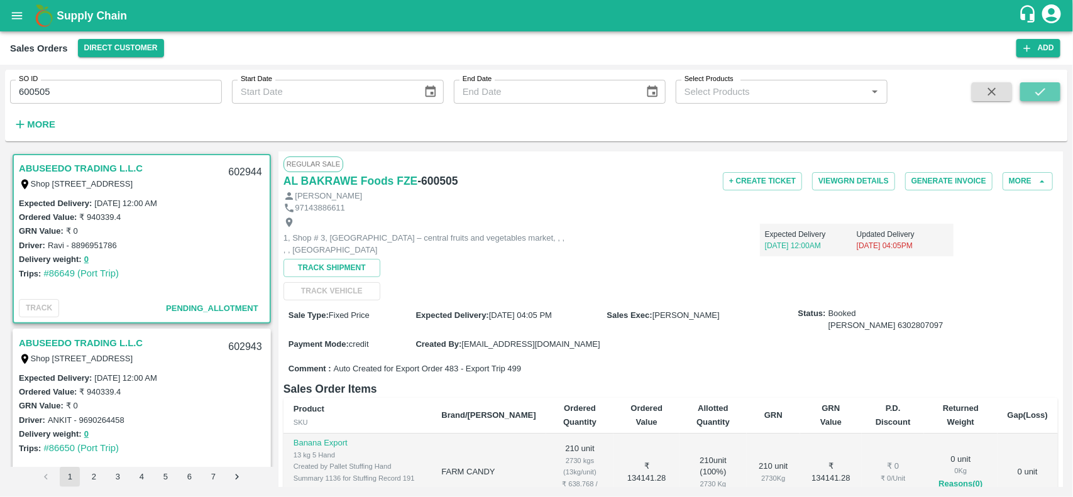
click at [1039, 86] on icon "submit" at bounding box center [1040, 92] width 14 height 14
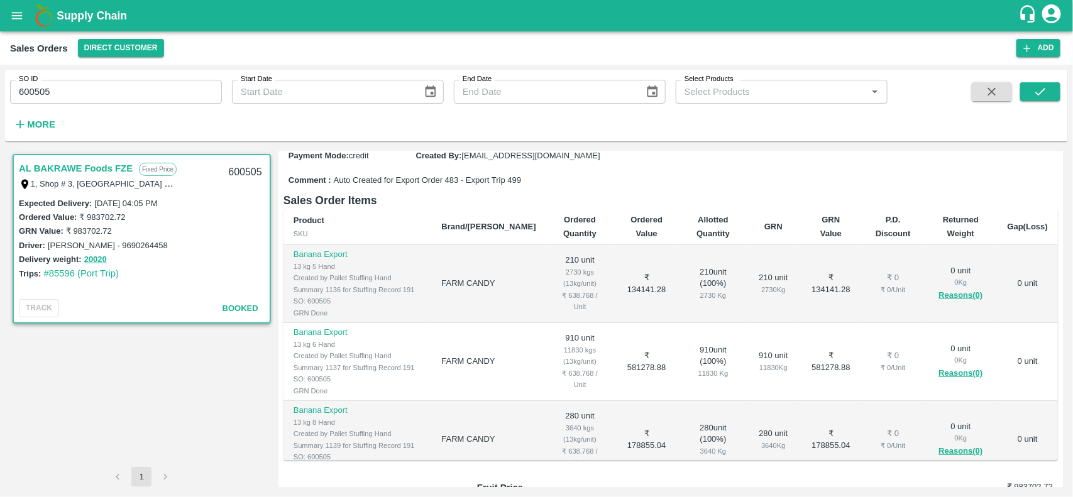
scroll to position [87, 0]
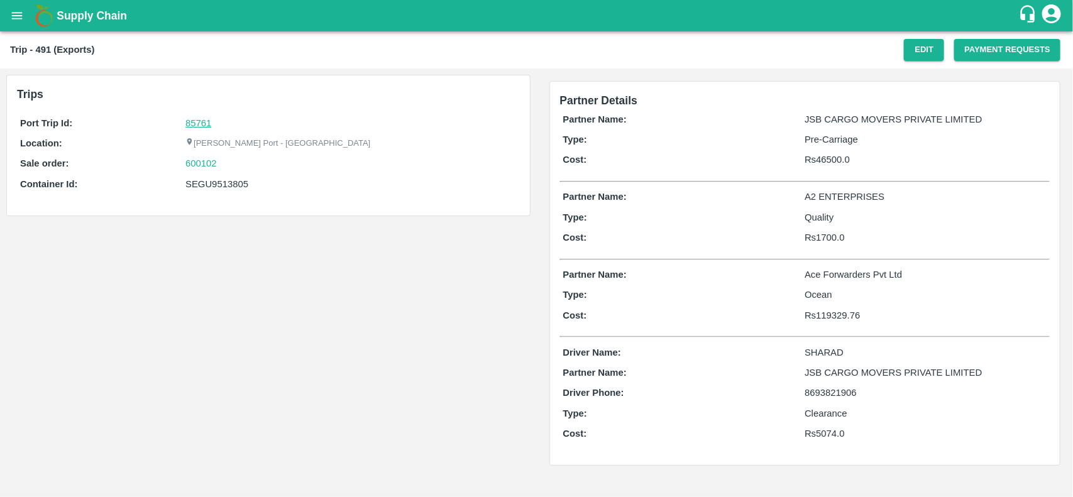
click at [190, 123] on link "85761" at bounding box center [198, 123] width 26 height 10
click at [239, 163] on div "600102" at bounding box center [350, 164] width 331 height 14
copy link
click at [239, 163] on div "600102" at bounding box center [350, 164] width 331 height 14
copy link "600102"
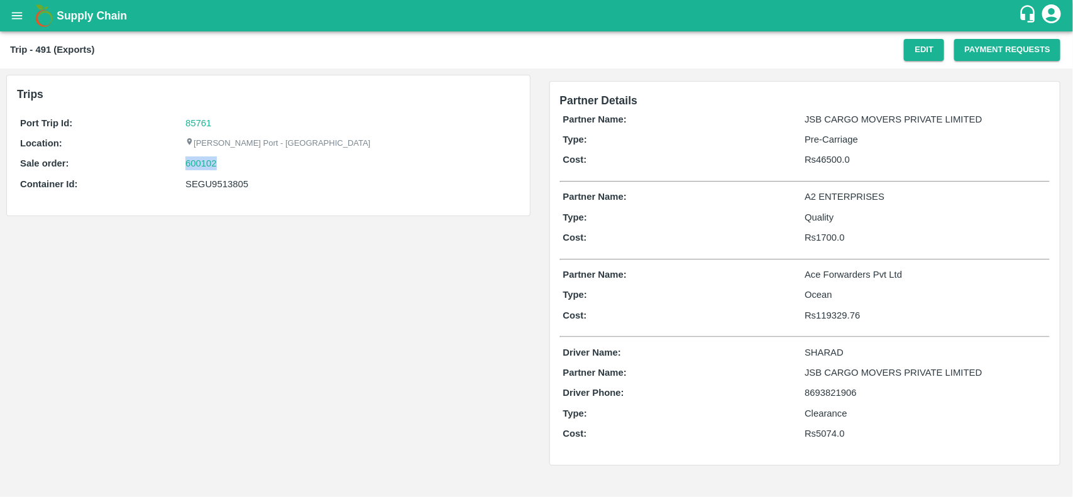
click at [239, 163] on div "600102" at bounding box center [350, 164] width 331 height 14
click at [199, 160] on link "600102" at bounding box center [200, 164] width 31 height 14
click at [228, 190] on div "SEGU9513805" at bounding box center [350, 184] width 331 height 14
copy div "SEGU9513805"
click at [228, 190] on div "SEGU9513805" at bounding box center [350, 184] width 331 height 14
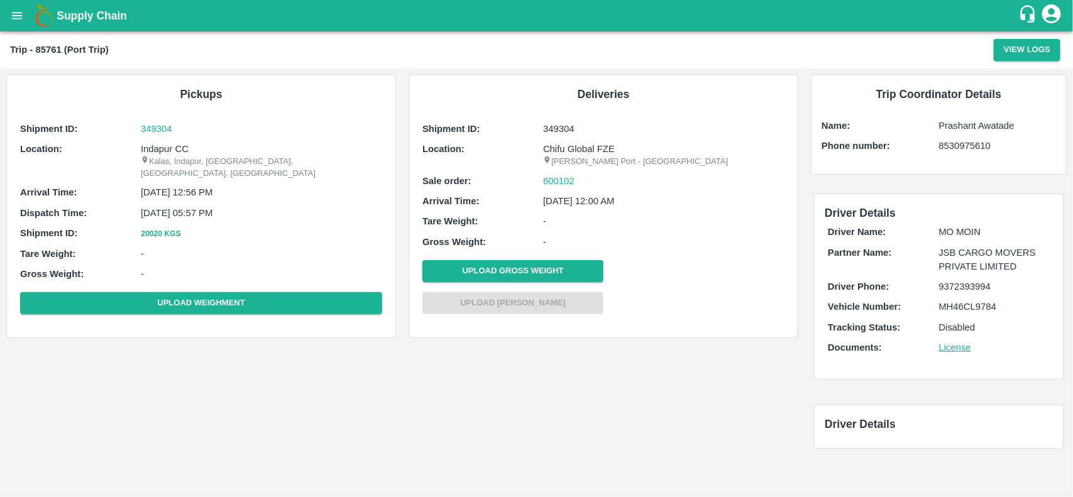
click at [177, 145] on p "Indapur CC" at bounding box center [261, 149] width 241 height 14
copy p "Indapur CC"
click at [177, 145] on p "Indapur CC" at bounding box center [261, 149] width 241 height 14
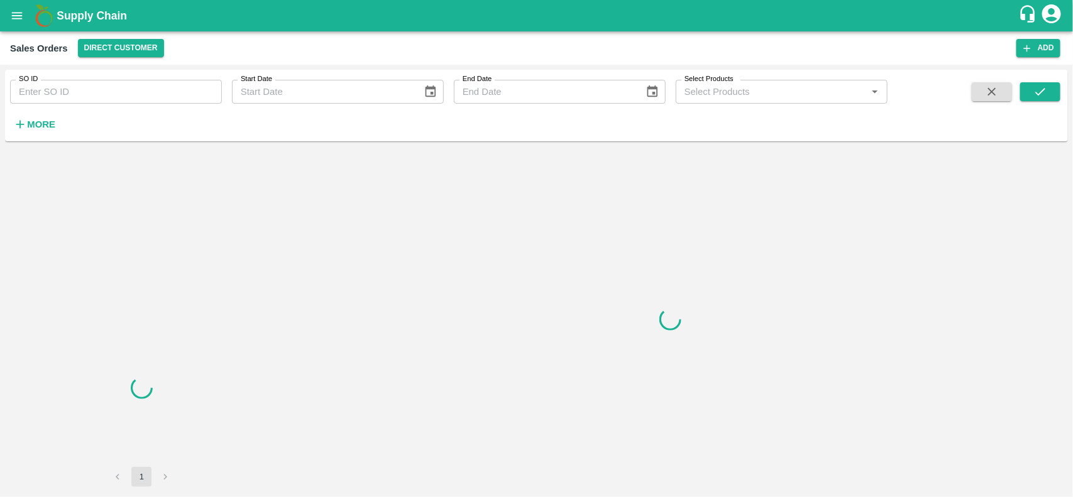
click at [102, 83] on input "SO ID" at bounding box center [116, 92] width 212 height 24
paste input "600102"
click at [102, 83] on input "600102" at bounding box center [116, 92] width 212 height 24
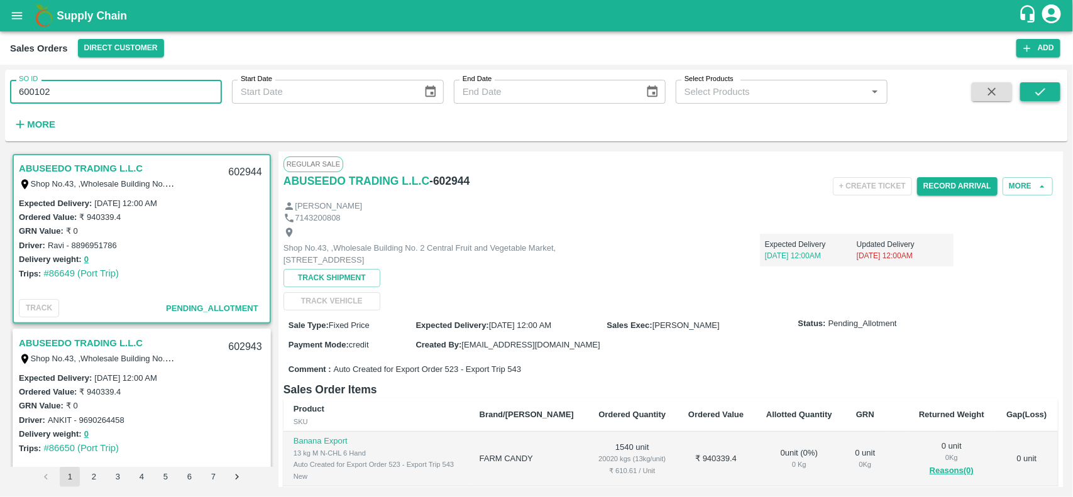
type input "600102"
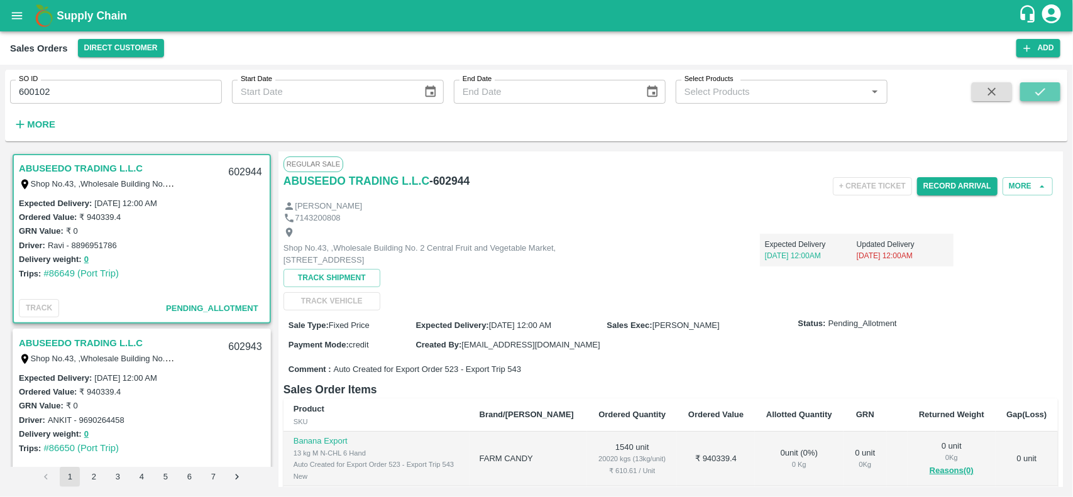
click at [1038, 90] on icon "submit" at bounding box center [1040, 92] width 14 height 14
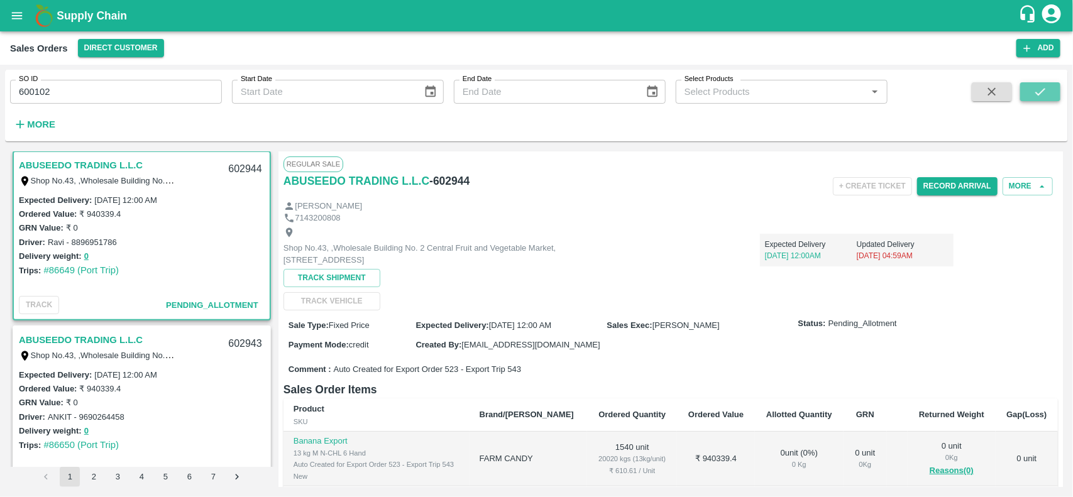
click at [1038, 90] on icon "submit" at bounding box center [1040, 92] width 14 height 14
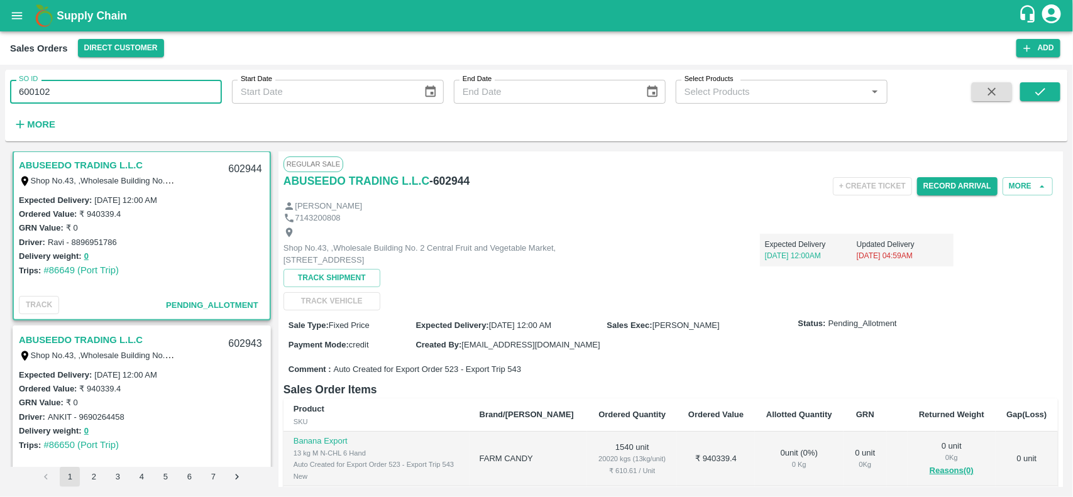
click at [102, 91] on input "600102" at bounding box center [116, 92] width 212 height 24
paste input "text"
type input "600102"
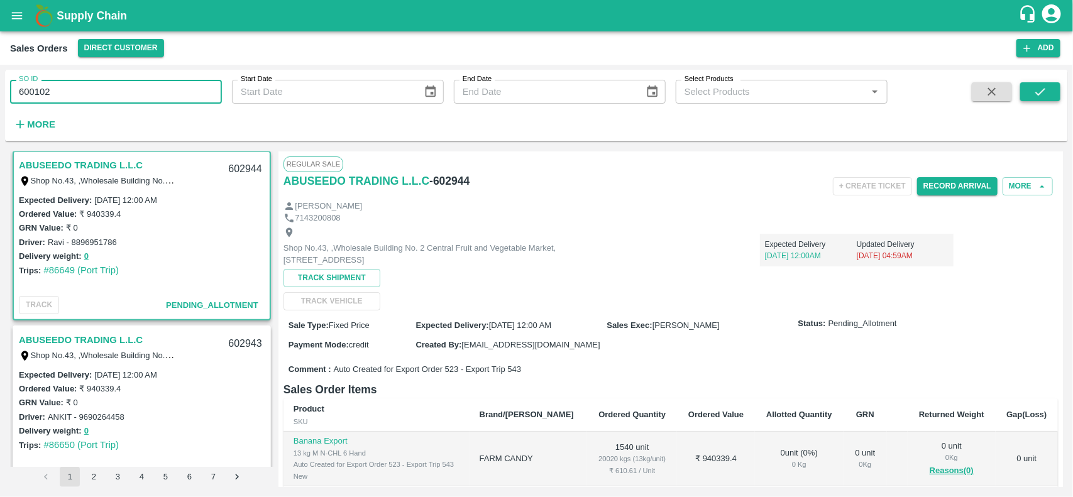
click at [1050, 90] on button "submit" at bounding box center [1040, 91] width 40 height 19
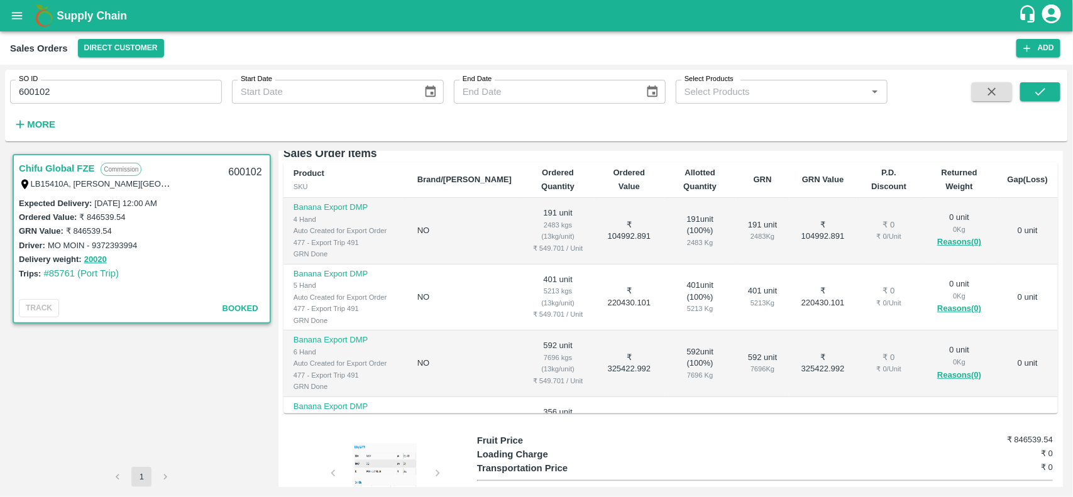
scroll to position [236, 0]
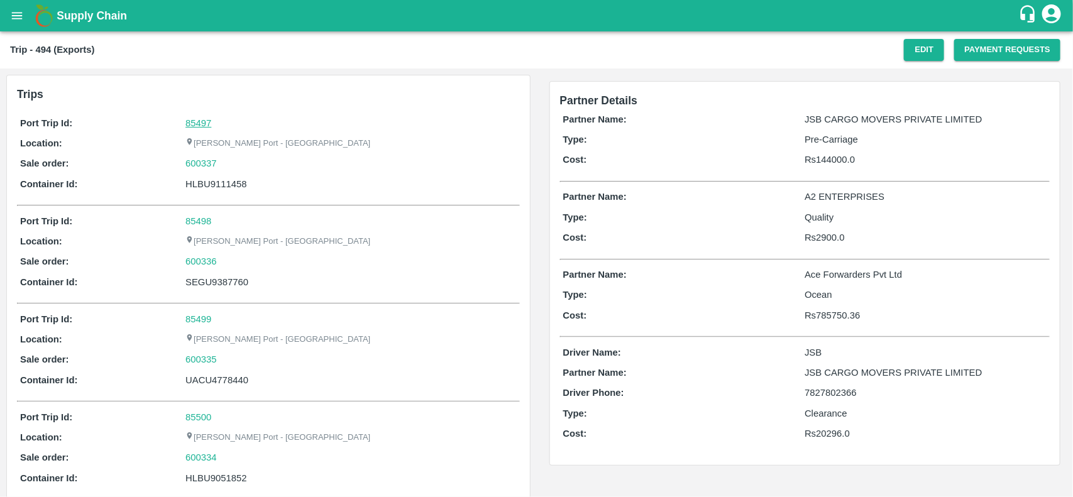
click at [187, 124] on link "85497" at bounding box center [198, 123] width 26 height 10
click at [231, 159] on div "600337" at bounding box center [350, 164] width 331 height 14
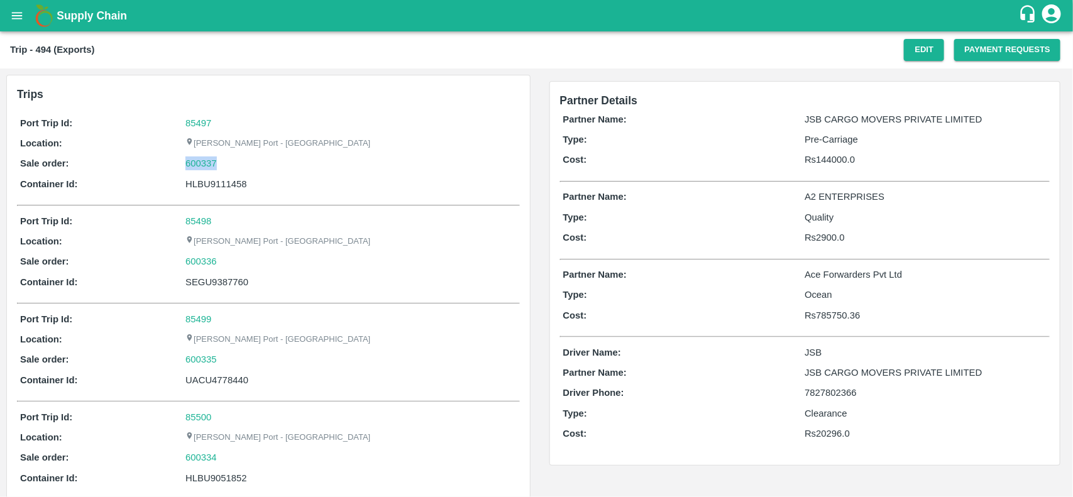
copy link "600337"
click at [197, 164] on link "600337" at bounding box center [200, 164] width 31 height 14
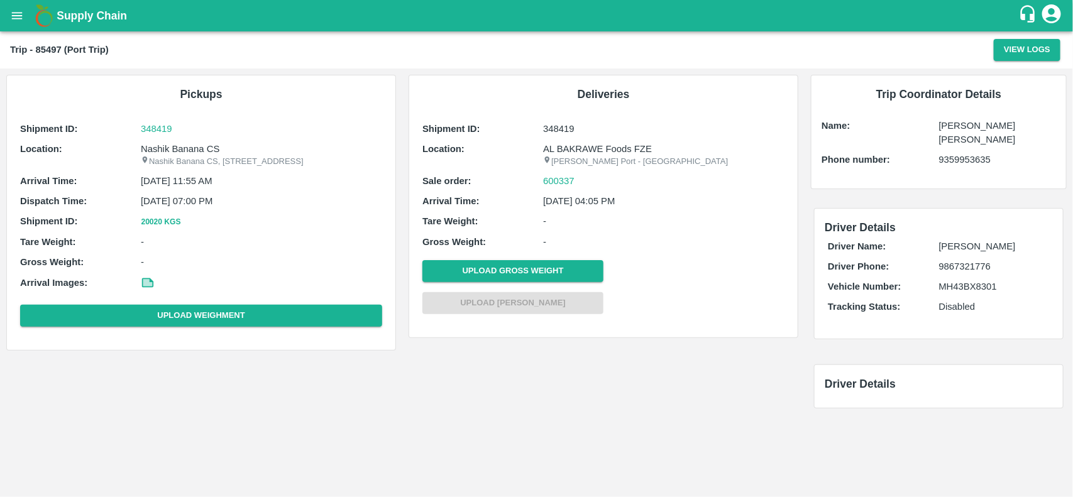
click at [195, 142] on p "Nashik Banana CS" at bounding box center [261, 149] width 241 height 14
copy p "Banana"
click at [195, 142] on p "Nashik Banana CS" at bounding box center [261, 149] width 241 height 14
copy p "Nashik Banana CS"
click at [195, 142] on p "Nashik Banana CS" at bounding box center [261, 149] width 241 height 14
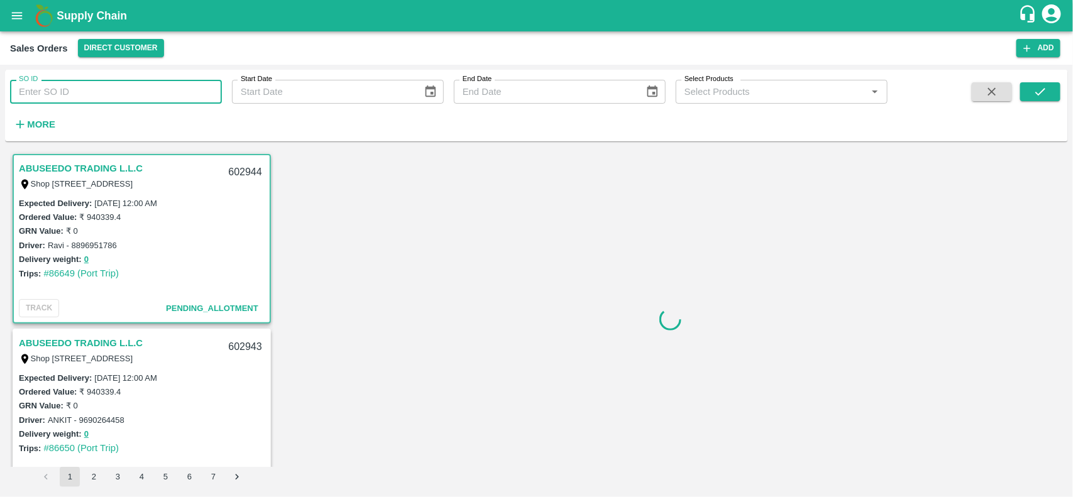
click at [155, 85] on input "SO ID" at bounding box center [116, 92] width 212 height 24
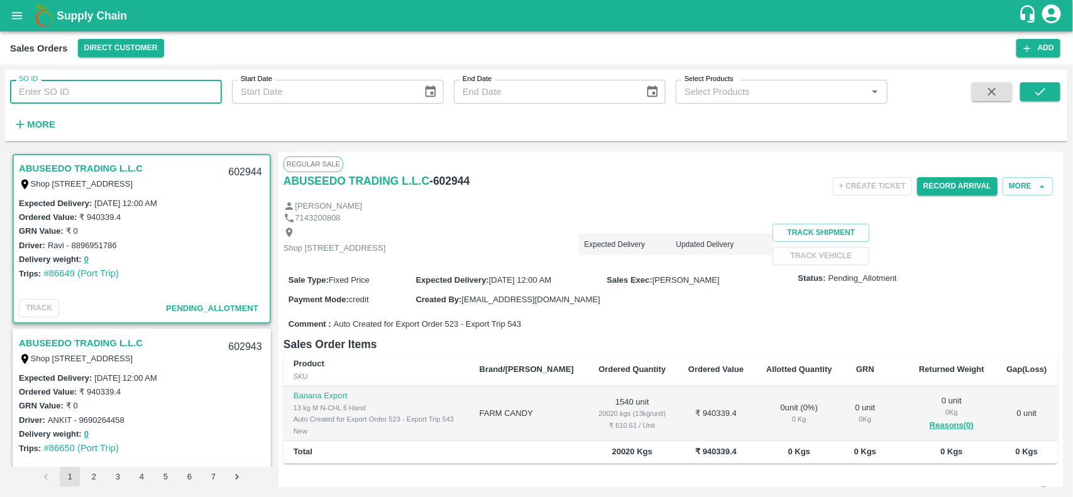
click at [155, 85] on input "SO ID" at bounding box center [116, 92] width 212 height 24
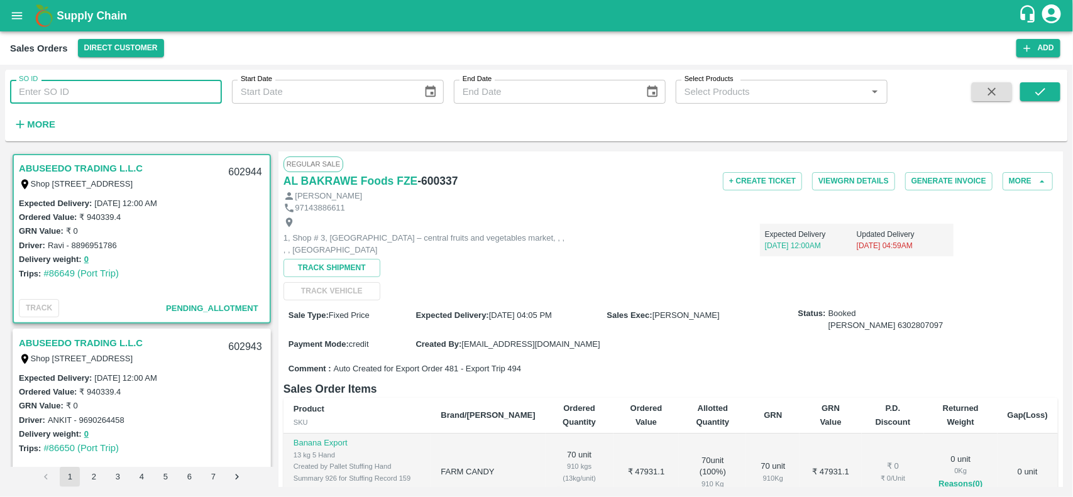
click at [155, 85] on input "SO ID" at bounding box center [116, 92] width 212 height 24
paste input "600337"
type input "600337"
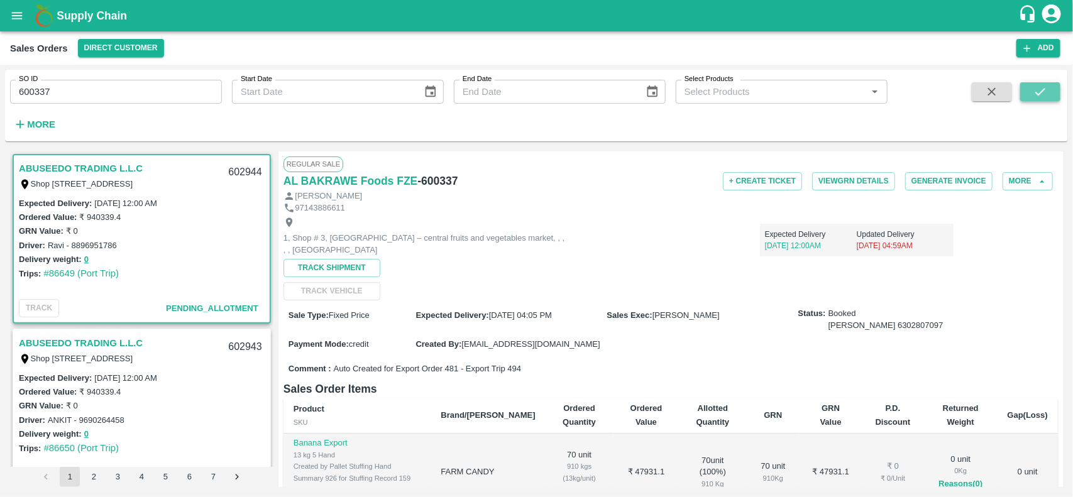
click at [1032, 92] on button "submit" at bounding box center [1040, 91] width 40 height 19
